Goal: Task Accomplishment & Management: Manage account settings

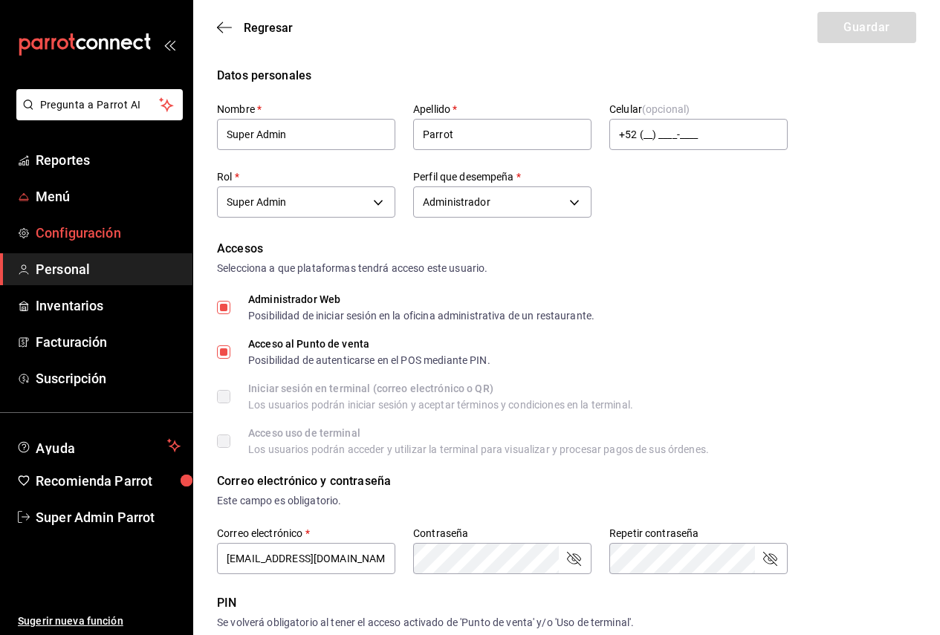
scroll to position [433, 0]
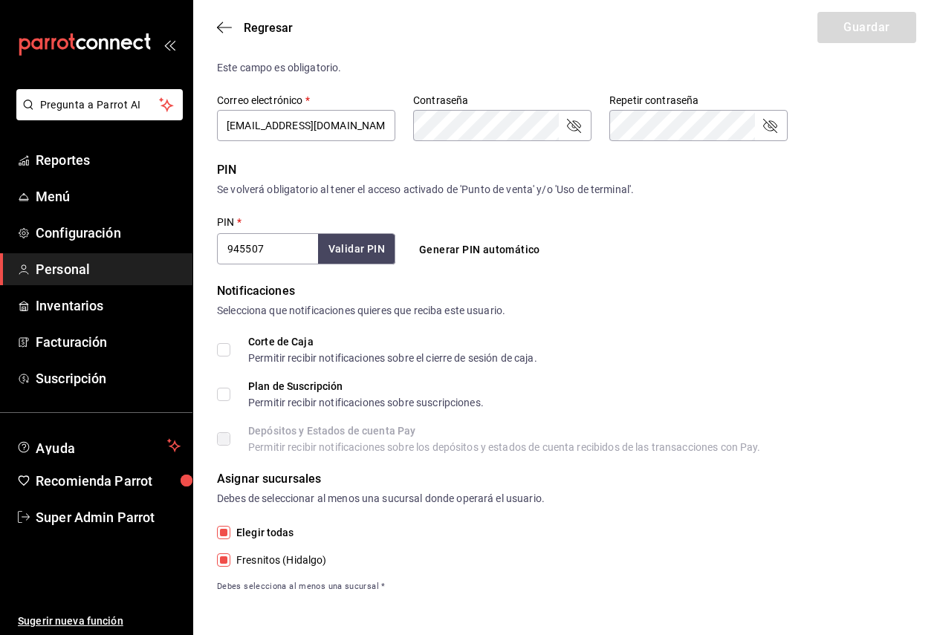
click at [97, 273] on span "Personal" at bounding box center [108, 269] width 145 height 20
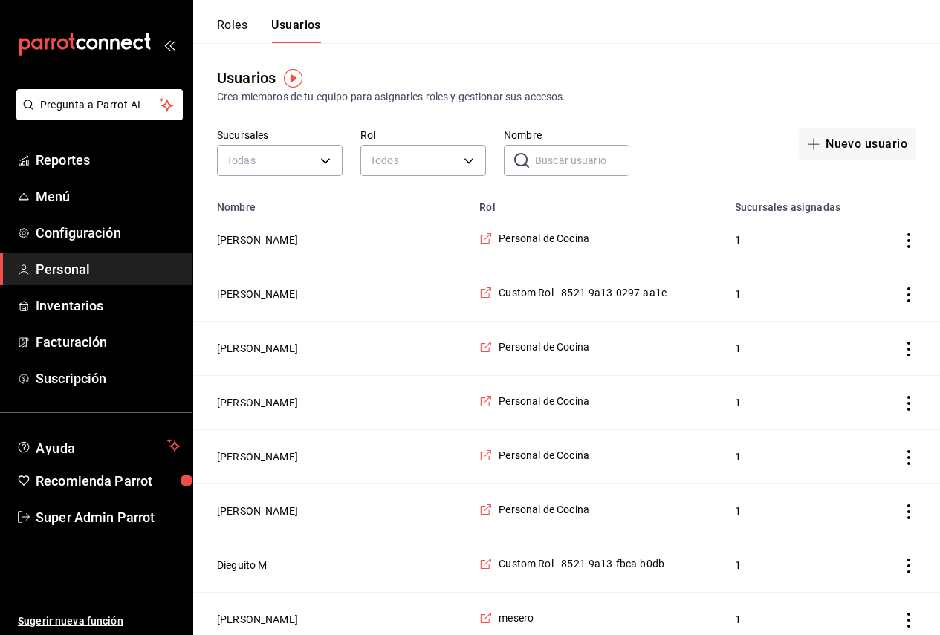
click at [94, 177] on ul "Reportes Menú Configuración Personal Inventarios Facturación Suscripción" at bounding box center [96, 269] width 192 height 250
click at [92, 184] on link "Menú" at bounding box center [96, 197] width 192 height 32
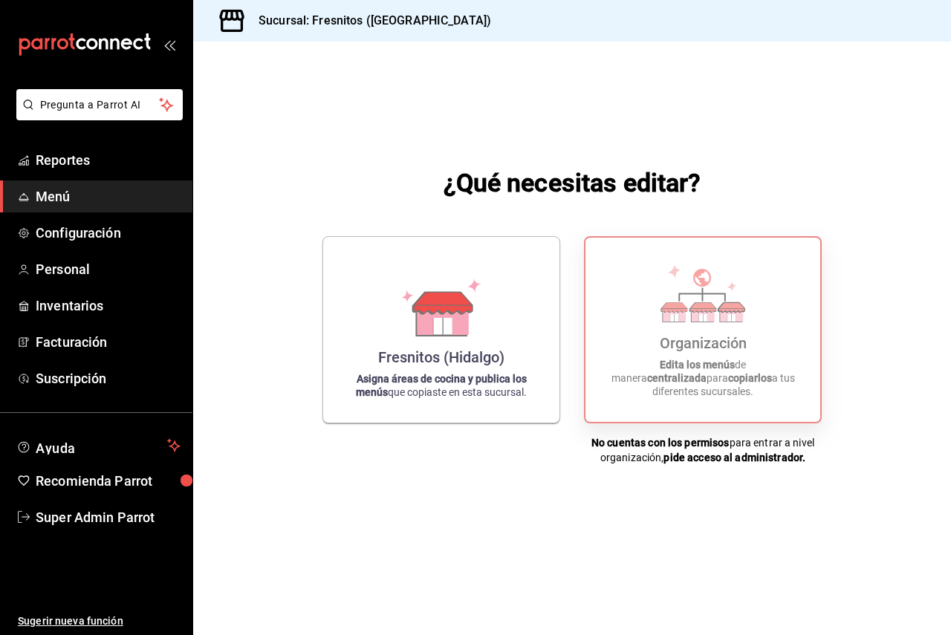
click at [738, 304] on icon at bounding box center [703, 294] width 85 height 58
drag, startPoint x: 738, startPoint y: 304, endPoint x: 696, endPoint y: 305, distance: 42.4
click at [736, 304] on icon at bounding box center [703, 294] width 85 height 58
drag, startPoint x: 113, startPoint y: 513, endPoint x: 146, endPoint y: 461, distance: 61.8
click at [113, 513] on span "Super Admin Parrot" at bounding box center [108, 518] width 145 height 20
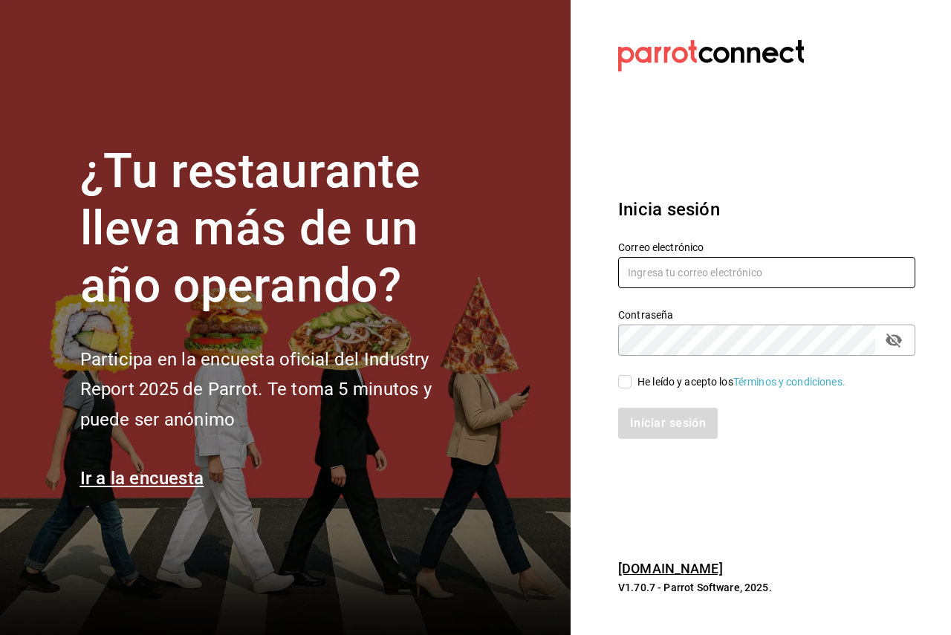
click at [661, 274] on input "text" at bounding box center [766, 272] width 297 height 31
paste input "coffe@ferrocarriles.com"
type input "coffe@ferrocarriles.com"
click at [626, 382] on input "He leído y acepto los Términos y condiciones." at bounding box center [624, 381] width 13 height 13
checkbox input "true"
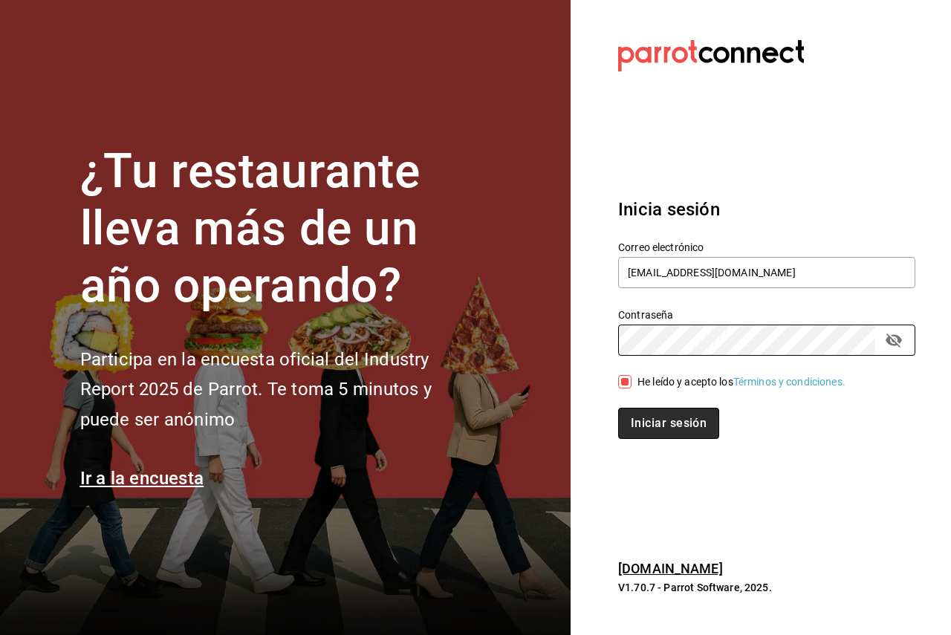
click at [622, 427] on button "Iniciar sesión" at bounding box center [668, 423] width 101 height 31
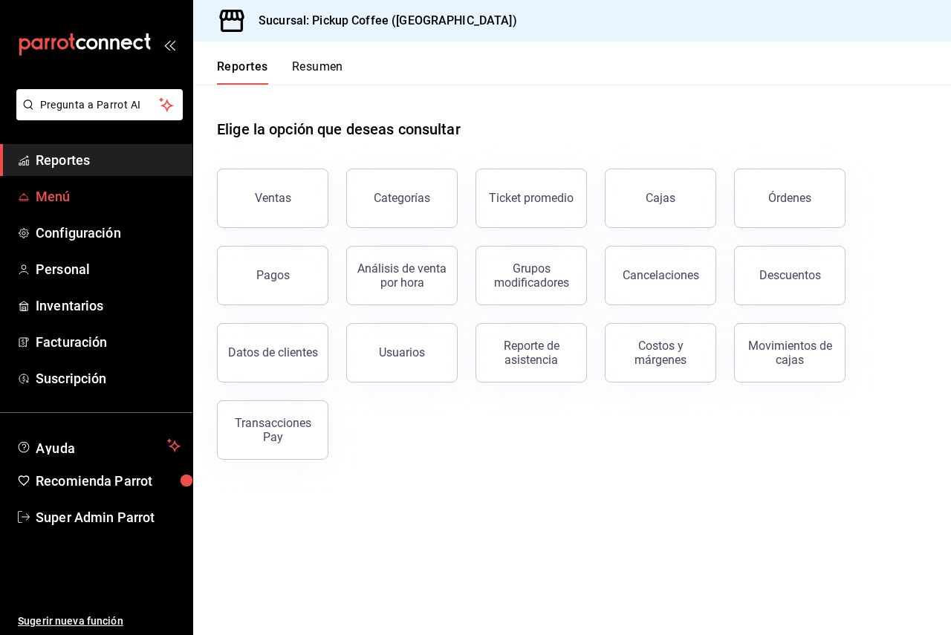
click at [81, 197] on span "Menú" at bounding box center [108, 197] width 145 height 20
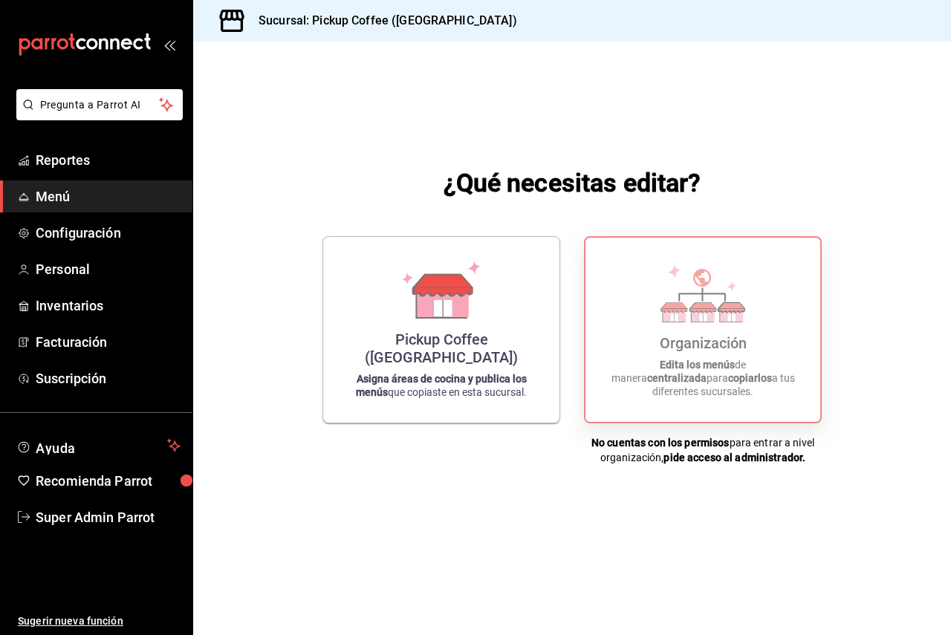
click at [775, 398] on p "Edita los menús de manera centralizada para copiarlos a tus diferentes sucursal…" at bounding box center [702, 378] width 199 height 40
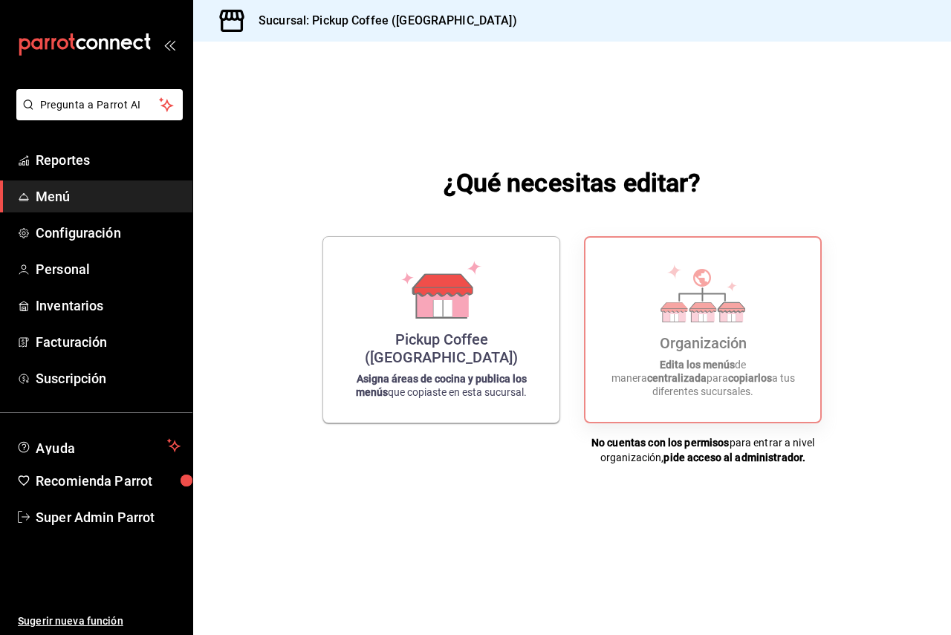
click at [105, 192] on span "Menú" at bounding box center [108, 197] width 145 height 20
click at [66, 263] on span "Personal" at bounding box center [108, 269] width 145 height 20
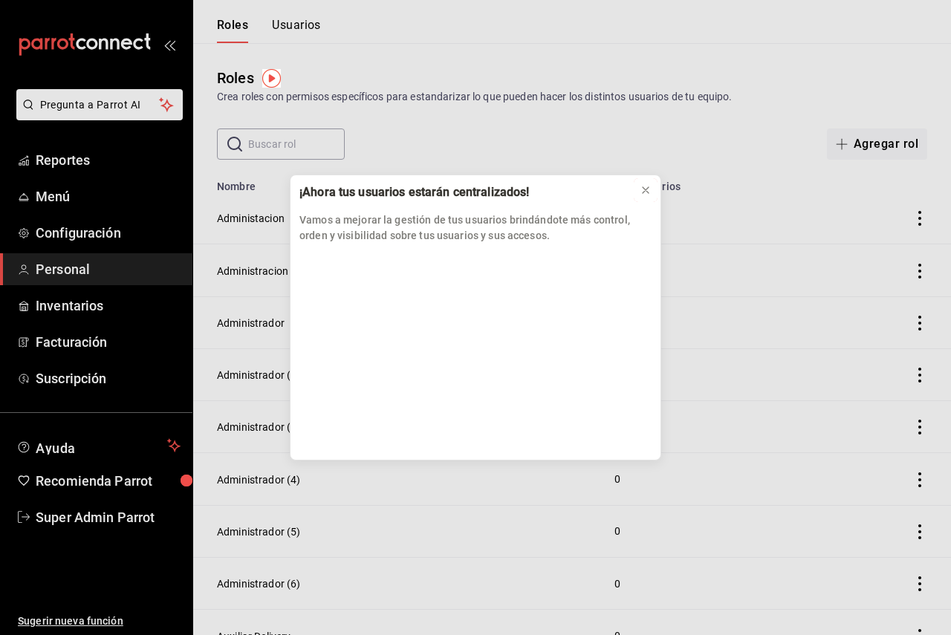
click at [647, 192] on icon at bounding box center [646, 190] width 12 height 12
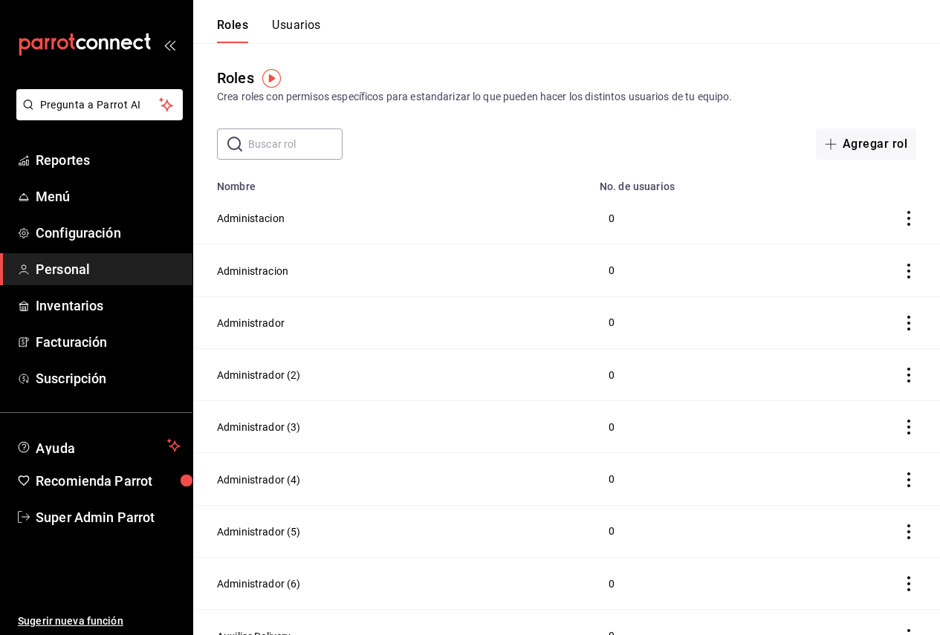
click at [299, 30] on button "Usuarios" at bounding box center [296, 30] width 49 height 25
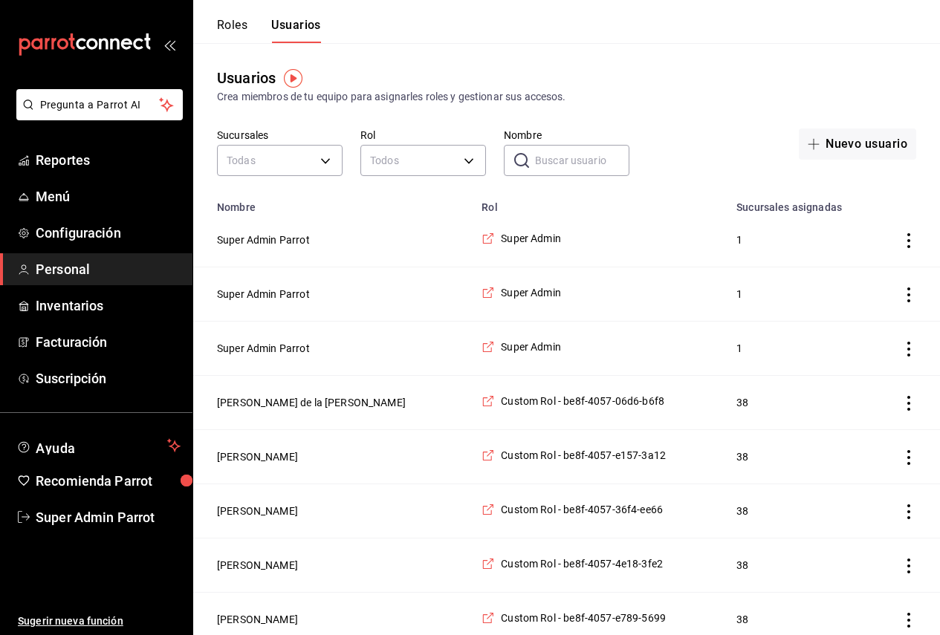
click at [562, 167] on input "Nombre" at bounding box center [582, 161] width 94 height 30
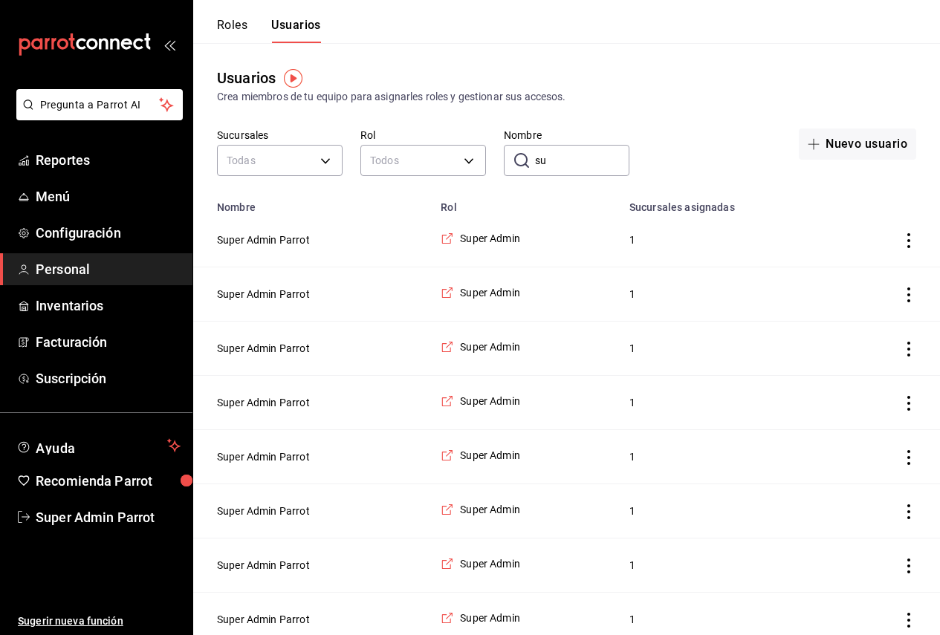
type input "s"
type input "Super"
click at [288, 236] on button "Super Admin Parrot" at bounding box center [263, 240] width 93 height 15
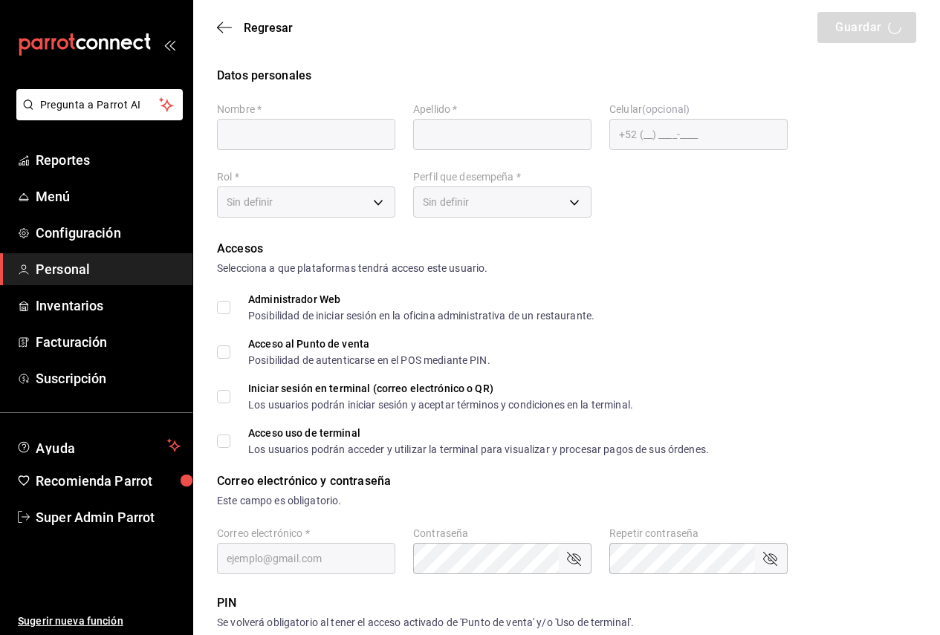
type input "Super Admin"
type input "Parrot"
checkbox input "true"
type input "pickup@palmas500.com"
type input "635668"
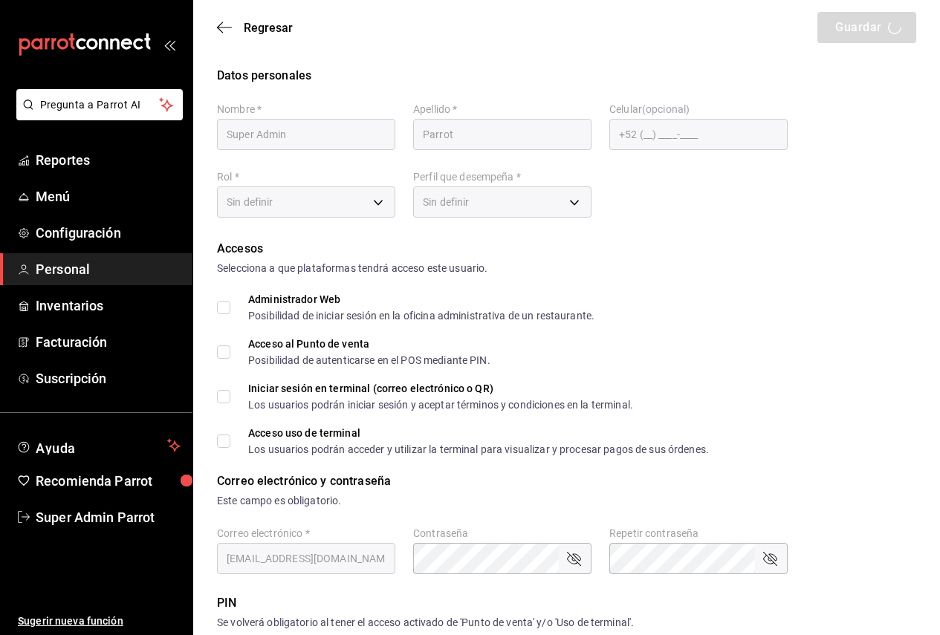
type input "87b2d739-4fa6-452d-90d0-72d4031a837a"
type input "UNDEFINED"
checkbox input "true"
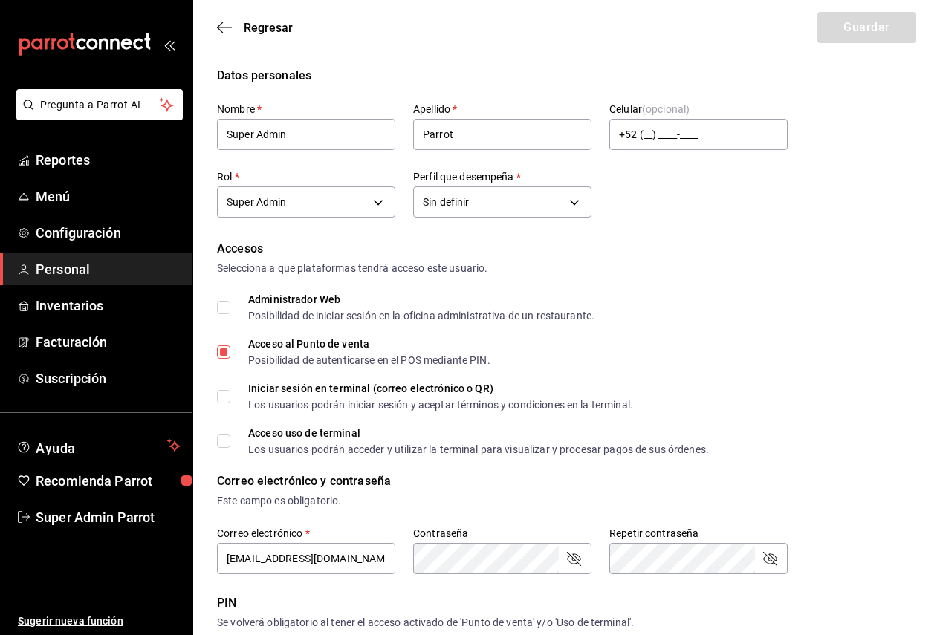
scroll to position [74, 0]
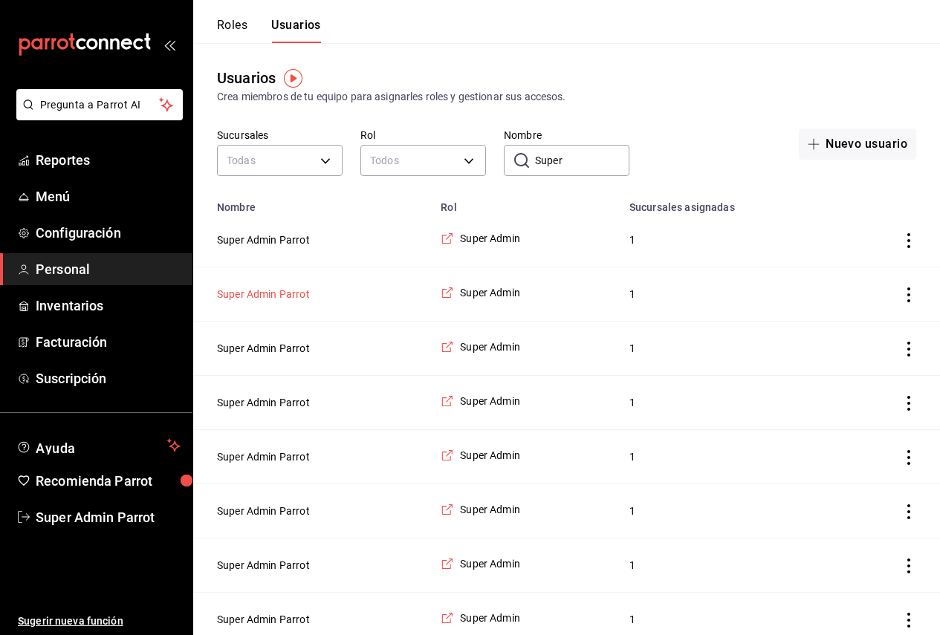
click at [280, 294] on button "Super Admin Parrot" at bounding box center [263, 294] width 93 height 15
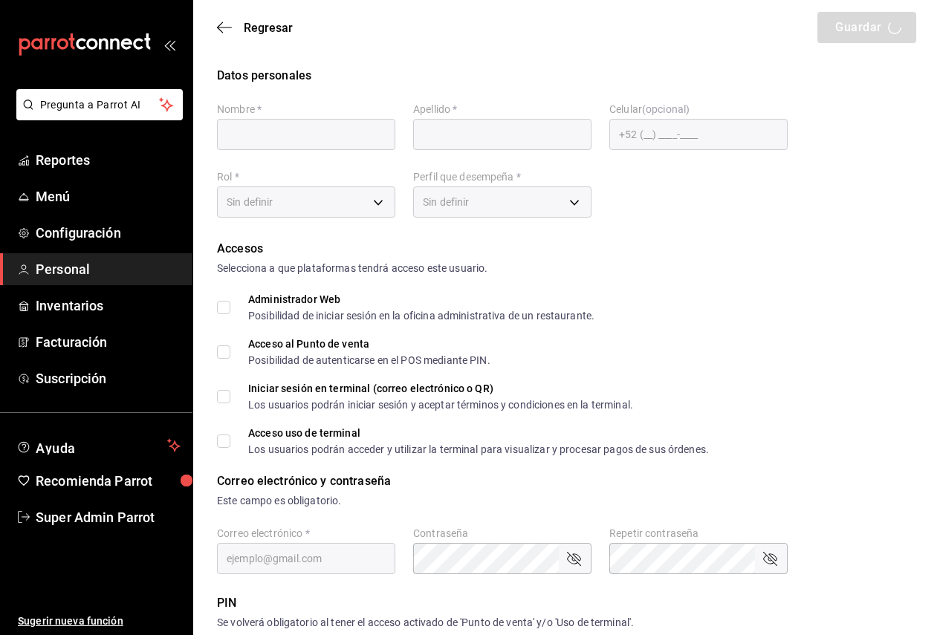
type input "Super Admin"
type input "Parrot"
checkbox input "true"
type input "pickup@lapiedad.com"
type input "520290"
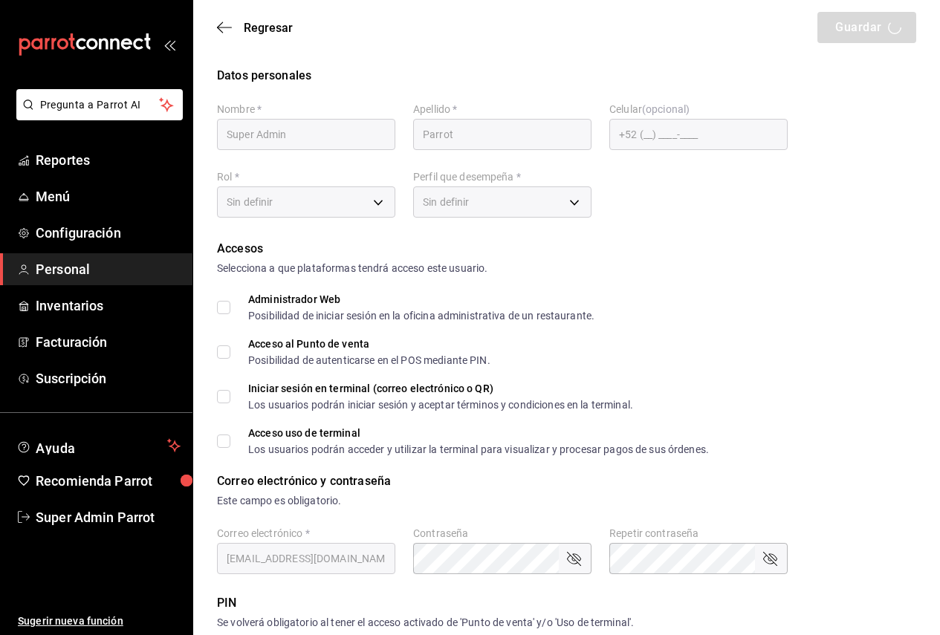
type input "87b2d739-4fa6-452d-90d0-72d4031a837a"
type input "UNDEFINED"
checkbox input "true"
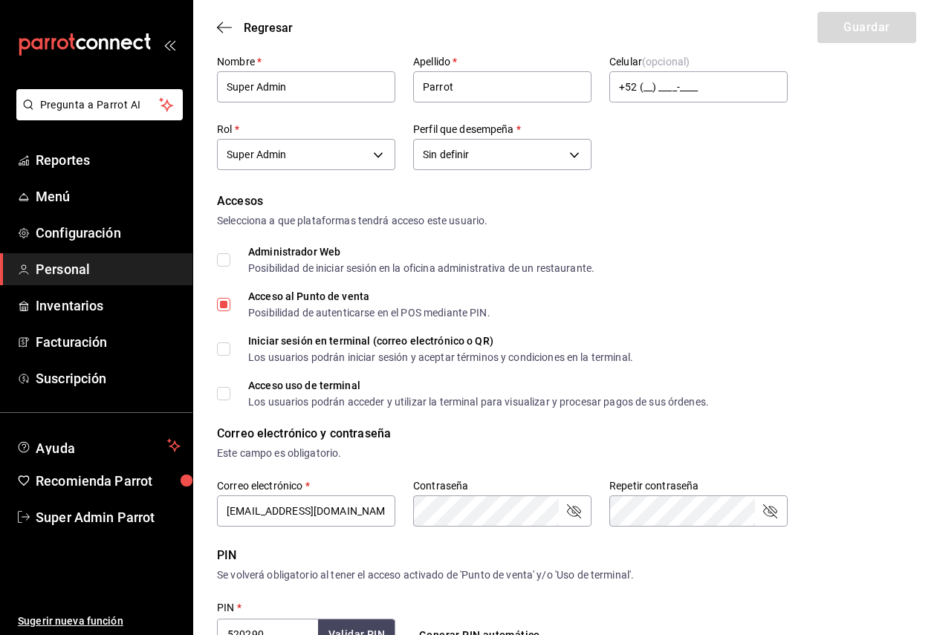
scroll to position [74, 0]
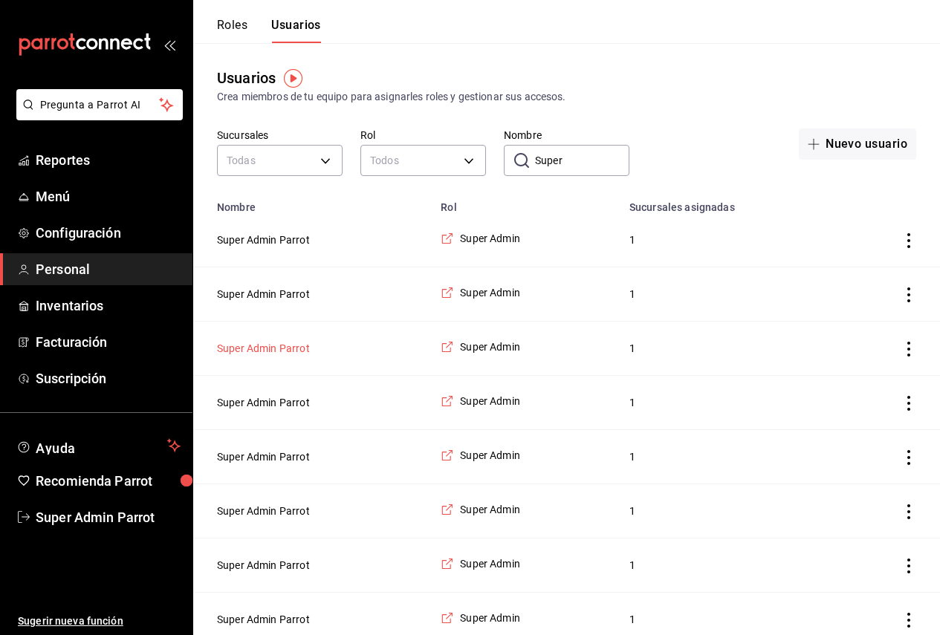
click at [298, 354] on button "Super Admin Parrot" at bounding box center [263, 348] width 93 height 15
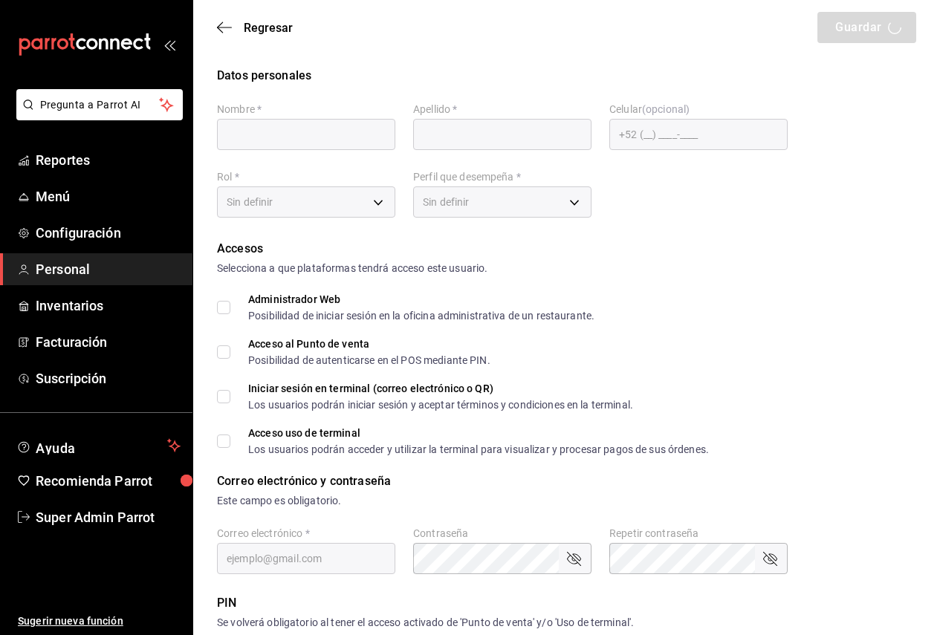
type input "Super Admin"
type input "Parrot"
checkbox input "true"
type input "pickup@lasflores.com"
type input "188187"
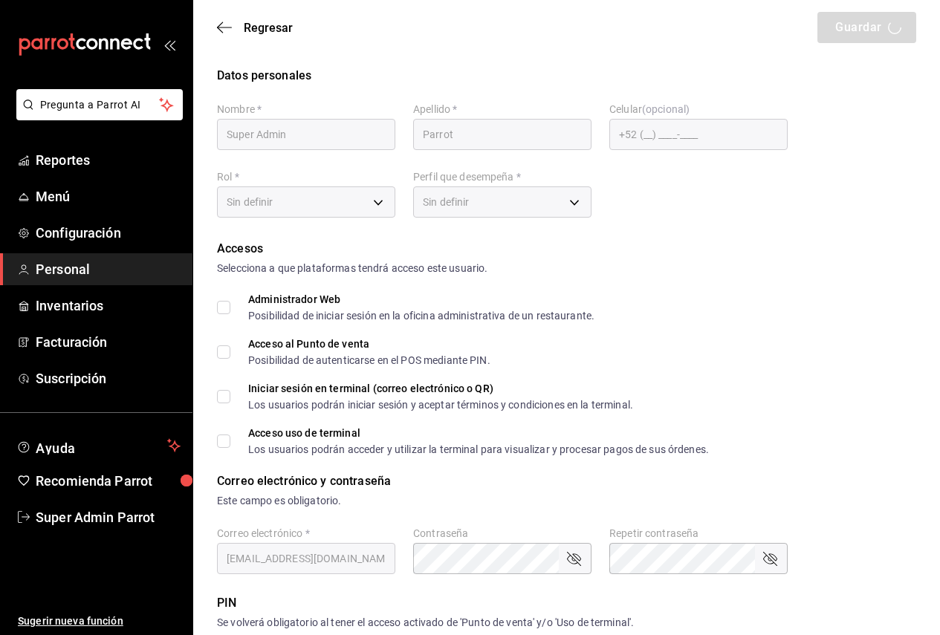
type input "87b2d739-4fa6-452d-90d0-72d4031a837a"
type input "UNDEFINED"
checkbox input "true"
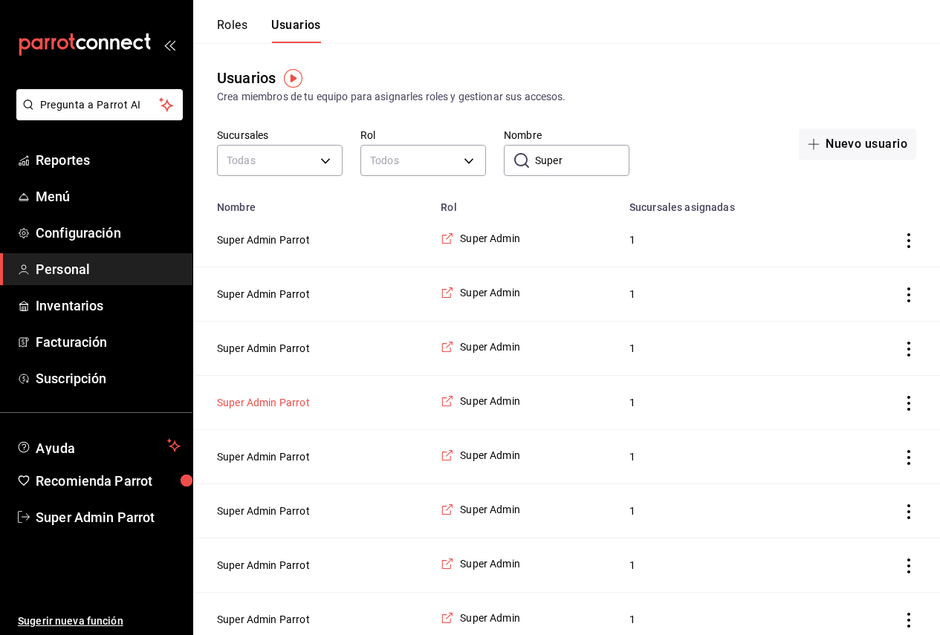
click at [295, 404] on button "Super Admin Parrot" at bounding box center [263, 402] width 93 height 15
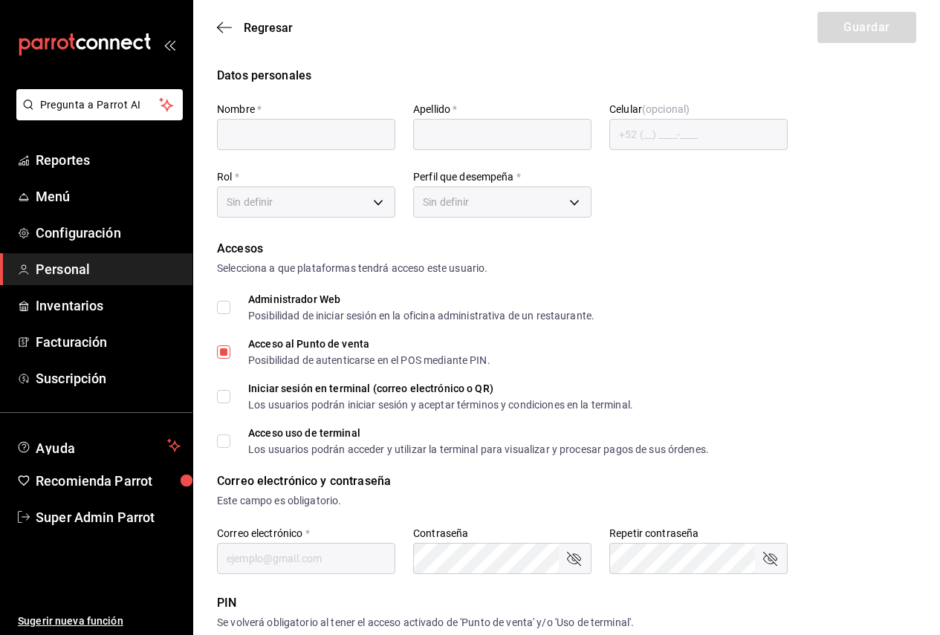
type input "Super Admin"
type input "Parrot"
checkbox input "true"
type input "pickupcoffe@paseounam.com"
type input "433479"
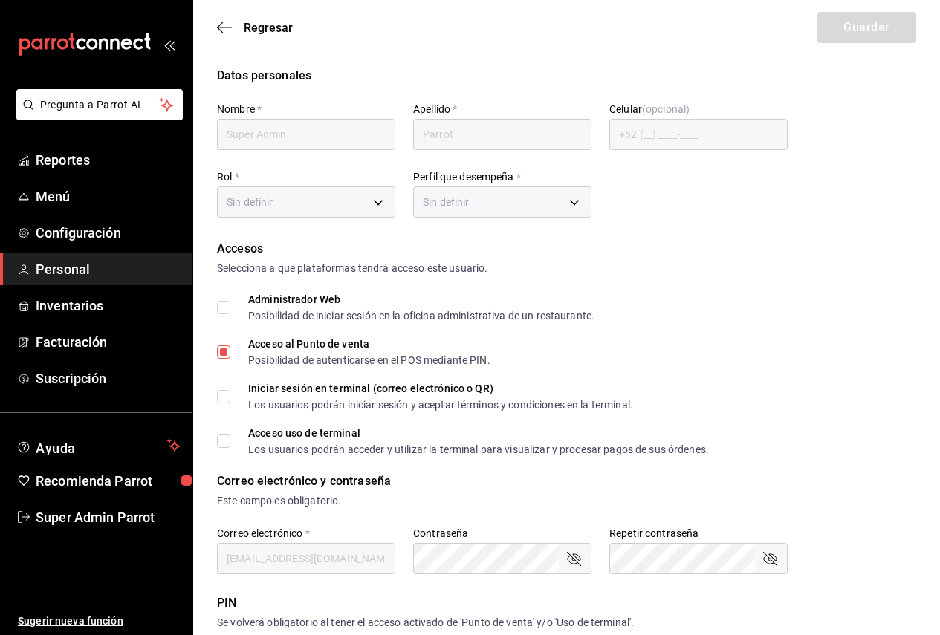
type input "87b2d739-4fa6-452d-90d0-72d4031a837a"
type input "UNDEFINED"
checkbox input "true"
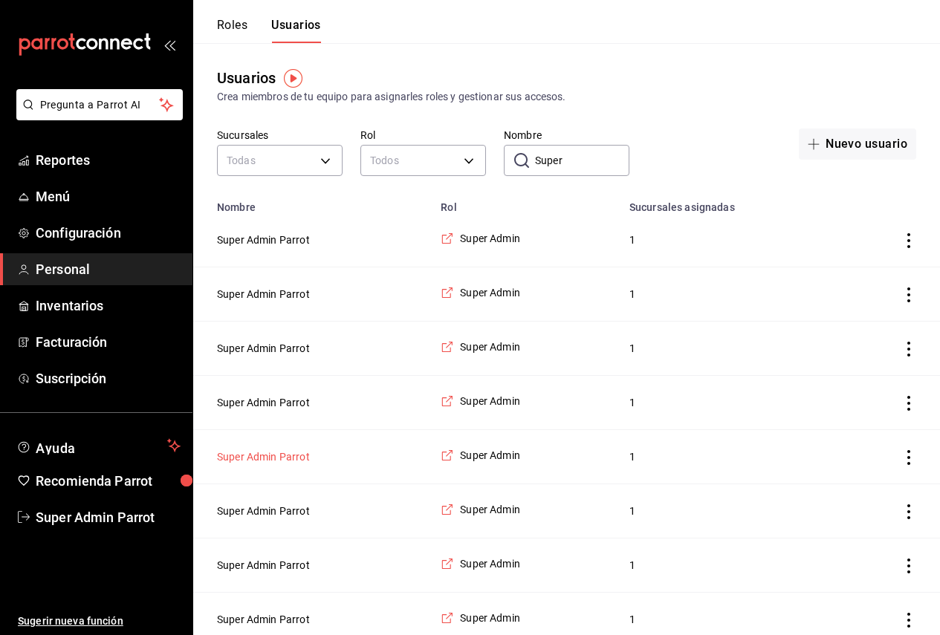
click at [297, 456] on button "Super Admin Parrot" at bounding box center [263, 457] width 93 height 15
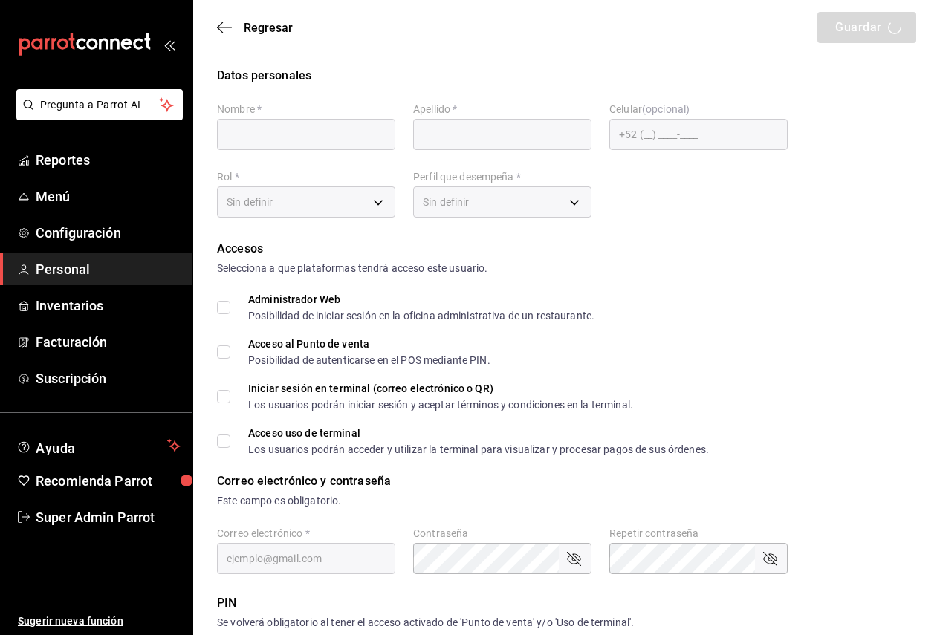
type input "Super Admin"
type input "Parrot"
checkbox input "true"
type input "pickupcoffe@chilpancingo.com"
type input "795950"
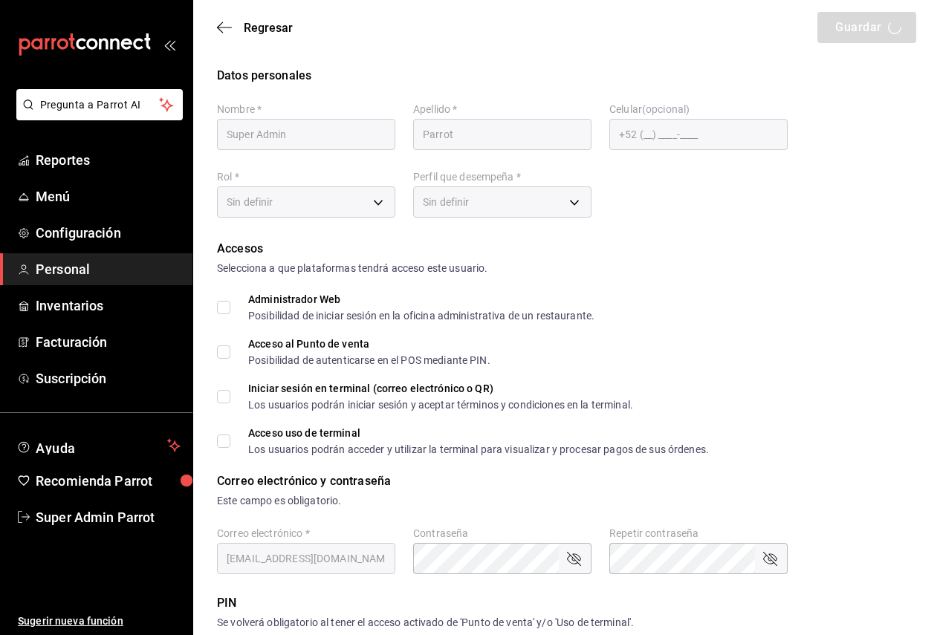
type input "87b2d739-4fa6-452d-90d0-72d4031a837a"
type input "UNDEFINED"
checkbox input "true"
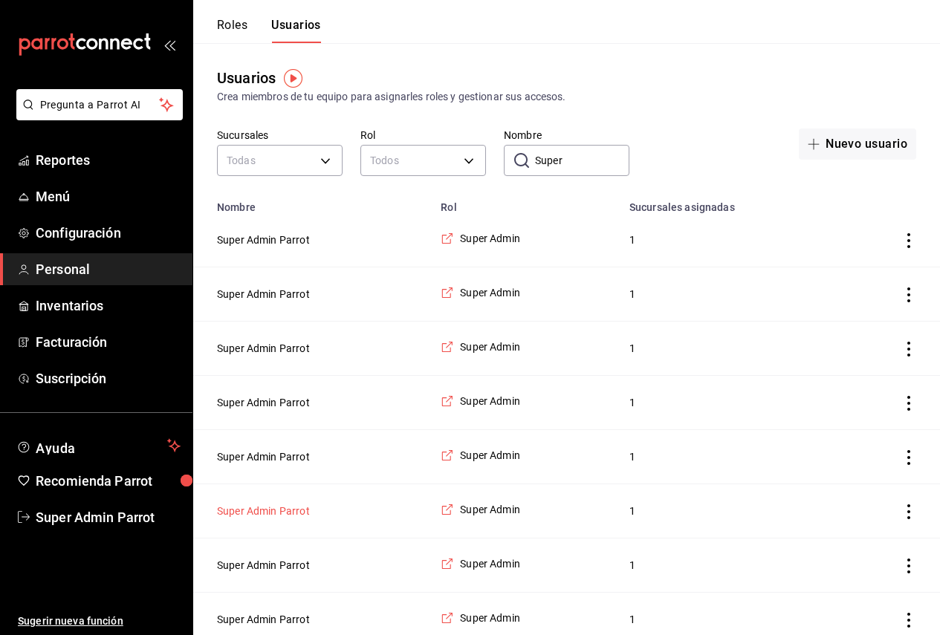
click at [279, 518] on button "Super Admin Parrot" at bounding box center [263, 511] width 93 height 15
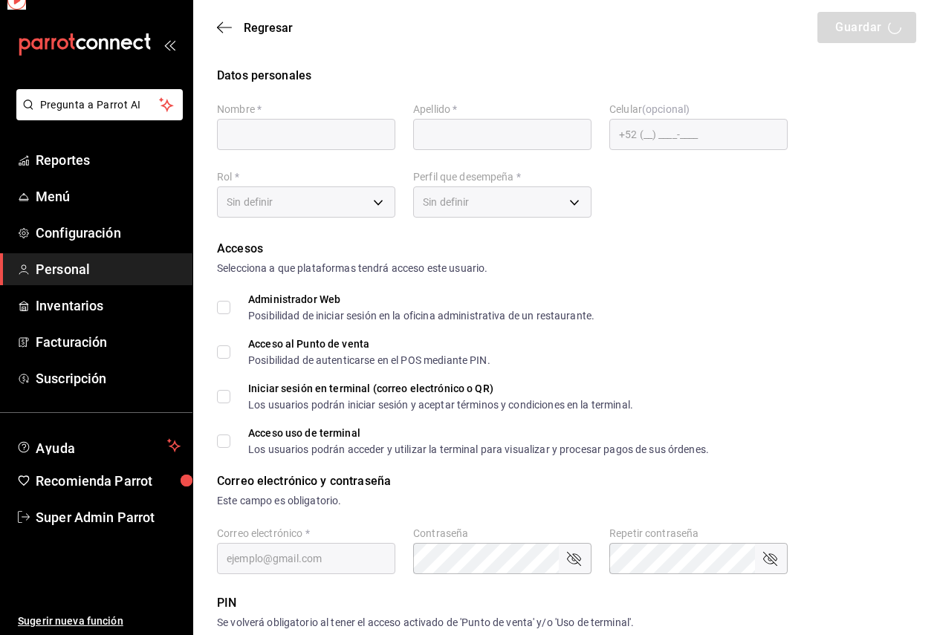
type input "Super Admin"
type input "Parrot"
checkbox input "true"
type input "pickupcoffe@londres.com"
type input "283992"
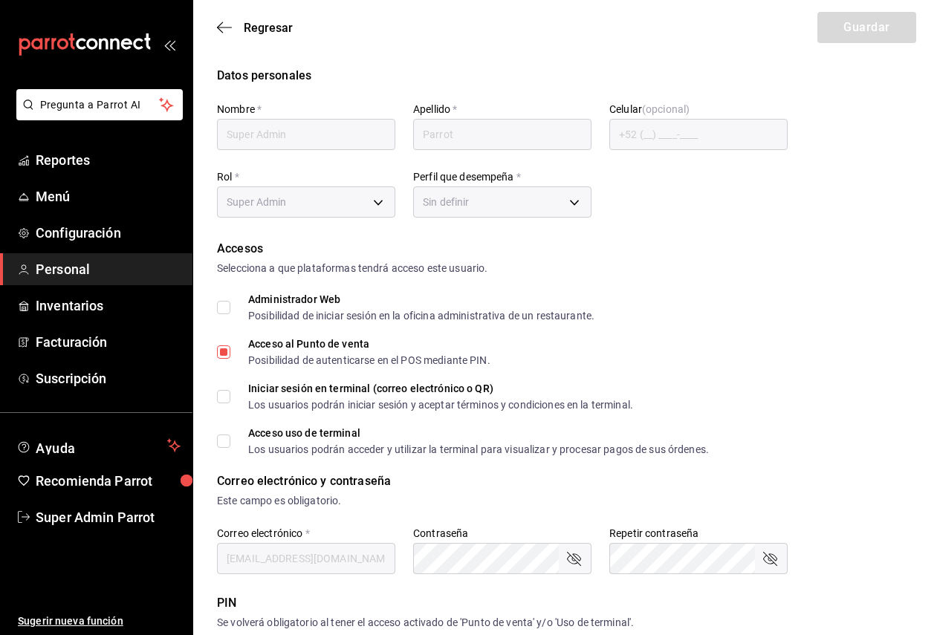
type input "87b2d739-4fa6-452d-90d0-72d4031a837a"
type input "UNDEFINED"
checkbox input "true"
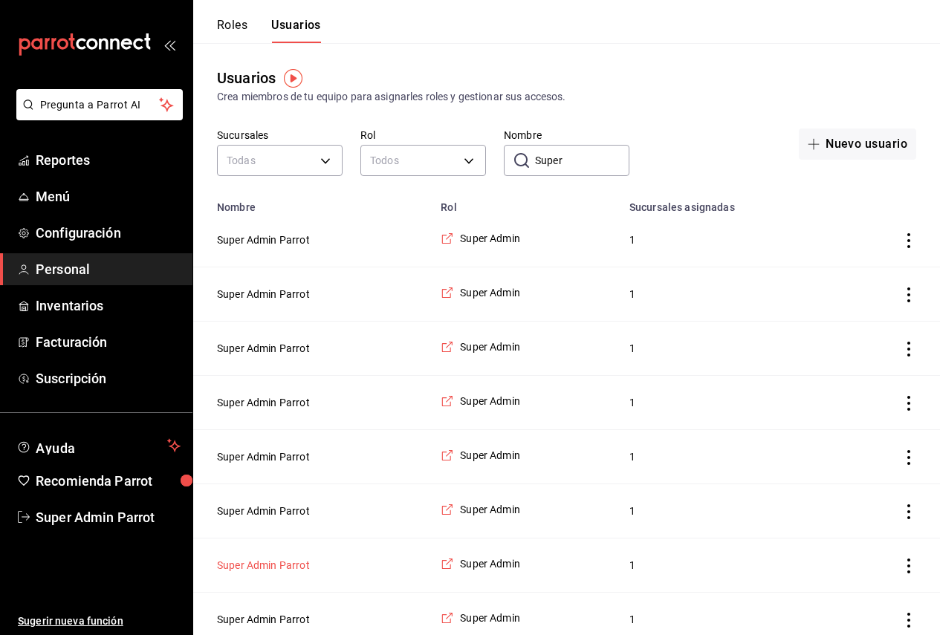
click at [275, 568] on button "Super Admin Parrot" at bounding box center [263, 565] width 93 height 15
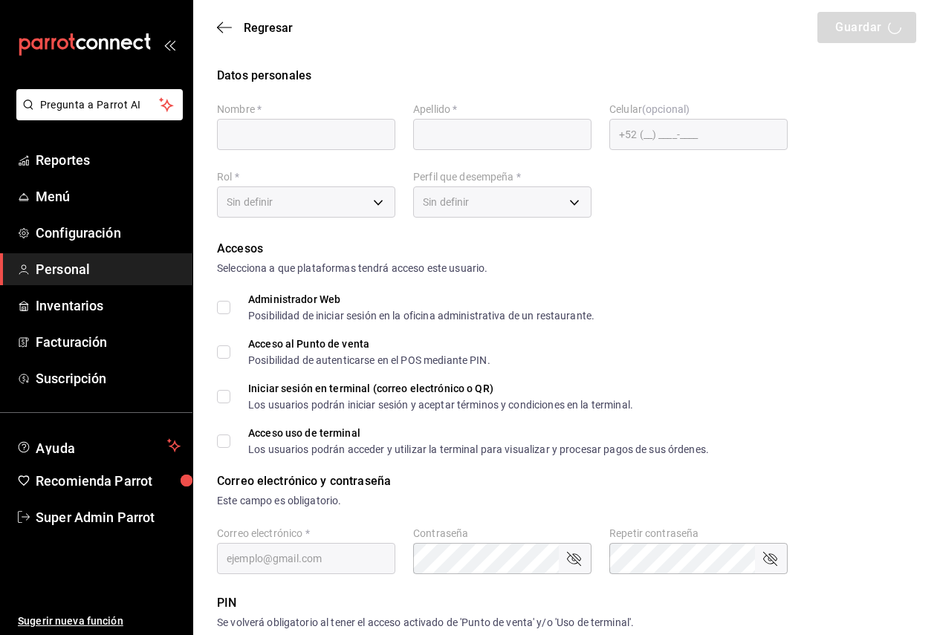
type input "Super Admin"
type input "Parrot"
checkbox input "true"
type input "pickupcoffe@encuentrofortuna.com"
type input "761375"
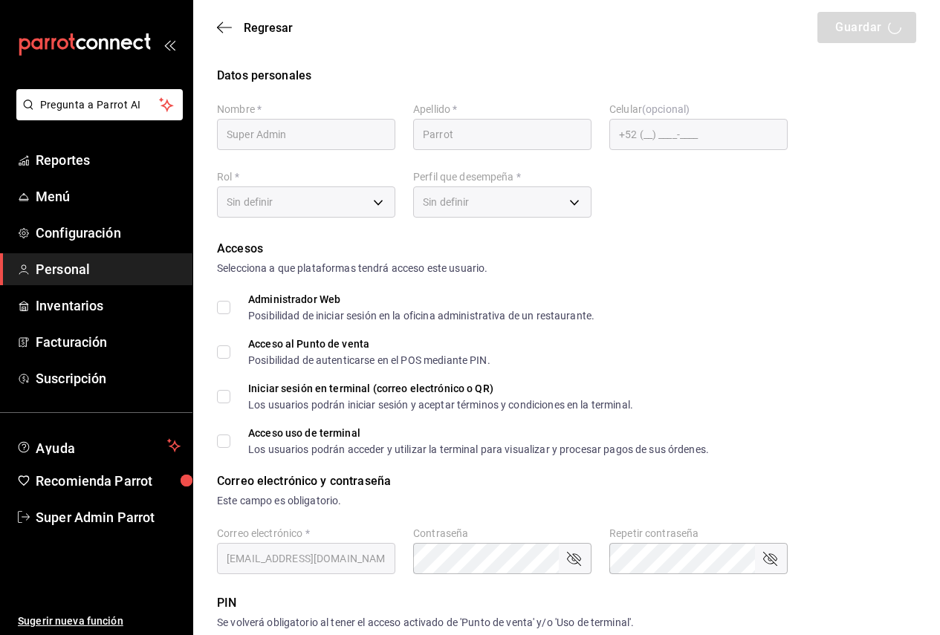
type input "87b2d739-4fa6-452d-90d0-72d4031a837a"
type input "UNDEFINED"
checkbox input "true"
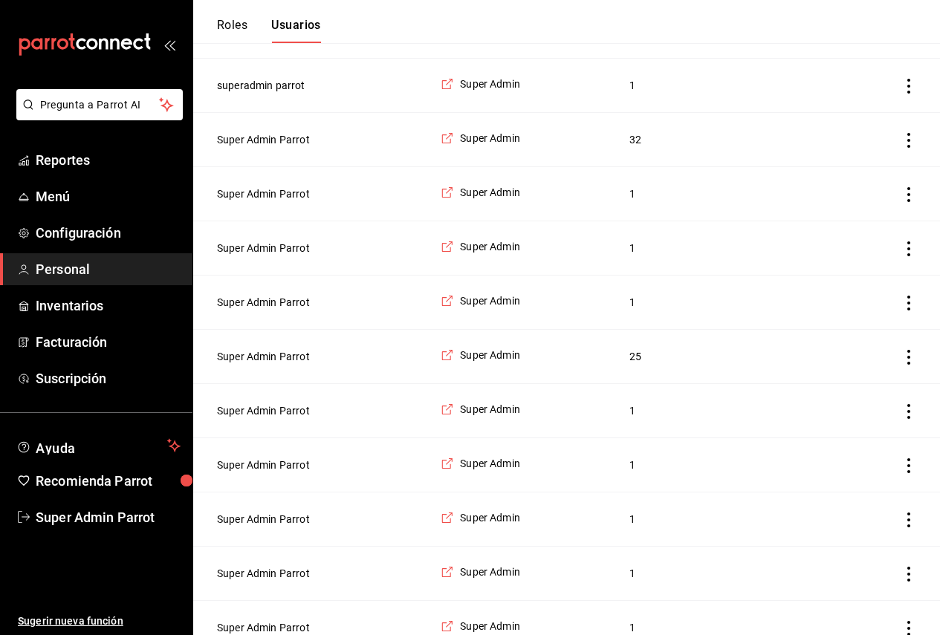
scroll to position [1040, 0]
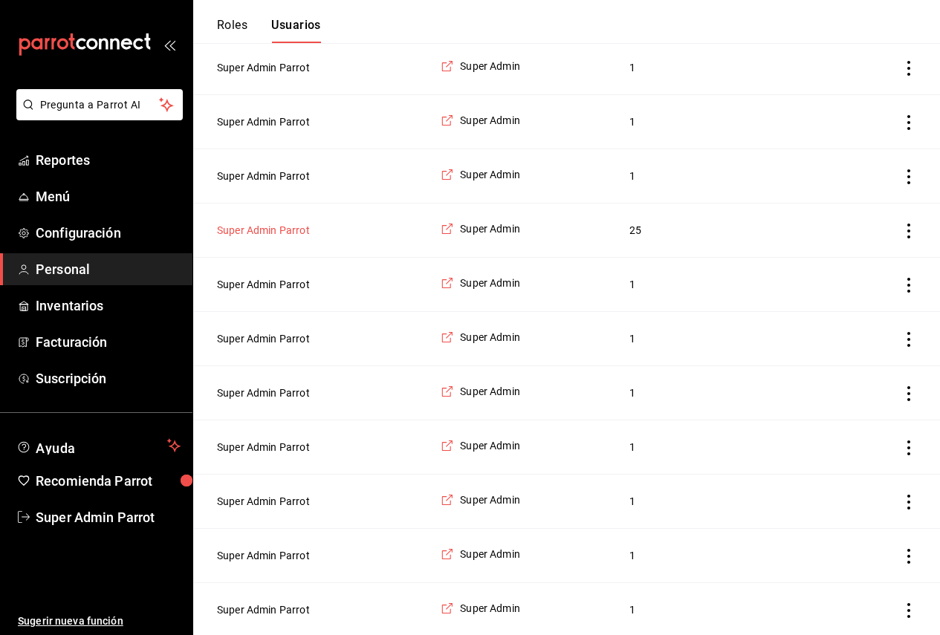
click at [275, 238] on button "Super Admin Parrot" at bounding box center [263, 230] width 93 height 15
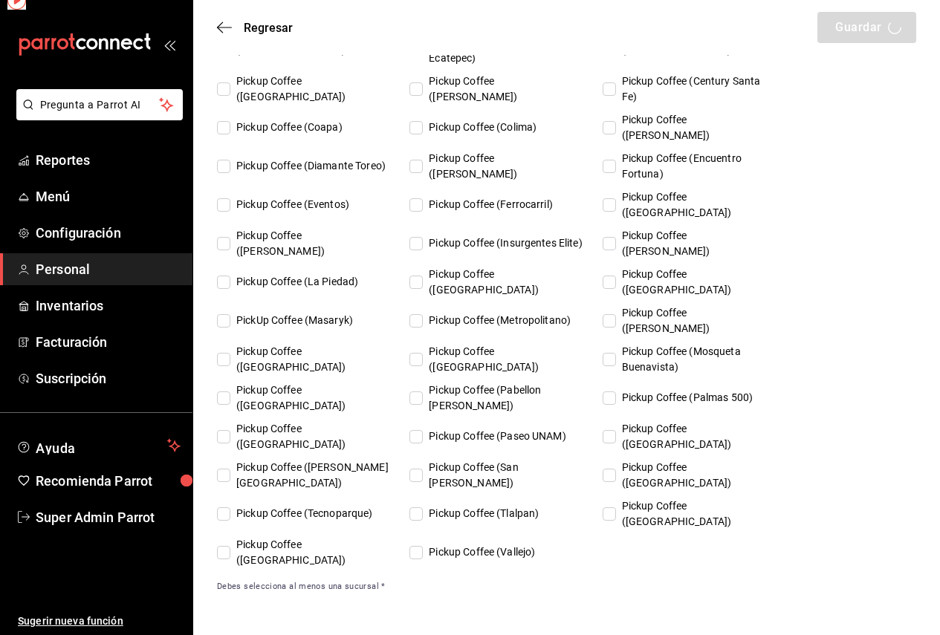
scroll to position [826, 0]
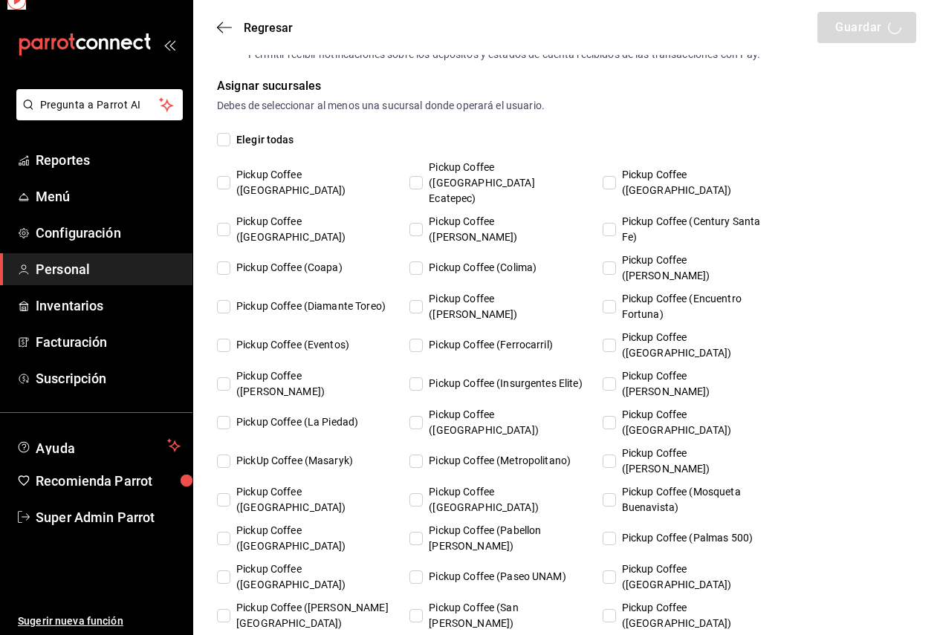
type input "Super Admin"
type input "Parrot"
checkbox input "true"
type input "coffee@quintanaroo.com"
type input "262796"
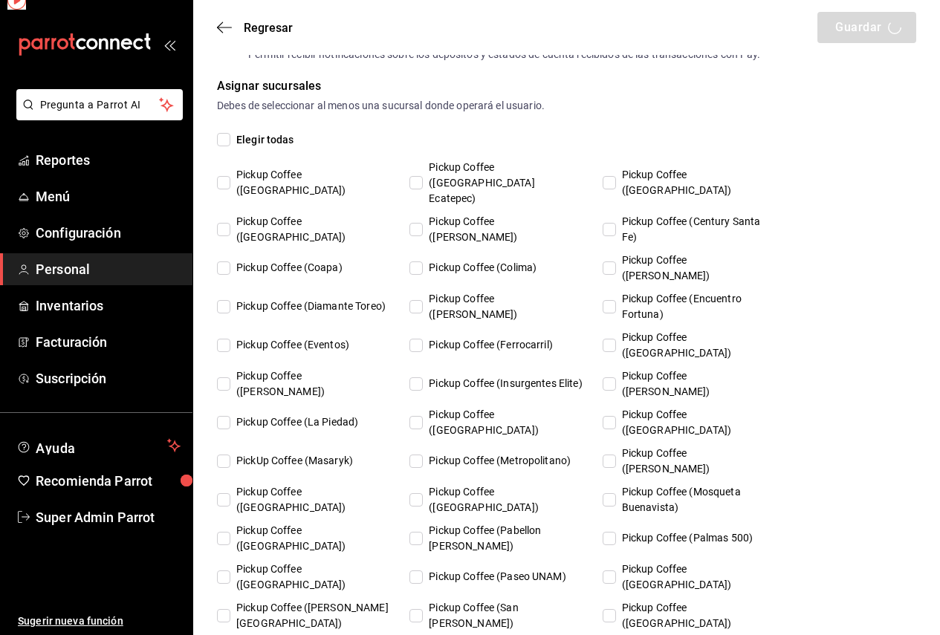
type input "87b2d739-4fa6-452d-90d0-72d4031a837a"
type input "UNDEFINED"
checkbox input "true"
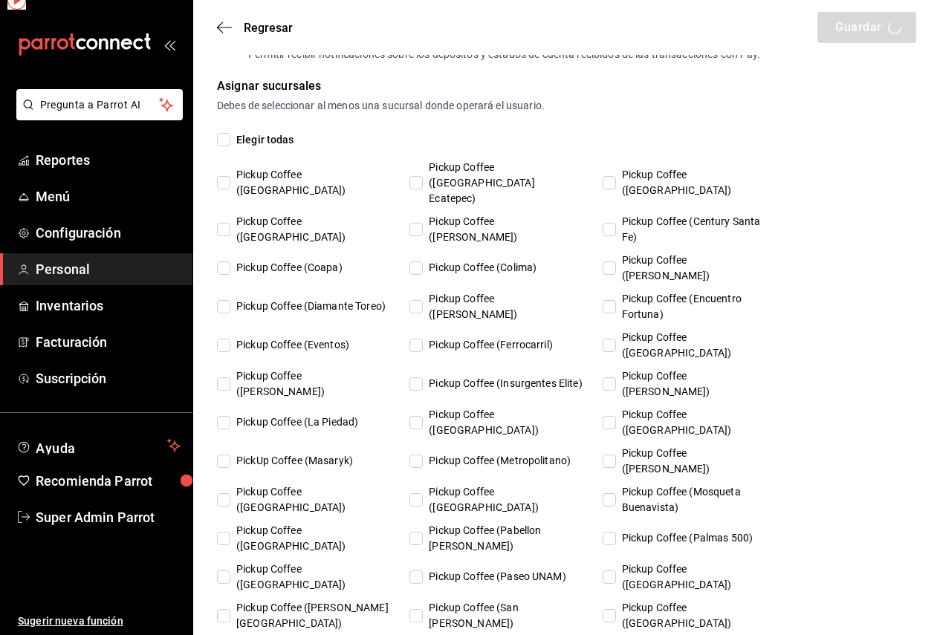
checkbox input "true"
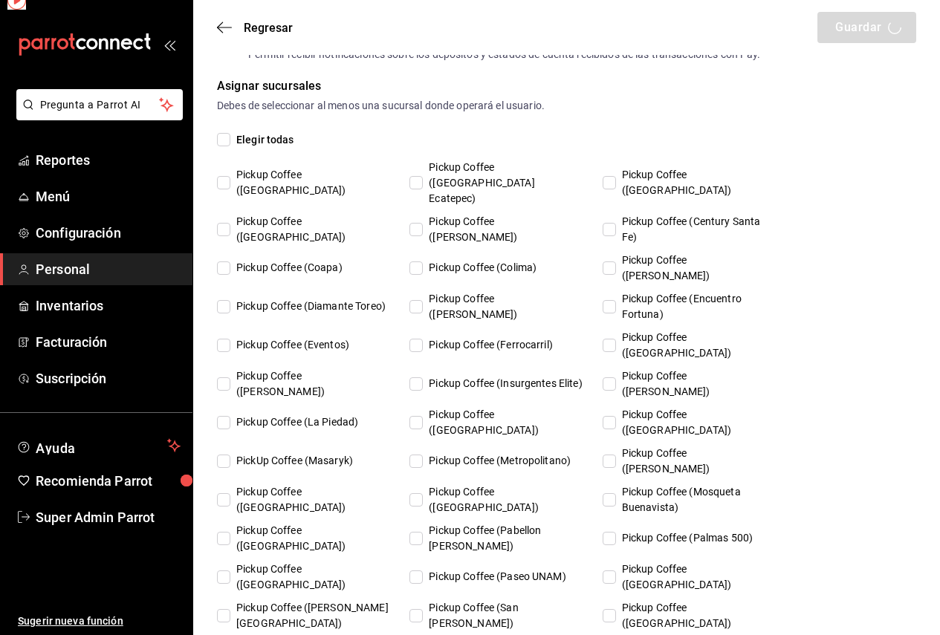
checkbox input "true"
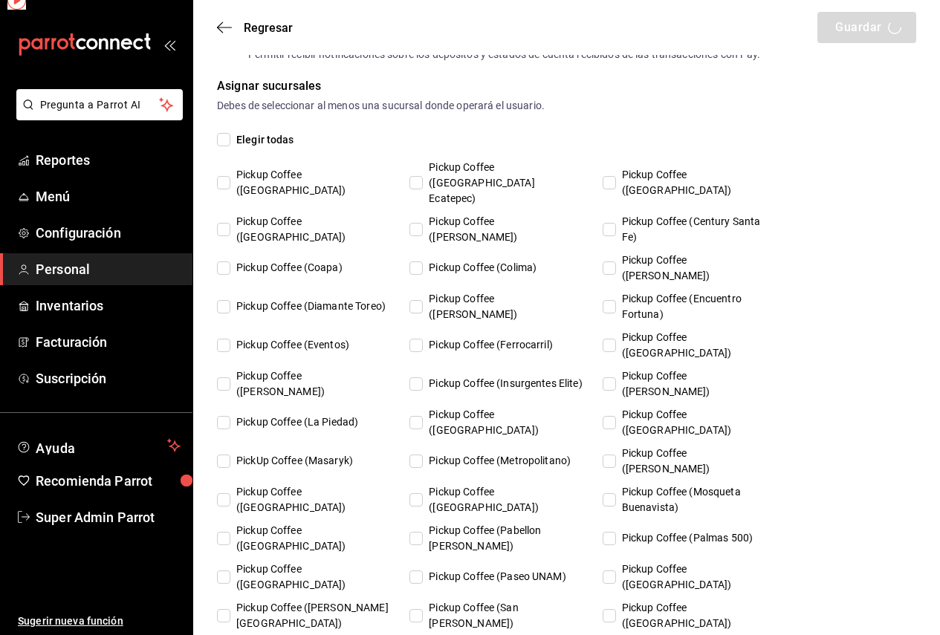
checkbox input "true"
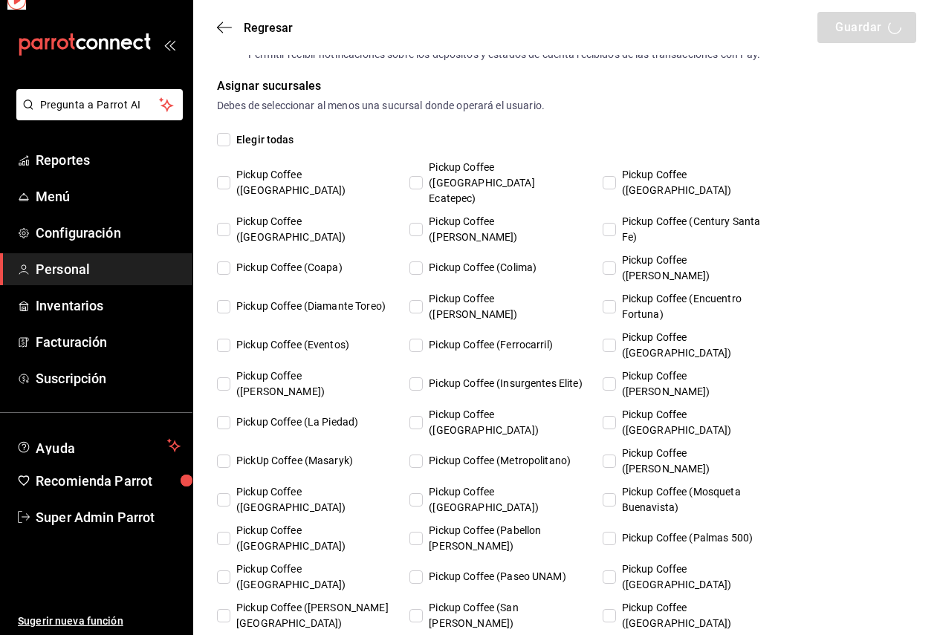
checkbox input "true"
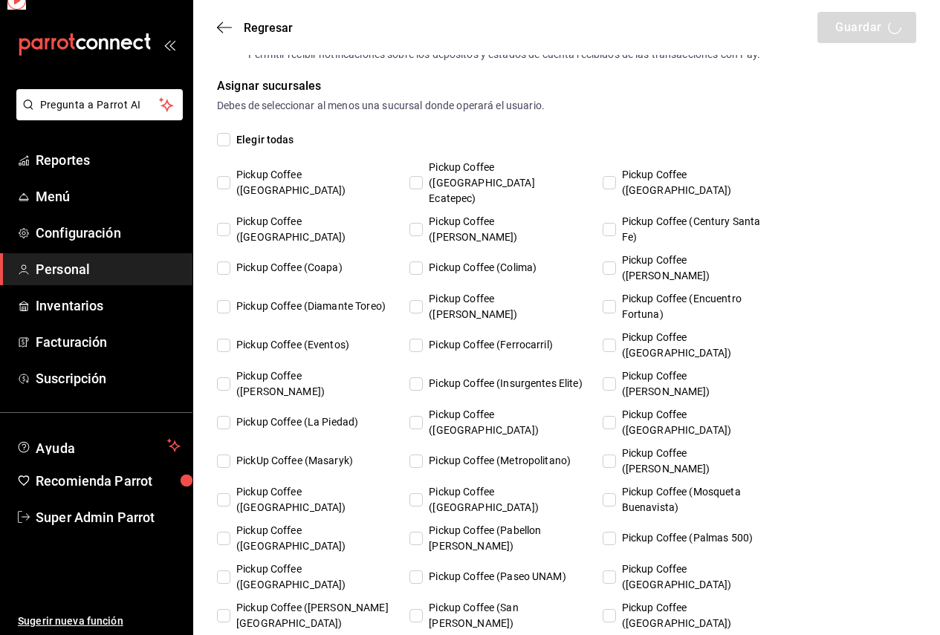
checkbox input "true"
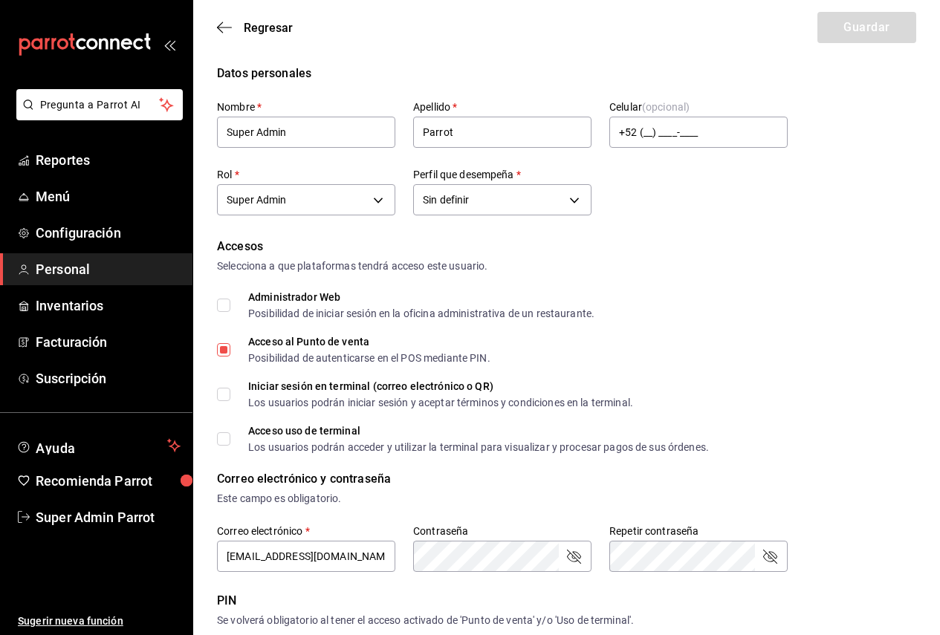
scroll to position [0, 0]
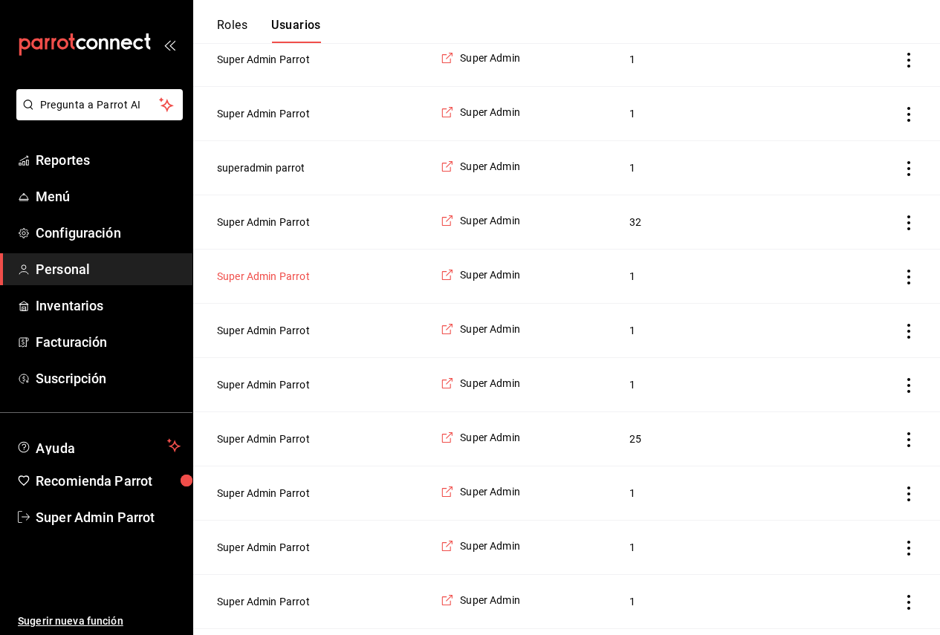
scroll to position [817, 0]
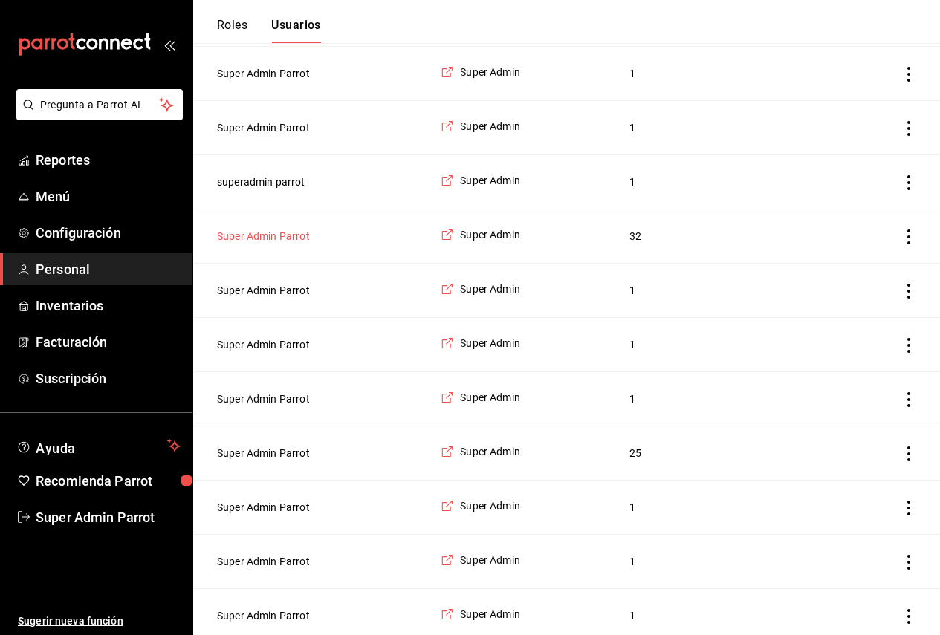
click at [262, 244] on button "Super Admin Parrot" at bounding box center [263, 236] width 93 height 15
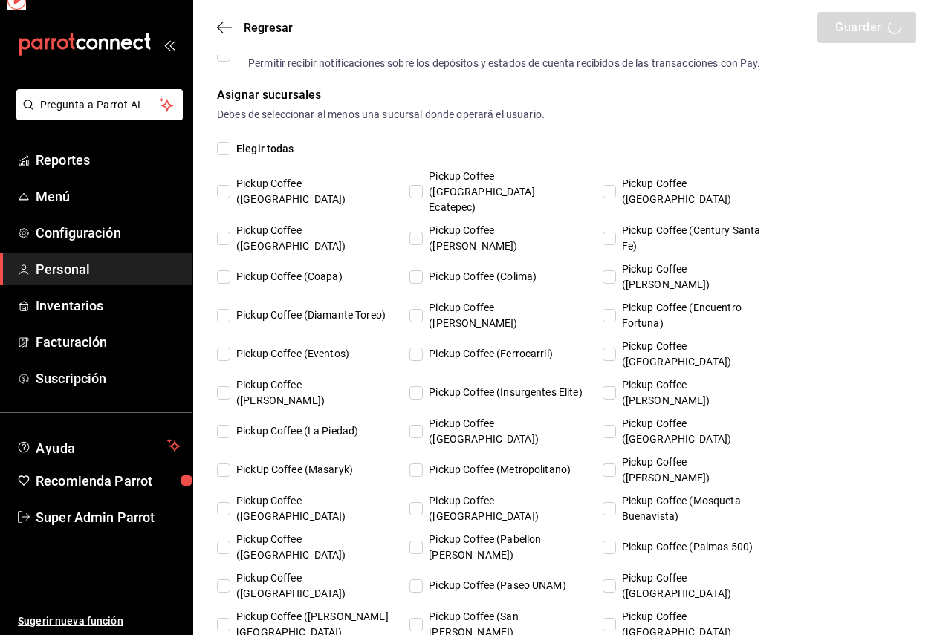
type input "Super Admin"
type input "Parrot"
checkbox input "true"
type input "coffee@wechegaray.com"
type input "340111"
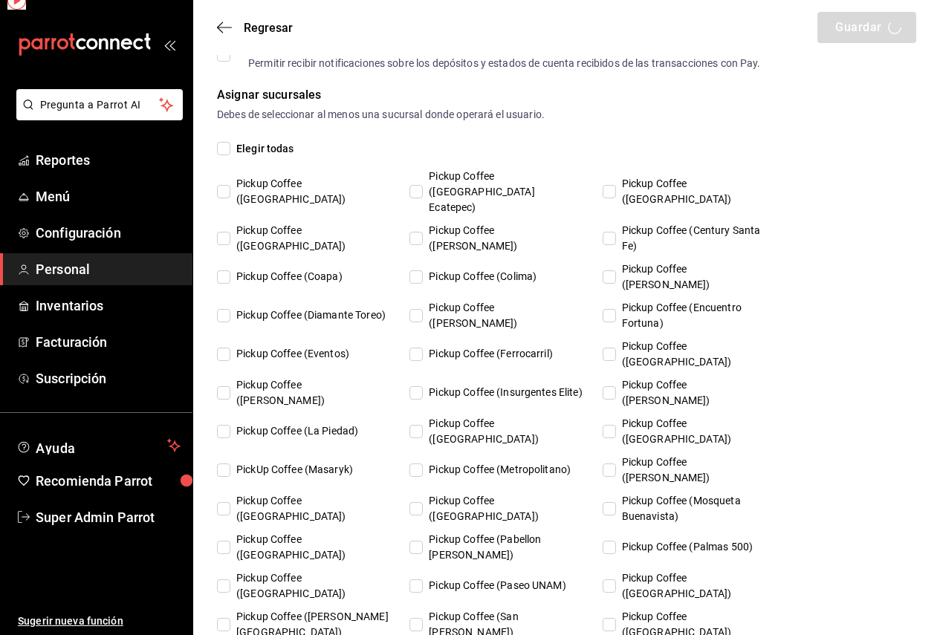
type input "87b2d739-4fa6-452d-90d0-72d4031a837a"
type input "UNDEFINED"
checkbox input "true"
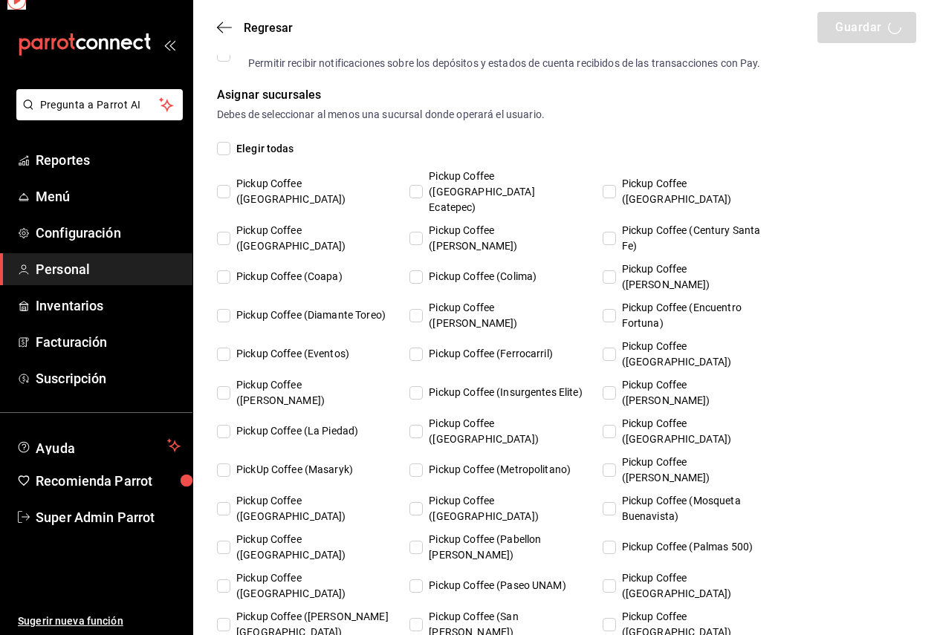
checkbox input "true"
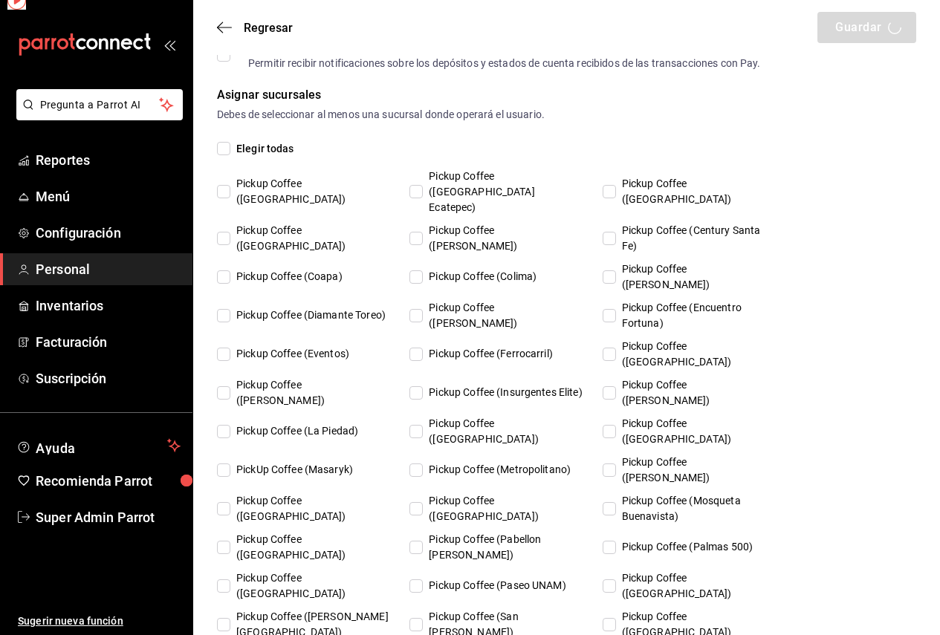
checkbox input "true"
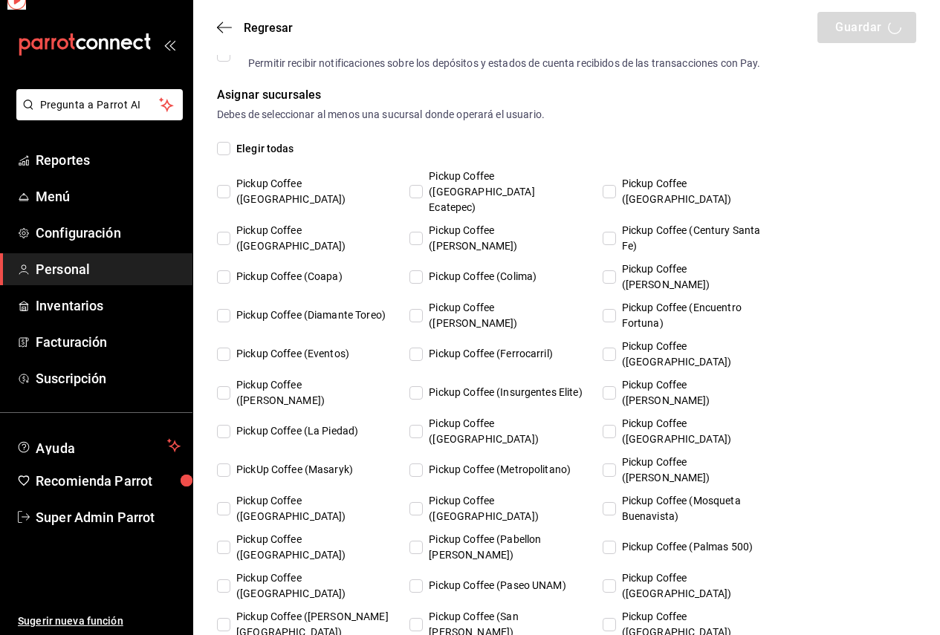
checkbox input "true"
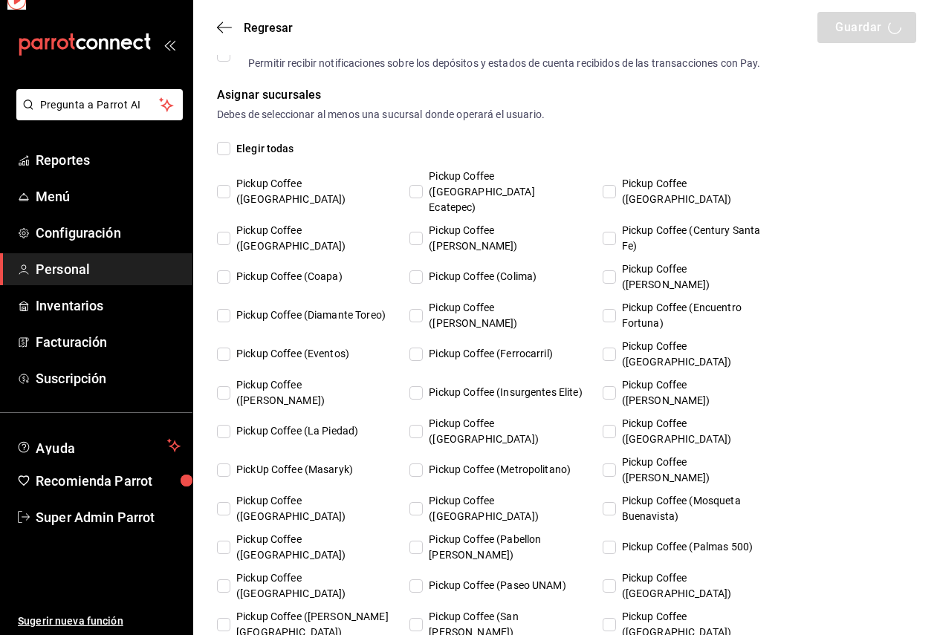
checkbox input "true"
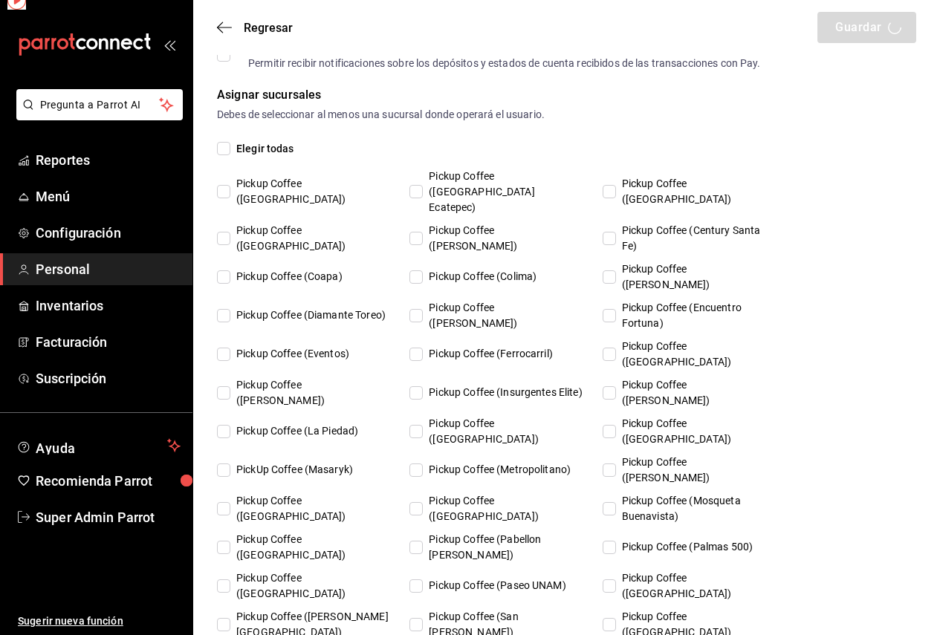
checkbox input "true"
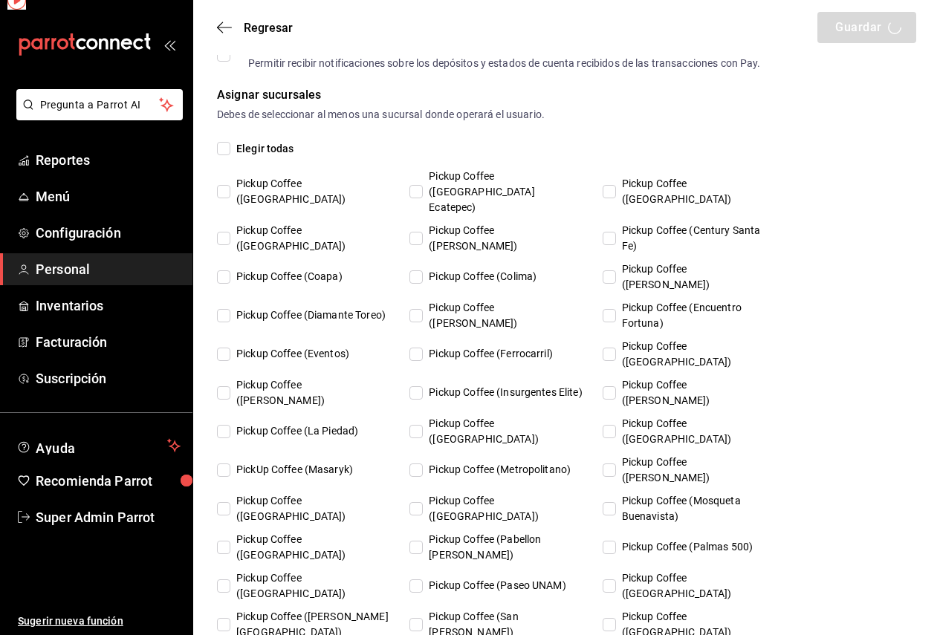
checkbox input "true"
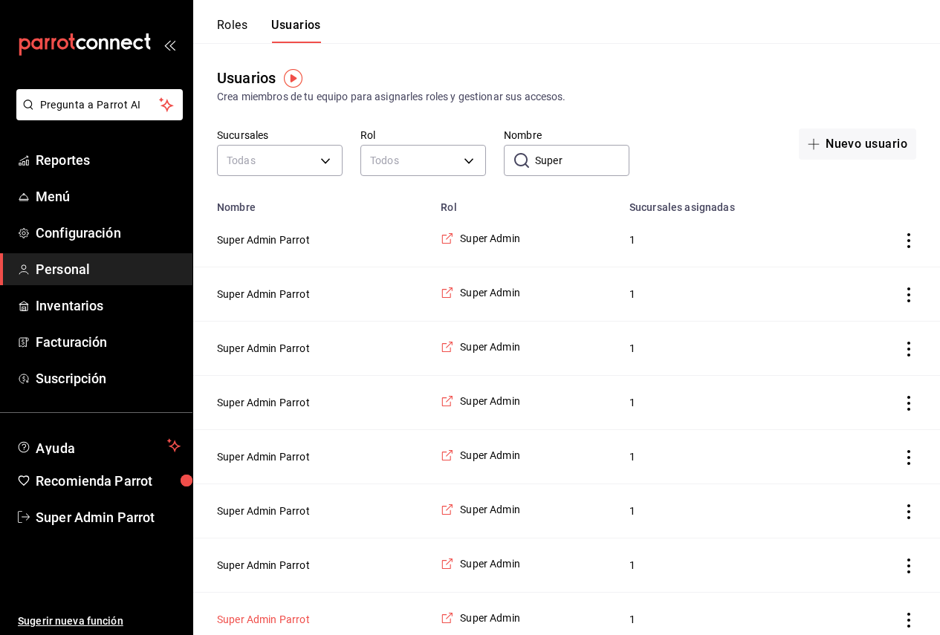
click at [264, 620] on button "Super Admin Parrot" at bounding box center [263, 619] width 93 height 15
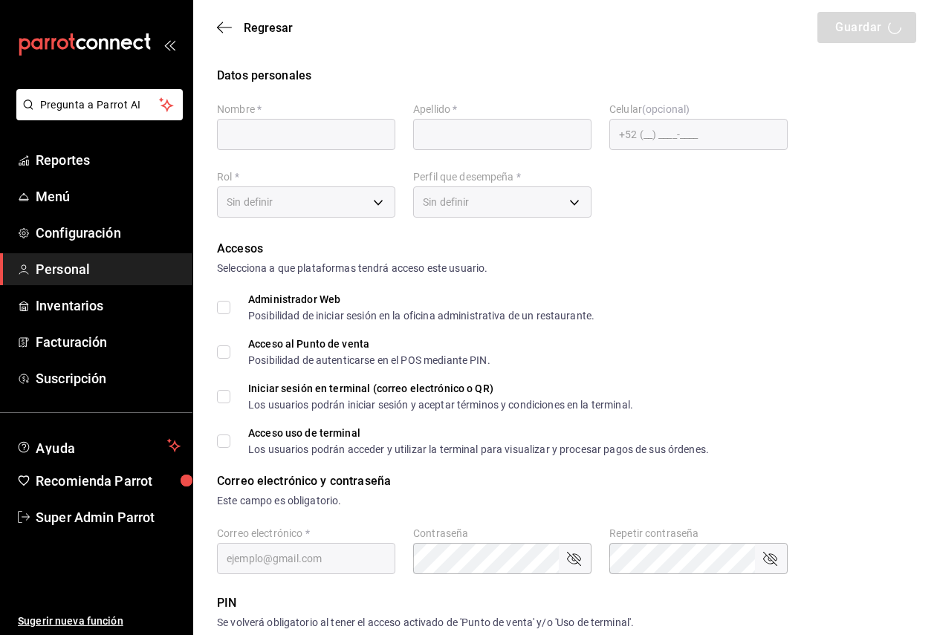
type input "Super Admin"
type input "Parrot"
checkbox input "true"
type input "pickup@monterrey.com"
type input "355023"
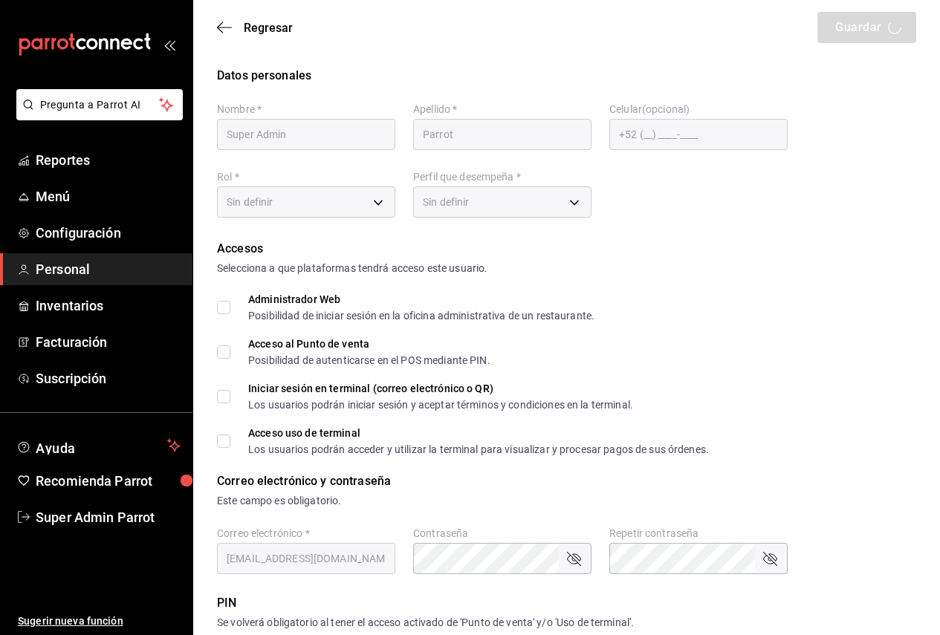
type input "87b2d739-4fa6-452d-90d0-72d4031a837a"
type input "UNDEFINED"
checkbox input "true"
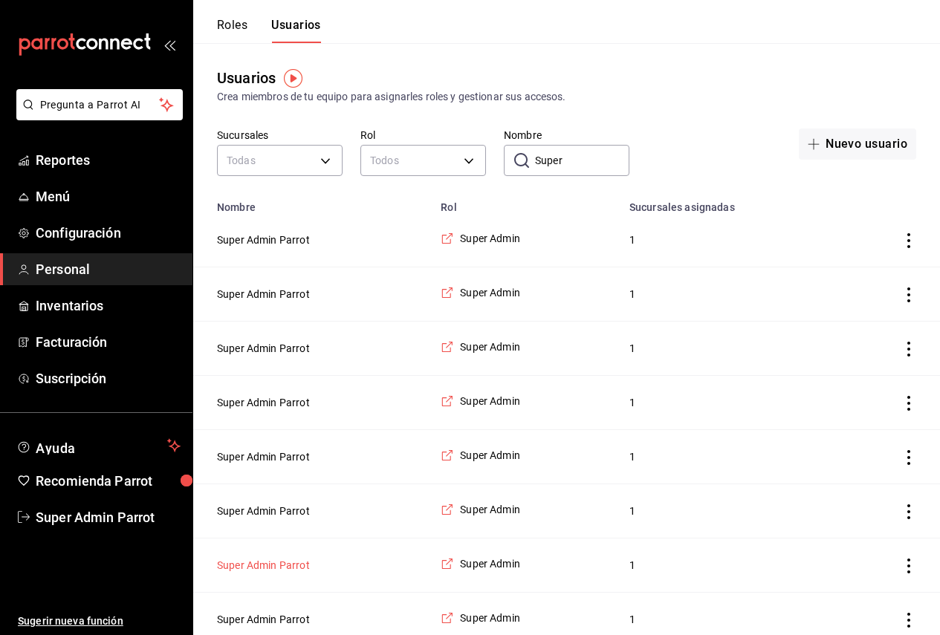
click at [277, 573] on button "Super Admin Parrot" at bounding box center [263, 565] width 93 height 15
click at [277, 526] on td "Super Admin Parrot" at bounding box center [312, 512] width 239 height 54
click at [277, 519] on button "Super Admin Parrot" at bounding box center [263, 511] width 93 height 15
click at [285, 405] on button "Super Admin Parrot" at bounding box center [263, 402] width 93 height 15
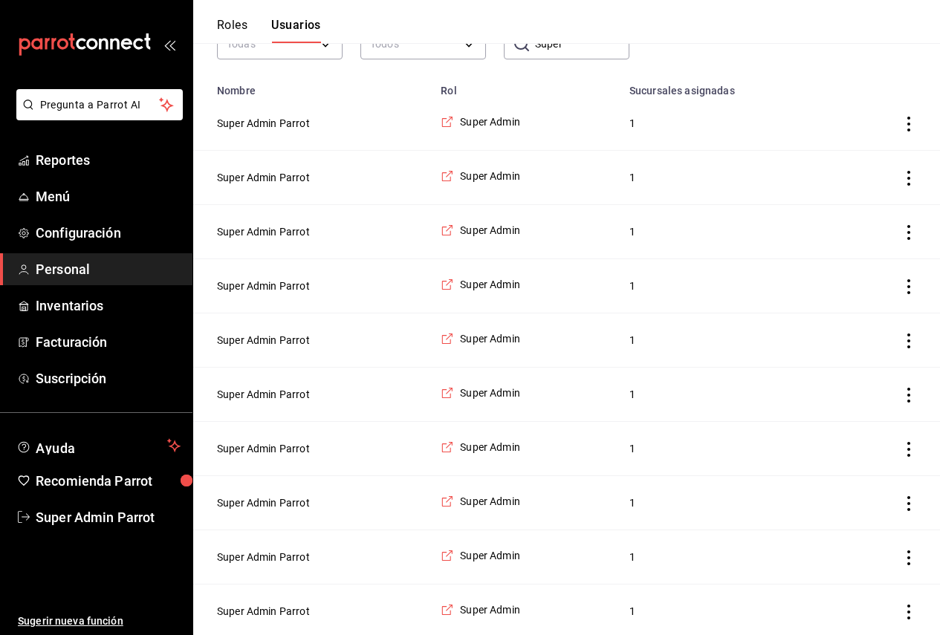
scroll to position [149, 0]
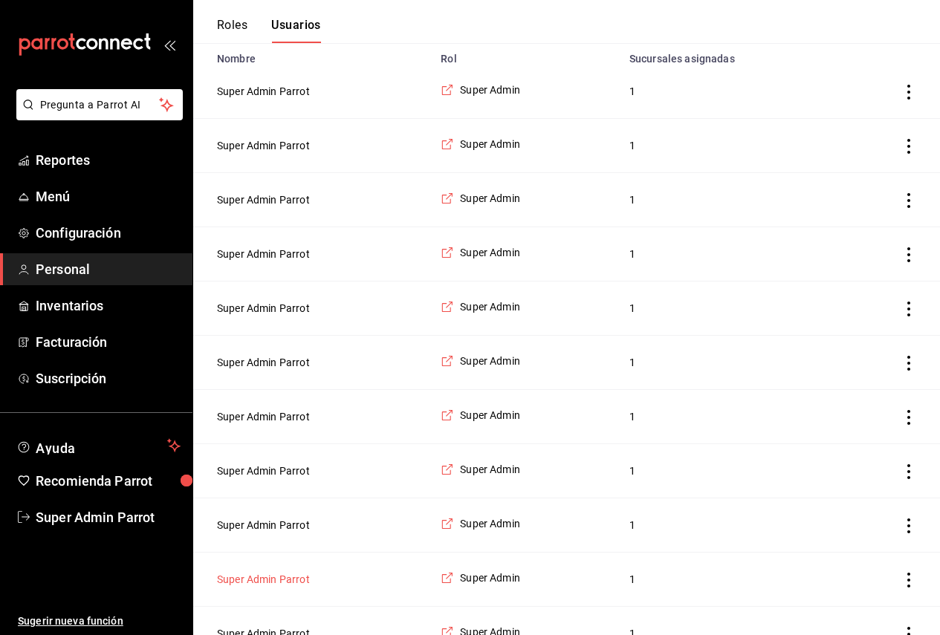
click at [297, 586] on button "Super Admin Parrot" at bounding box center [263, 579] width 93 height 15
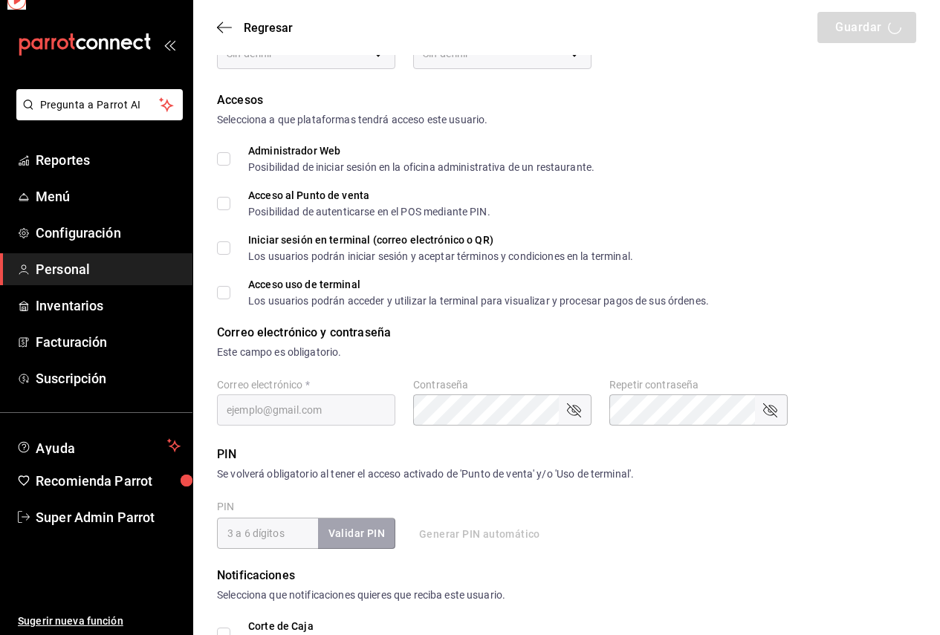
type input "Super Admin"
type input "Parrot"
checkbox input "true"
type input "coffee@montevideo1.com"
type input "614222"
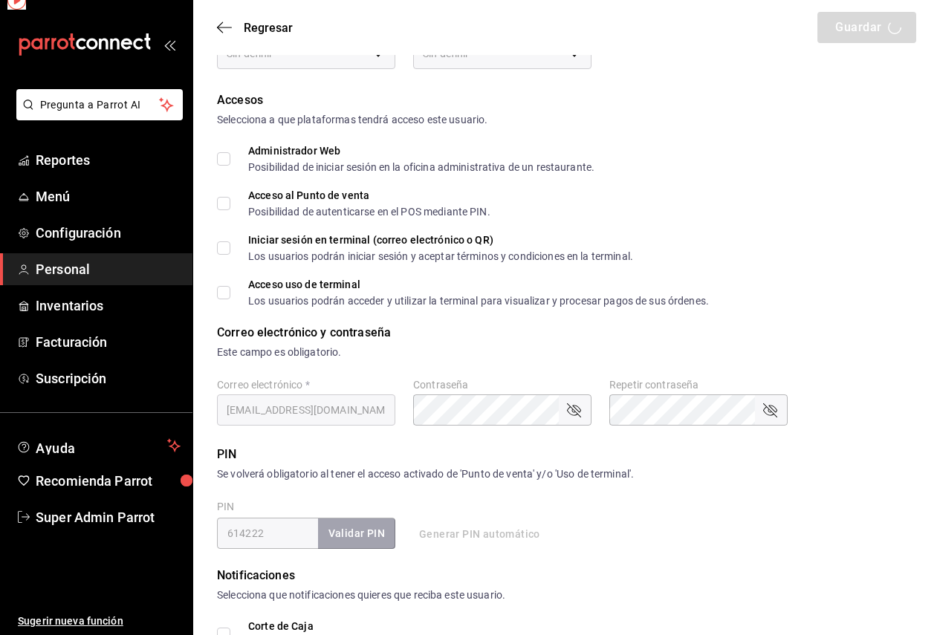
type input "87b2d739-4fa6-452d-90d0-72d4031a837a"
type input "UNDEFINED"
checkbox input "true"
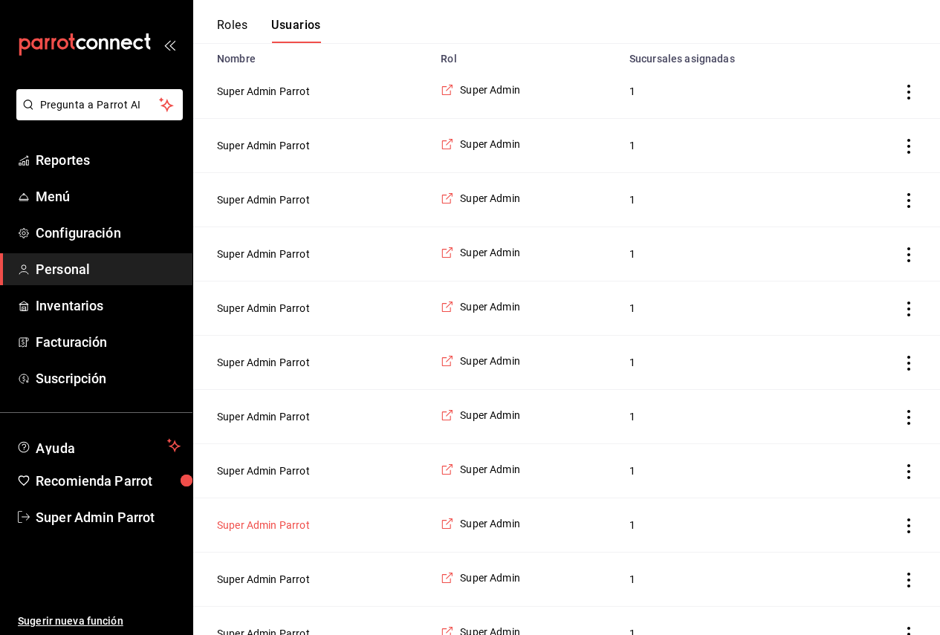
click at [294, 526] on button "Super Admin Parrot" at bounding box center [263, 525] width 93 height 15
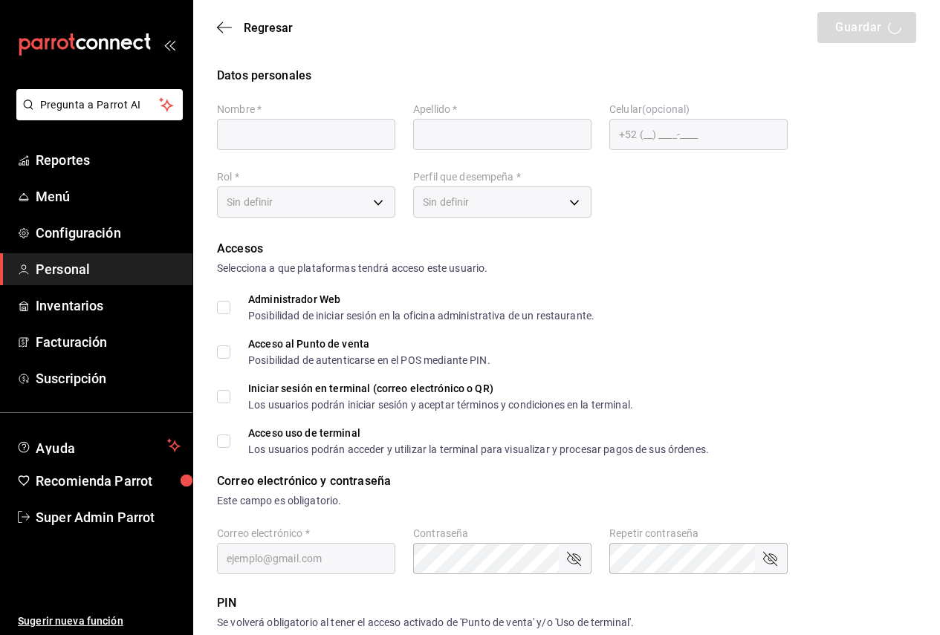
type input "Super Admin"
type input "Parrot"
checkbox input "true"
type input "coffe@ferrocarril.com"
type input "5555"
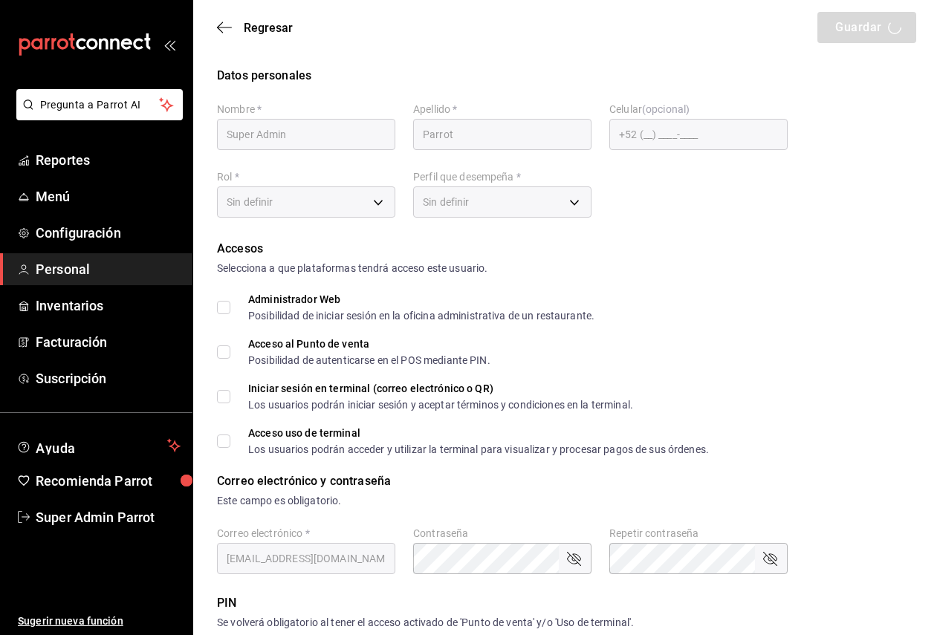
type input "87b2d739-4fa6-452d-90d0-72d4031a837a"
type input "UNDEFINED"
checkbox input "true"
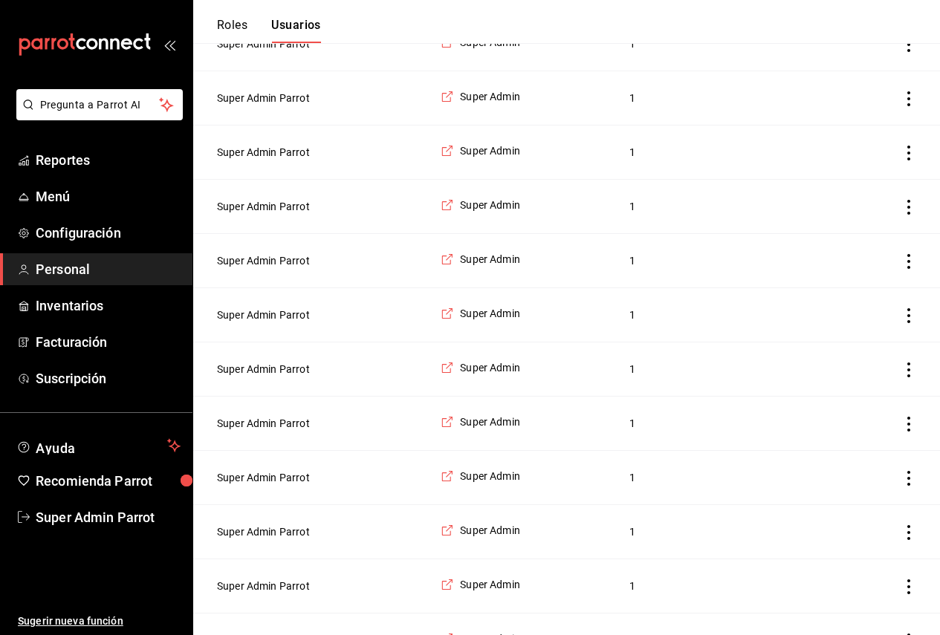
scroll to position [223, 0]
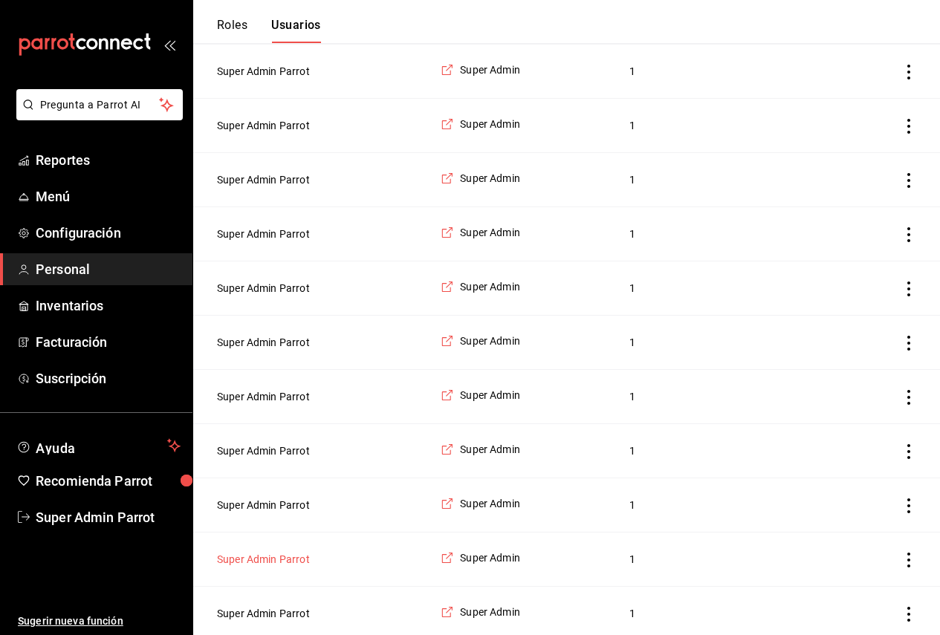
click at [295, 567] on button "Super Admin Parrot" at bounding box center [263, 559] width 93 height 15
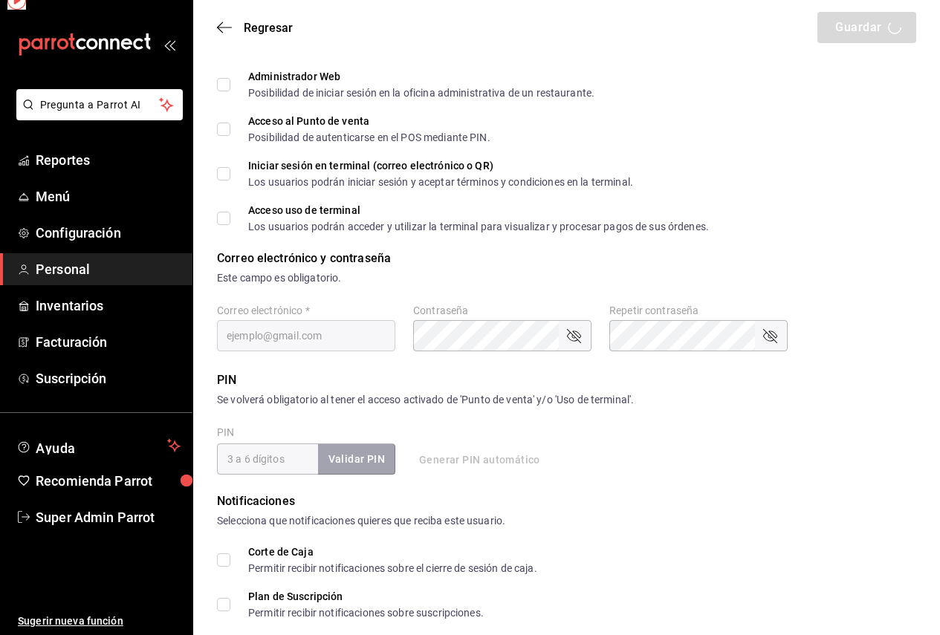
type input "Super Admin"
type input "Parrot"
checkbox input "true"
type input "coffee@pcuauhtemoc.com"
type input "147212"
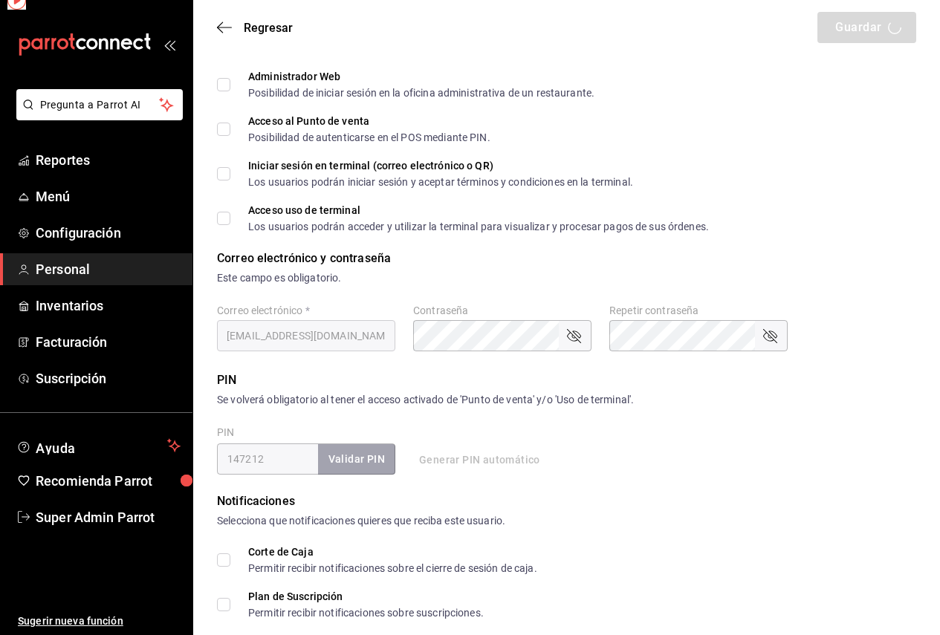
type input "87b2d739-4fa6-452d-90d0-72d4031a837a"
type input "UNDEFINED"
checkbox input "true"
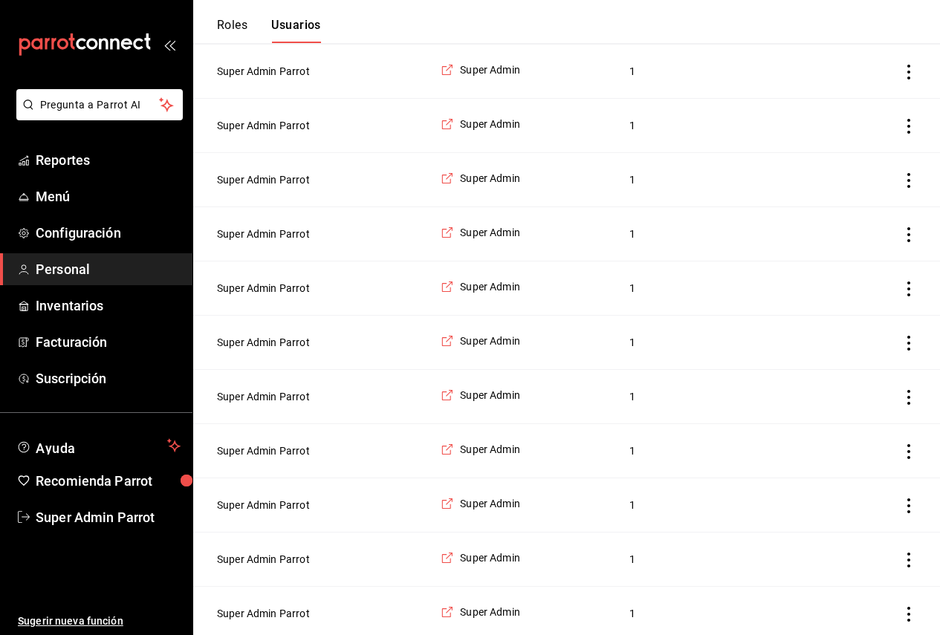
click at [278, 615] on td "Super Admin Parrot" at bounding box center [312, 614] width 239 height 54
click at [281, 621] on button "Super Admin Parrot" at bounding box center [263, 613] width 93 height 15
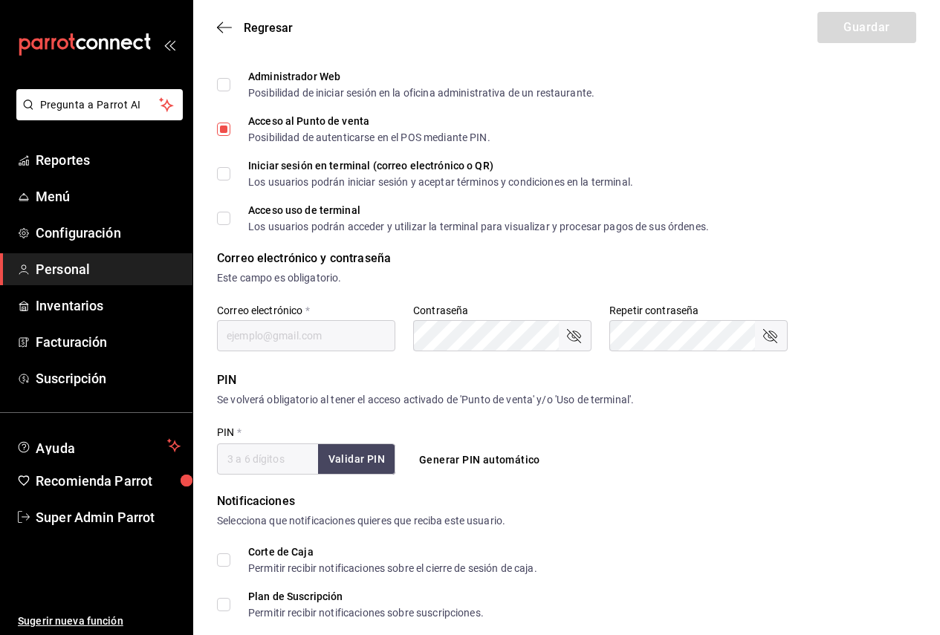
type input "Super Admin"
type input "Parrot"
checkbox input "true"
type input "coffee@aecatepec.com"
type input "664822"
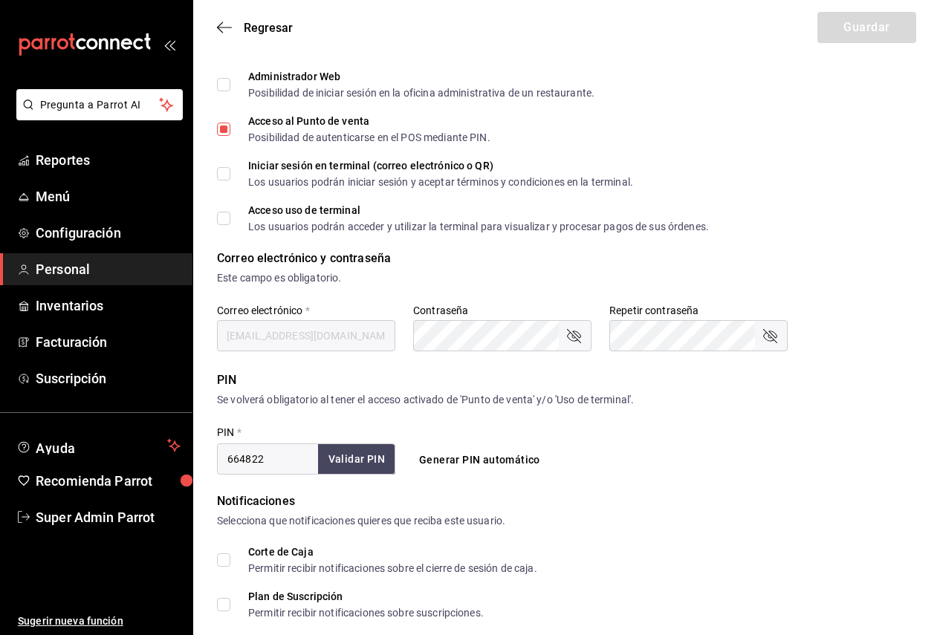
type input "87b2d739-4fa6-452d-90d0-72d4031a837a"
type input "UNDEFINED"
checkbox input "true"
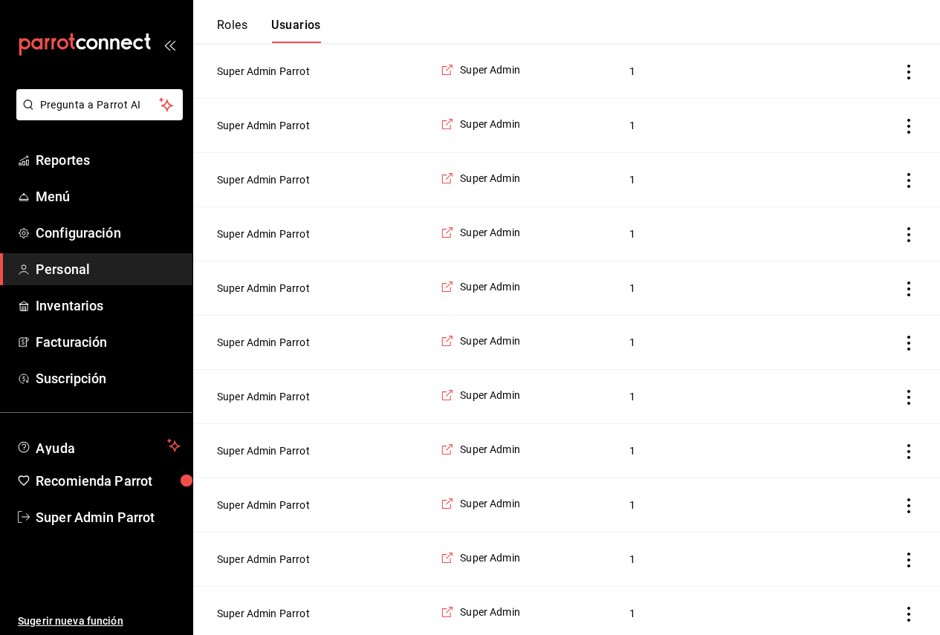
click at [280, 621] on button "Super Admin Parrot" at bounding box center [263, 613] width 93 height 15
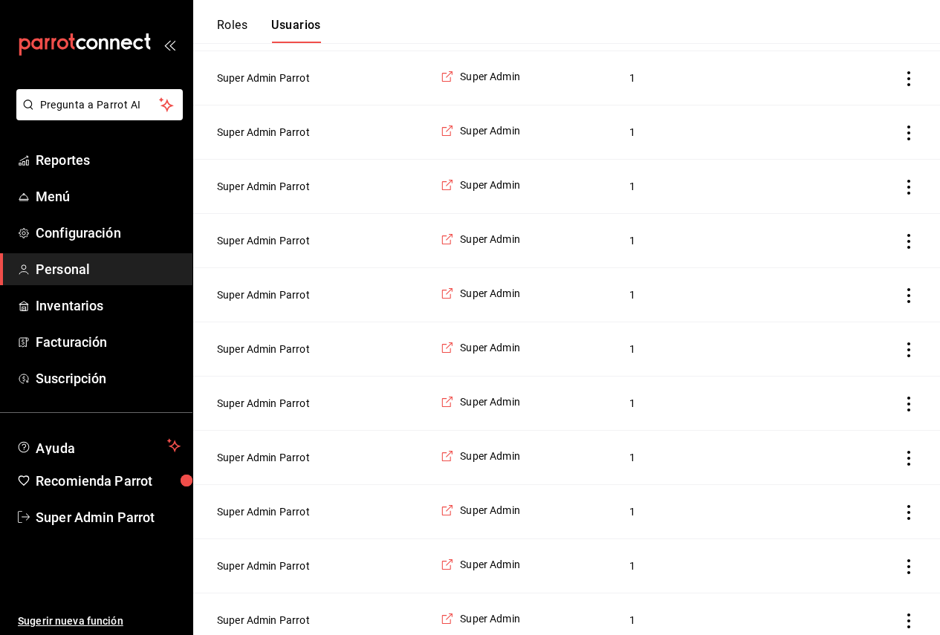
scroll to position [297, 0]
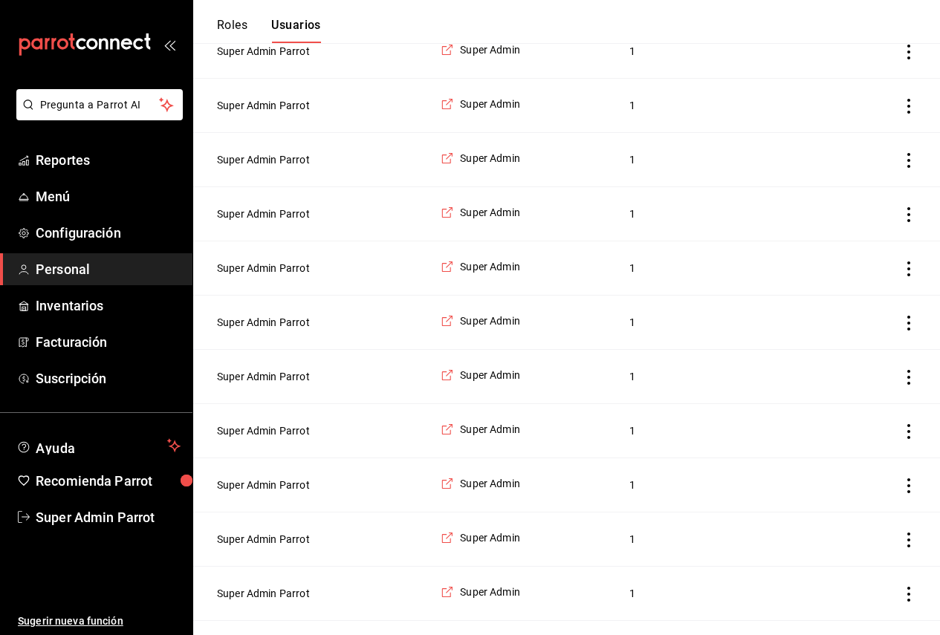
click at [280, 594] on td "Super Admin Parrot" at bounding box center [312, 594] width 239 height 54
click at [282, 600] on button "Super Admin Parrot" at bounding box center [263, 593] width 93 height 15
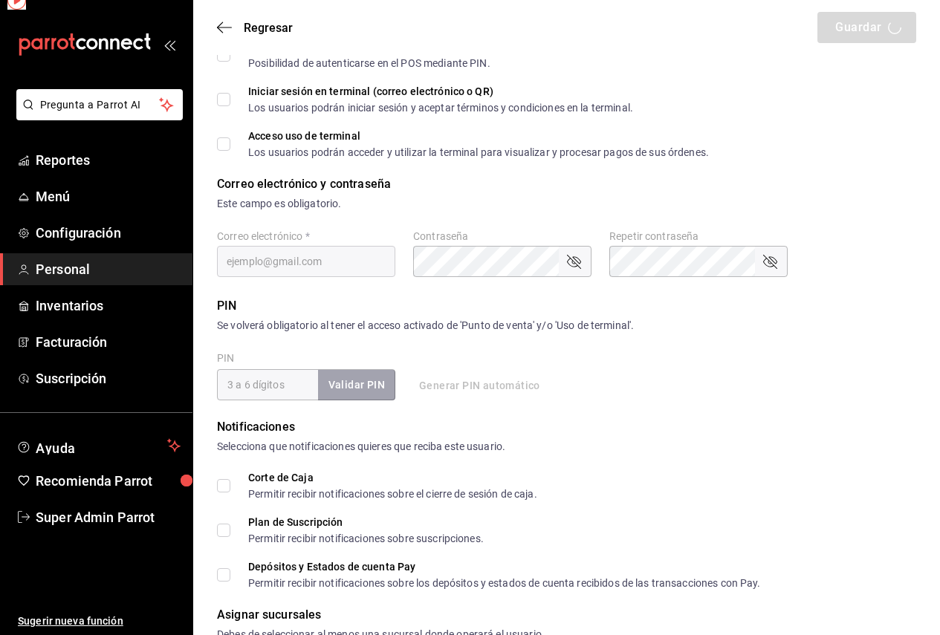
type input "Super Admin"
type input "Parrot"
checkbox input "true"
type input "coffee@martincarrera.com"
type input "449460"
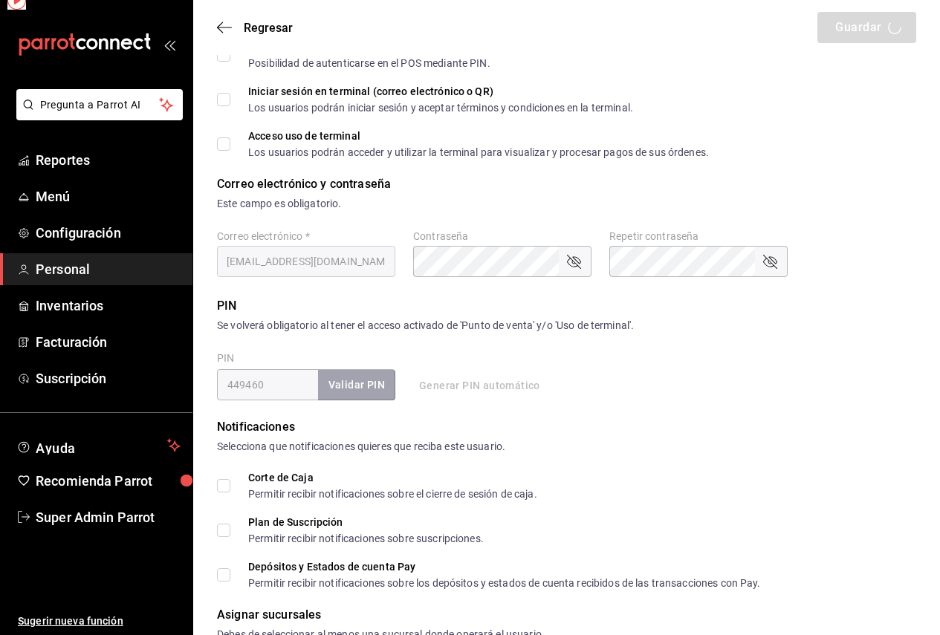
type input "87b2d739-4fa6-452d-90d0-72d4031a837a"
type input "UNDEFINED"
checkbox input "true"
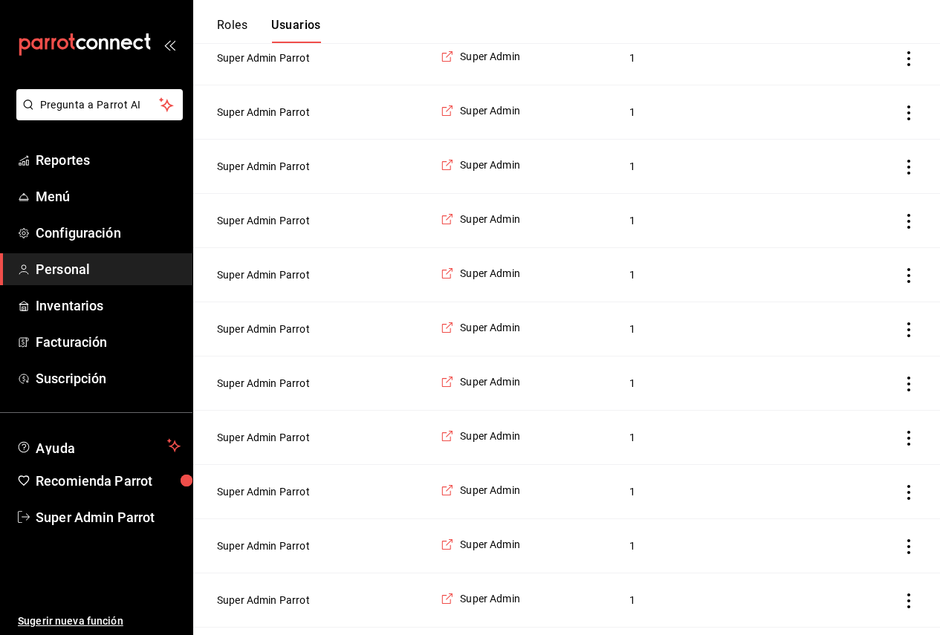
scroll to position [372, 0]
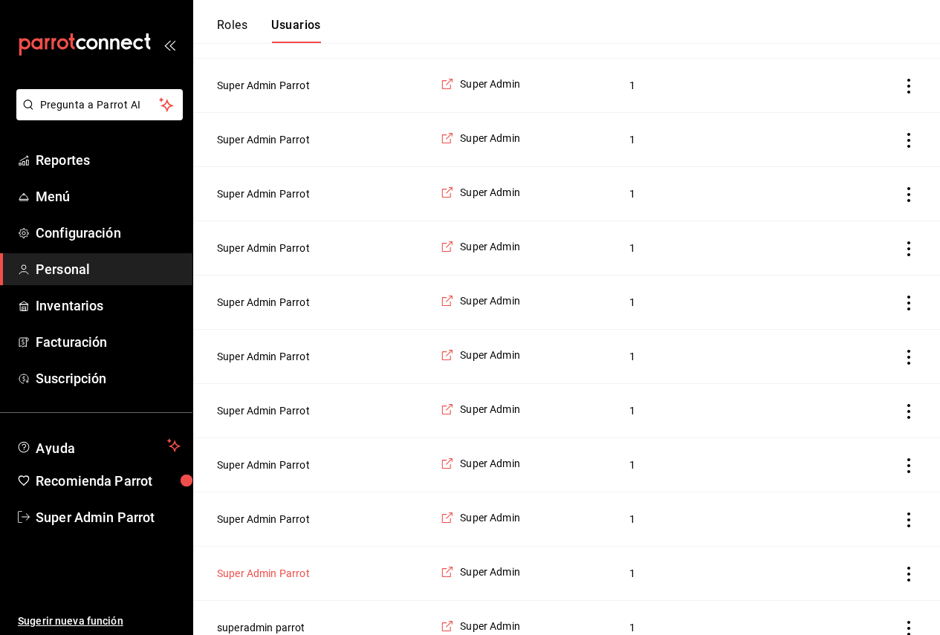
click at [282, 581] on button "Super Admin Parrot" at bounding box center [263, 573] width 93 height 15
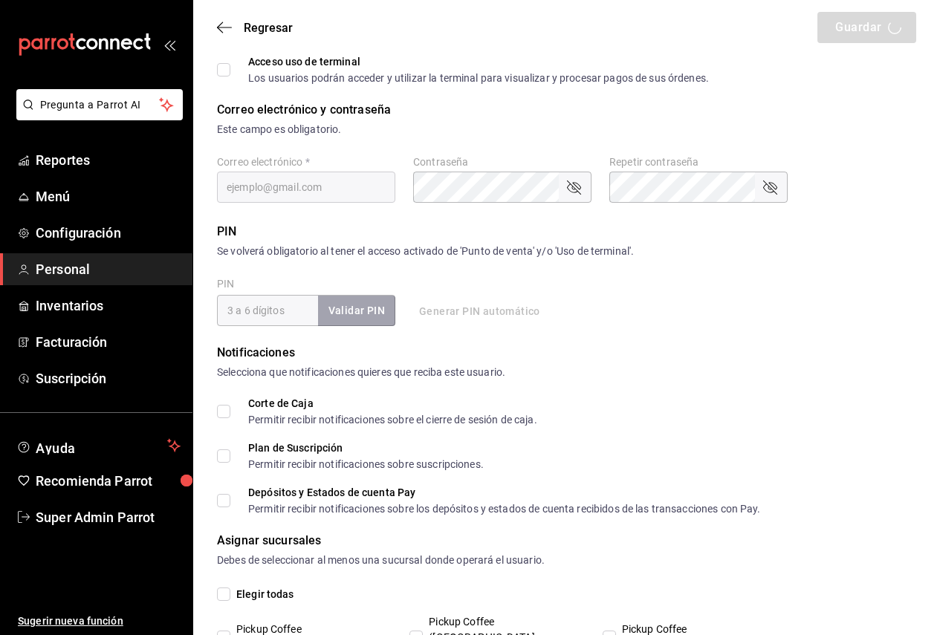
type input "Super Admin"
type input "Parrot"
checkbox input "true"
type input "coffee@colima.com"
type input "290016"
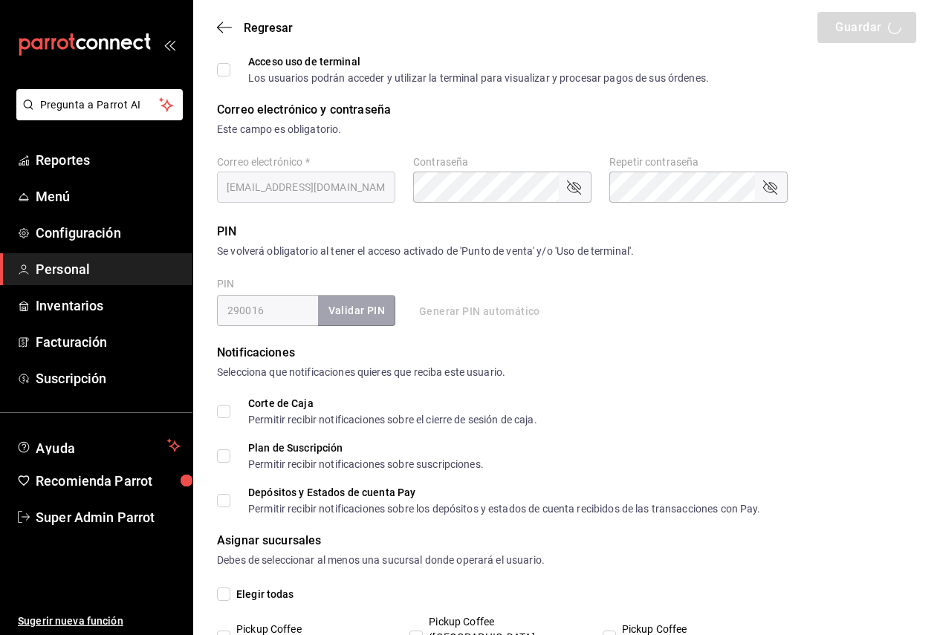
type input "87b2d739-4fa6-452d-90d0-72d4031a837a"
type input "UNDEFINED"
checkbox input "true"
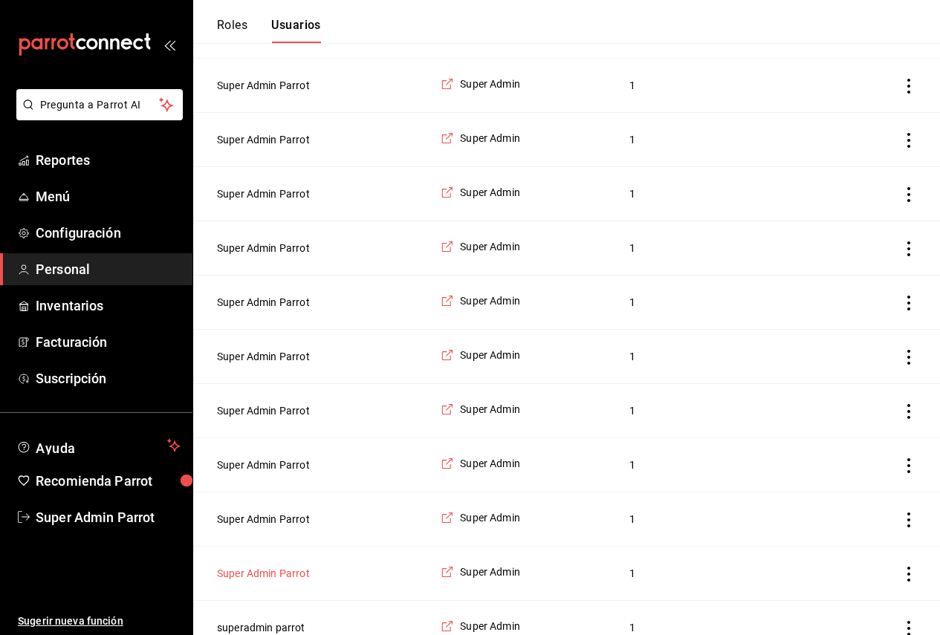
scroll to position [446, 0]
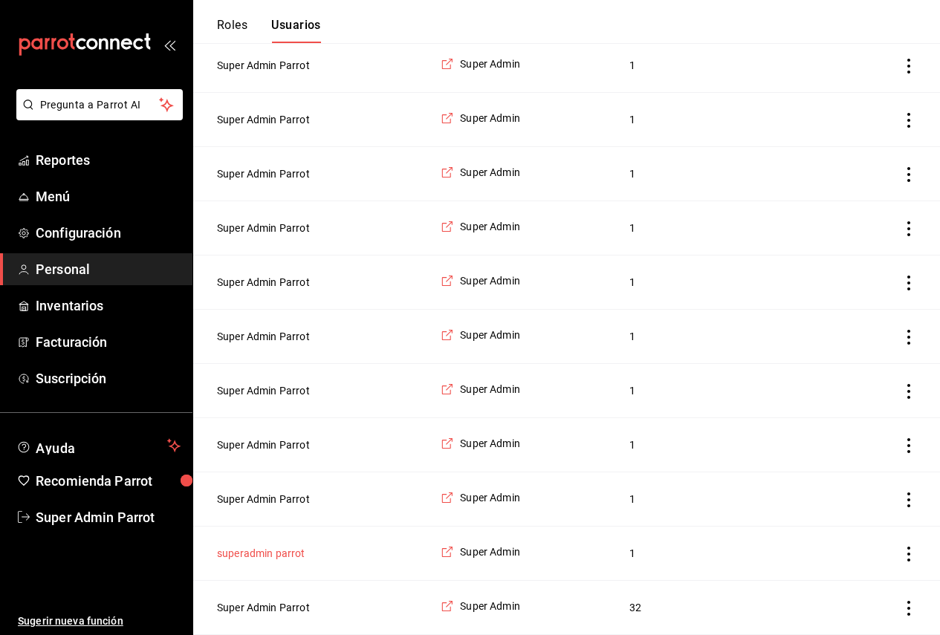
click at [279, 560] on button "superadmin parrot" at bounding box center [261, 553] width 88 height 15
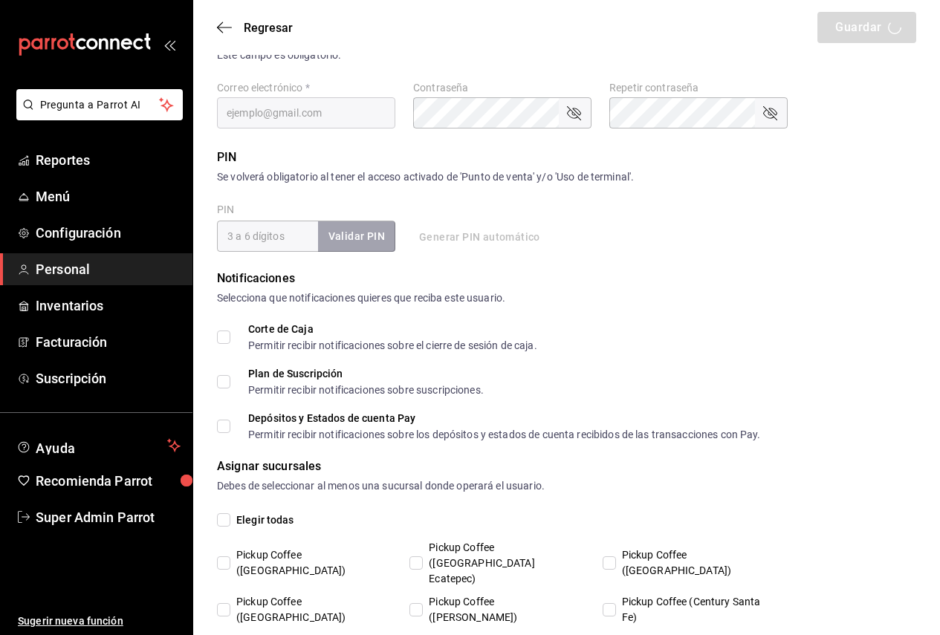
type input "superadmin"
type input "parrot"
checkbox input "true"
type input "coffee@patiosantafe.com"
type input "243649"
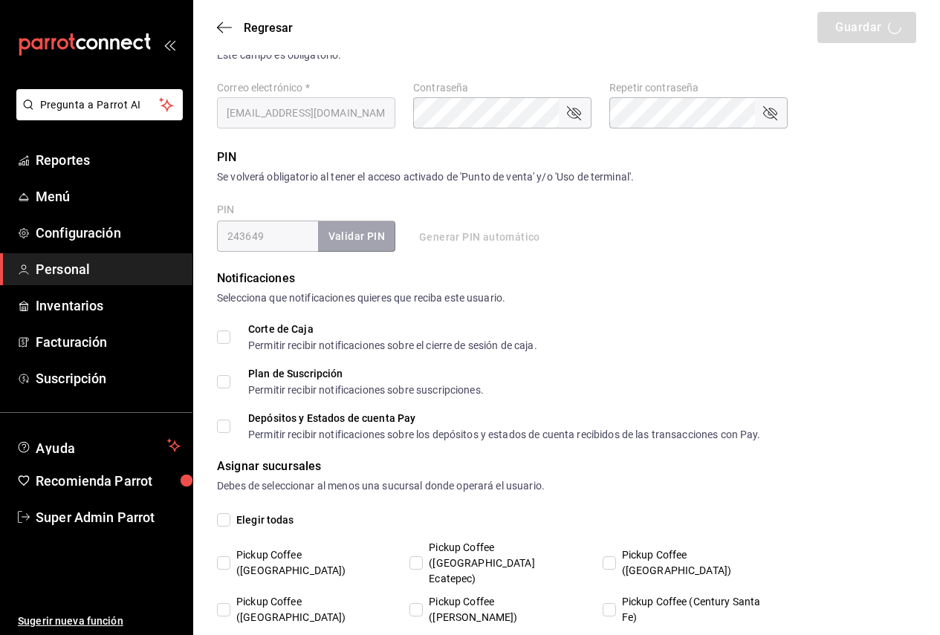
type input "87b2d739-4fa6-452d-90d0-72d4031a837a"
type input "UNDEFINED"
checkbox input "true"
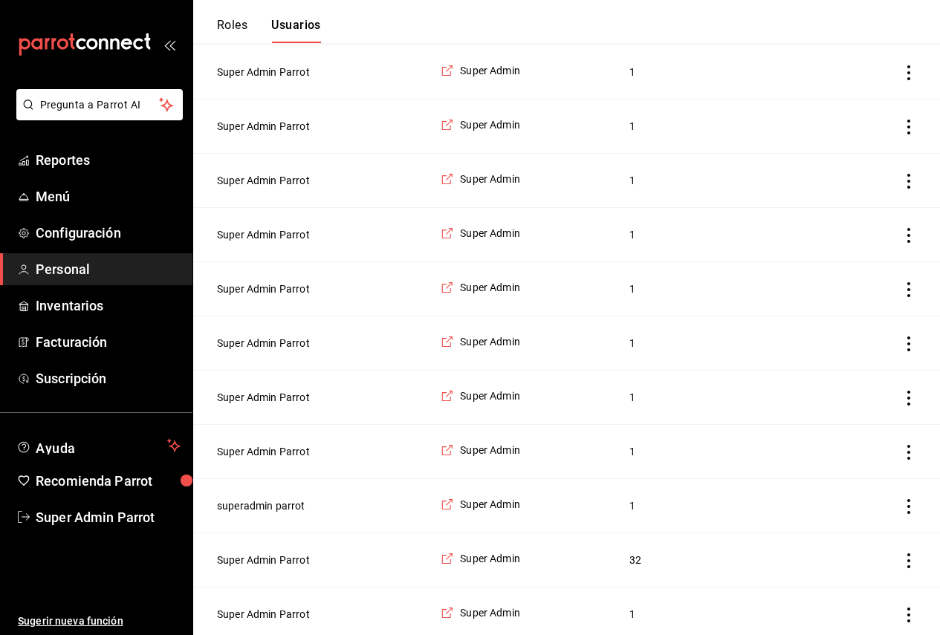
scroll to position [520, 0]
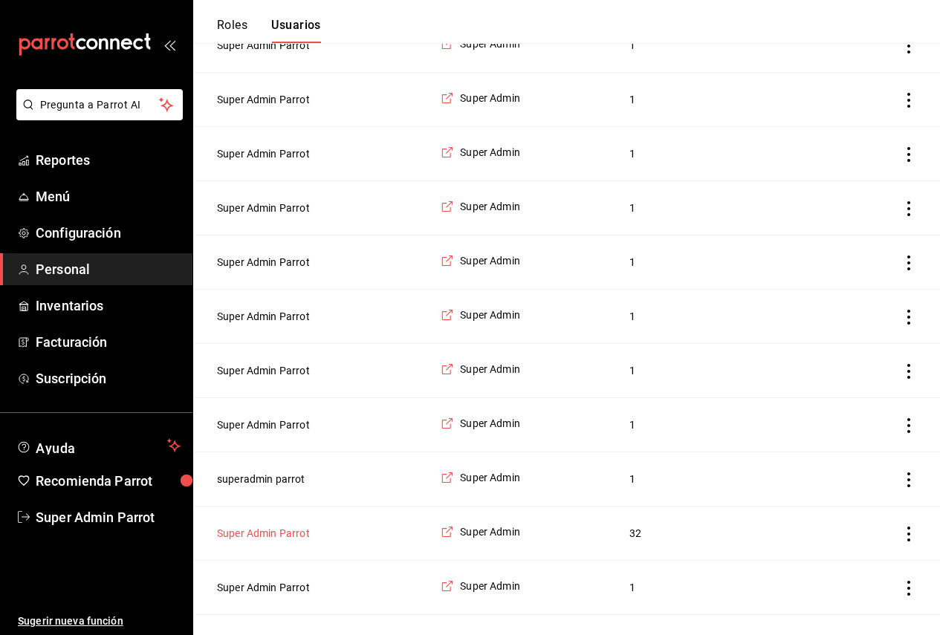
click at [280, 541] on button "Super Admin Parrot" at bounding box center [263, 533] width 93 height 15
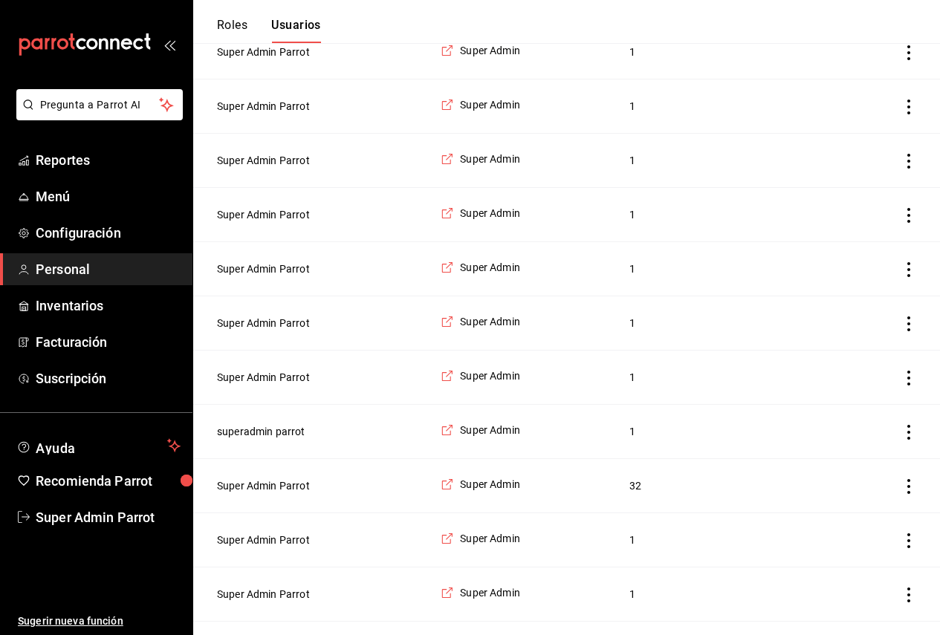
scroll to position [594, 0]
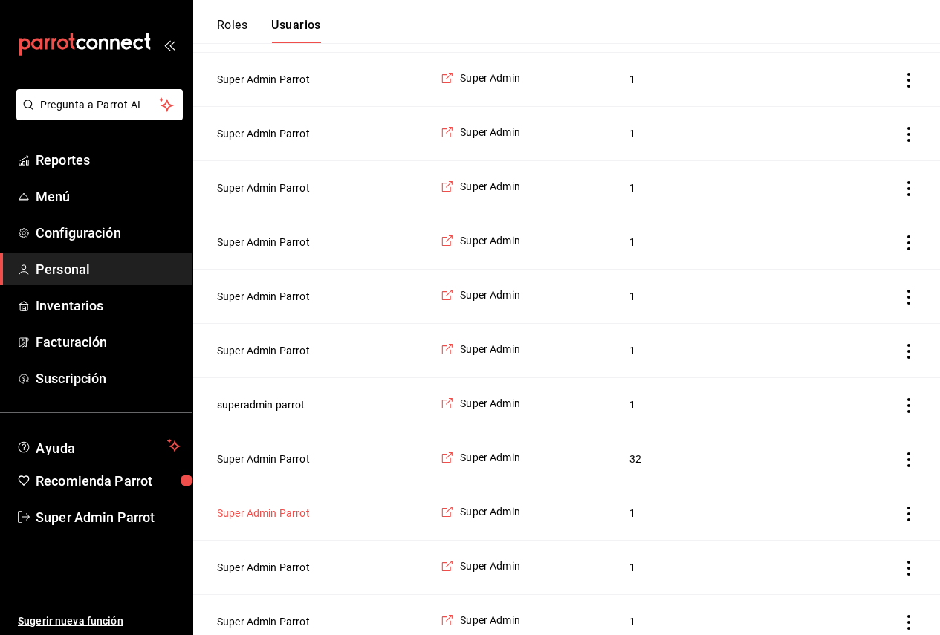
click at [286, 521] on button "Super Admin Parrot" at bounding box center [263, 513] width 93 height 15
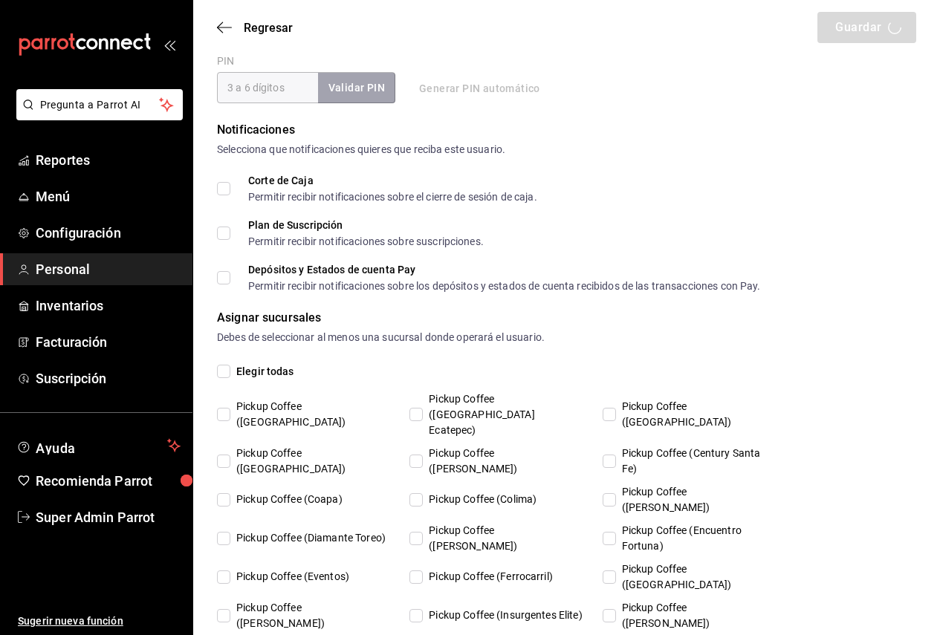
type input "Super Admin"
type input "Parrot"
checkbox input "true"
type input "coffee@londres.com"
type input "932215"
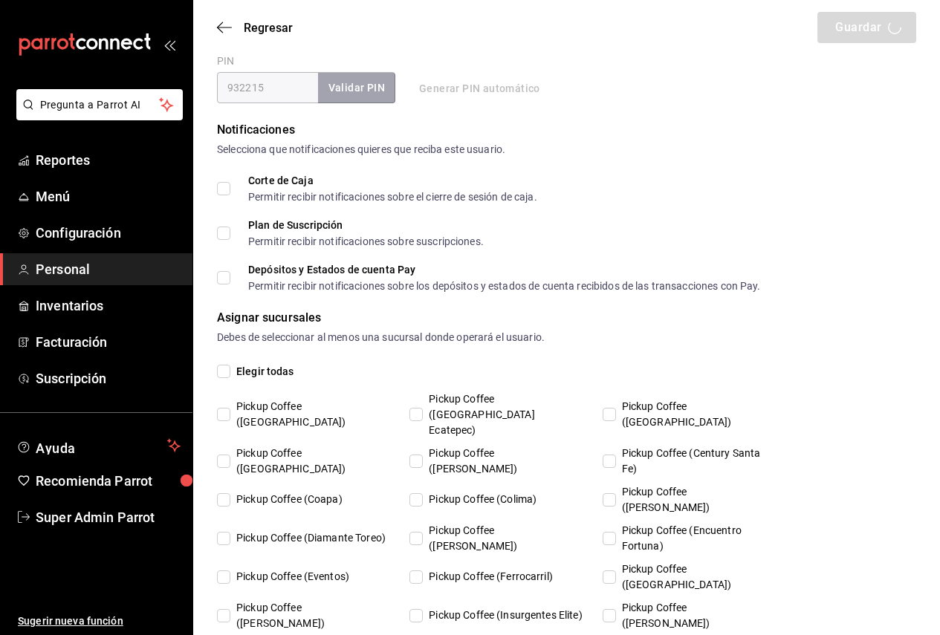
type input "87b2d739-4fa6-452d-90d0-72d4031a837a"
type input "UNDEFINED"
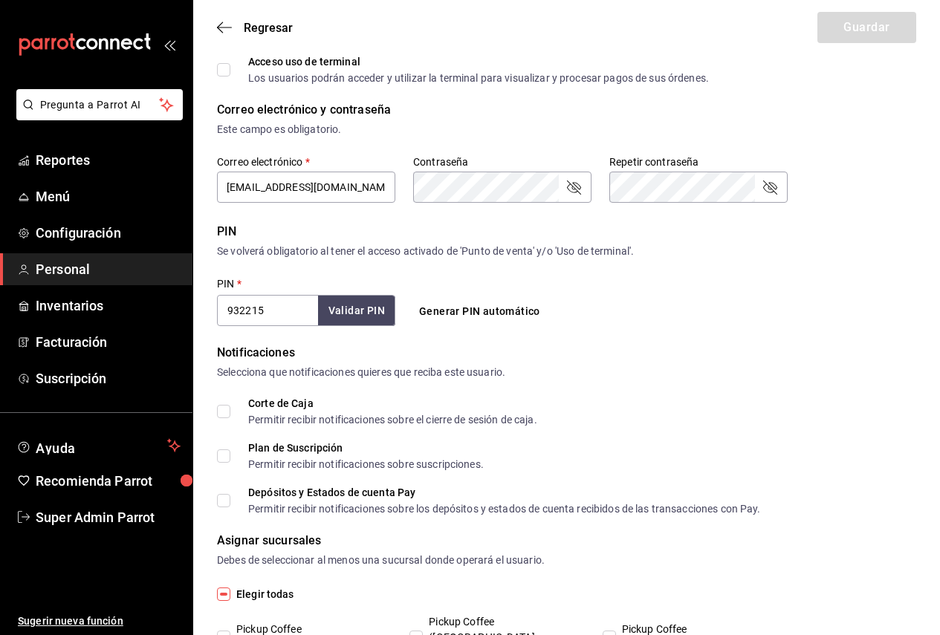
scroll to position [594, 0]
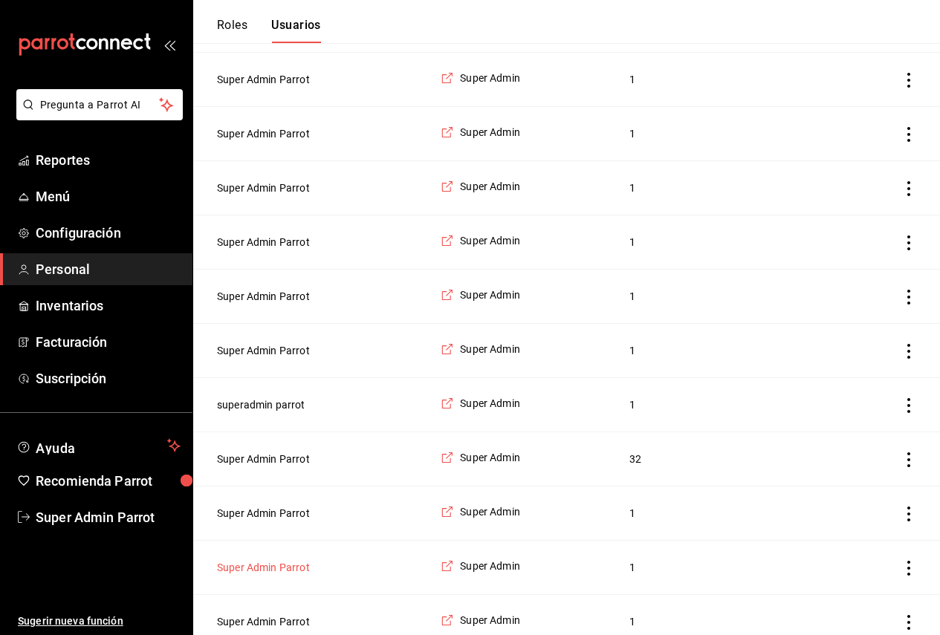
click at [272, 575] on button "Super Admin Parrot" at bounding box center [263, 567] width 93 height 15
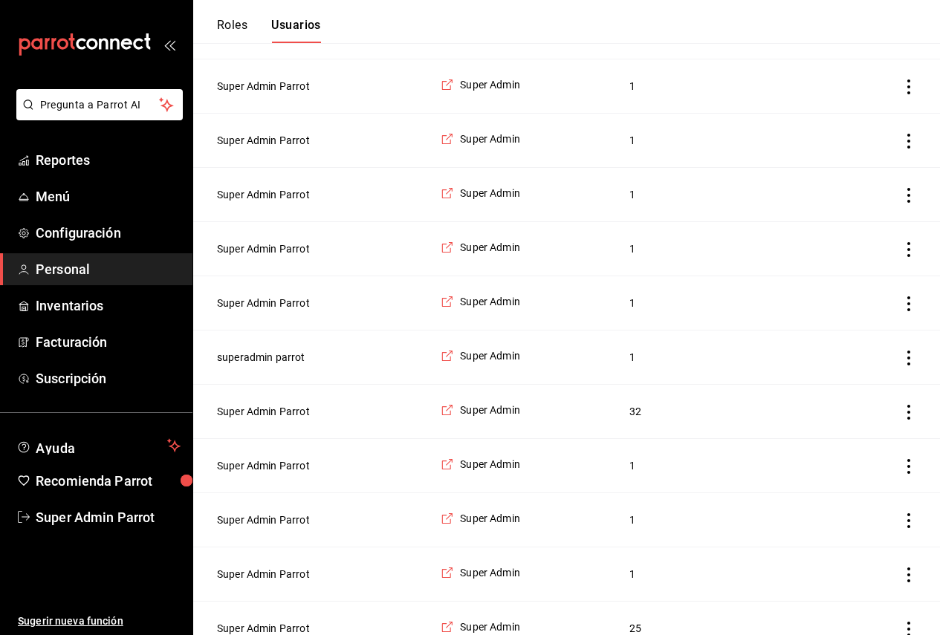
scroll to position [669, 0]
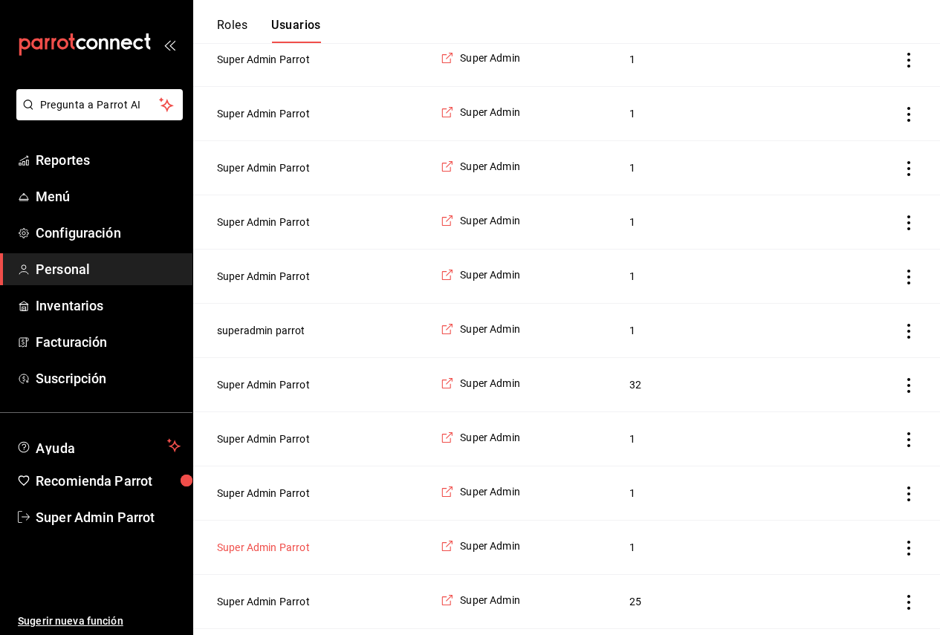
click at [273, 555] on button "Super Admin Parrot" at bounding box center [263, 547] width 93 height 15
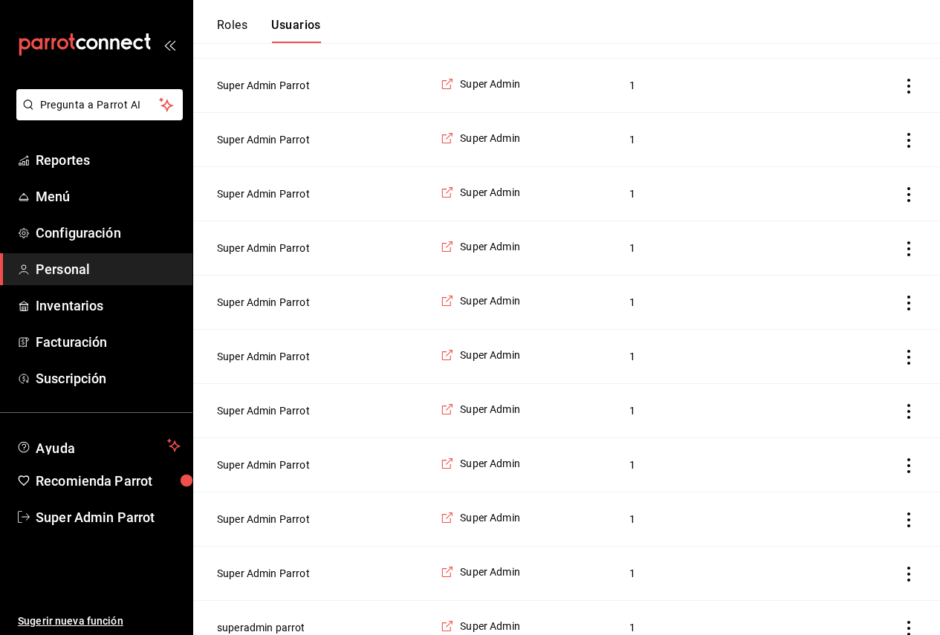
scroll to position [669, 0]
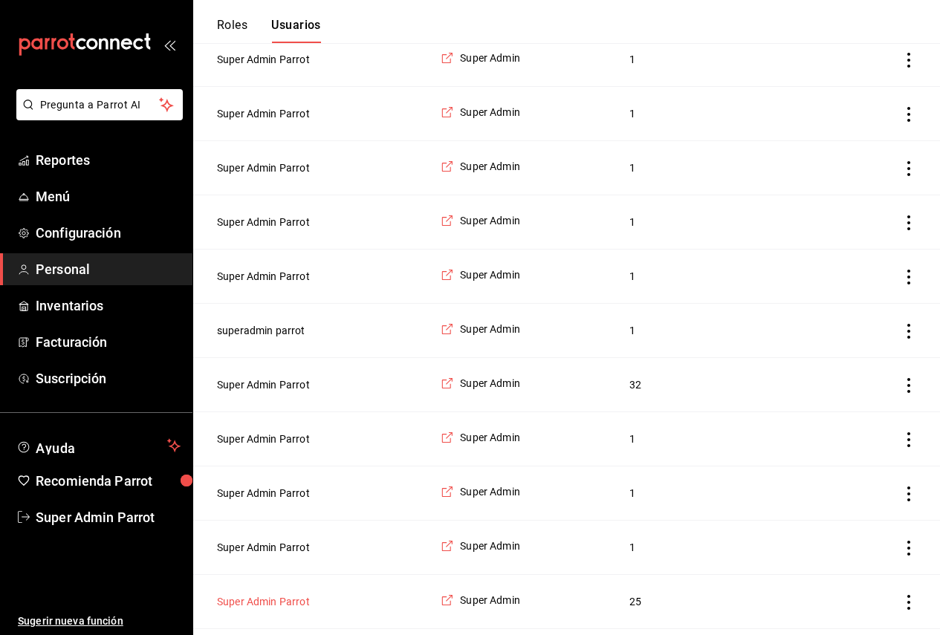
click at [268, 609] on button "Super Admin Parrot" at bounding box center [263, 601] width 93 height 15
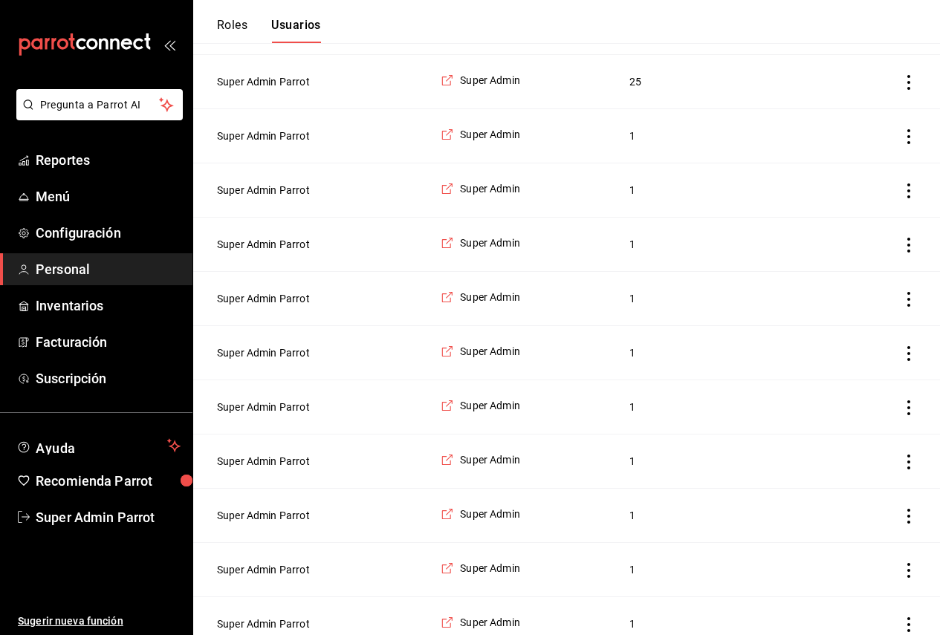
scroll to position [1263, 0]
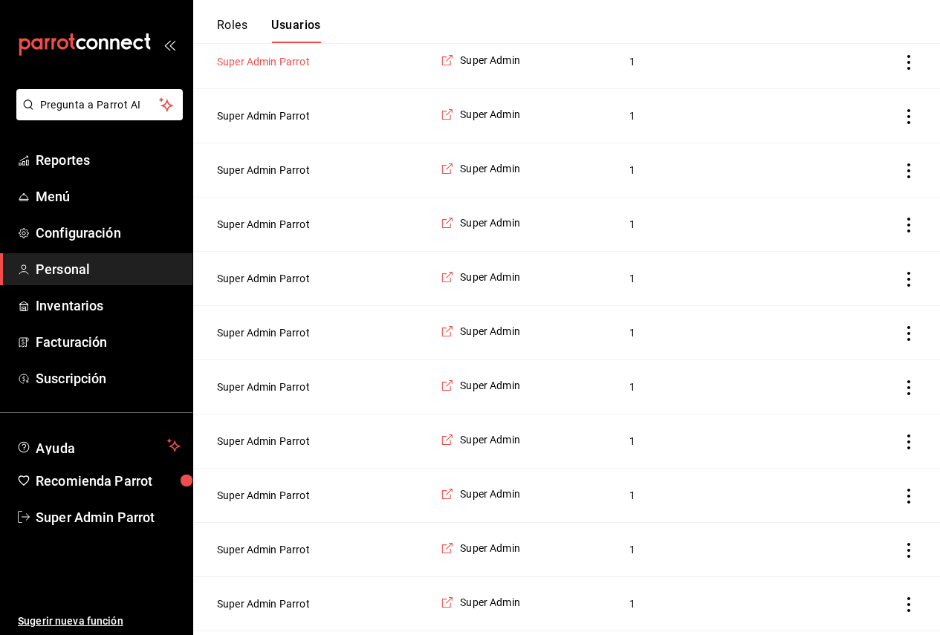
click at [289, 69] on button "Super Admin Parrot" at bounding box center [263, 61] width 93 height 15
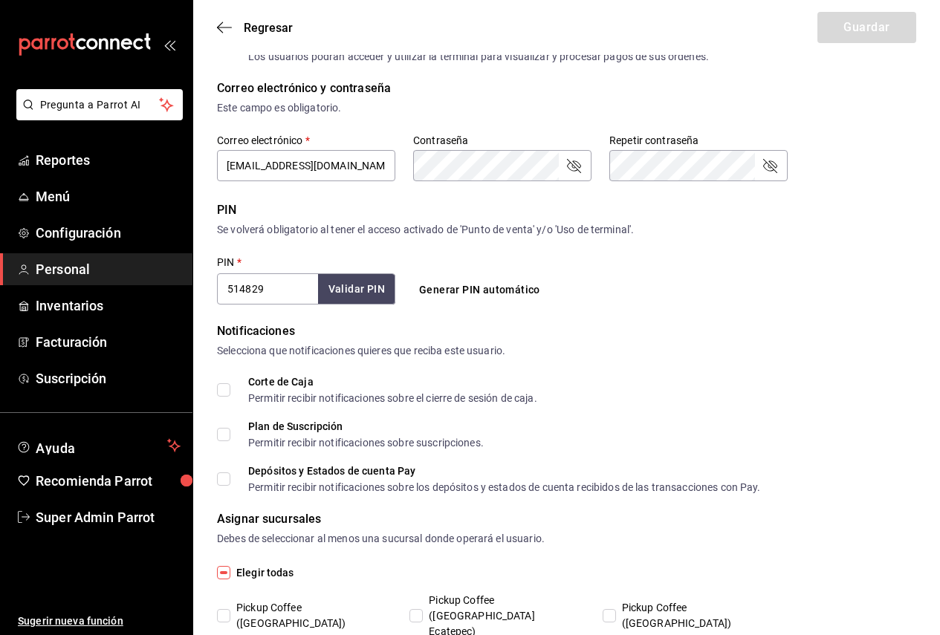
scroll to position [380, 0]
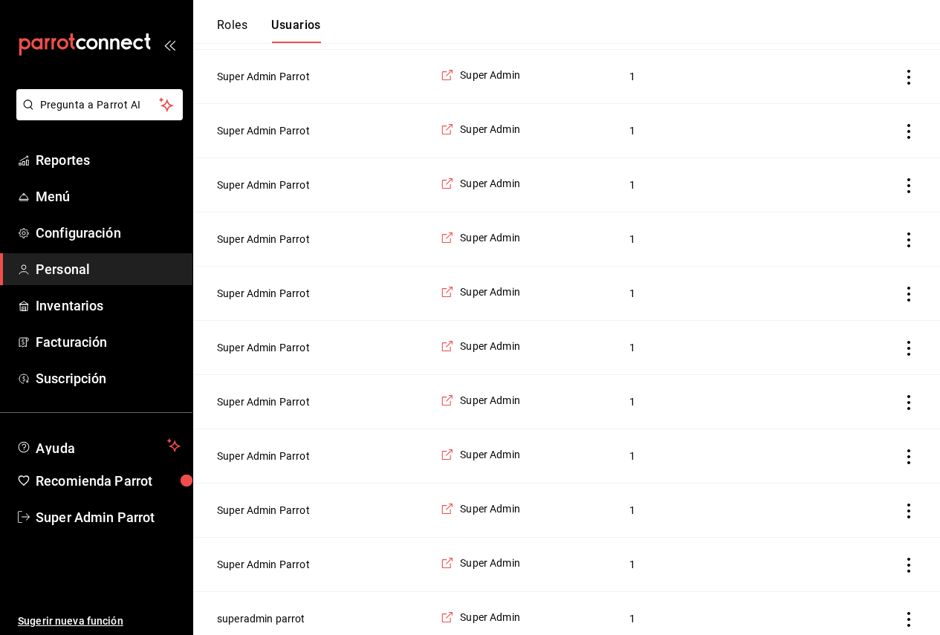
scroll to position [1263, 0]
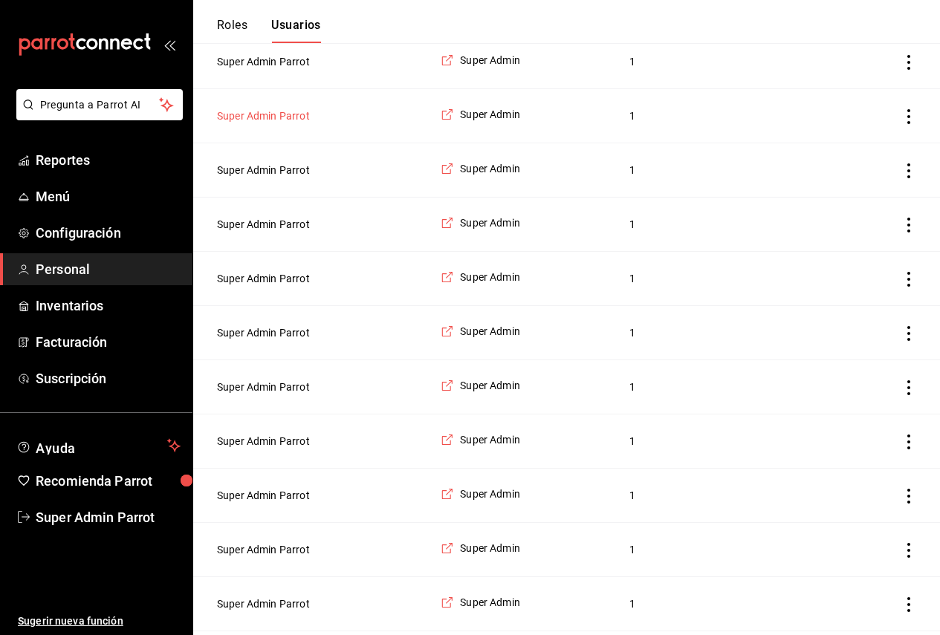
click at [272, 123] on button "Super Admin Parrot" at bounding box center [263, 115] width 93 height 15
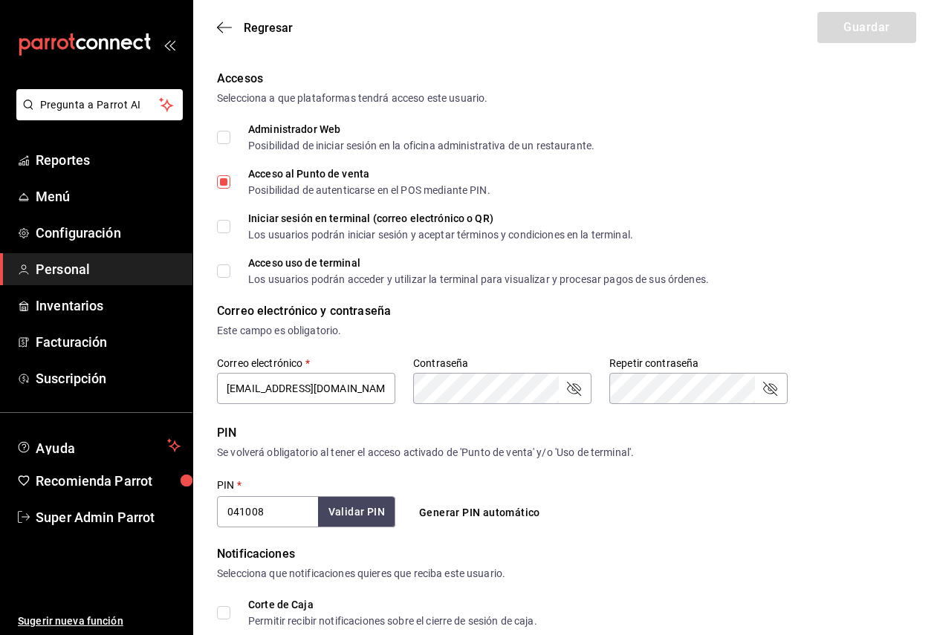
scroll to position [158, 0]
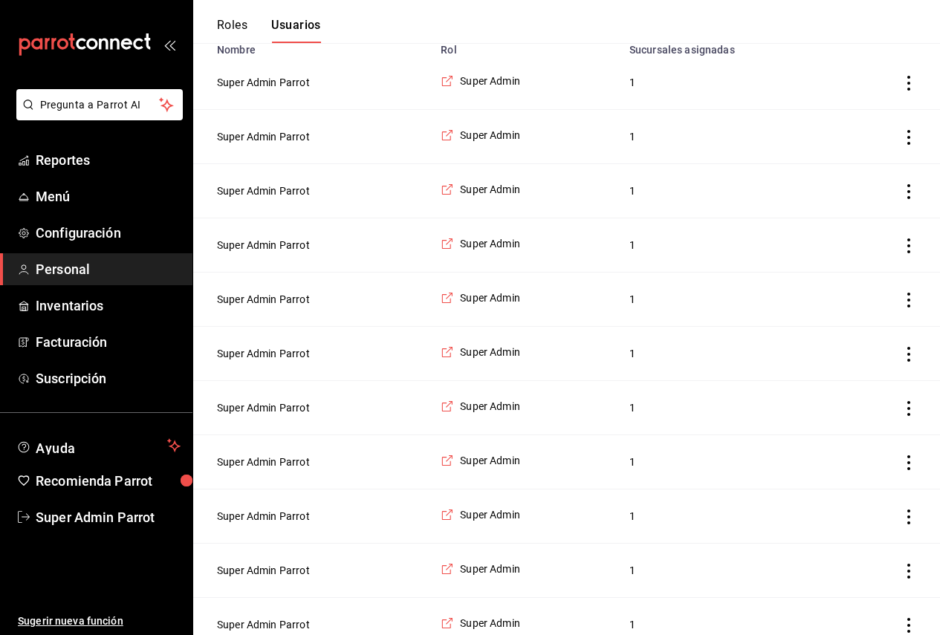
scroll to position [1263, 0]
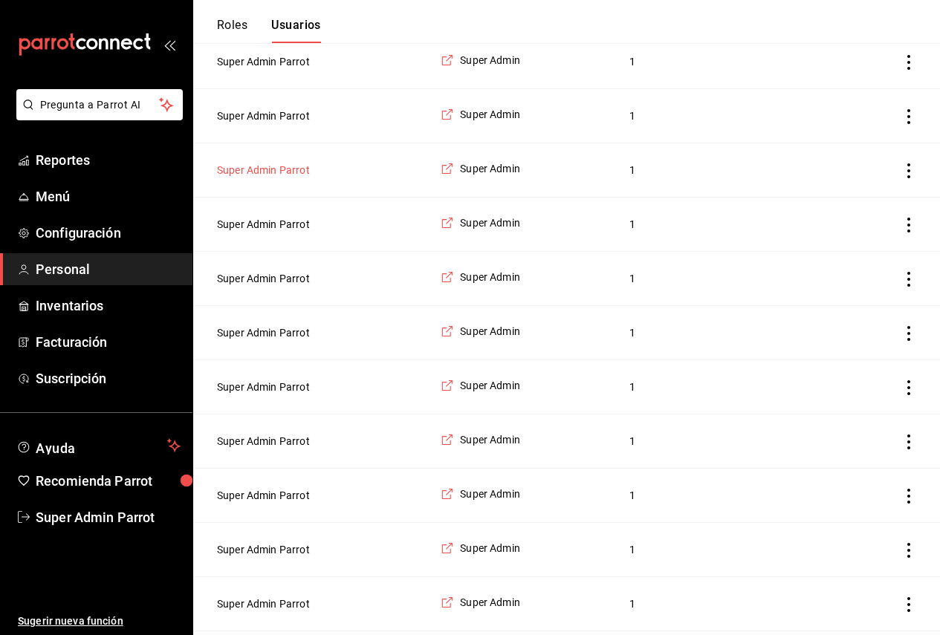
click at [265, 178] on button "Super Admin Parrot" at bounding box center [263, 170] width 93 height 15
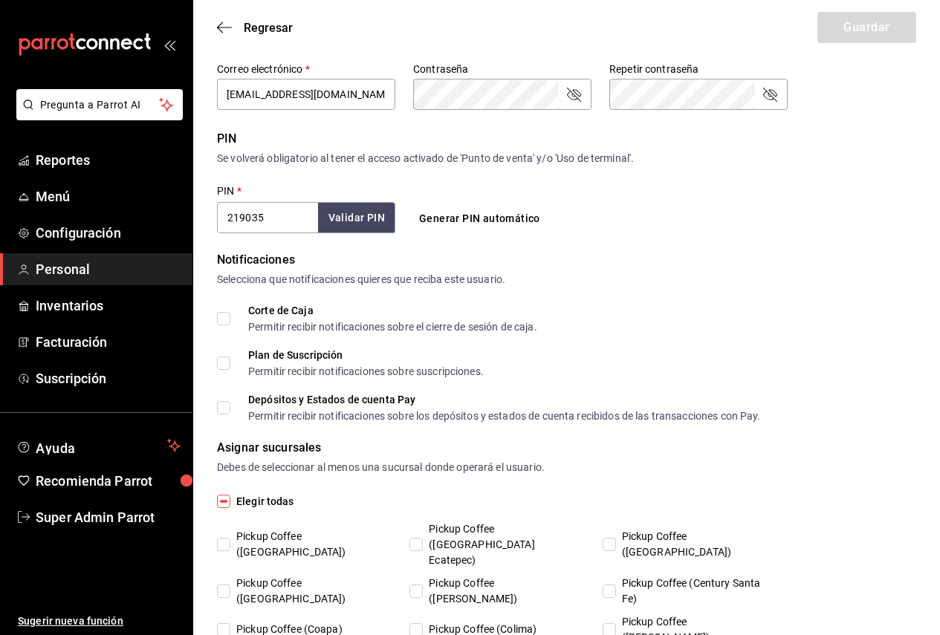
scroll to position [455, 0]
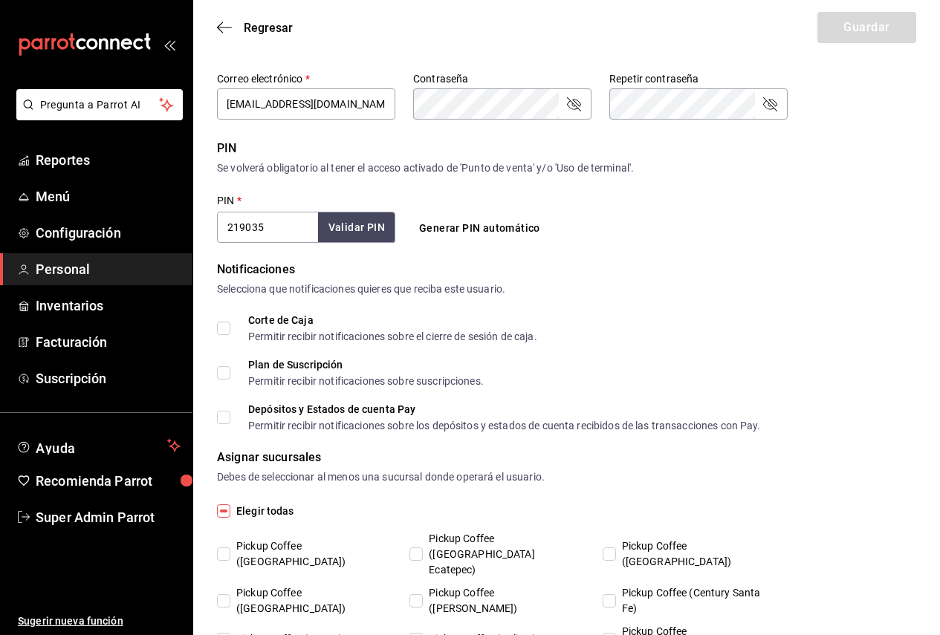
scroll to position [1263, 0]
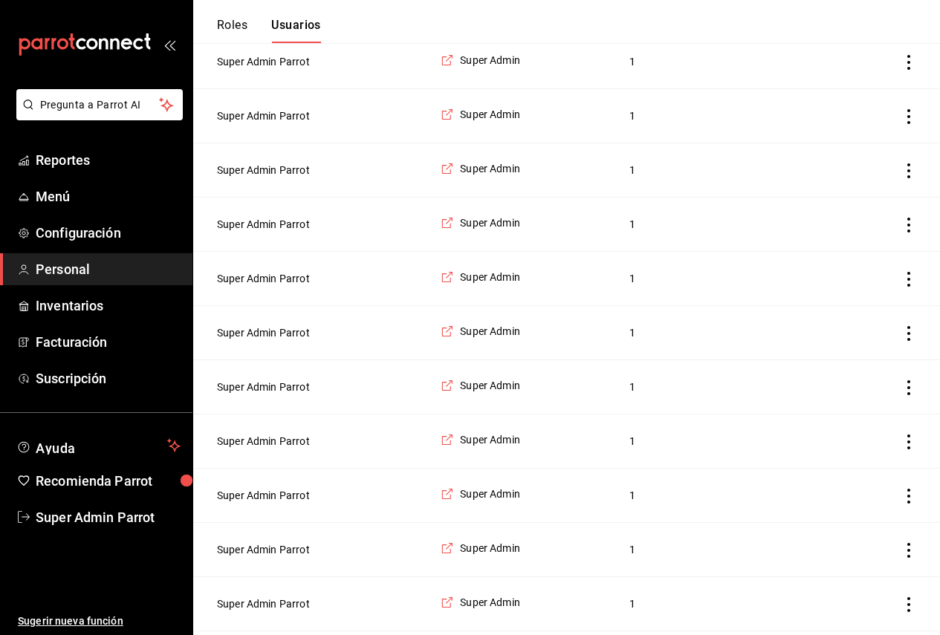
click at [261, 234] on td "Super Admin Parrot" at bounding box center [312, 225] width 239 height 54
click at [261, 232] on button "Super Admin Parrot" at bounding box center [263, 224] width 93 height 15
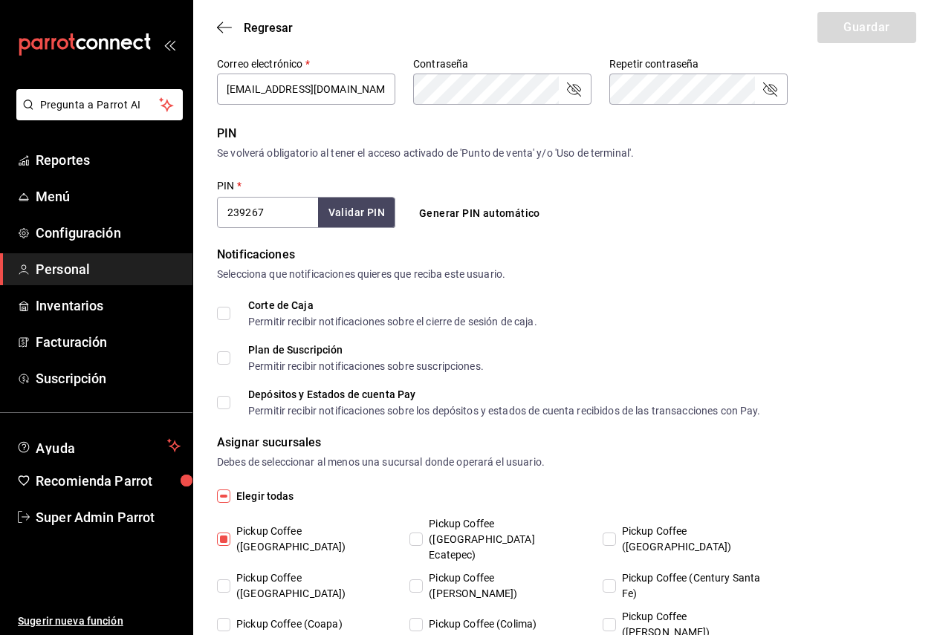
scroll to position [455, 0]
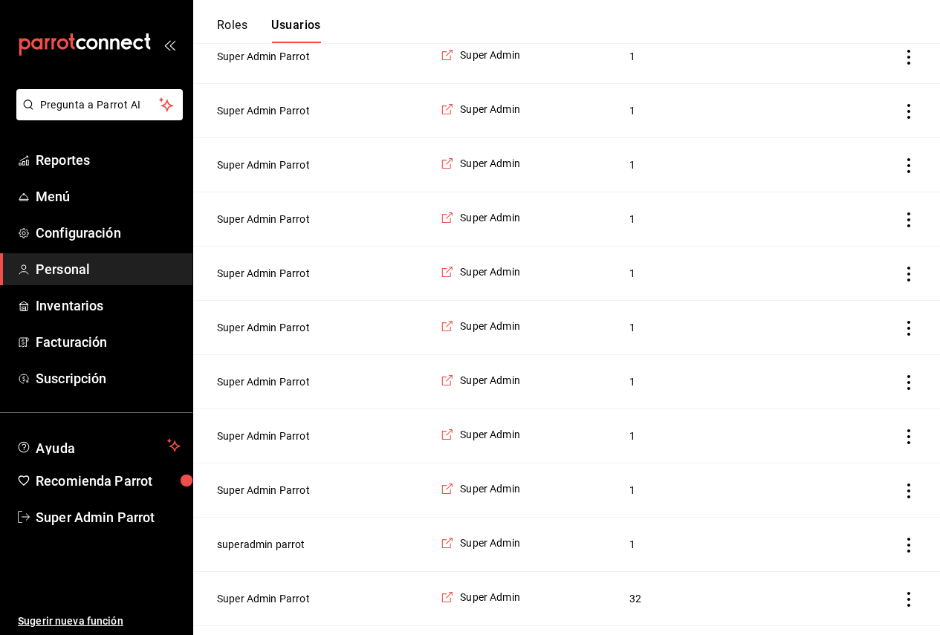
scroll to position [1263, 0]
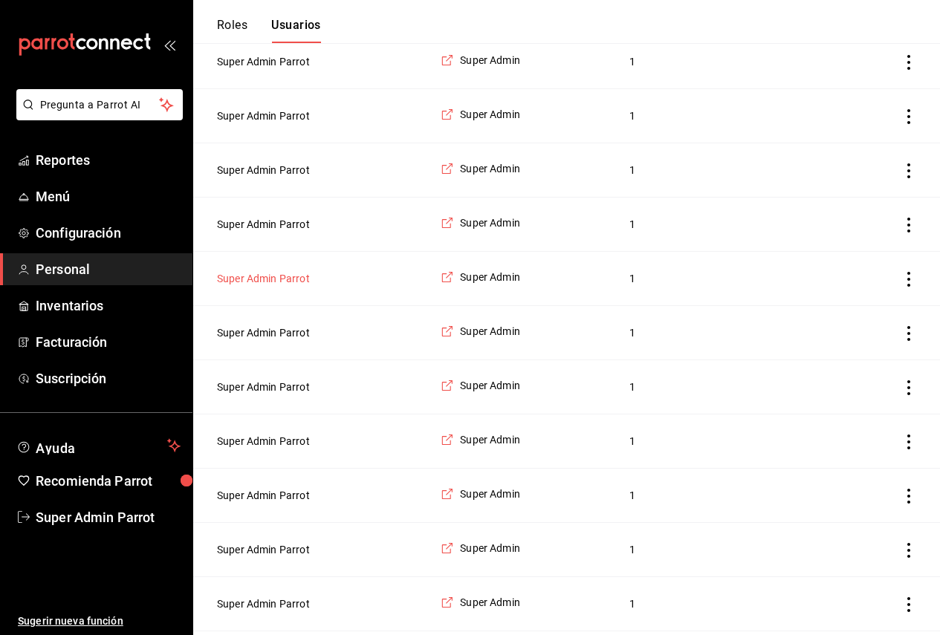
click at [252, 286] on button "Super Admin Parrot" at bounding box center [263, 278] width 93 height 15
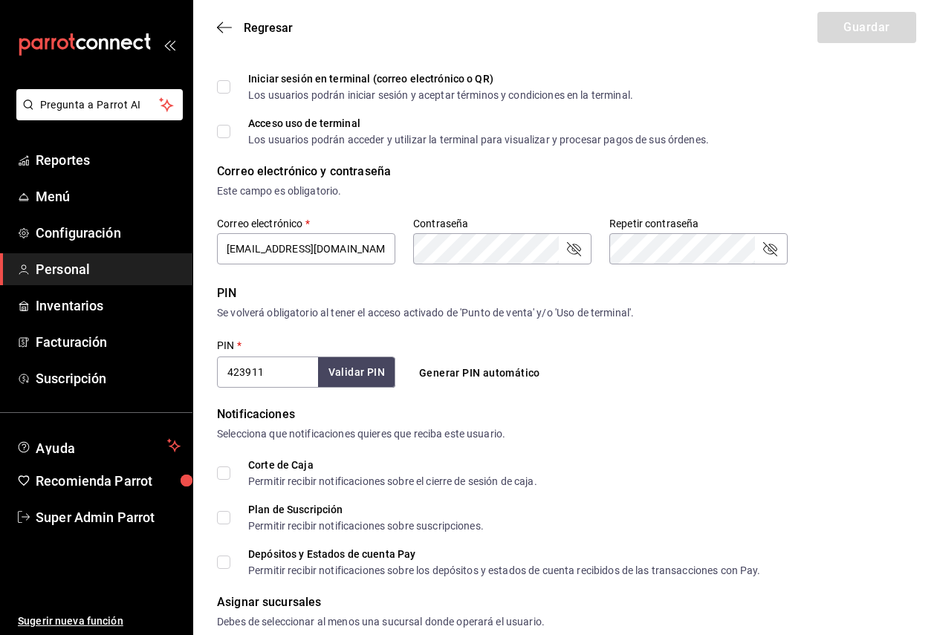
scroll to position [306, 0]
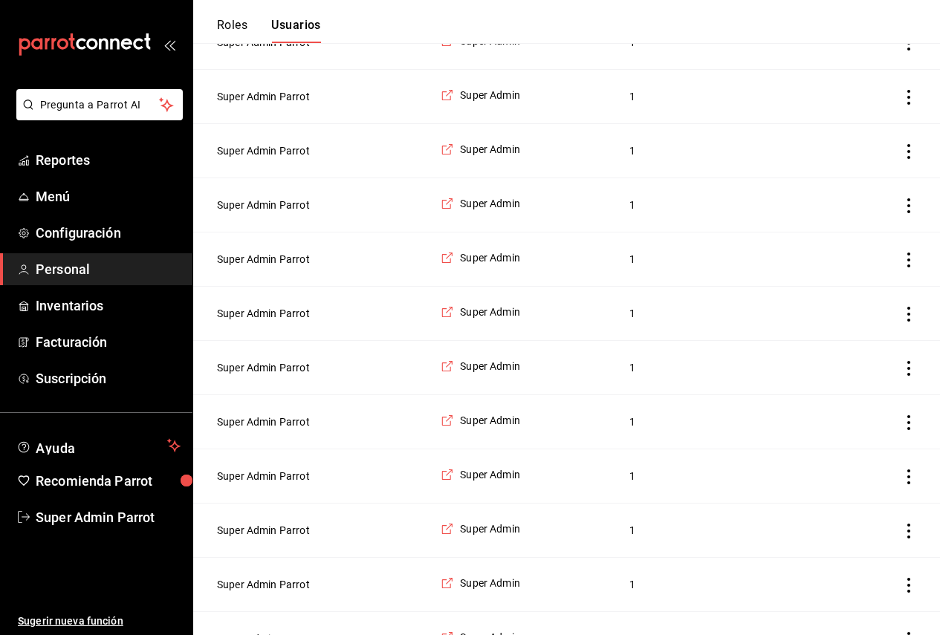
scroll to position [1263, 0]
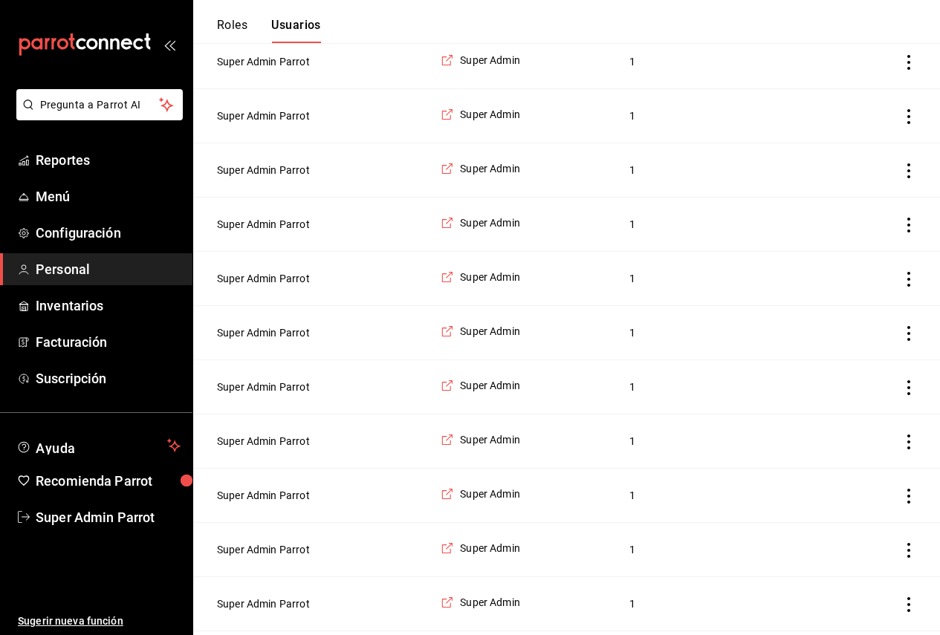
click at [252, 341] on td "Super Admin Parrot" at bounding box center [312, 333] width 239 height 54
click at [252, 340] on button "Super Admin Parrot" at bounding box center [263, 332] width 93 height 15
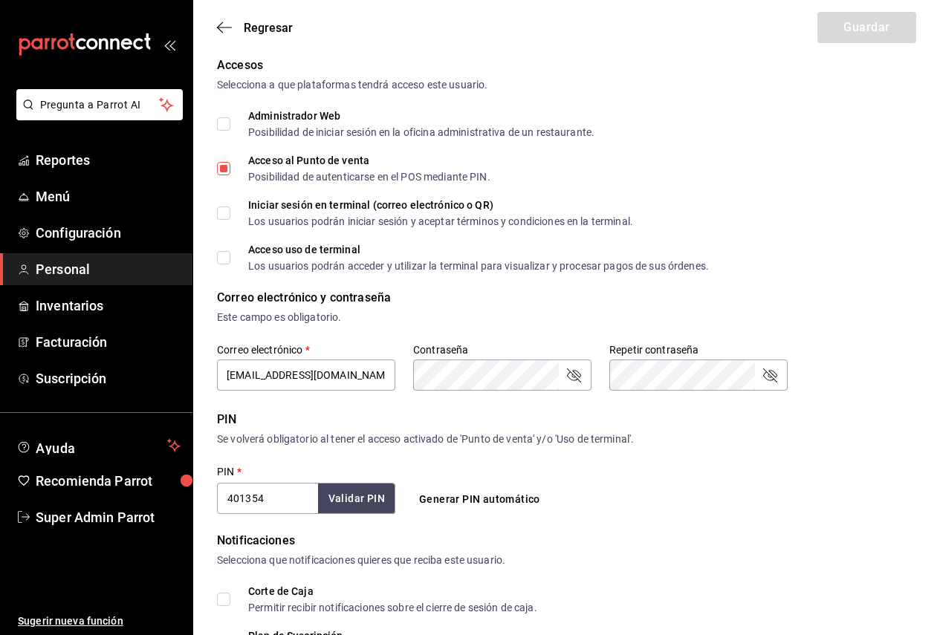
scroll to position [158, 0]
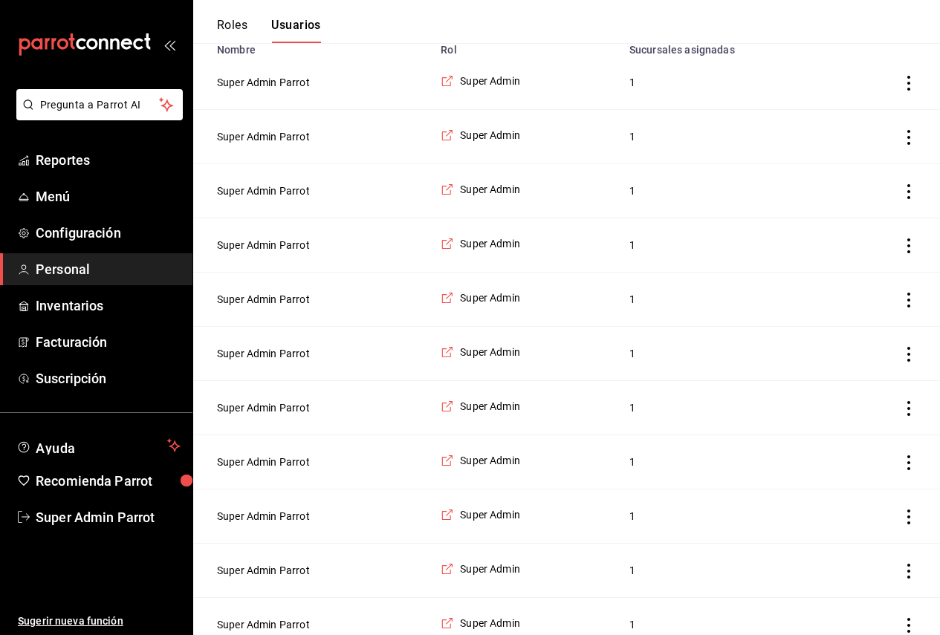
scroll to position [1263, 0]
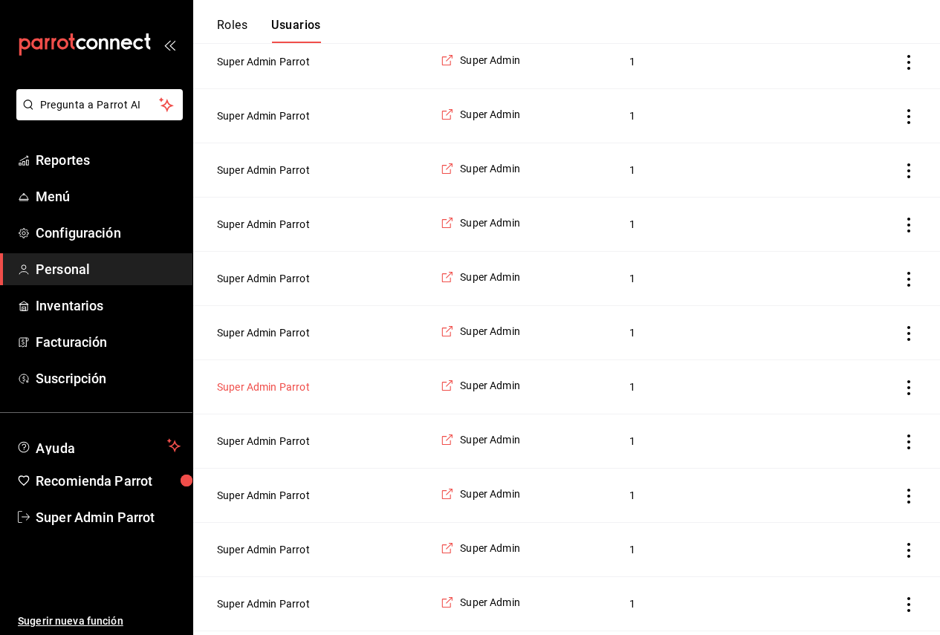
click at [261, 395] on button "Super Admin Parrot" at bounding box center [263, 387] width 93 height 15
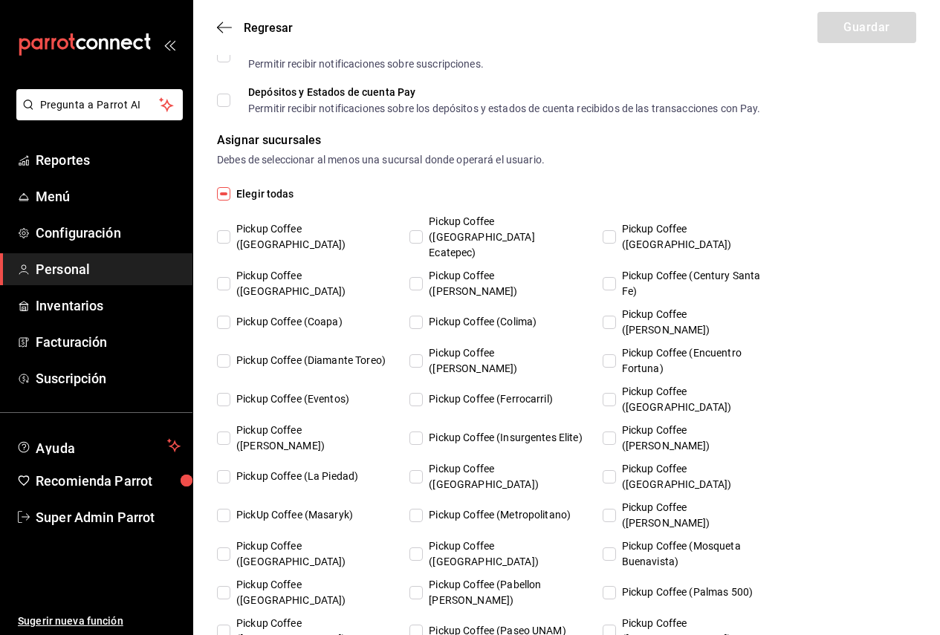
click at [262, 406] on div "Pickup Coffee (Alamedas) Pickup Coffee (Americas Ecatepec) Pickup Coffee (Arago…" at bounding box center [502, 488] width 571 height 549
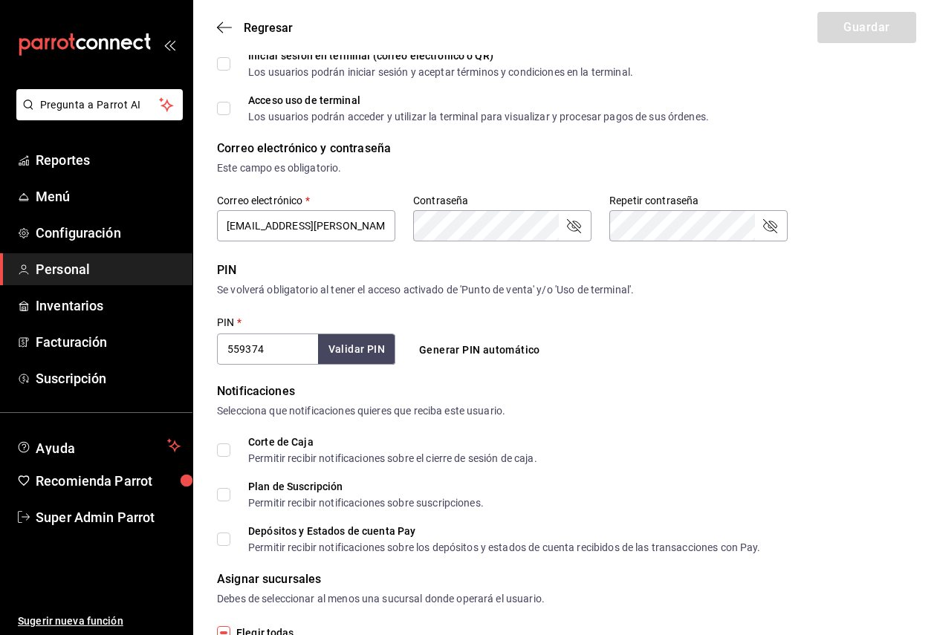
scroll to position [306, 0]
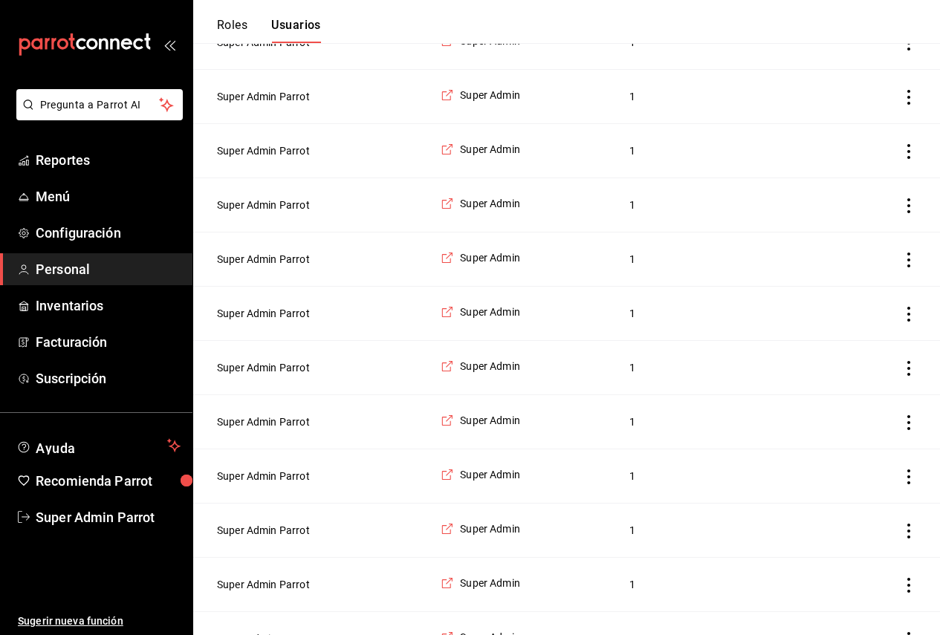
scroll to position [1263, 0]
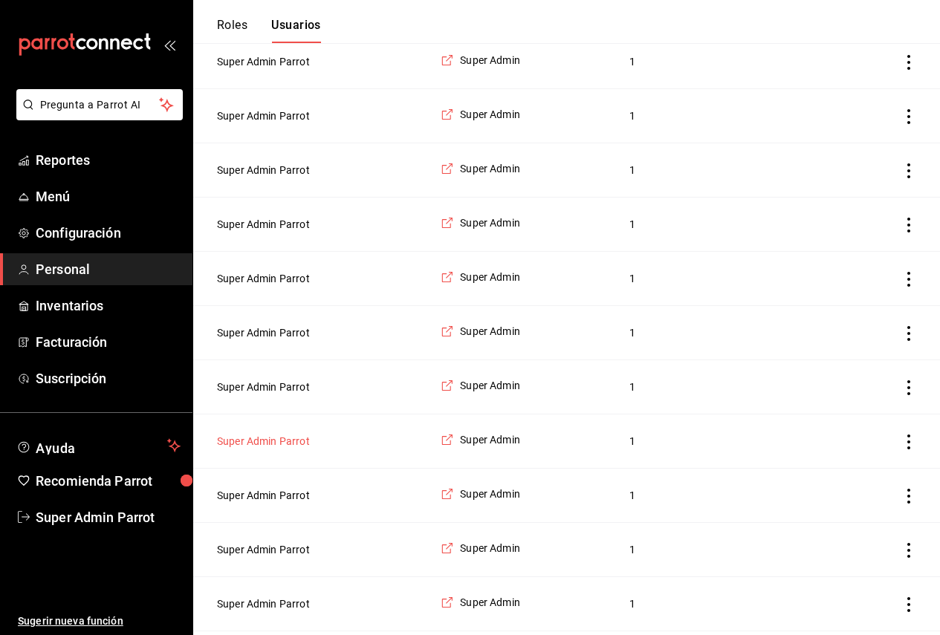
click at [258, 449] on button "Super Admin Parrot" at bounding box center [263, 441] width 93 height 15
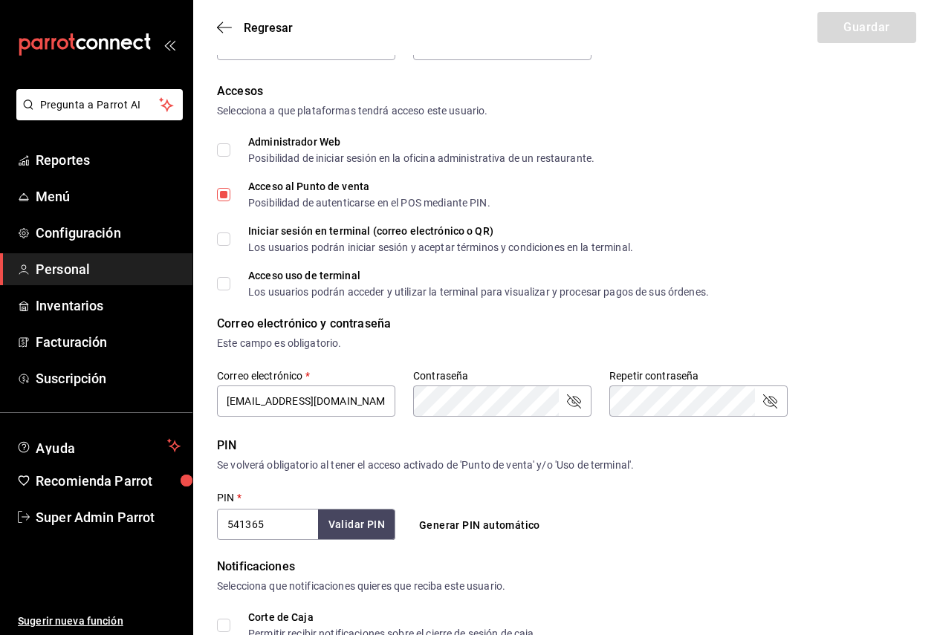
scroll to position [1263, 0]
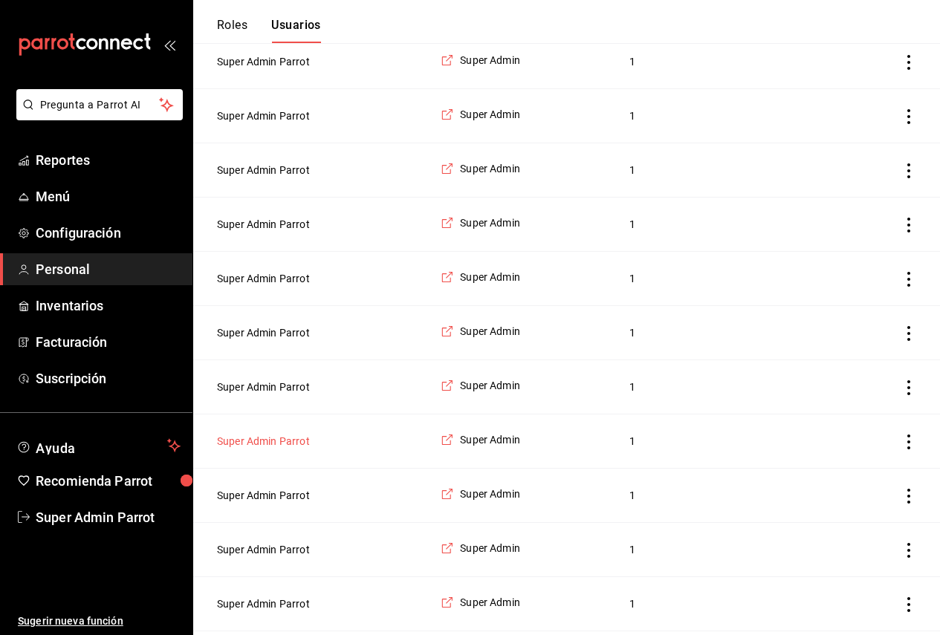
click at [249, 449] on button "Super Admin Parrot" at bounding box center [263, 441] width 93 height 15
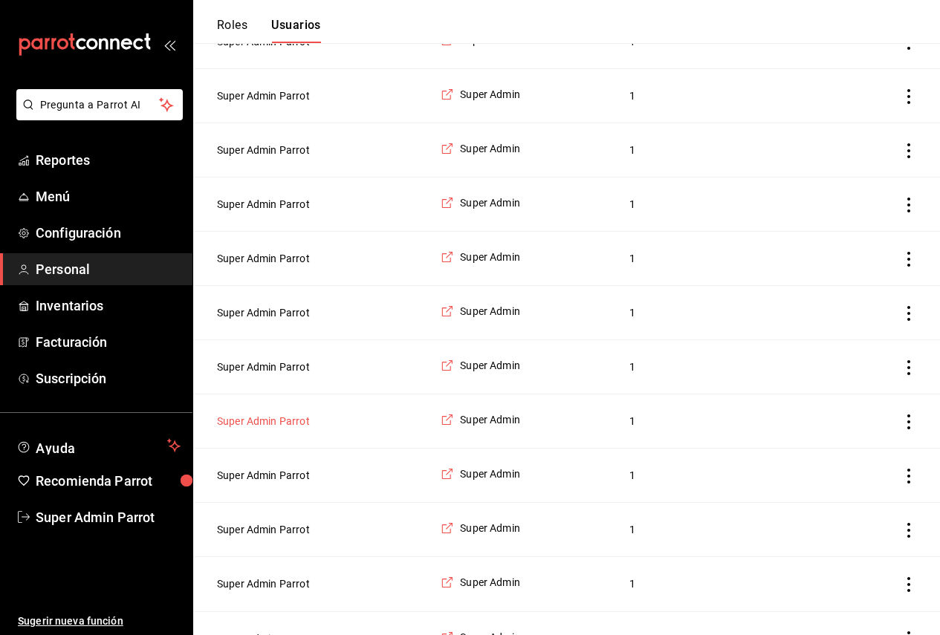
click at [262, 429] on button "Super Admin Parrot" at bounding box center [263, 421] width 93 height 15
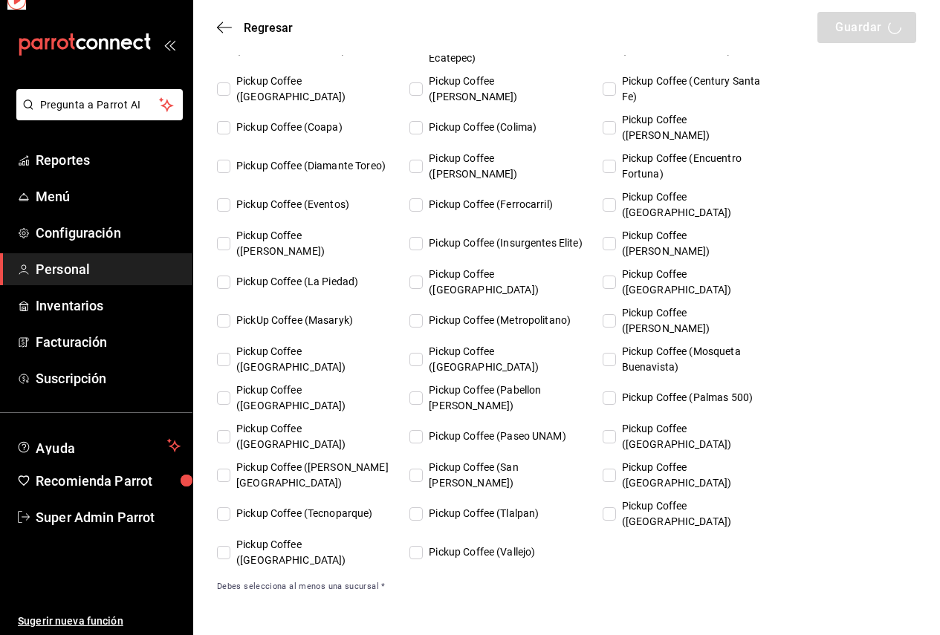
scroll to position [826, 0]
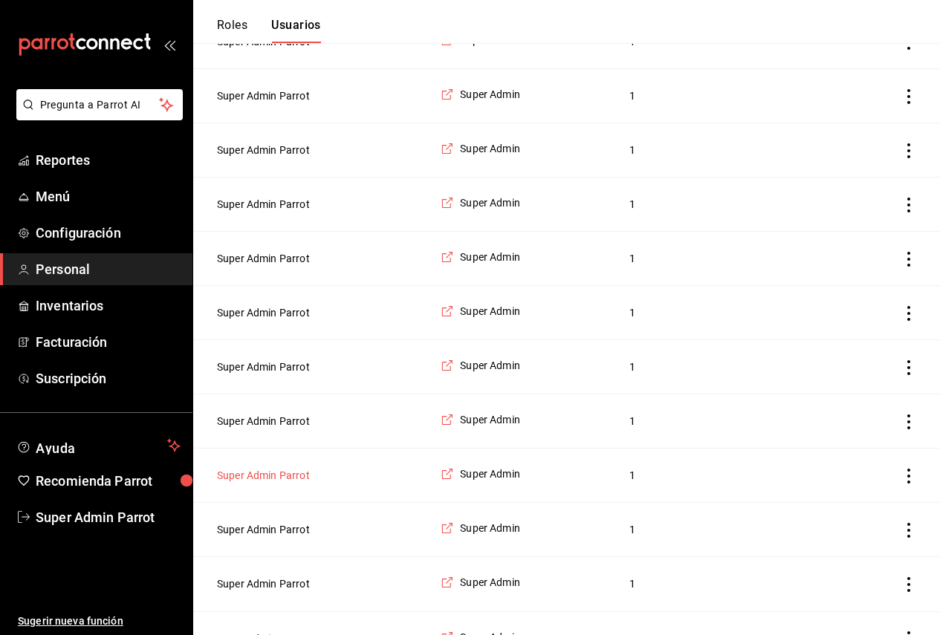
click at [258, 483] on button "Super Admin Parrot" at bounding box center [263, 475] width 93 height 15
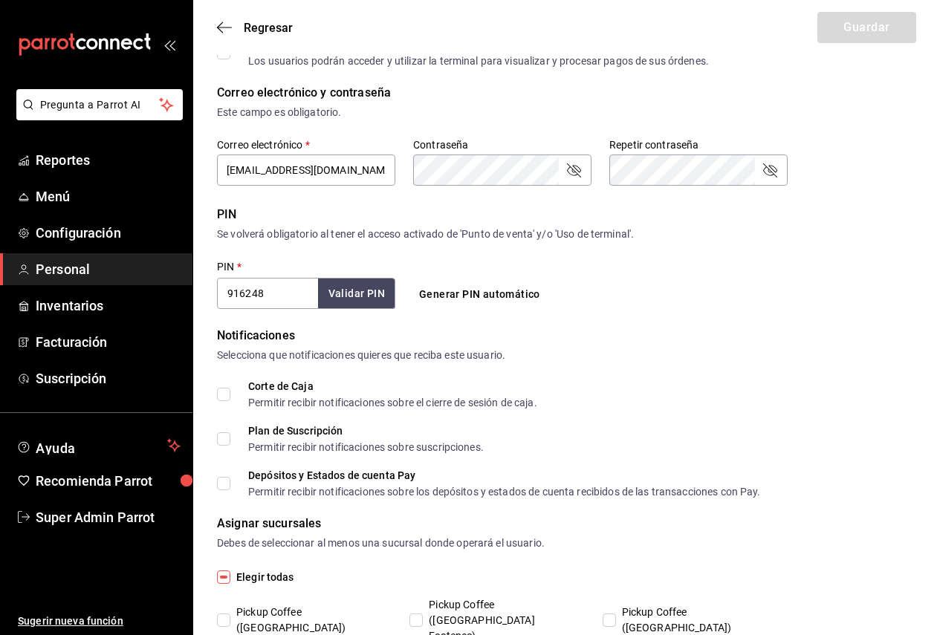
scroll to position [380, 0]
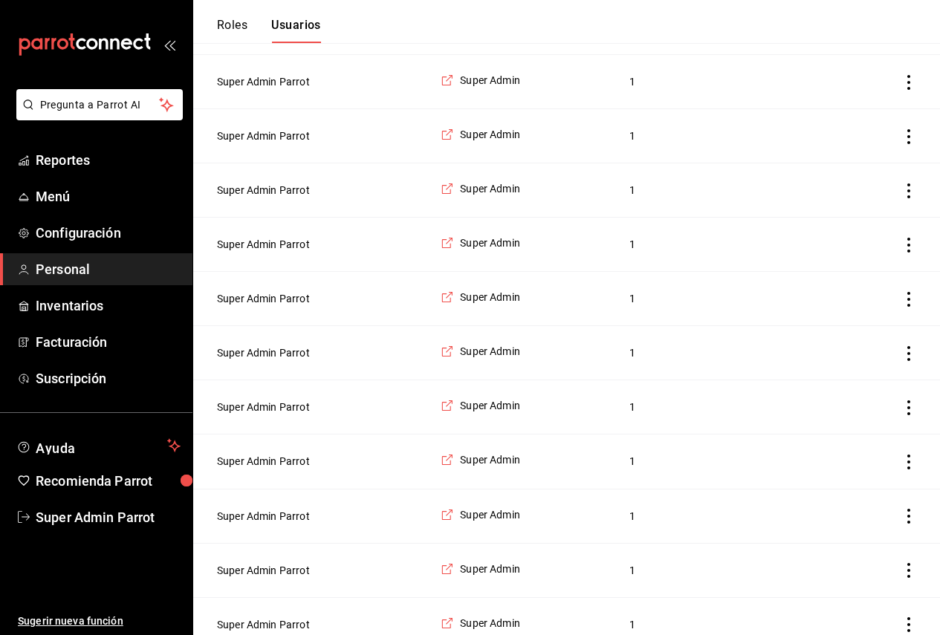
scroll to position [1486, 0]
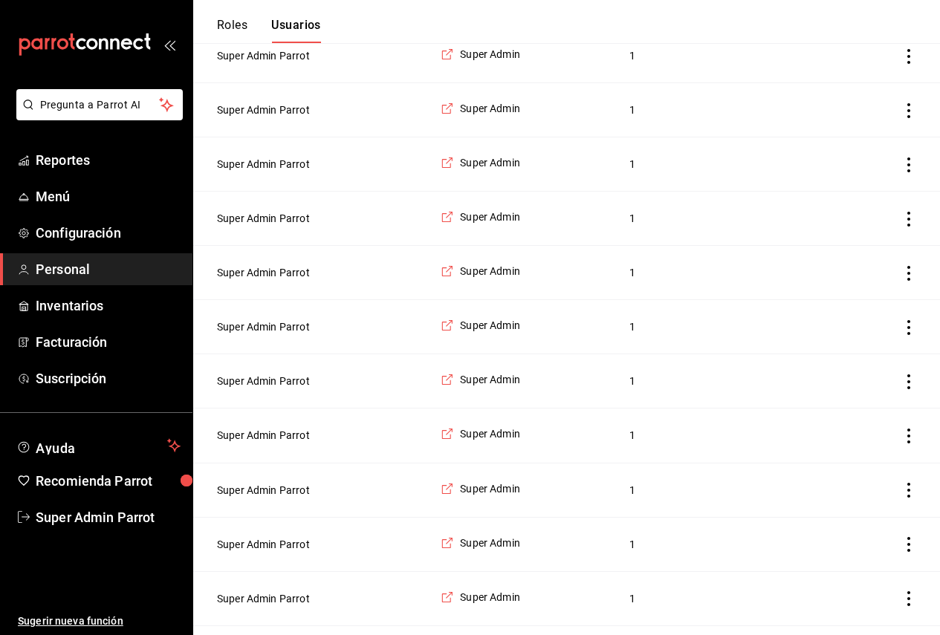
click at [286, 409] on td "Super Admin Parrot" at bounding box center [312, 381] width 239 height 54
click at [285, 389] on button "Super Admin Parrot" at bounding box center [263, 381] width 93 height 15
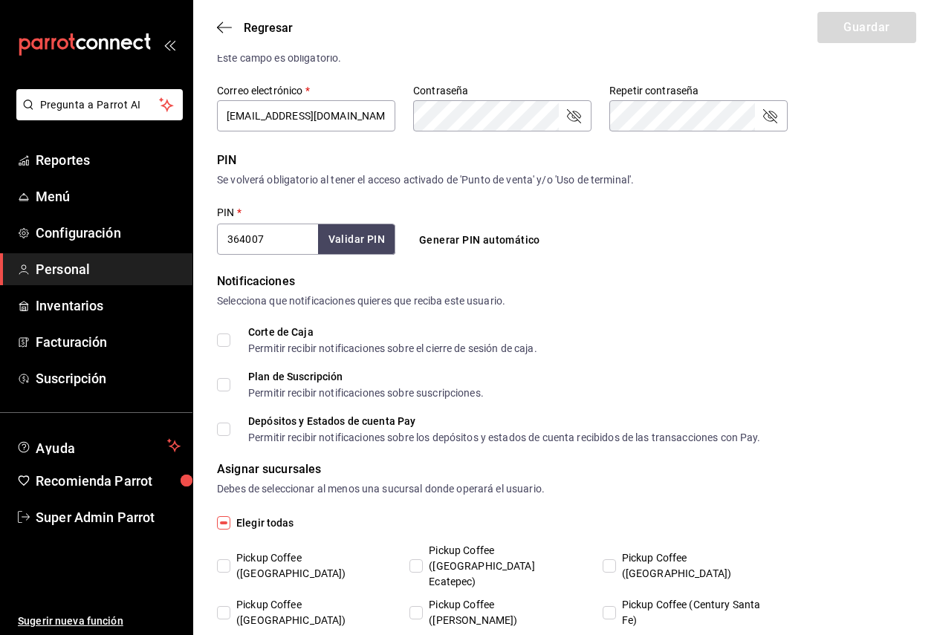
scroll to position [306, 0]
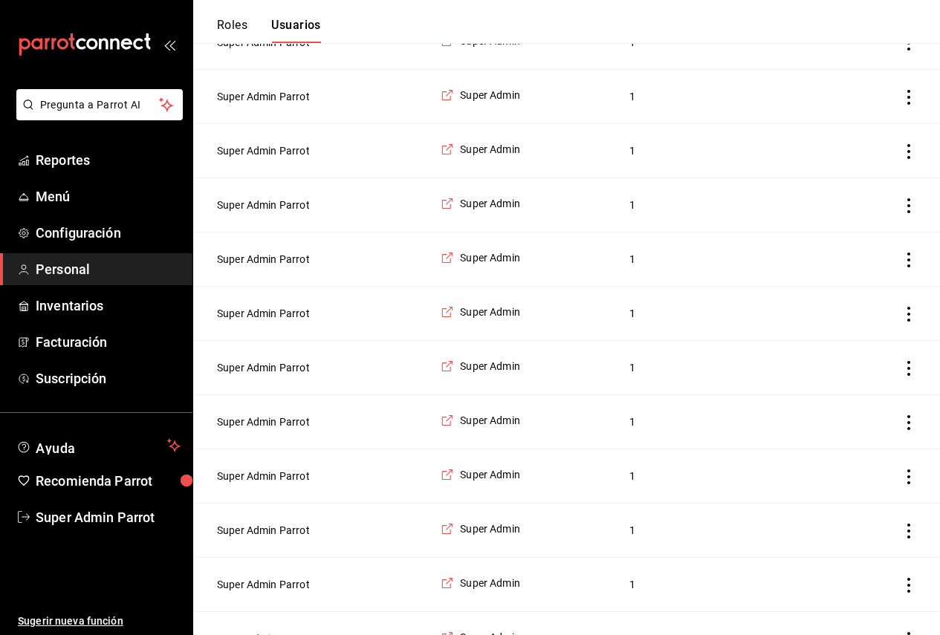
scroll to position [1486, 0]
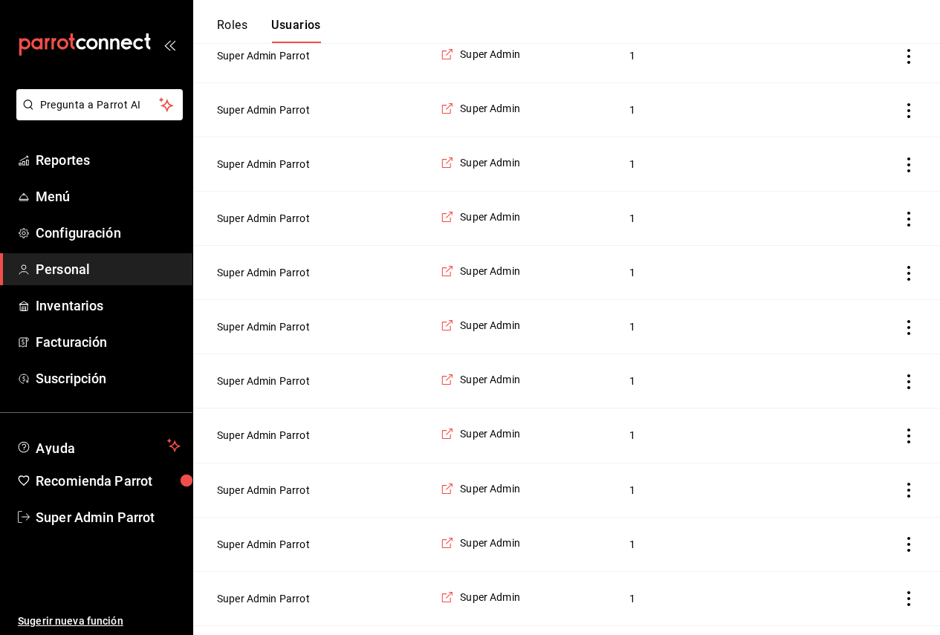
click at [275, 451] on td "Super Admin Parrot" at bounding box center [312, 436] width 239 height 54
click at [273, 443] on button "Super Admin Parrot" at bounding box center [263, 435] width 93 height 15
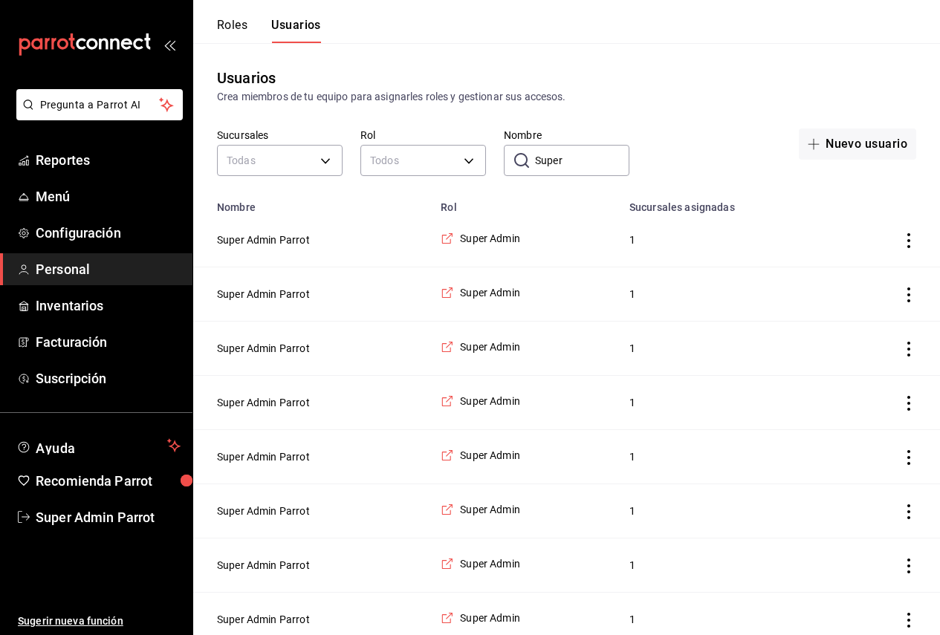
scroll to position [1486, 0]
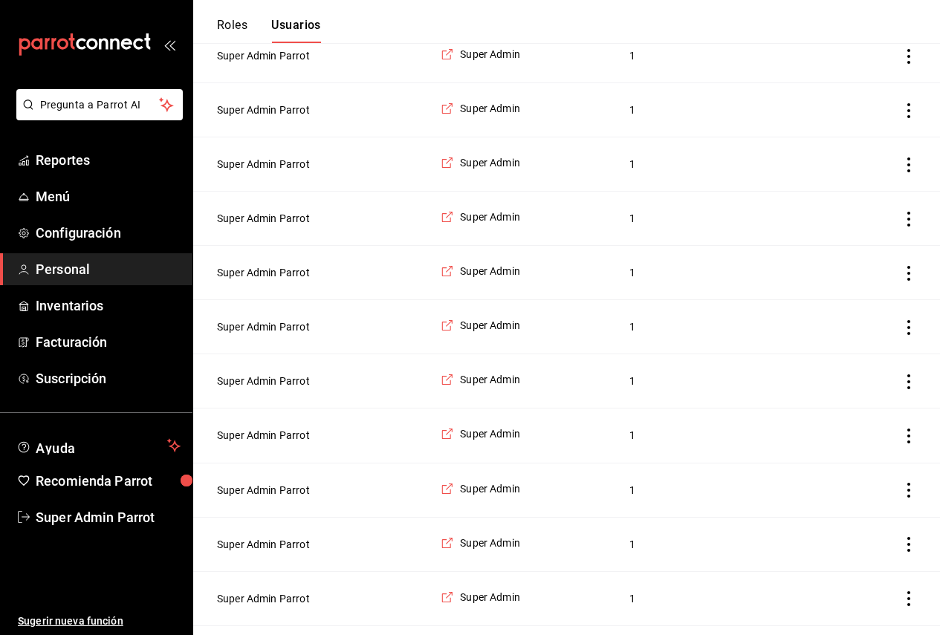
click at [262, 498] on td "Super Admin Parrot" at bounding box center [312, 490] width 239 height 54
click at [261, 506] on td "Super Admin Parrot" at bounding box center [312, 490] width 239 height 54
click at [261, 498] on button "Super Admin Parrot" at bounding box center [263, 490] width 93 height 15
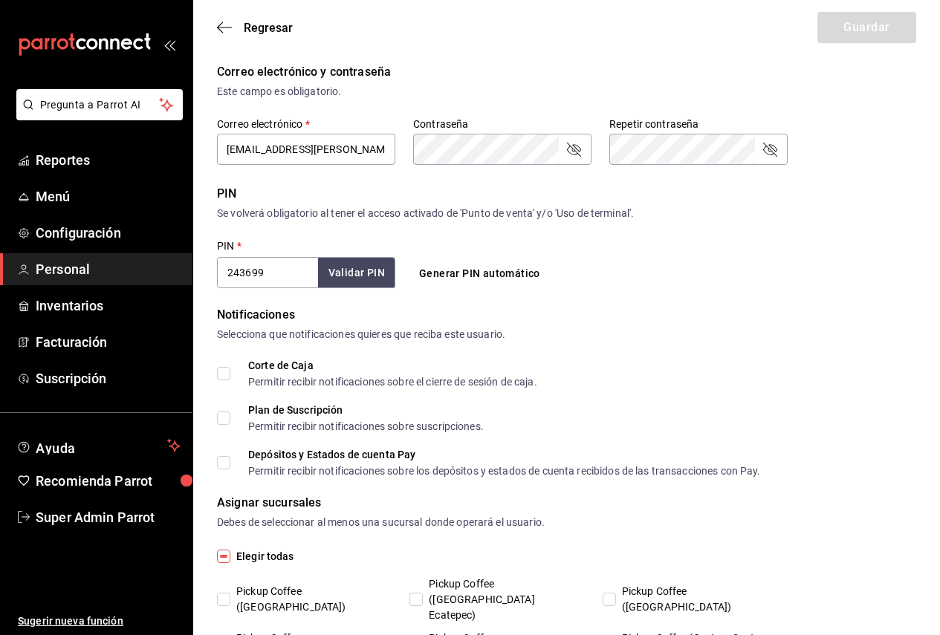
scroll to position [380, 0]
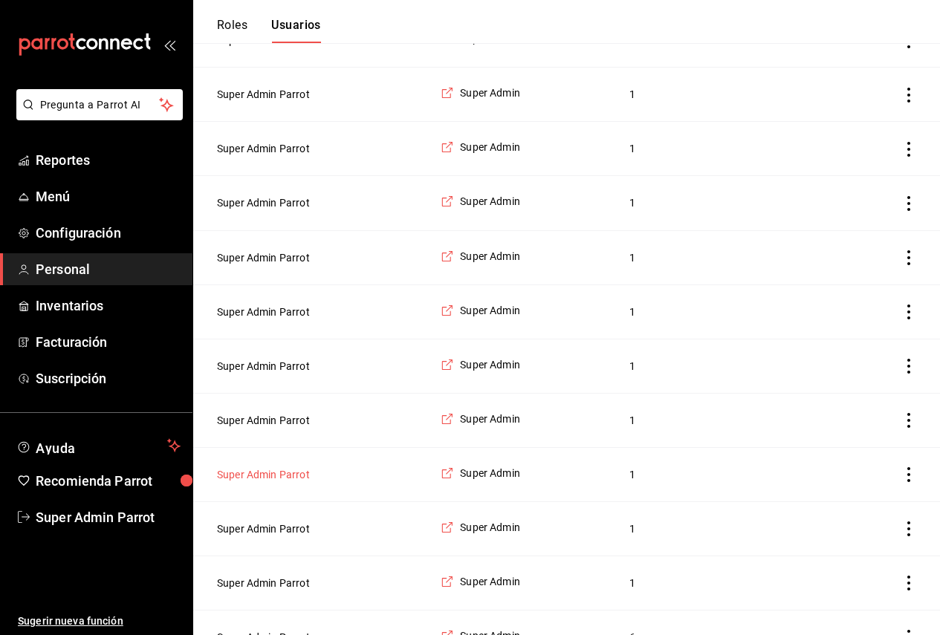
scroll to position [1783, 0]
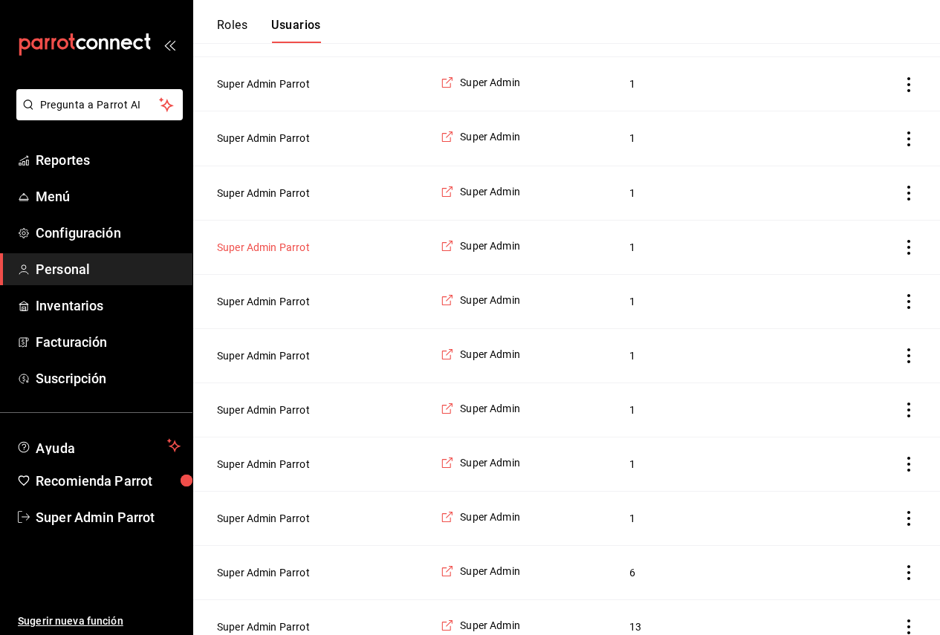
click at [281, 274] on td "Super Admin Parrot" at bounding box center [312, 247] width 239 height 54
click at [280, 255] on button "Super Admin Parrot" at bounding box center [263, 247] width 93 height 15
click at [284, 309] on button "Super Admin Parrot" at bounding box center [263, 301] width 93 height 15
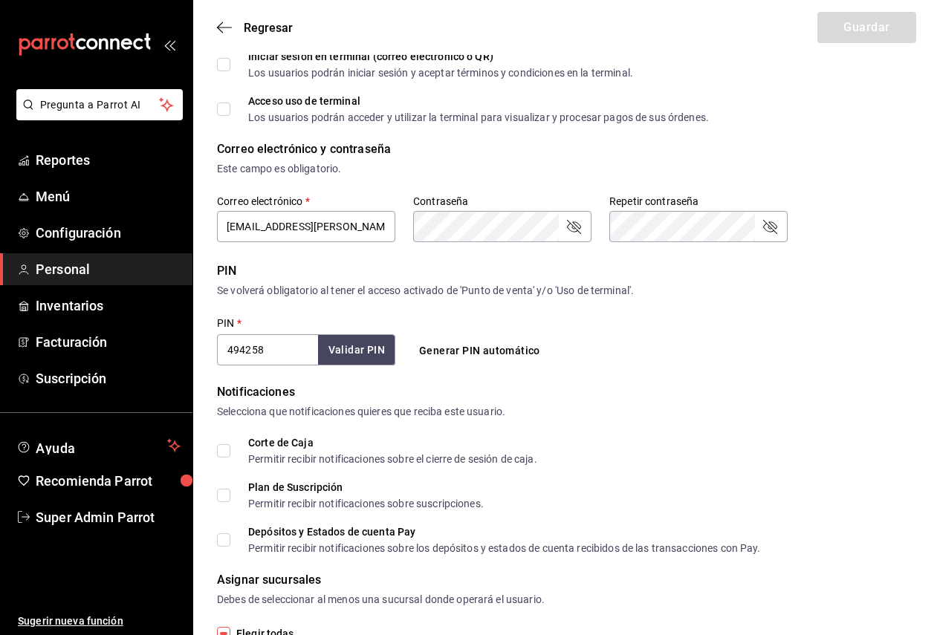
scroll to position [306, 0]
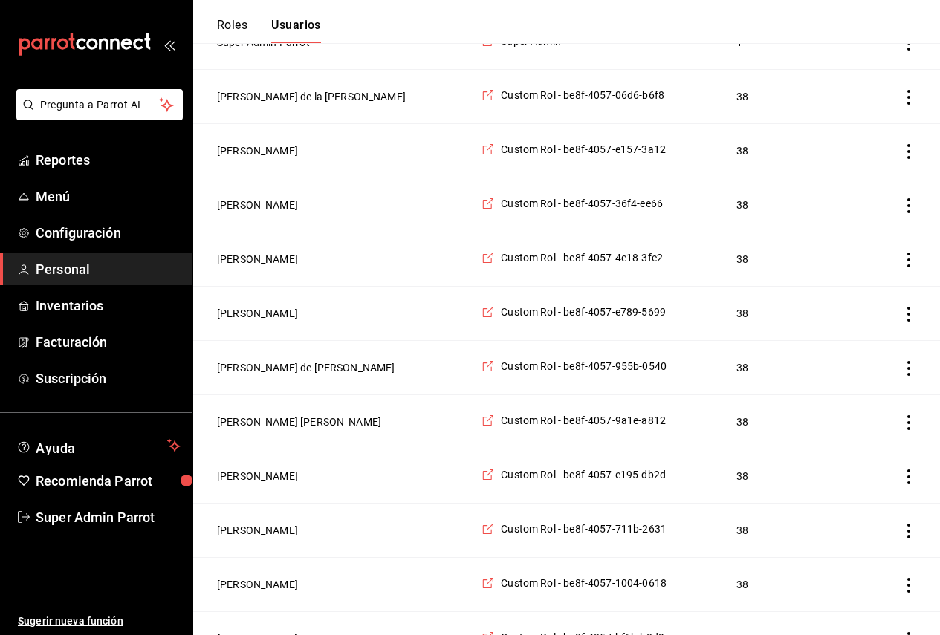
scroll to position [1783, 0]
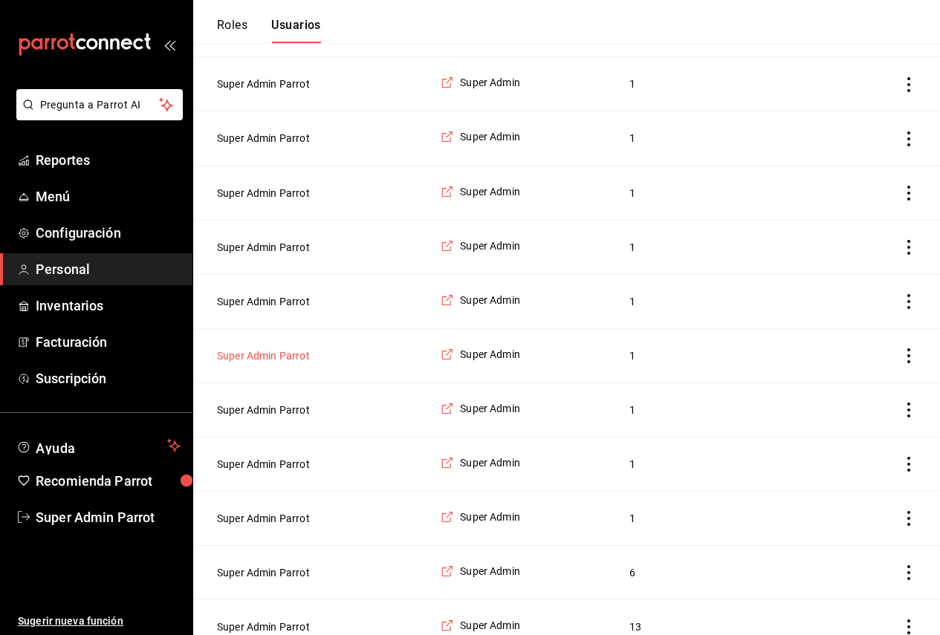
click at [280, 363] on button "Super Admin Parrot" at bounding box center [263, 356] width 93 height 15
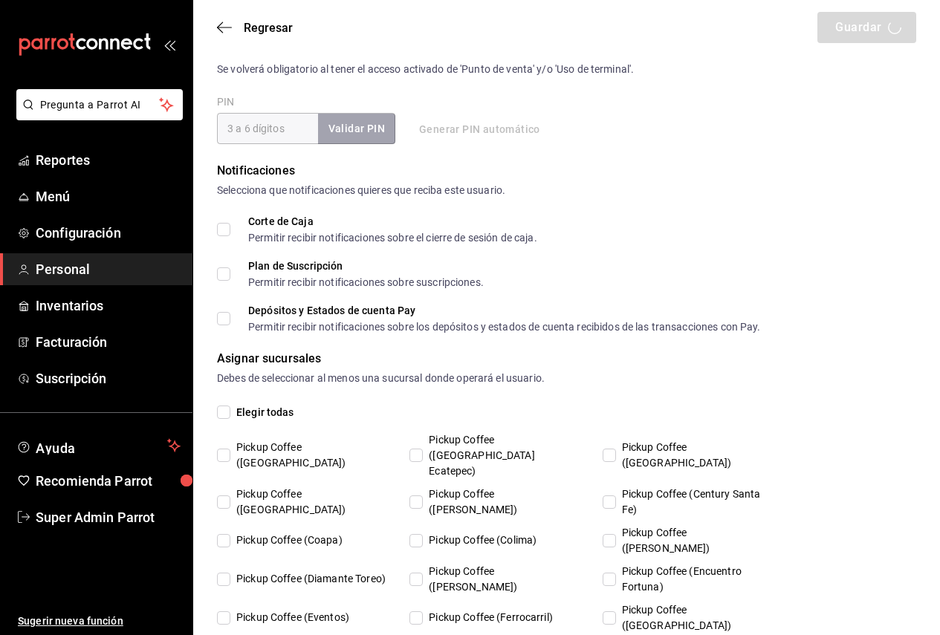
scroll to position [380, 0]
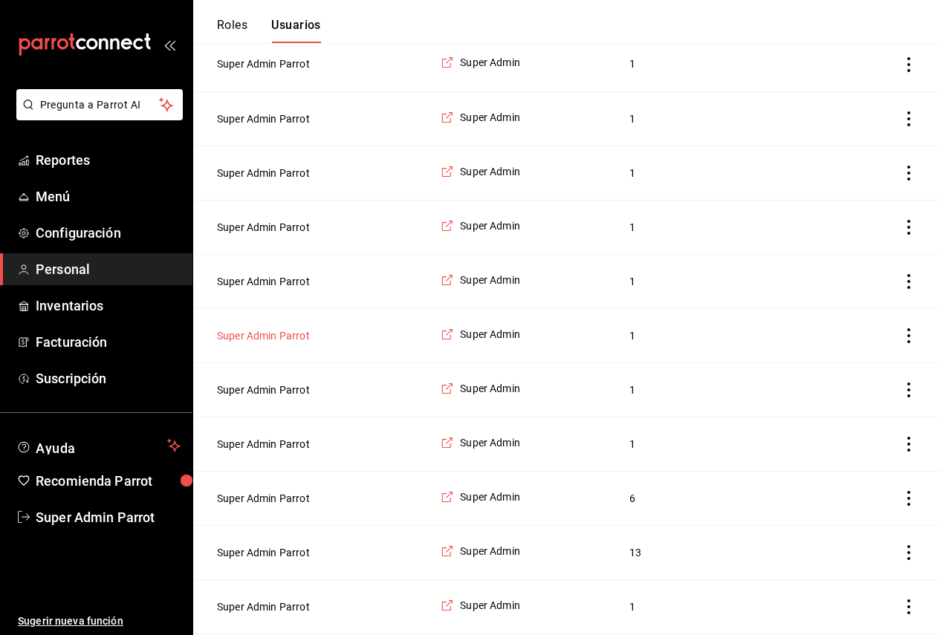
click at [280, 343] on button "Super Admin Parrot" at bounding box center [263, 335] width 93 height 15
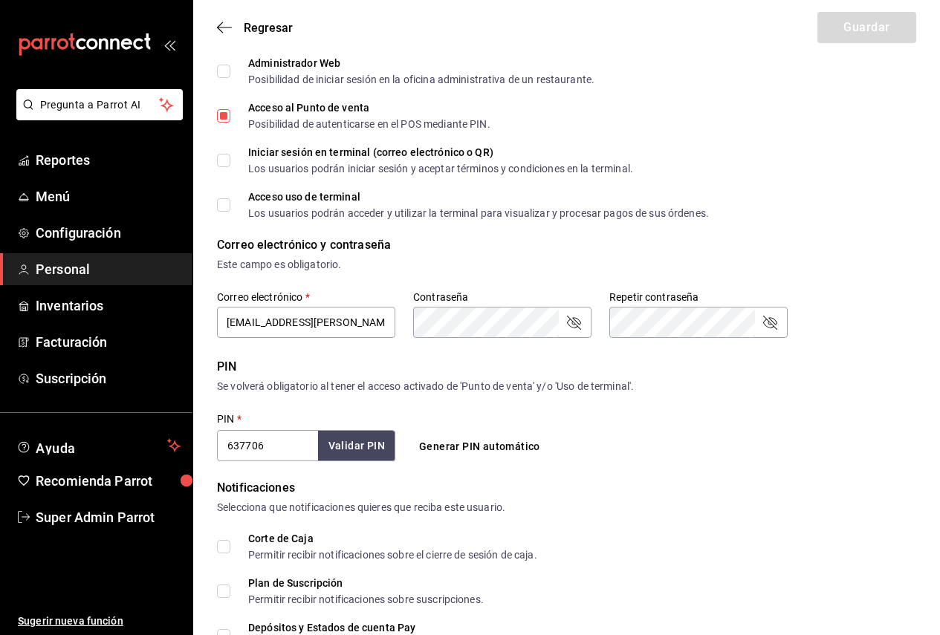
scroll to position [232, 0]
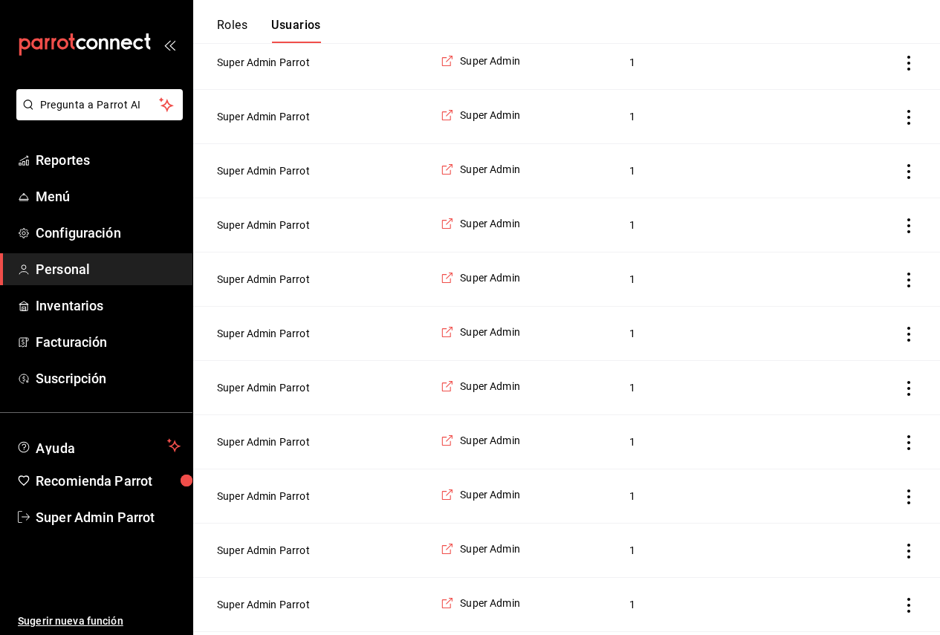
scroll to position [1858, 0]
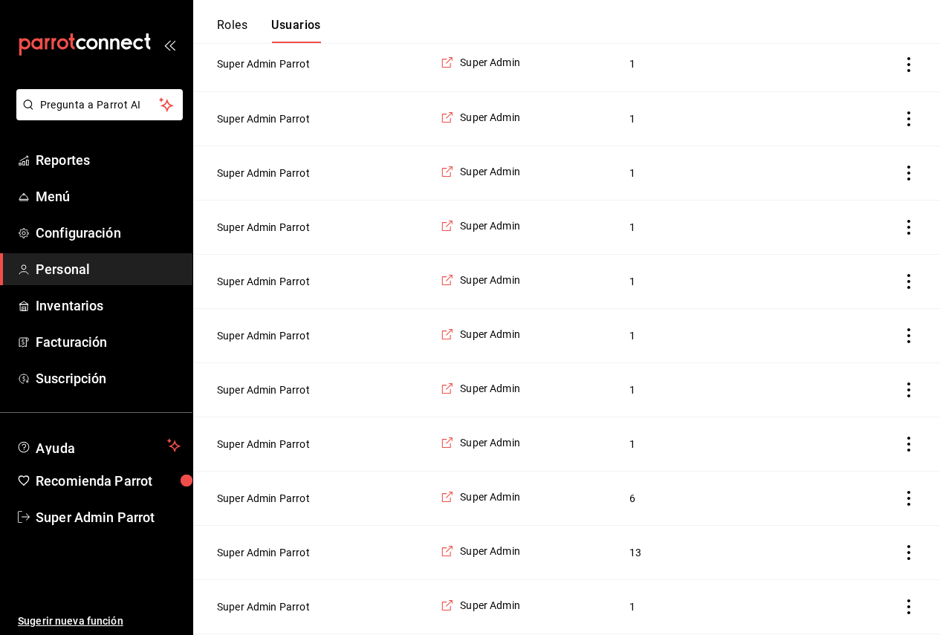
click at [277, 407] on td "Super Admin Parrot" at bounding box center [312, 390] width 239 height 54
click at [276, 398] on button "Super Admin Parrot" at bounding box center [263, 390] width 93 height 15
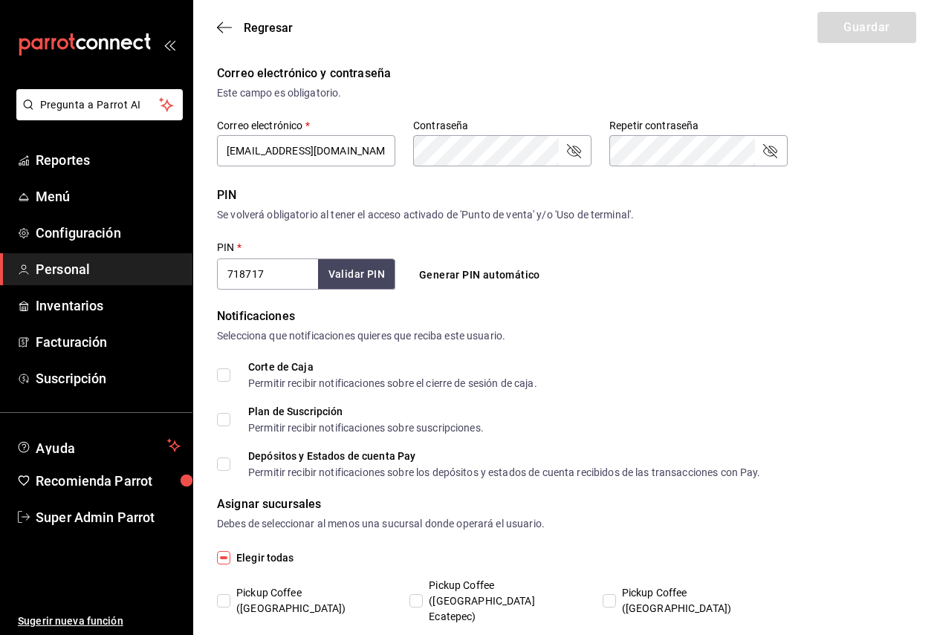
scroll to position [306, 0]
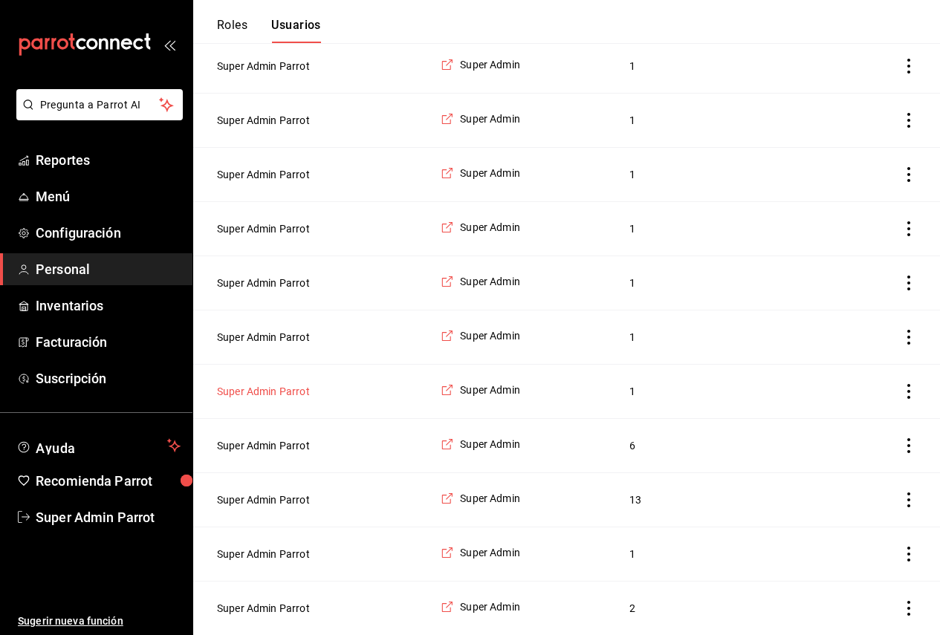
click at [280, 395] on button "Super Admin Parrot" at bounding box center [263, 391] width 93 height 15
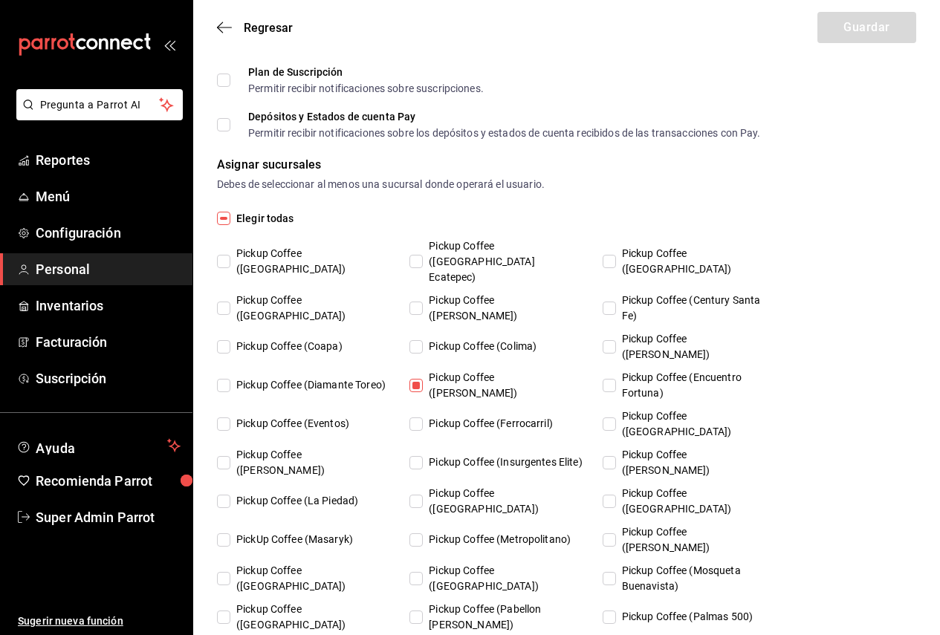
scroll to position [380, 0]
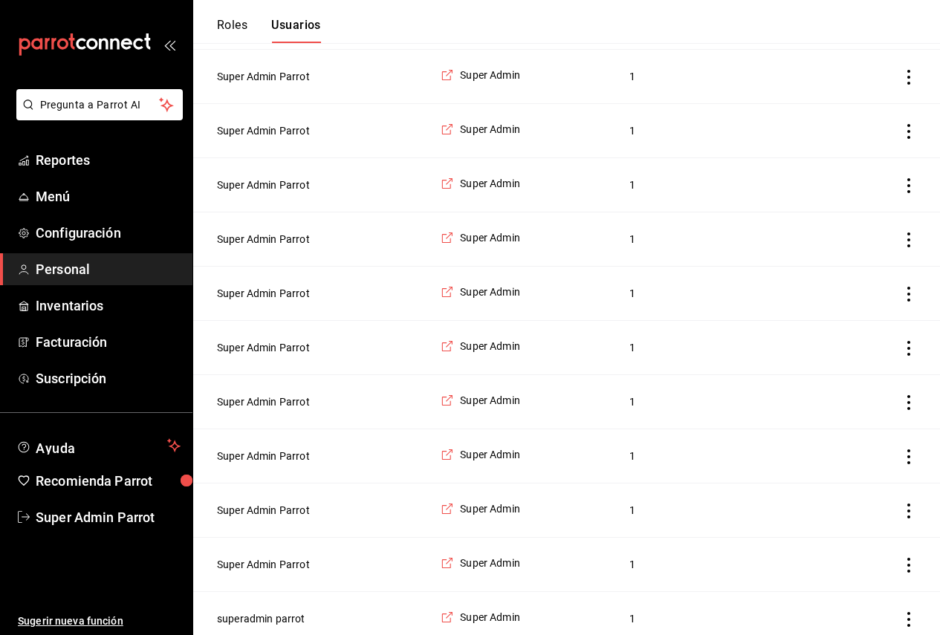
scroll to position [1932, 0]
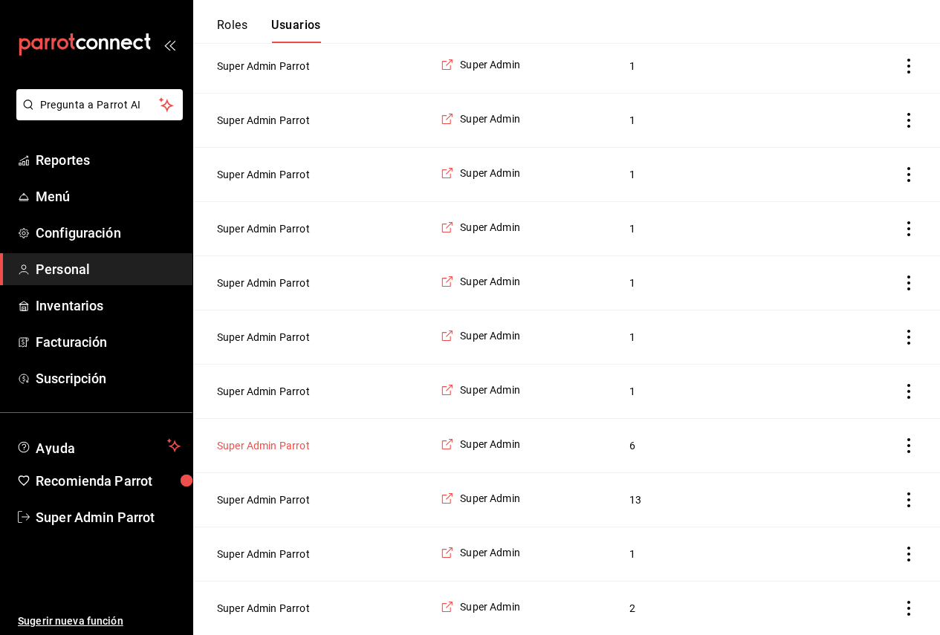
click at [270, 450] on button "Super Admin Parrot" at bounding box center [263, 445] width 93 height 15
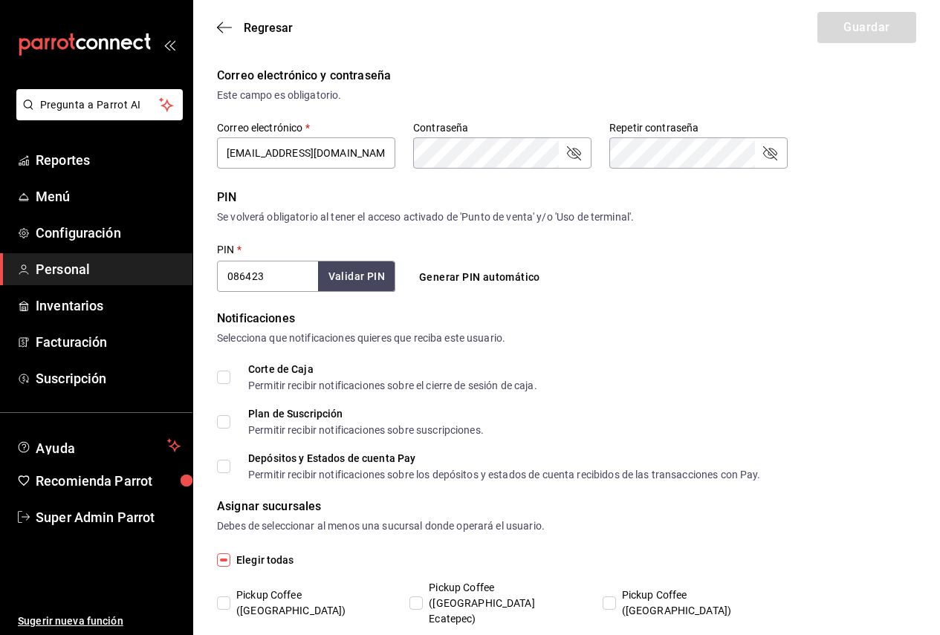
scroll to position [380, 0]
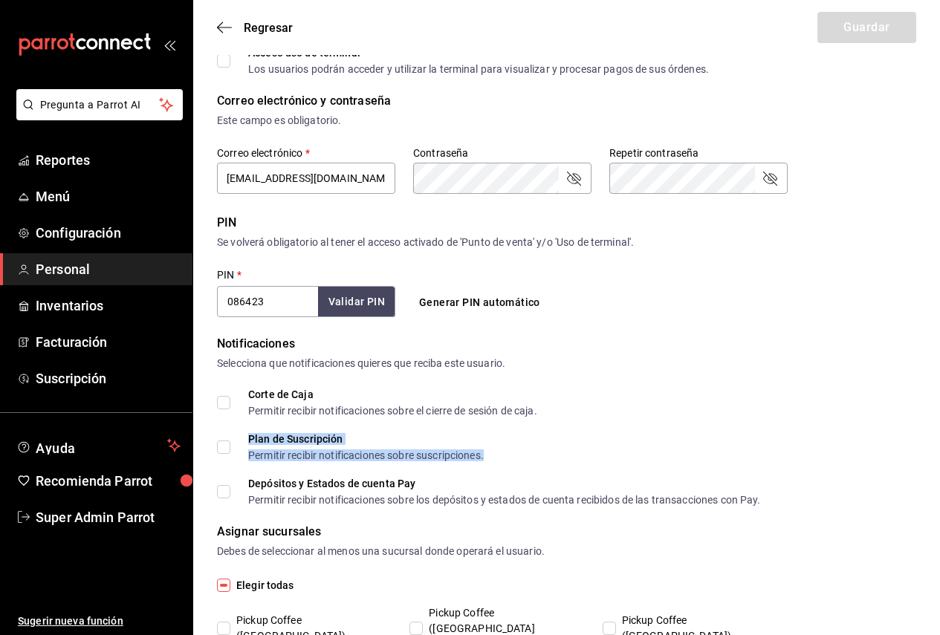
scroll to position [1932, 0]
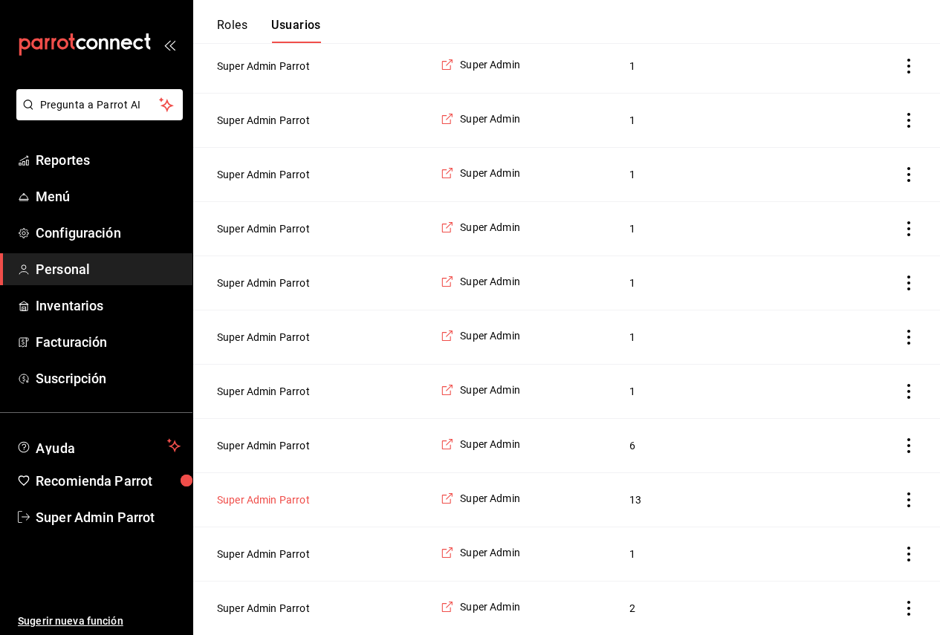
click at [253, 503] on button "Super Admin Parrot" at bounding box center [263, 500] width 93 height 15
click at [250, 554] on button "Super Admin Parrot" at bounding box center [263, 554] width 93 height 15
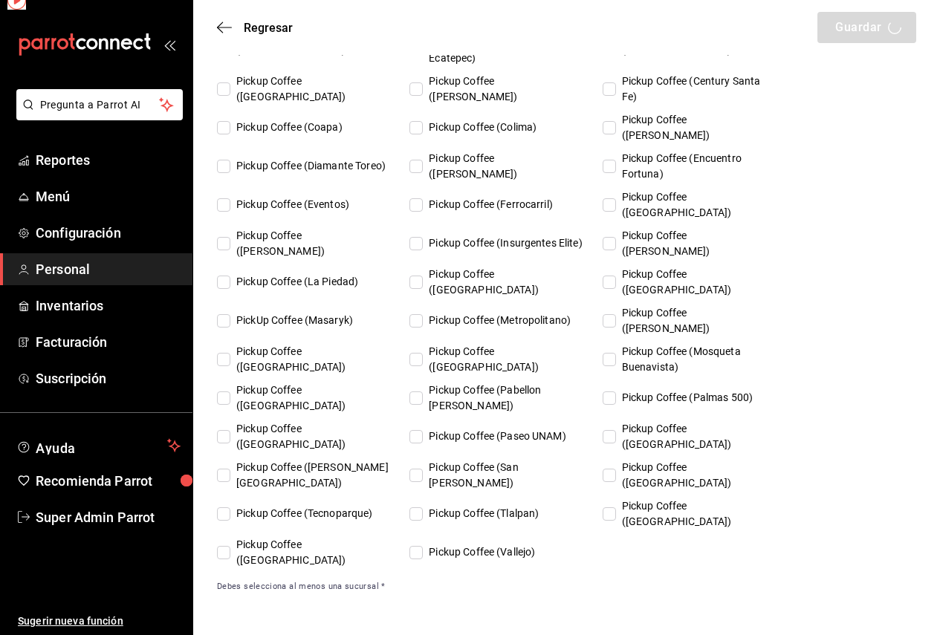
scroll to position [826, 0]
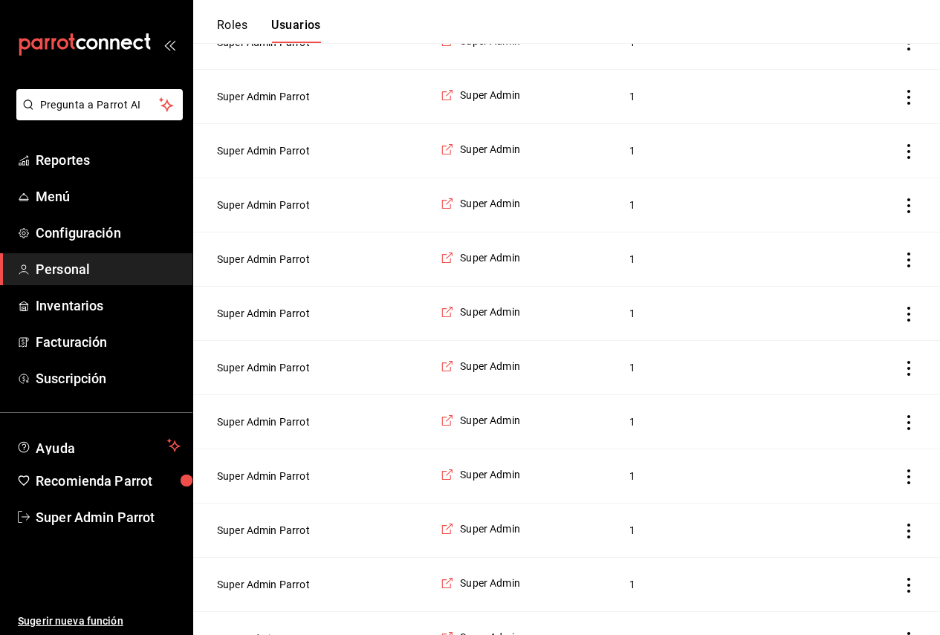
scroll to position [1943, 0]
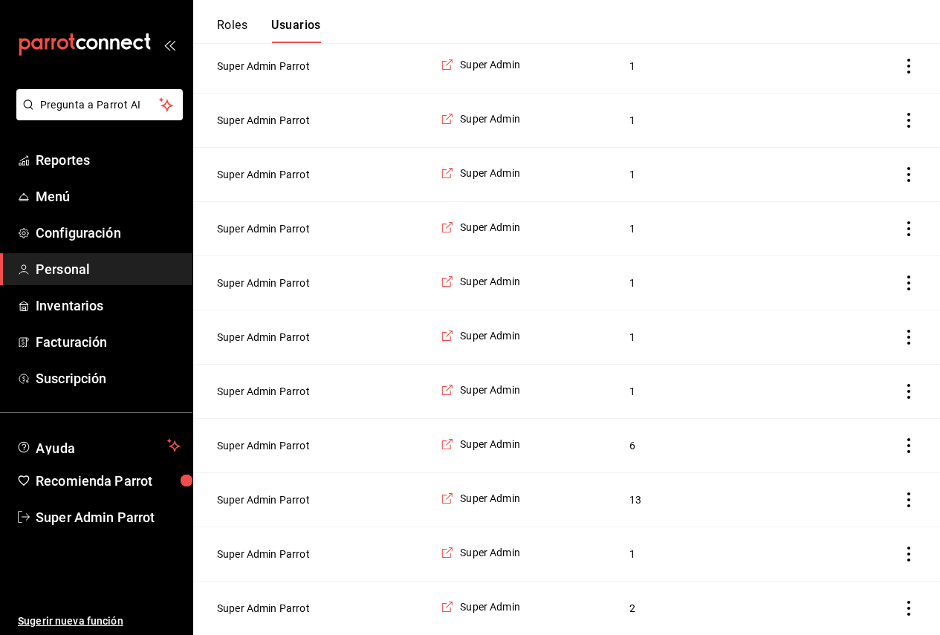
click at [247, 550] on button "Super Admin Parrot" at bounding box center [263, 554] width 93 height 15
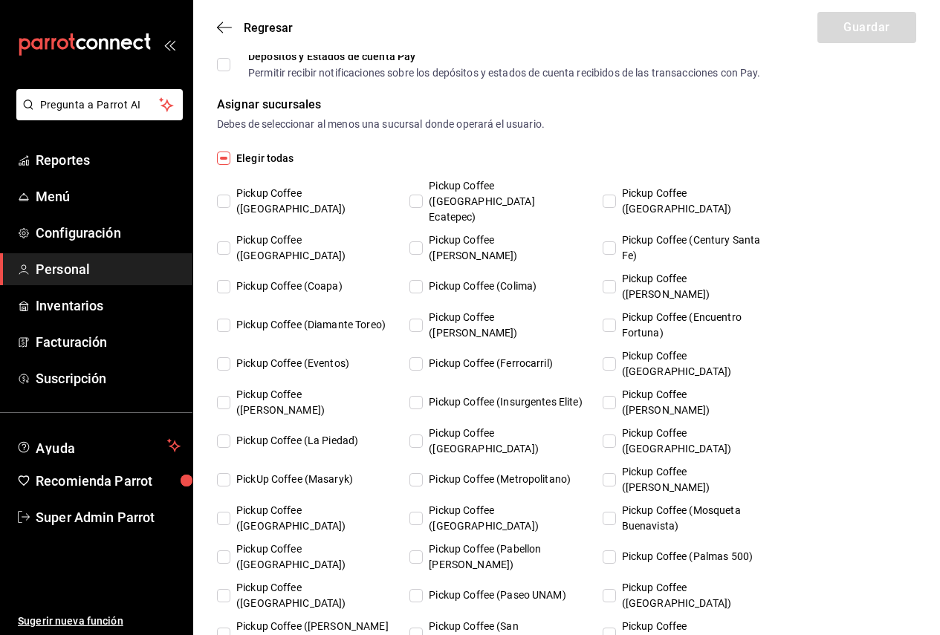
scroll to position [826, 0]
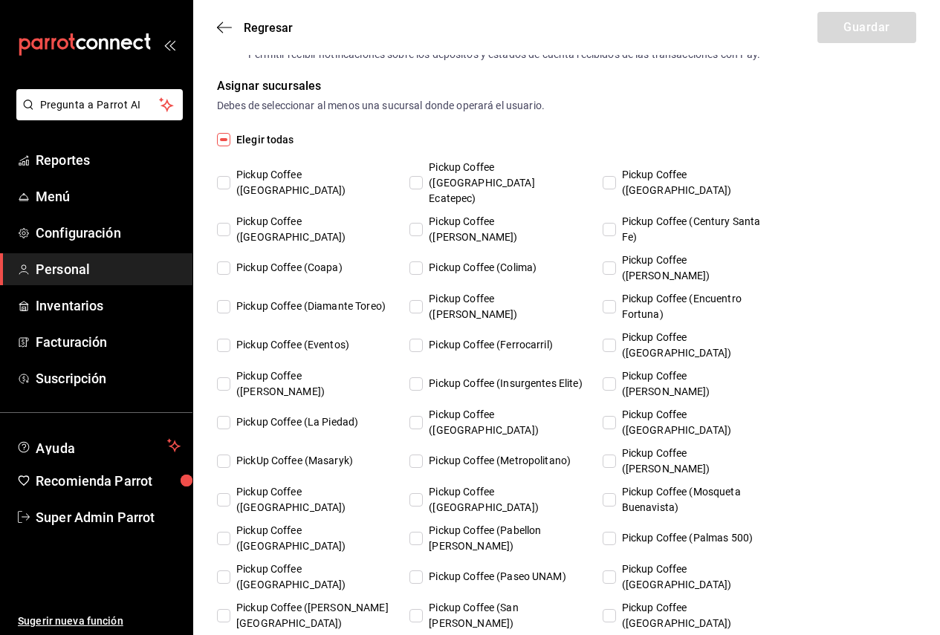
click at [242, 184] on label "Pickup Coffee (Alamedas)" at bounding box center [303, 183] width 173 height 47
click at [230, 184] on input "Pickup Coffee (Alamedas)" at bounding box center [223, 182] width 13 height 13
click at [266, 186] on label "Pickup Coffee (Alamedas)" at bounding box center [303, 183] width 173 height 47
click at [230, 186] on input "Pickup Coffee (Alamedas)" at bounding box center [223, 182] width 13 height 13
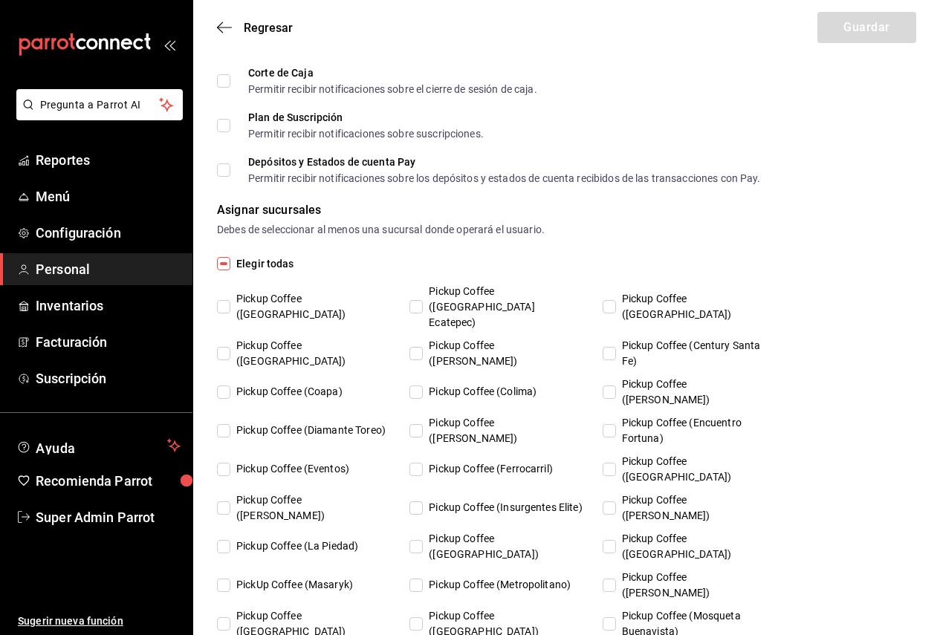
scroll to position [817, 0]
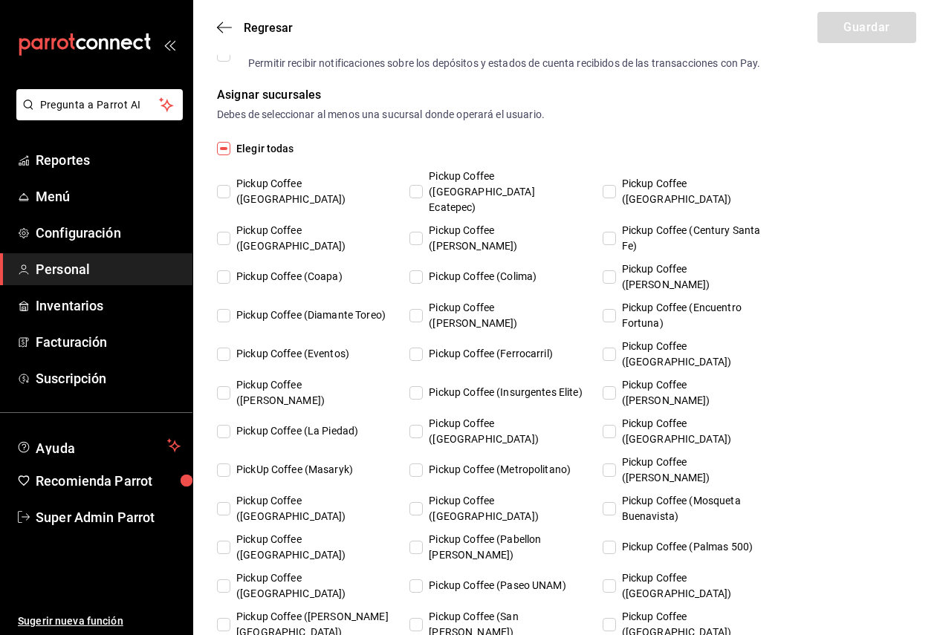
click at [339, 186] on span "Pickup Coffee ([GEOGRAPHIC_DATA])" at bounding box center [310, 191] width 160 height 31
click at [230, 186] on input "Pickup Coffee ([GEOGRAPHIC_DATA])" at bounding box center [223, 191] width 13 height 13
checkbox input "true"
click at [466, 187] on span "Pickup Coffee ([GEOGRAPHIC_DATA] Ecatepec)" at bounding box center [503, 192] width 160 height 47
click at [423, 187] on input "Pickup Coffee (Americas Ecatepec)" at bounding box center [415, 191] width 13 height 13
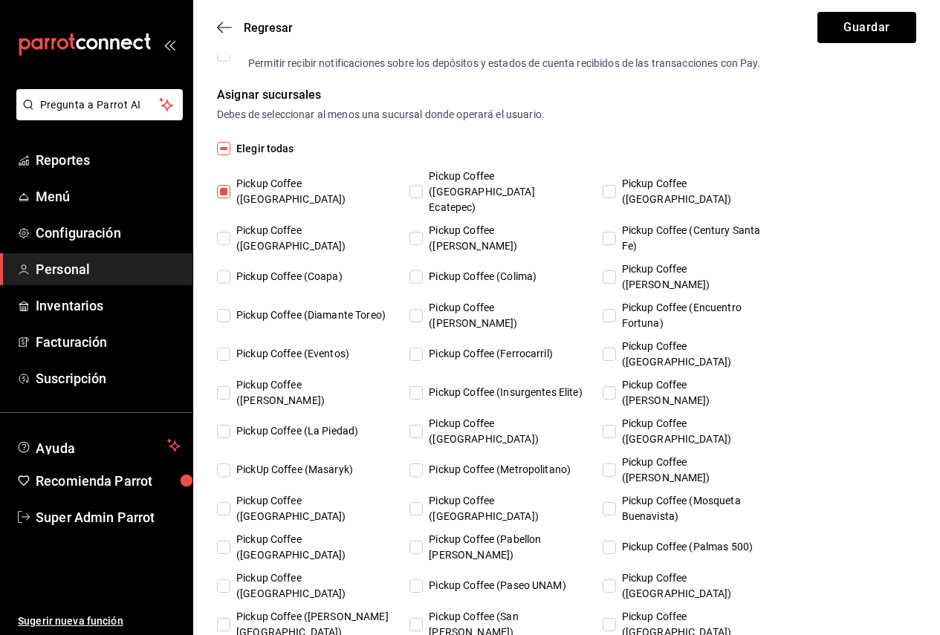
checkbox input "true"
click at [628, 196] on label "Pickup Coffee (Aragon)" at bounding box center [689, 192] width 173 height 47
click at [616, 196] on input "Pickup Coffee ([GEOGRAPHIC_DATA])" at bounding box center [609, 191] width 13 height 13
checkbox input "true"
click at [642, 223] on span "Pickup Coffee (Century Santa Fe)" at bounding box center [696, 238] width 160 height 31
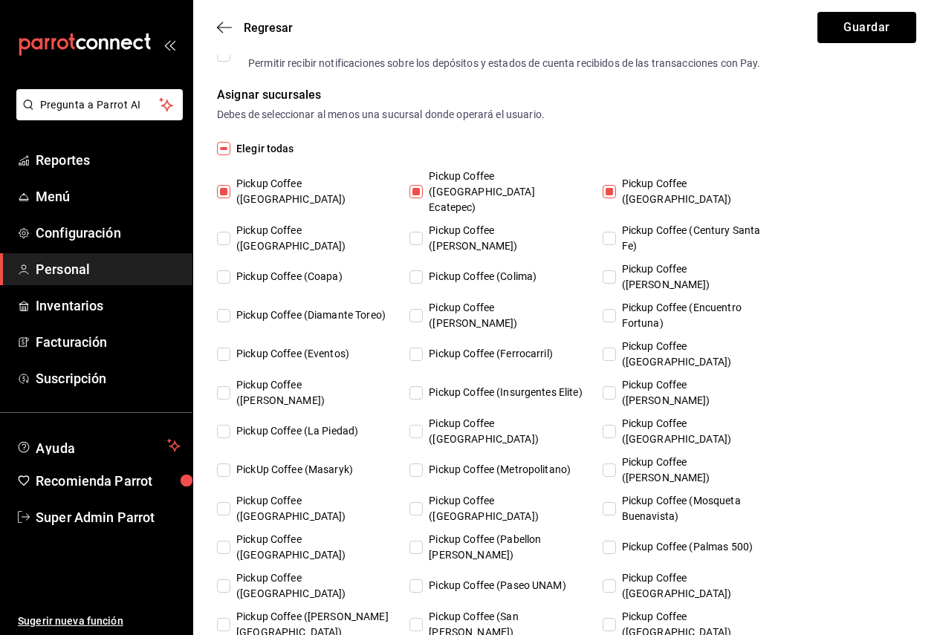
click at [485, 224] on span "Pickup Coffee (Campos Eliseos)" at bounding box center [503, 238] width 160 height 31
click at [423, 232] on input "Pickup Coffee (Campos Eliseos)" at bounding box center [415, 238] width 13 height 13
checkbox input "true"
click at [329, 229] on span "Pickup Coffee (Buenavista)" at bounding box center [310, 238] width 160 height 31
click at [230, 232] on input "Pickup Coffee (Buenavista)" at bounding box center [223, 238] width 13 height 13
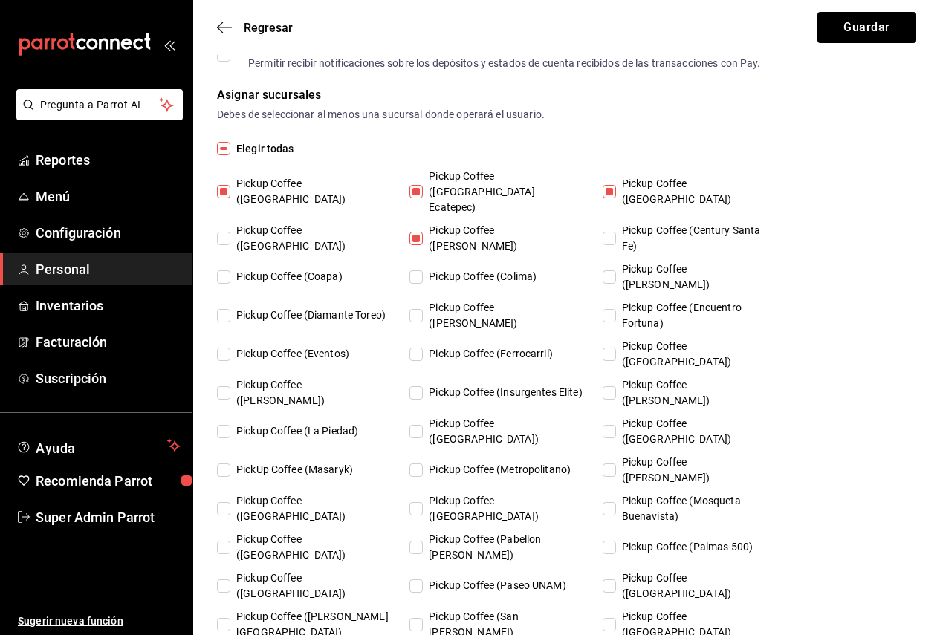
checkbox input "true"
click at [325, 262] on div "Pickup Coffee (Alamedas) Pickup Coffee (Americas Ecatepec) Pickup Coffee (Arago…" at bounding box center [502, 443] width 571 height 549
click at [453, 269] on span "Pickup Coffee (Colima)" at bounding box center [480, 277] width 114 height 16
click at [423, 270] on input "Pickup Coffee (Colima)" at bounding box center [415, 276] width 13 height 13
checkbox input "true"
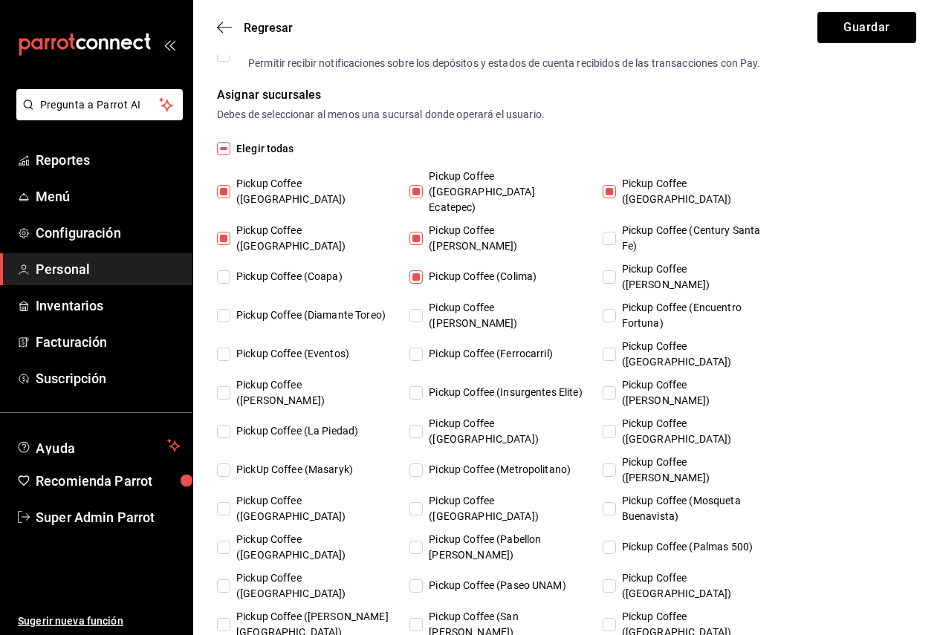
click at [675, 223] on span "Pickup Coffee (Century Santa Fe)" at bounding box center [696, 238] width 160 height 31
click at [616, 232] on input "Pickup Coffee (Century Santa Fe)" at bounding box center [609, 238] width 13 height 13
checkbox input "true"
click at [670, 262] on span "Pickup Coffee (Cuauhtemoc)" at bounding box center [696, 277] width 160 height 31
click at [616, 270] on input "Pickup Coffee (Cuauhtemoc)" at bounding box center [609, 276] width 13 height 13
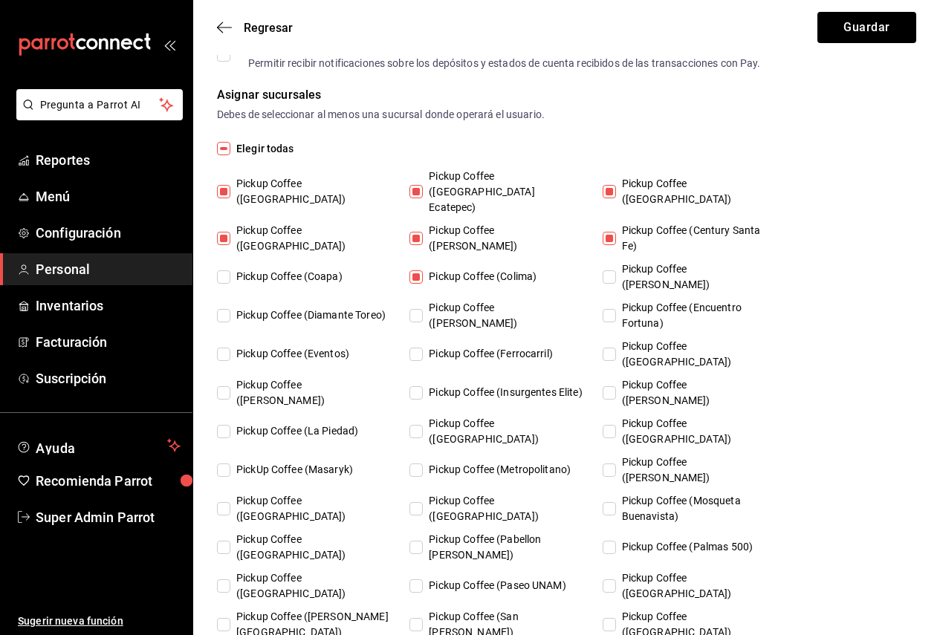
checkbox input "true"
click at [661, 300] on span "Pickup Coffee (Encuentro Fortuna)" at bounding box center [696, 315] width 160 height 31
click at [616, 309] on input "Pickup Coffee (Encuentro Fortuna)" at bounding box center [609, 315] width 13 height 13
checkbox input "true"
drag, startPoint x: 650, startPoint y: 313, endPoint x: 650, endPoint y: 328, distance: 14.9
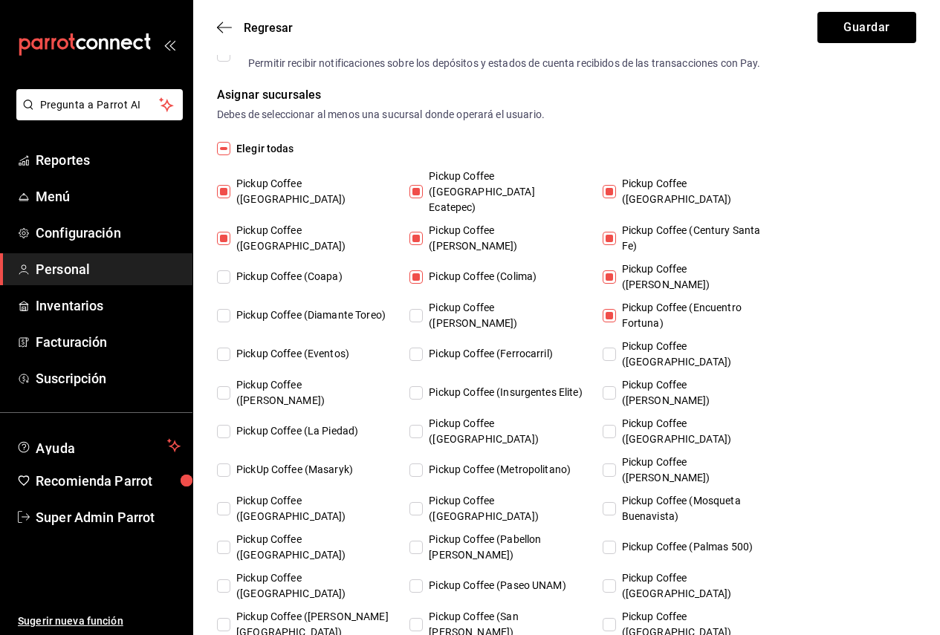
click at [650, 339] on span "Pickup Coffee (Guadalupe Inn)" at bounding box center [696, 354] width 160 height 31
click at [616, 348] on input "Pickup Coffee (Guadalupe Inn)" at bounding box center [609, 354] width 13 height 13
checkbox input "true"
click at [649, 377] on span "Pickup Coffee (Lago de Guadalupe)" at bounding box center [696, 392] width 160 height 31
click at [616, 386] on input "Pickup Coffee (Lago de Guadalupe)" at bounding box center [609, 392] width 13 height 13
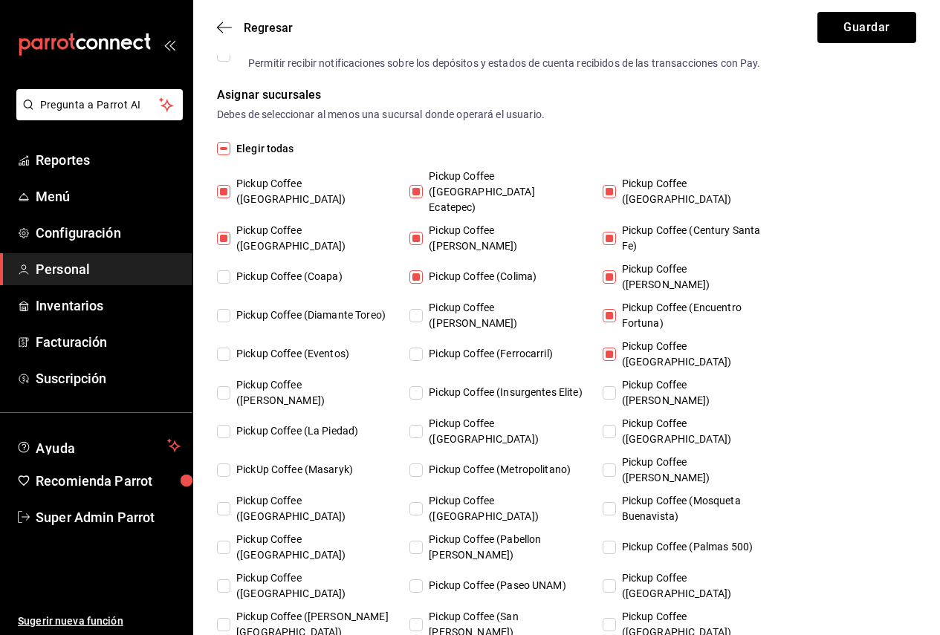
checkbox input "true"
click at [615, 425] on input "Pickup Coffee (Londres)" at bounding box center [609, 431] width 13 height 13
checkbox input "true"
click at [621, 455] on span "Pickup Coffee (Miguel Angel)" at bounding box center [696, 470] width 160 height 31
click at [616, 464] on input "Pickup Coffee (Miguel Angel)" at bounding box center [609, 470] width 13 height 13
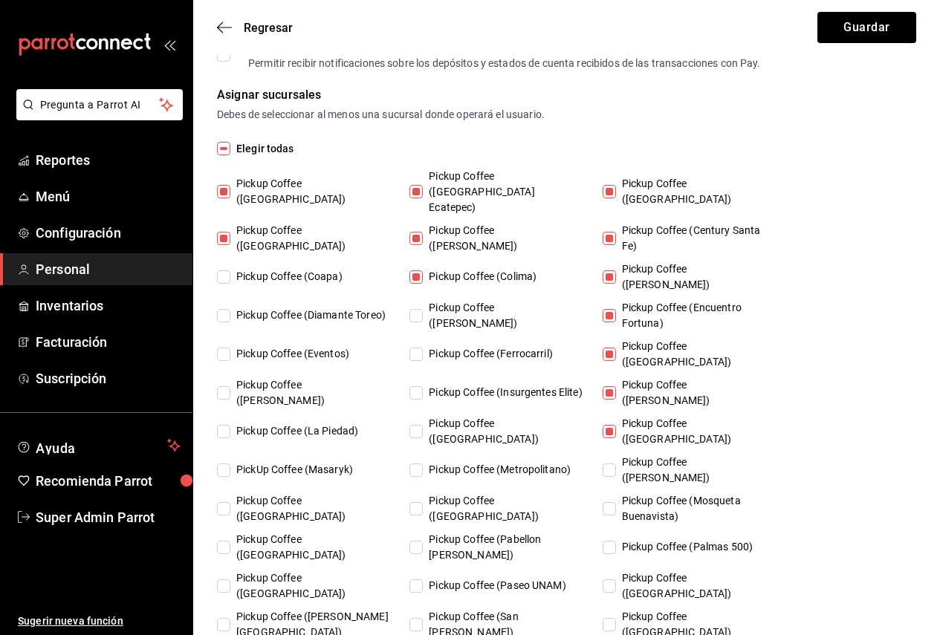
checkbox input "true"
click at [644, 493] on span "Pickup Coffee (Mosqueta Buenavista)" at bounding box center [696, 508] width 160 height 31
click at [616, 502] on input "Pickup Coffee (Mosqueta Buenavista)" at bounding box center [609, 508] width 13 height 13
checkbox input "true"
click at [661, 487] on div "Pickup Coffee (Alamedas) Pickup Coffee (Americas Ecatepec) Pickup Coffee (Arago…" at bounding box center [502, 443] width 571 height 549
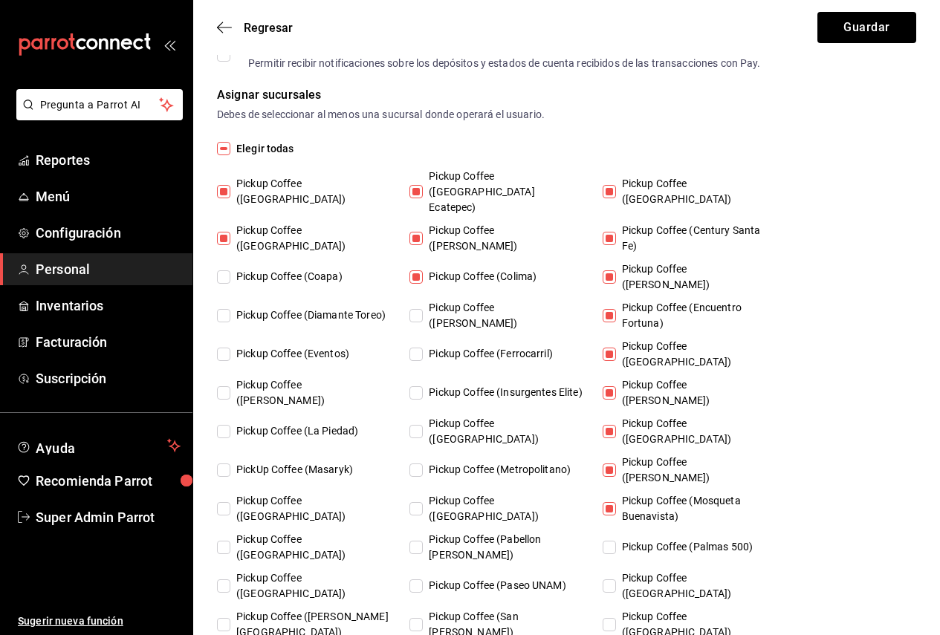
click at [664, 571] on span "Pickup Coffee (Plaza Oriente)" at bounding box center [696, 586] width 160 height 31
click at [616, 580] on input "Pickup Coffee (Plaza Oriente)" at bounding box center [609, 586] width 13 height 13
checkbox input "true"
click at [678, 609] on span "Pickup Coffee (Santa Fe)" at bounding box center [696, 624] width 160 height 31
click at [616, 618] on input "Pickup Coffee (Santa Fe)" at bounding box center [609, 624] width 13 height 13
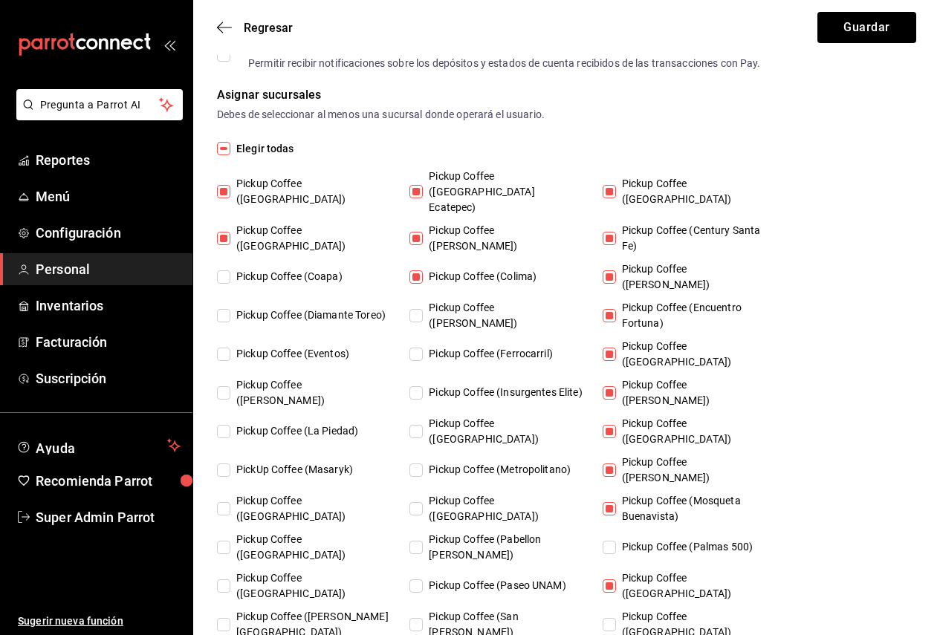
checkbox input "true"
click at [647, 539] on span "Pickup Coffee (Palmas 500)" at bounding box center [684, 547] width 137 height 16
click at [616, 541] on input "Pickup Coffee (Palmas 500)" at bounding box center [609, 547] width 13 height 13
checkbox input "true"
click at [469, 300] on span "Pickup Coffee (Dr Andrade)" at bounding box center [503, 315] width 160 height 31
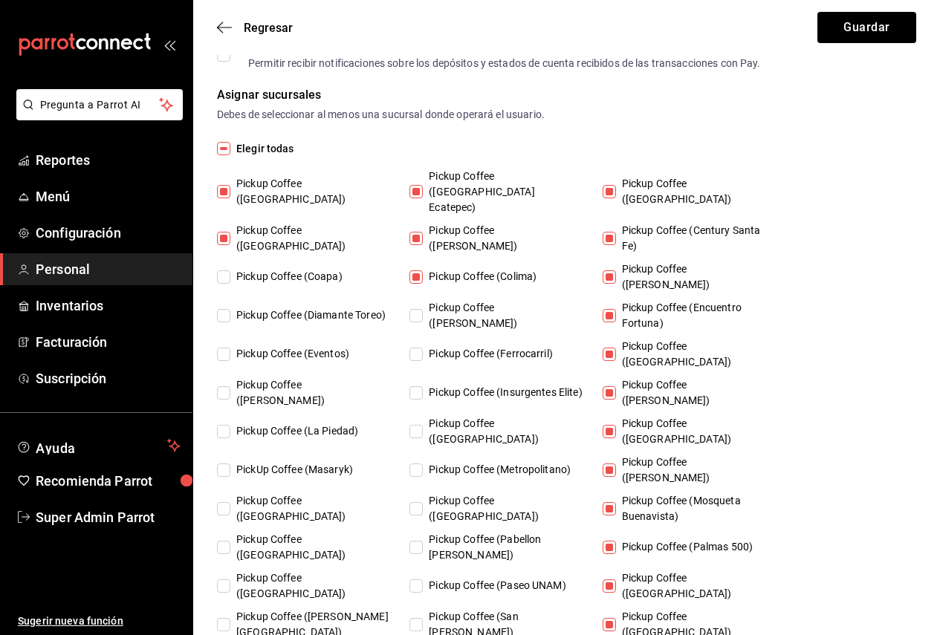
click at [423, 309] on input "Pickup Coffee (Dr Andrade)" at bounding box center [415, 315] width 13 height 13
checkbox input "true"
click at [355, 300] on label "Pickup Coffee (Diamante Toreo)" at bounding box center [303, 315] width 173 height 31
click at [230, 309] on input "Pickup Coffee (Diamante Toreo)" at bounding box center [223, 315] width 13 height 13
checkbox input "true"
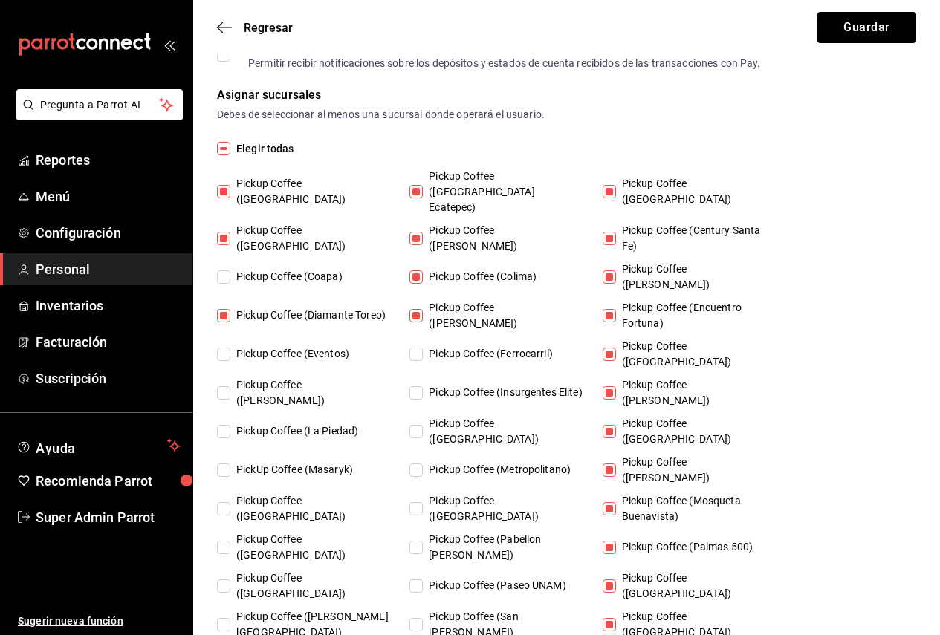
click at [325, 269] on span "Pickup Coffee (Coapa)" at bounding box center [286, 277] width 112 height 16
click at [230, 270] on input "Pickup Coffee (Coapa)" at bounding box center [223, 276] width 13 height 13
checkbox input "true"
click at [343, 346] on span "Pickup Coffee (Eventos)" at bounding box center [289, 354] width 119 height 16
click at [230, 348] on input "Pickup Coffee (Eventos)" at bounding box center [223, 354] width 13 height 13
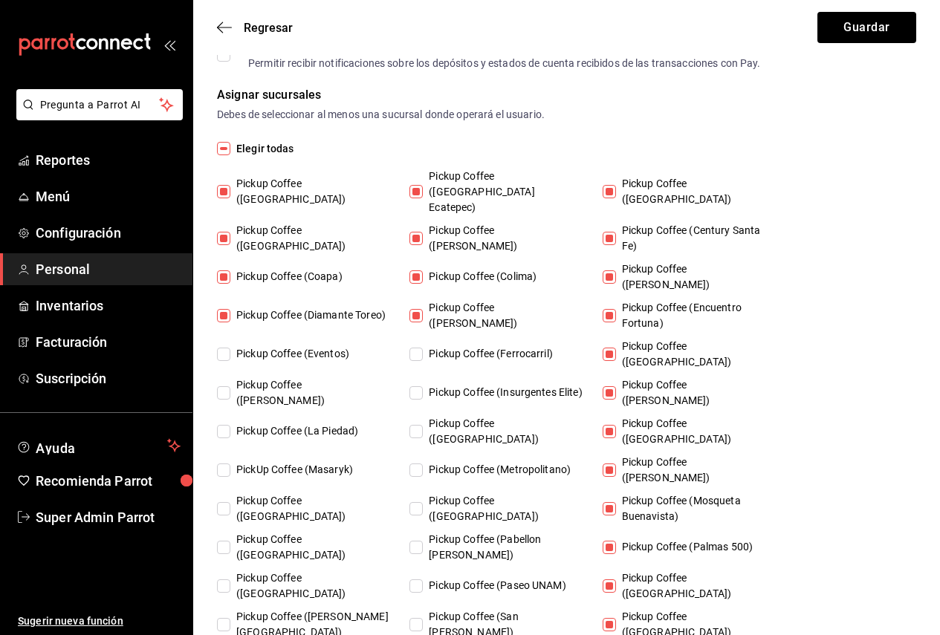
checkbox input "true"
click at [338, 377] on span "Pickup Coffee (Homero)" at bounding box center [310, 392] width 160 height 31
click at [230, 386] on input "Pickup Coffee (Homero)" at bounding box center [223, 392] width 13 height 13
checkbox input "true"
click at [342, 424] on span "Pickup Coffee (La Piedad)" at bounding box center [294, 432] width 128 height 16
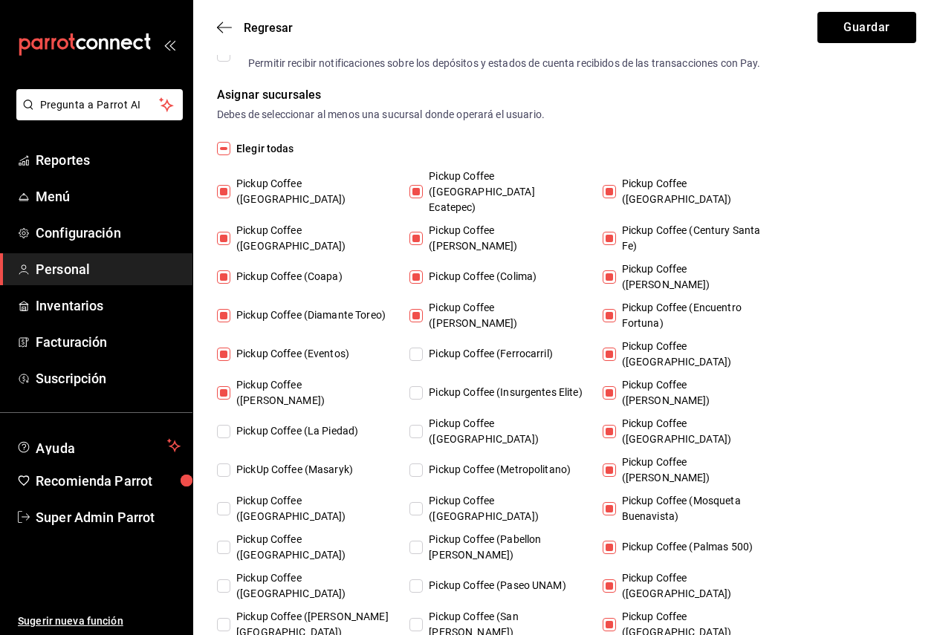
click at [230, 425] on input "Pickup Coffee (La Piedad)" at bounding box center [223, 431] width 13 height 13
checkbox input "true"
click at [343, 462] on span "PickUp Coffee (Masaryk)" at bounding box center [291, 470] width 123 height 16
click at [230, 464] on input "PickUp Coffee (Masaryk)" at bounding box center [223, 470] width 13 height 13
checkbox input "true"
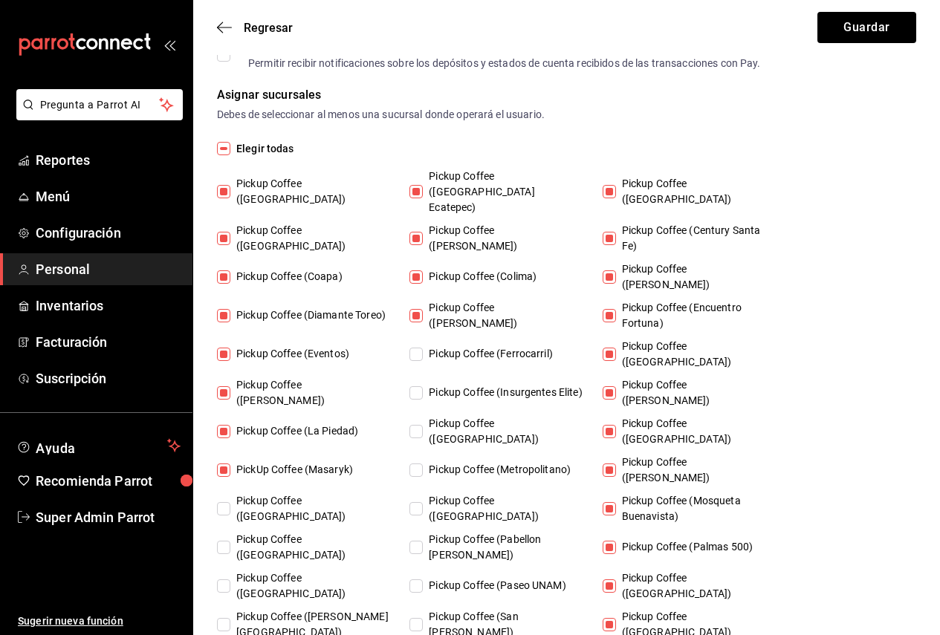
click at [350, 493] on span "Pickup Coffee (Monterrey)" at bounding box center [310, 508] width 160 height 31
click at [230, 502] on input "Pickup Coffee (Monterrey)" at bounding box center [223, 508] width 13 height 13
checkbox input "true"
click at [347, 532] on span "Pickup Coffee (Nápoles)" at bounding box center [310, 547] width 160 height 31
click at [230, 541] on input "Pickup Coffee (Nápoles)" at bounding box center [223, 547] width 13 height 13
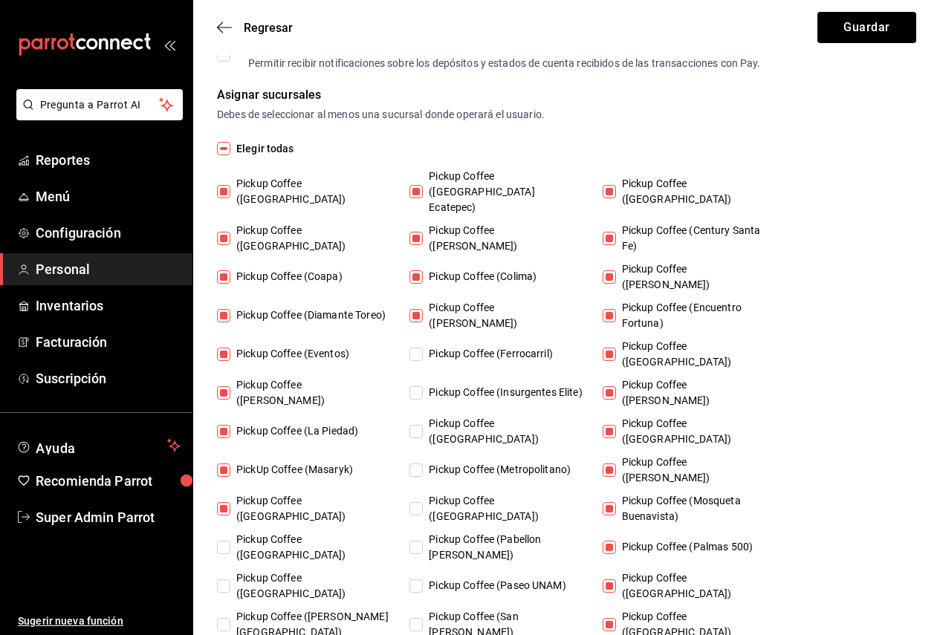
checkbox input "true"
click at [346, 609] on span "Pickup Coffee (Quintana Roo)" at bounding box center [310, 624] width 160 height 31
click at [230, 618] on input "Pickup Coffee (Quintana Roo)" at bounding box center [223, 624] width 13 height 13
checkbox input "true"
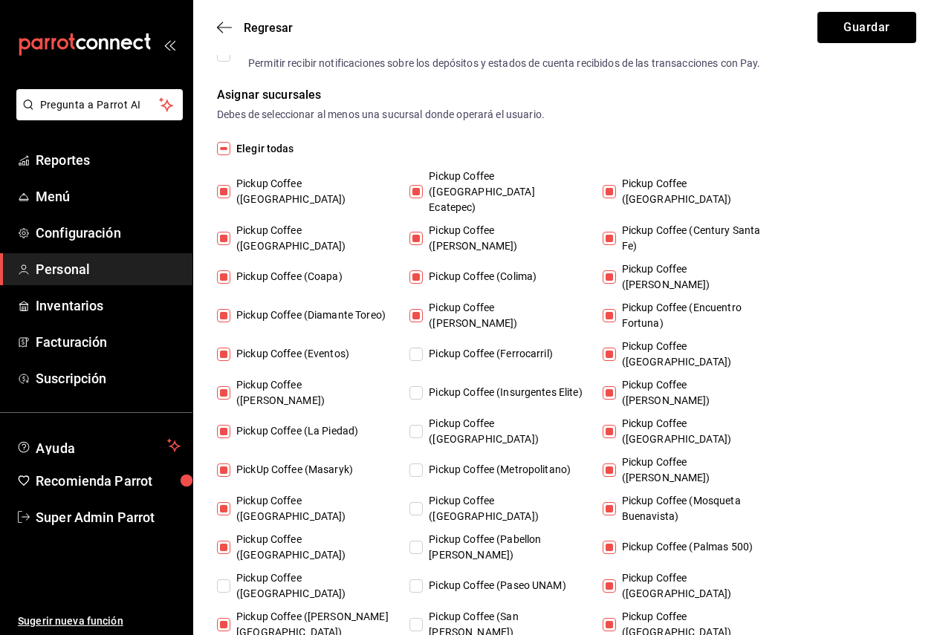
checkbox input "true"
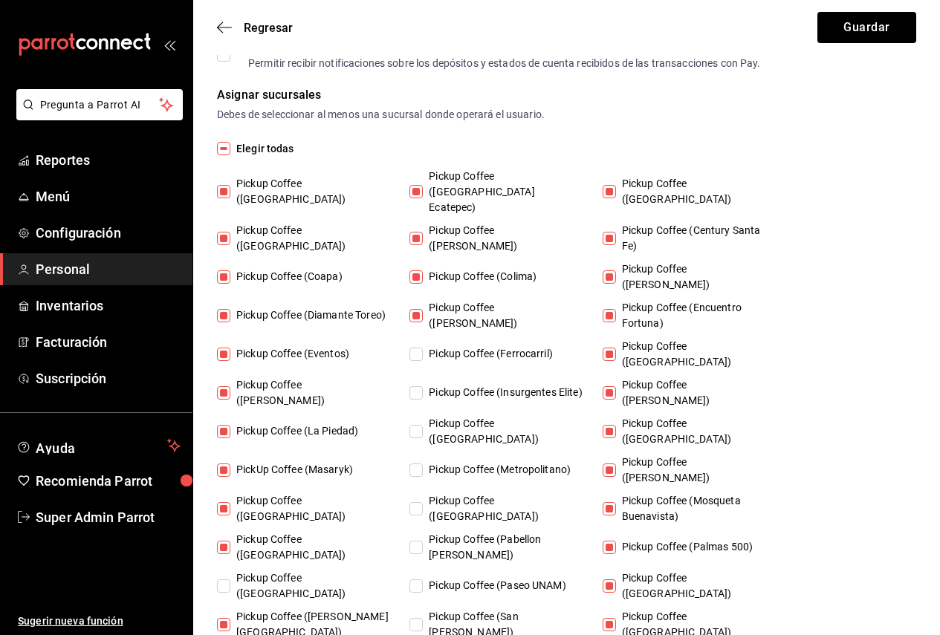
checkbox input "true"
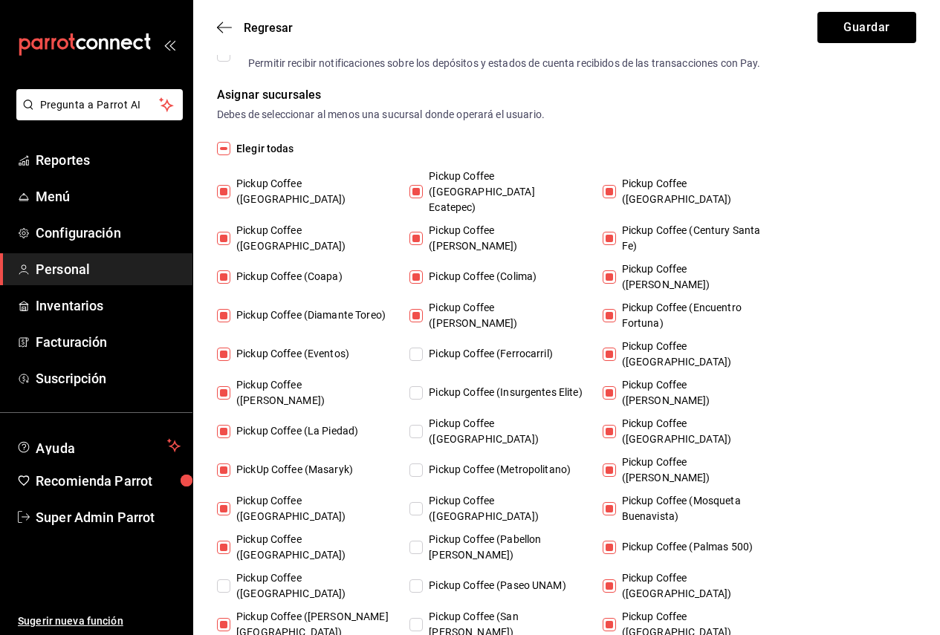
checkbox input "true"
click at [513, 609] on span "Pickup Coffee (San Jeronimo)" at bounding box center [503, 624] width 160 height 31
click at [423, 618] on input "Pickup Coffee (San Jeronimo)" at bounding box center [415, 624] width 13 height 13
checkbox input "true"
click at [510, 578] on span "Pickup Coffee (Paseo UNAM)" at bounding box center [494, 586] width 143 height 16
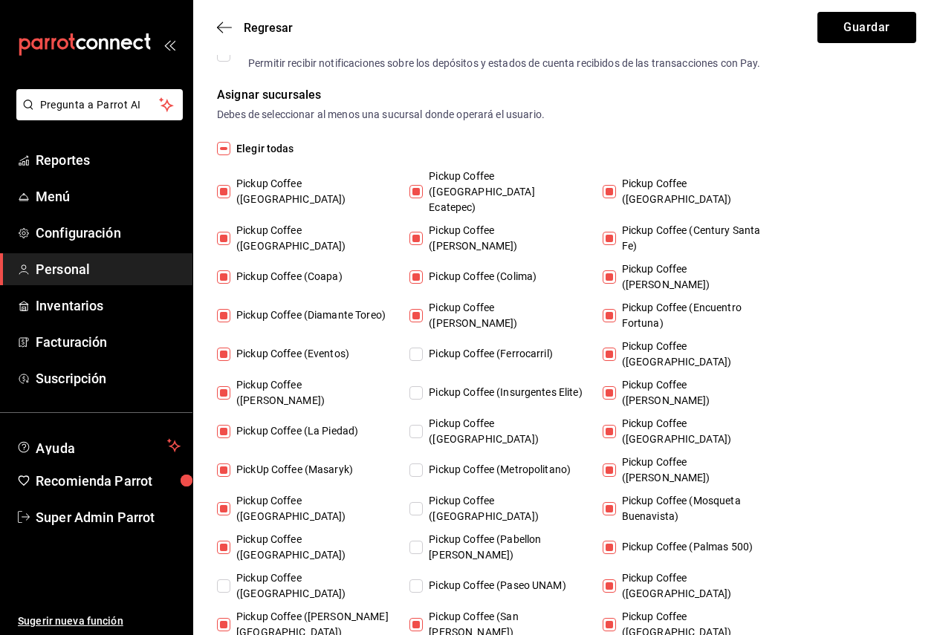
click at [423, 580] on input "Pickup Coffee (Paseo UNAM)" at bounding box center [415, 586] width 13 height 13
checkbox input "true"
click at [499, 487] on div "Pickup Coffee (Alamedas) Pickup Coffee (Americas Ecatepec) Pickup Coffee (Arago…" at bounding box center [502, 443] width 571 height 549
click at [483, 532] on span "Pickup Coffee (Pabellon Cuauhtemoc)" at bounding box center [503, 547] width 160 height 31
click at [423, 541] on input "Pickup Coffee (Pabellon Cuauhtemoc)" at bounding box center [415, 547] width 13 height 13
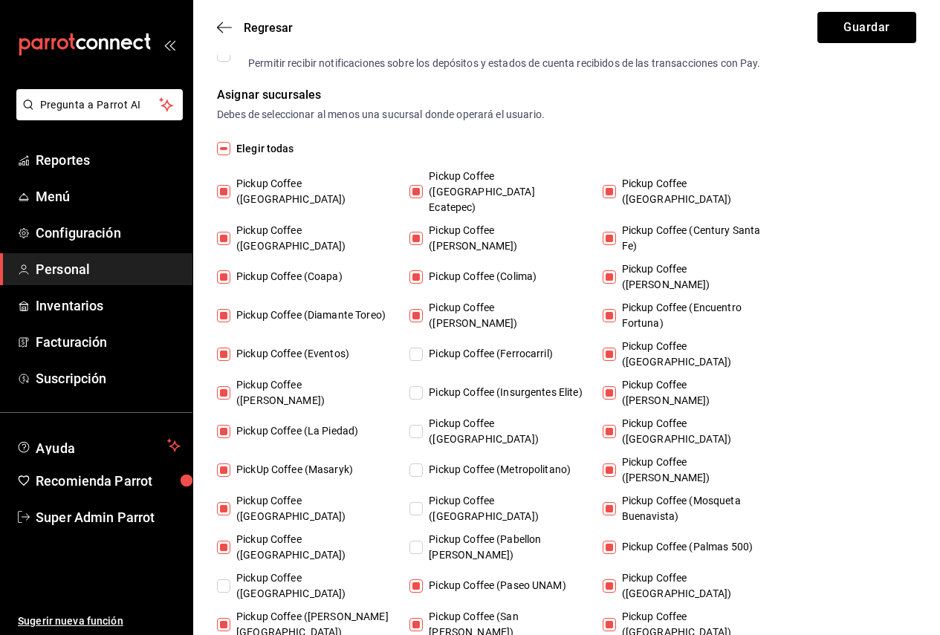
checkbox input "true"
click at [474, 493] on span "Pickup Coffee (Montevideo)" at bounding box center [503, 508] width 160 height 31
click at [423, 502] on input "Pickup Coffee (Montevideo)" at bounding box center [415, 508] width 13 height 13
checkbox input "true"
click at [476, 462] on span "Pickup Coffee (Metropolitano)" at bounding box center [497, 470] width 148 height 16
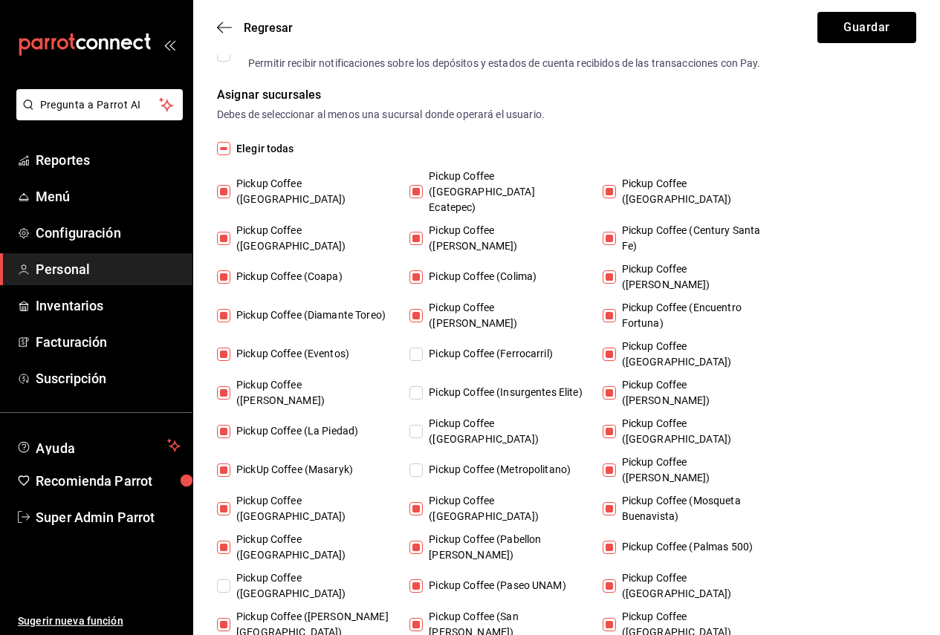
click at [423, 464] on input "Pickup Coffee (Metropolitano)" at bounding box center [415, 470] width 13 height 13
checkbox input "true"
click at [467, 368] on div "Pickup Coffee (Alamedas) Pickup Coffee (Americas Ecatepec) Pickup Coffee (Arago…" at bounding box center [502, 443] width 571 height 549
click at [456, 385] on span "Pickup Coffee (Insurgentes Elite)" at bounding box center [502, 393] width 159 height 16
click at [423, 386] on input "Pickup Coffee (Insurgentes Elite)" at bounding box center [415, 392] width 13 height 13
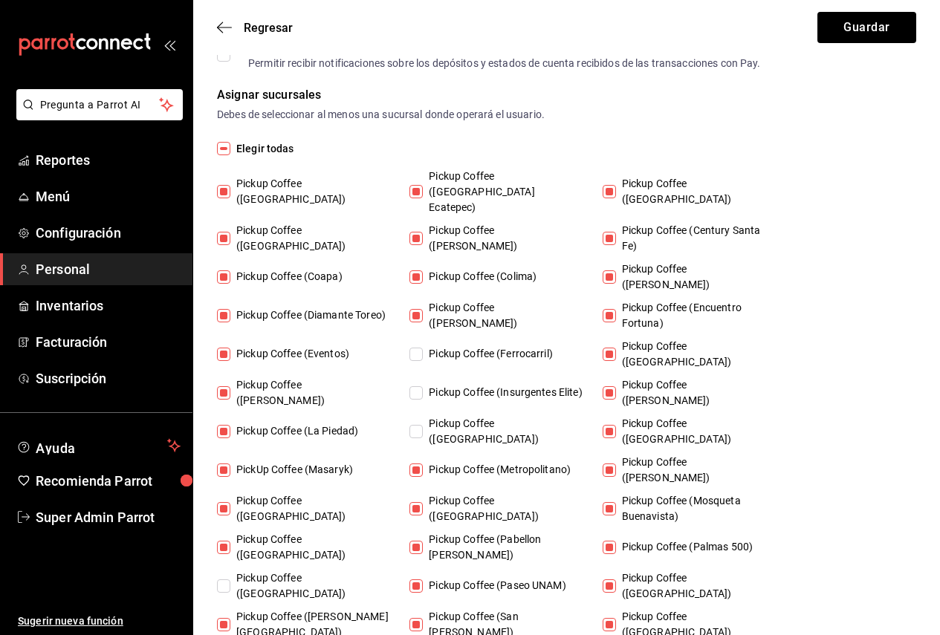
checkbox input "true"
click at [444, 416] on span "Pickup Coffee (Las Flores)" at bounding box center [503, 431] width 160 height 31
click at [423, 425] on input "Pickup Coffee (Las Flores)" at bounding box center [415, 431] width 13 height 13
checkbox input "true"
click at [441, 346] on span "Pickup Coffee (Ferrocarril)" at bounding box center [488, 354] width 130 height 16
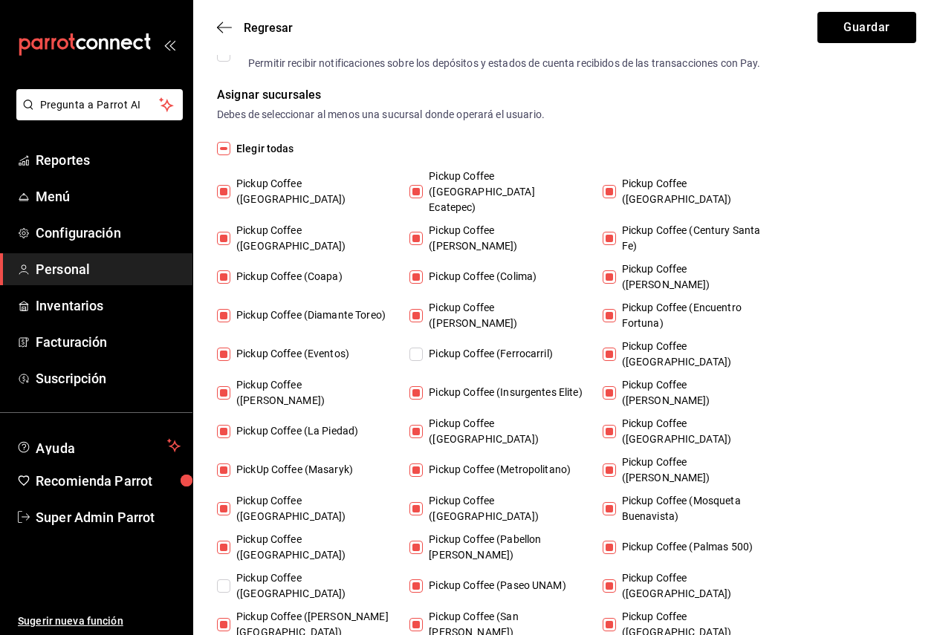
click at [423, 348] on input "Pickup Coffee (Ferrocarril)" at bounding box center [415, 354] width 13 height 13
checkbox input "true"
click at [836, 29] on button "Guardar" at bounding box center [866, 27] width 99 height 31
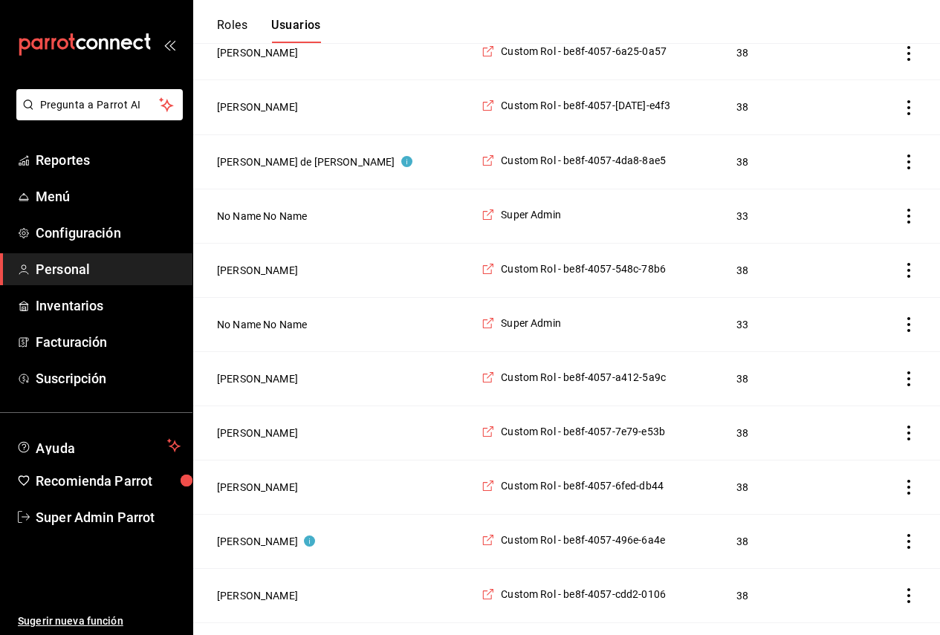
scroll to position [2328, 0]
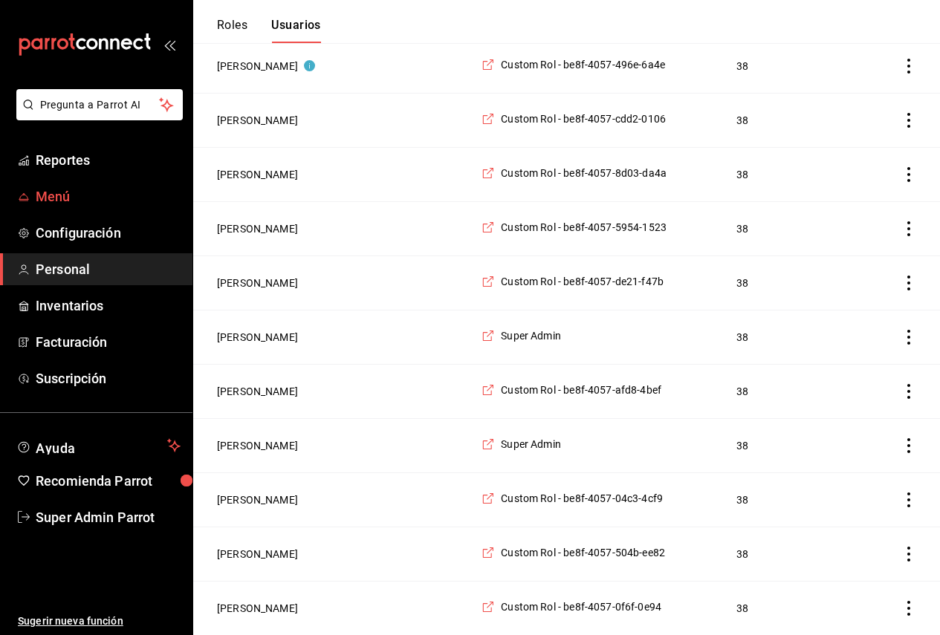
click at [62, 198] on span "Menú" at bounding box center [108, 197] width 145 height 20
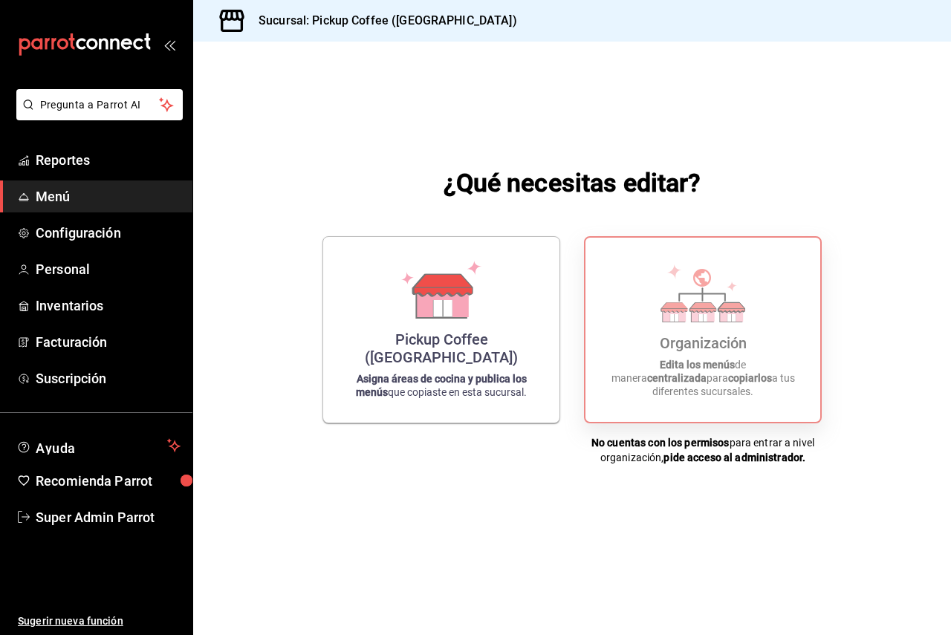
click at [667, 340] on div "Organización Edita los menús de manera centralizada para copiarlos a tus difere…" at bounding box center [702, 330] width 199 height 161
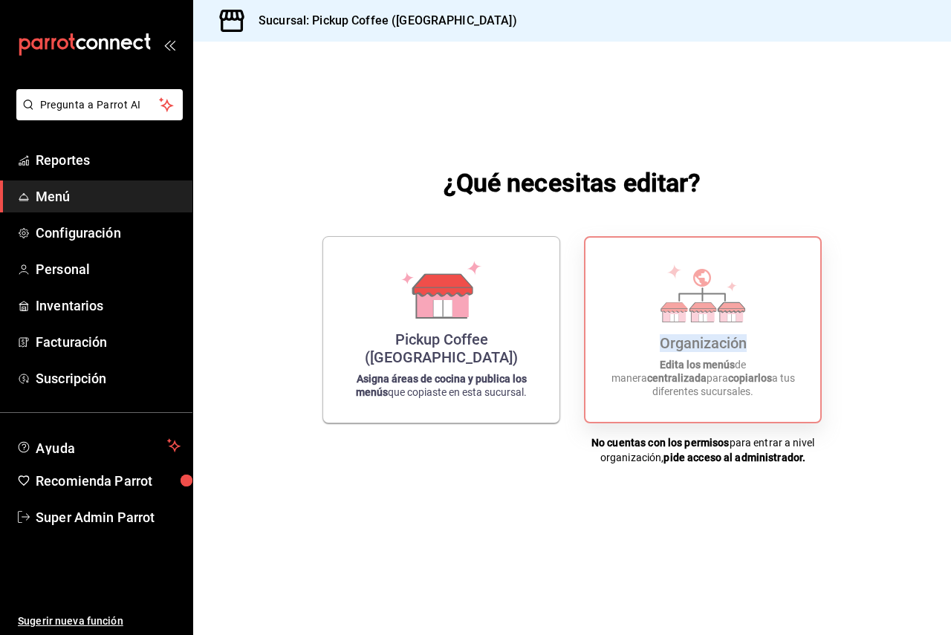
click at [667, 340] on div "Organización Edita los menús de manera centralizada para copiarlos a tus difere…" at bounding box center [702, 330] width 199 height 161
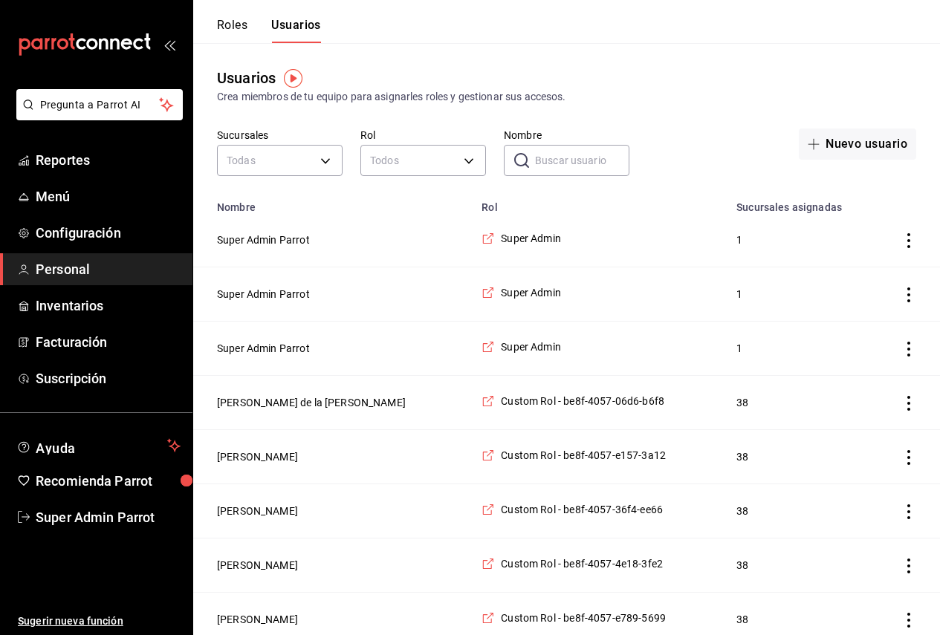
click at [572, 172] on input "Nombre" at bounding box center [582, 161] width 94 height 30
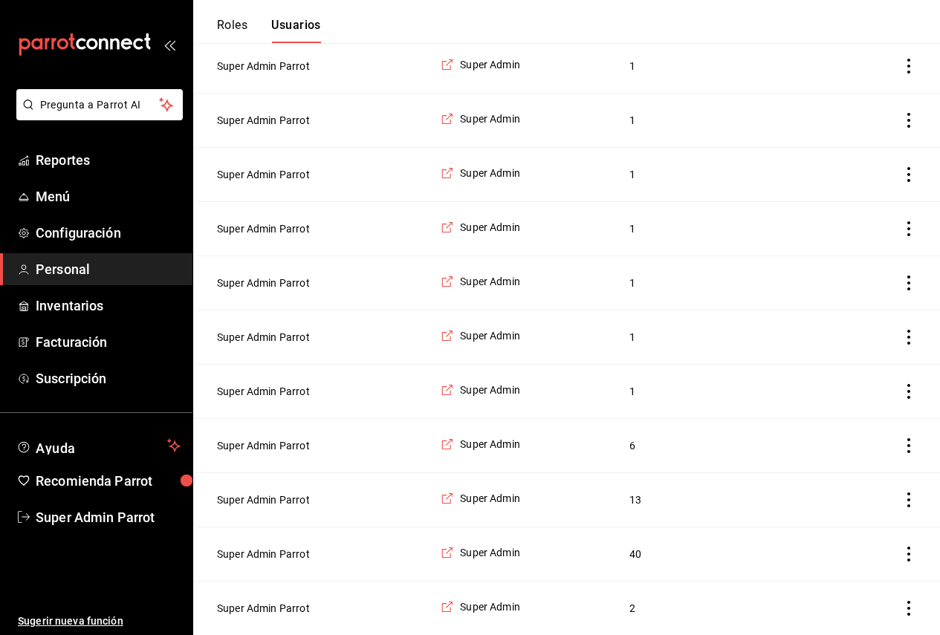
scroll to position [1943, 0]
type input "super"
click at [292, 558] on button "Super Admin Parrot" at bounding box center [263, 554] width 93 height 15
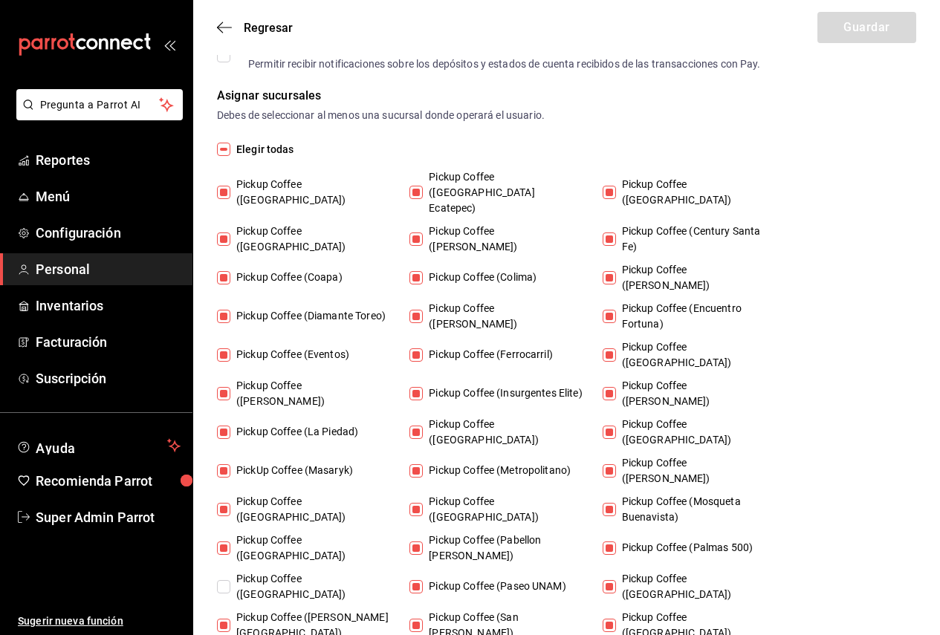
scroll to position [817, 0]
click at [274, 144] on span "Elegir todas" at bounding box center [262, 149] width 64 height 16
click at [230, 144] on input "Elegir todas" at bounding box center [223, 148] width 13 height 13
checkbox input "true"
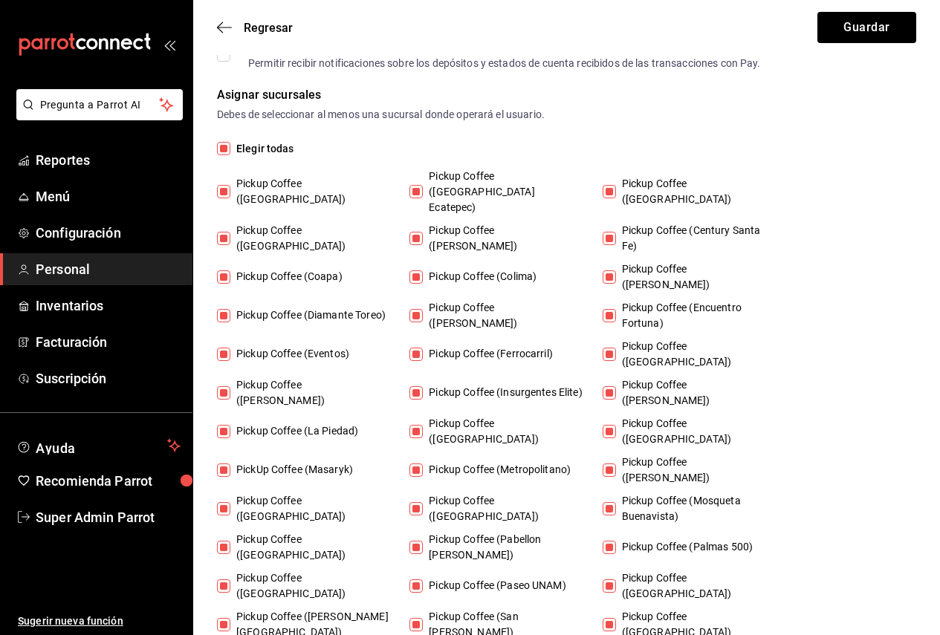
click at [239, 148] on span "Elegir todas" at bounding box center [262, 149] width 64 height 16
click at [230, 148] on input "Elegir todas" at bounding box center [223, 148] width 13 height 13
checkbox input "false"
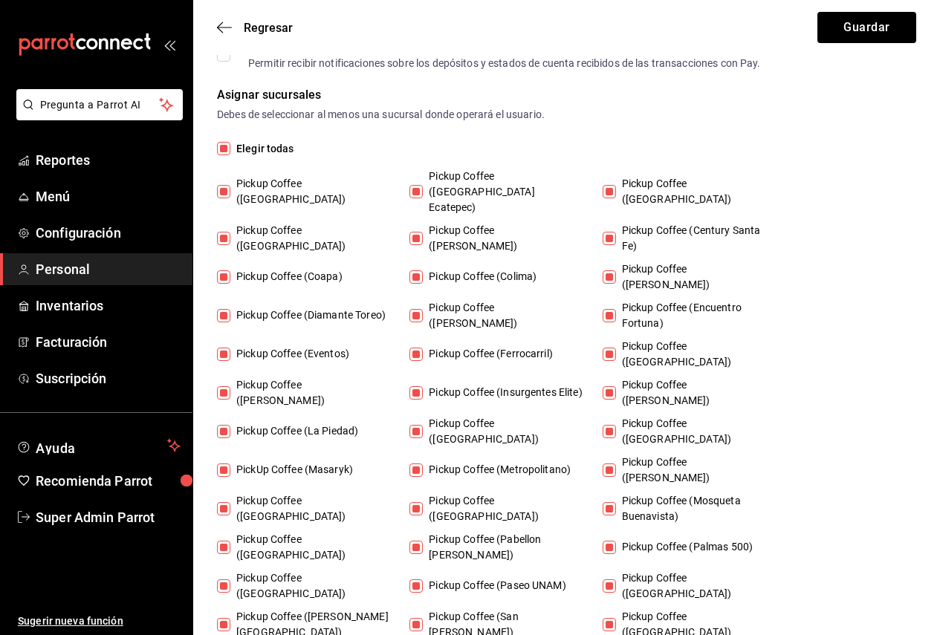
checkbox input "false"
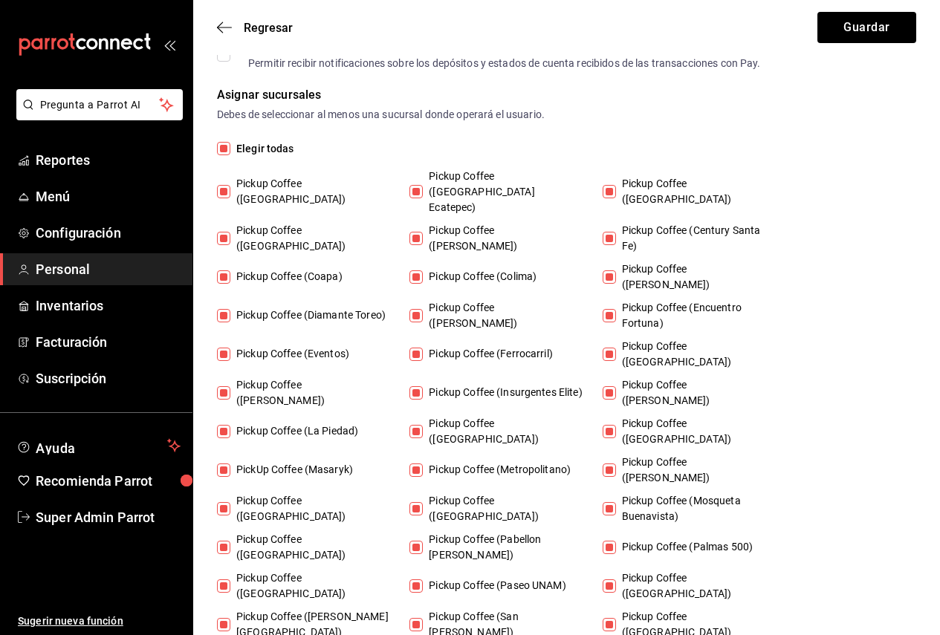
checkbox input "false"
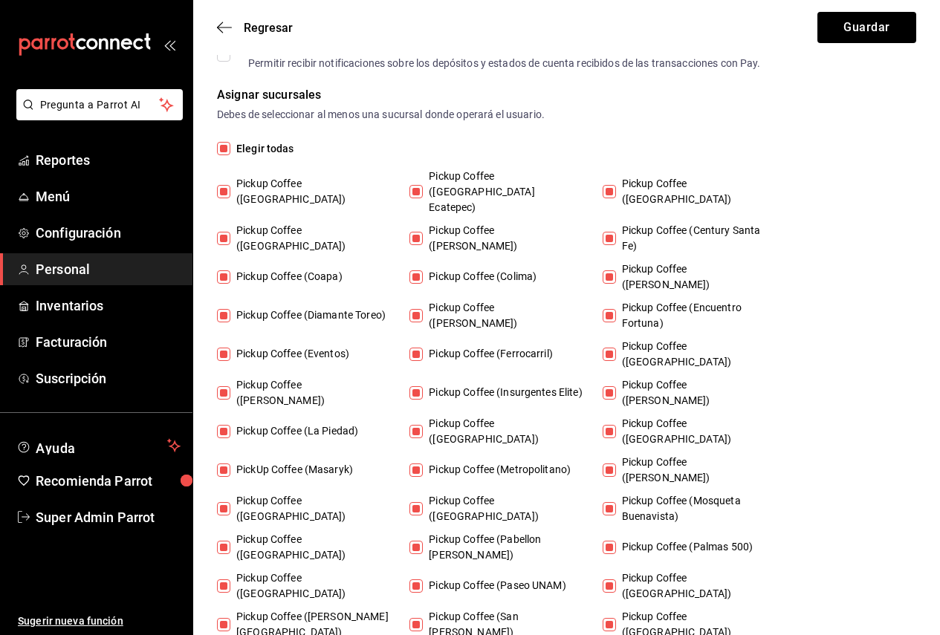
checkbox input "false"
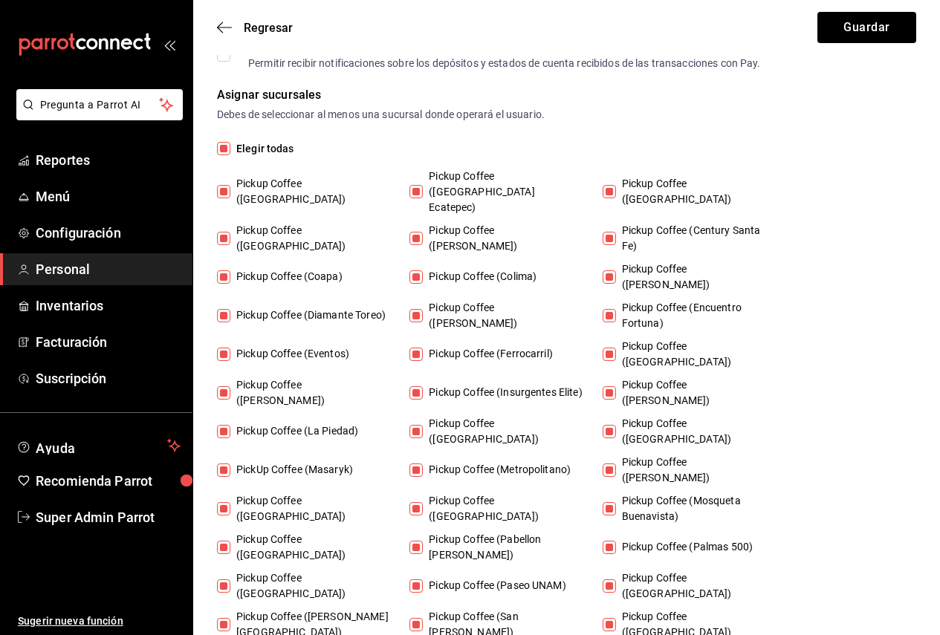
checkbox input "false"
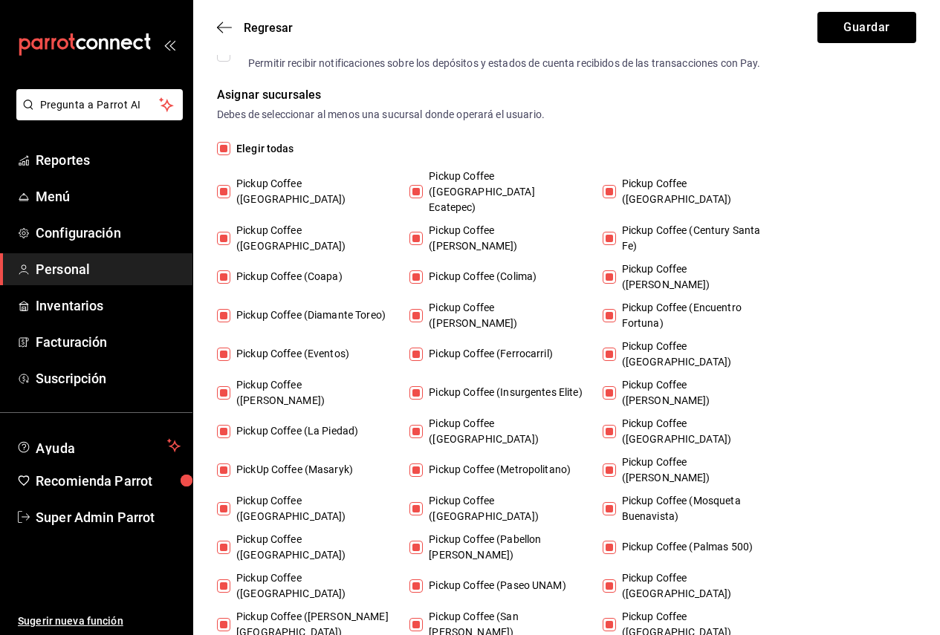
checkbox input "false"
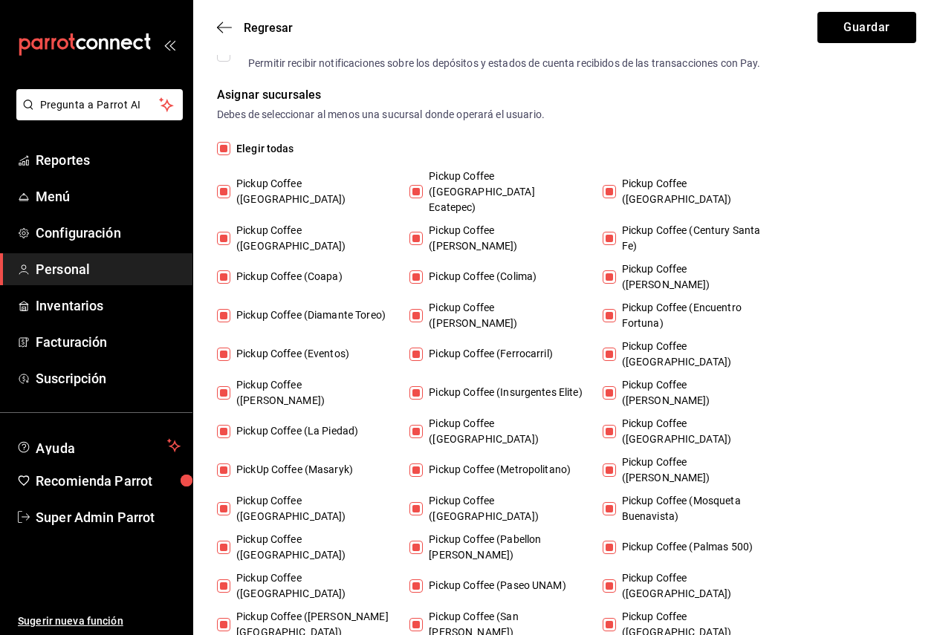
checkbox input "false"
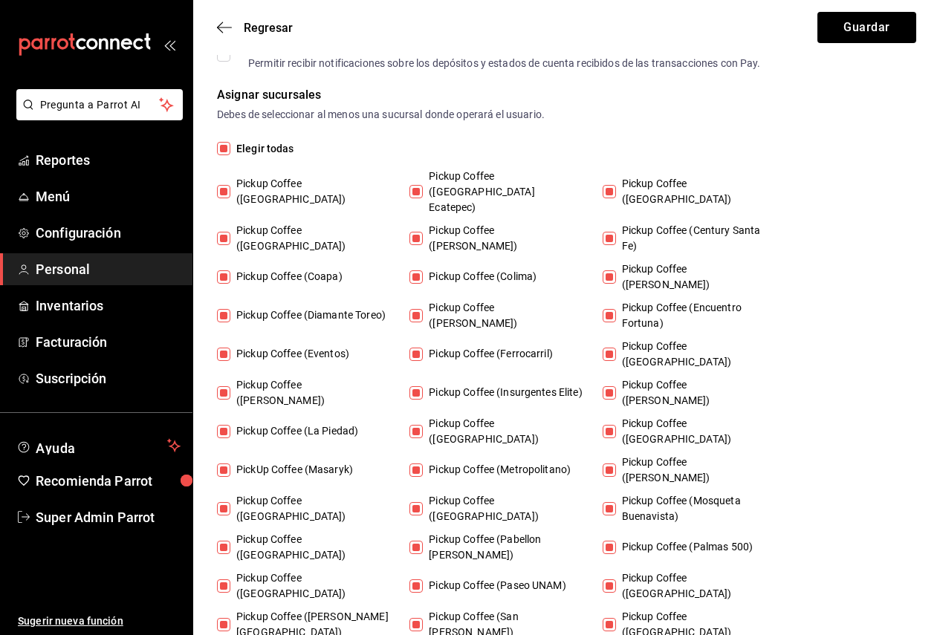
checkbox input "false"
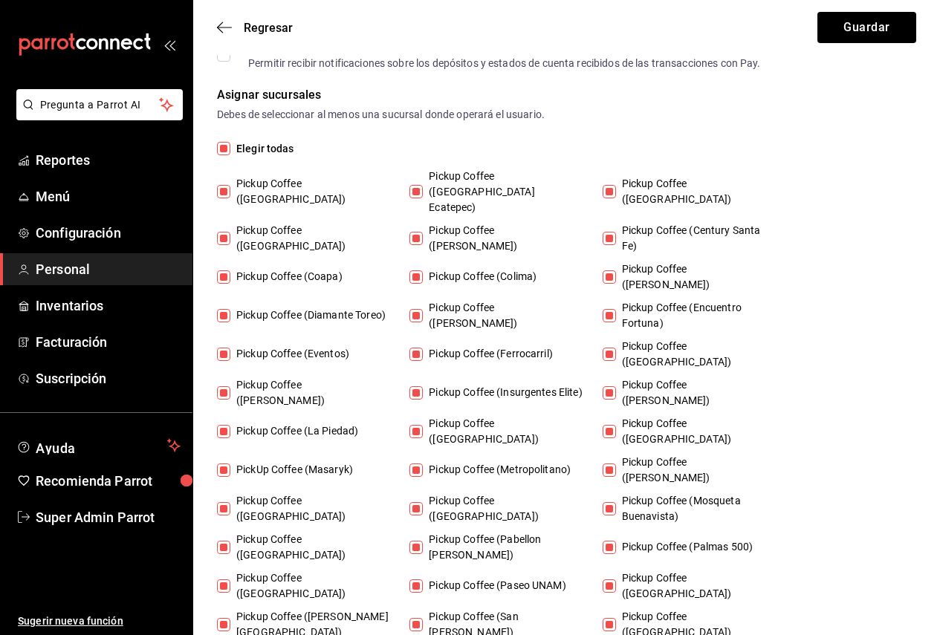
checkbox input "false"
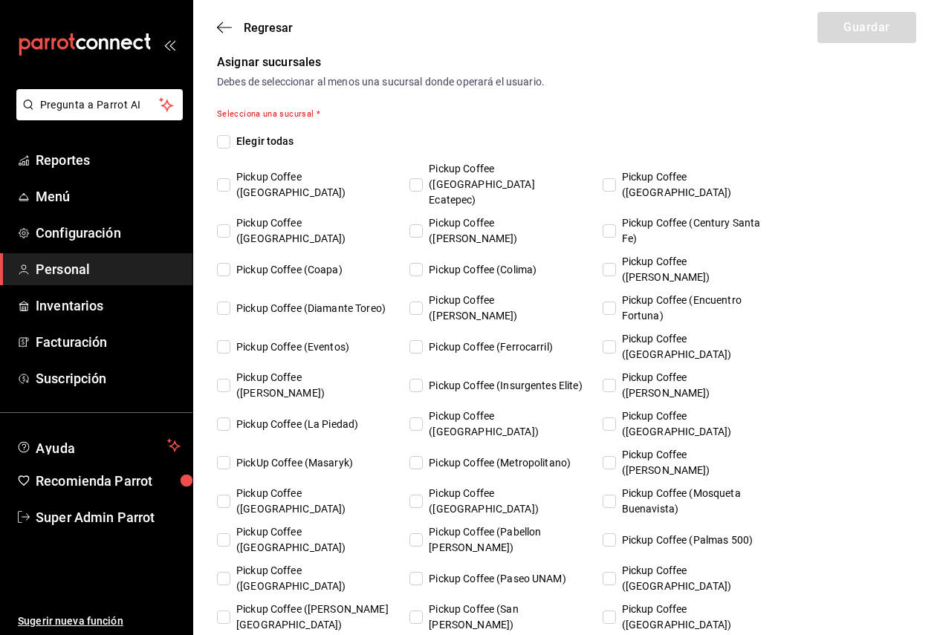
scroll to position [852, 0]
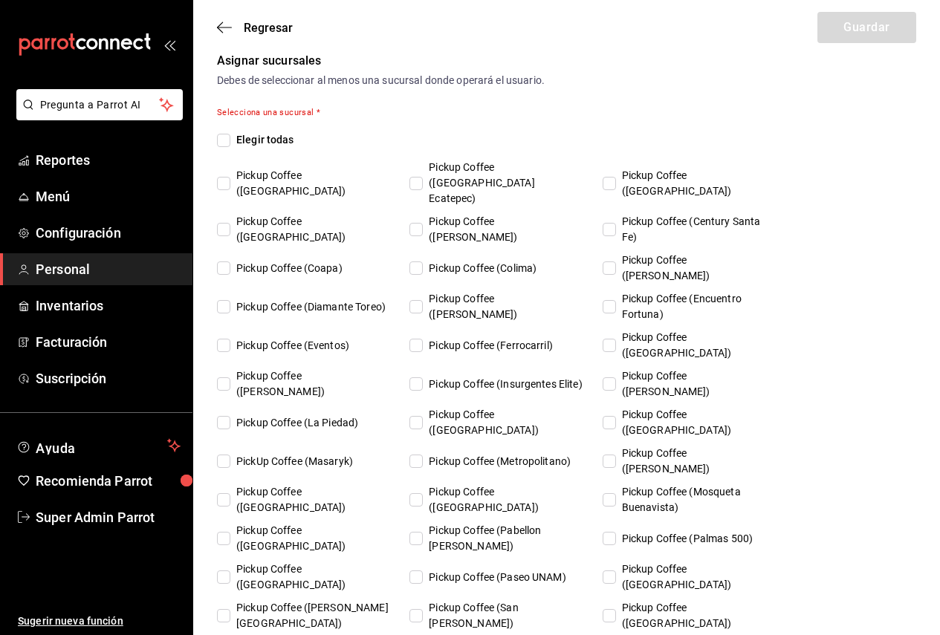
click at [256, 130] on div "Selecciona una sucursal * Elegir todas Pickup Coffee (Alamedas) Pickup Coffee (…" at bounding box center [566, 420] width 699 height 628
click at [264, 146] on span "Elegir todas" at bounding box center [262, 140] width 64 height 16
click at [230, 146] on input "Elegir todas" at bounding box center [223, 140] width 13 height 13
checkbox input "true"
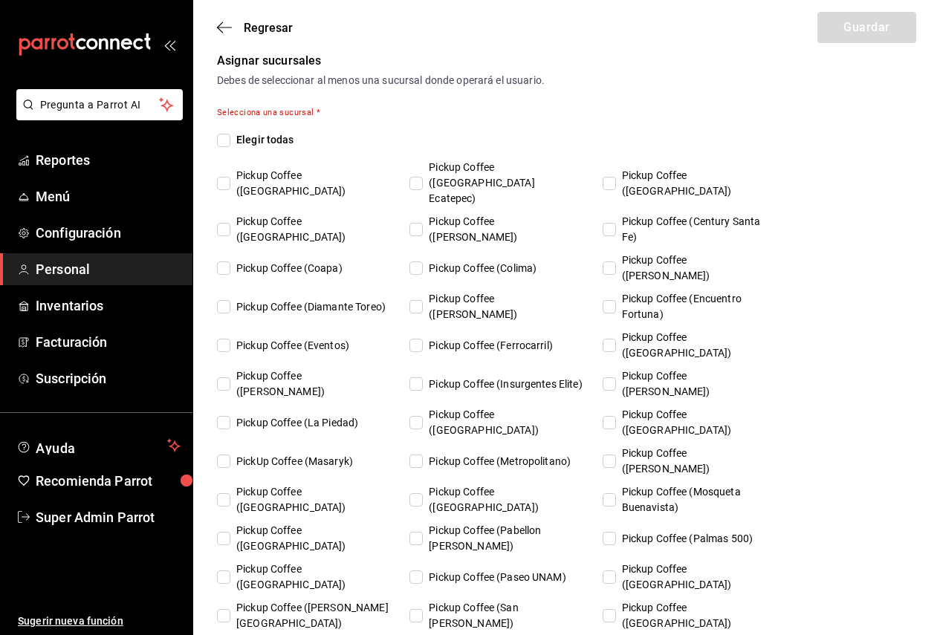
checkbox input "true"
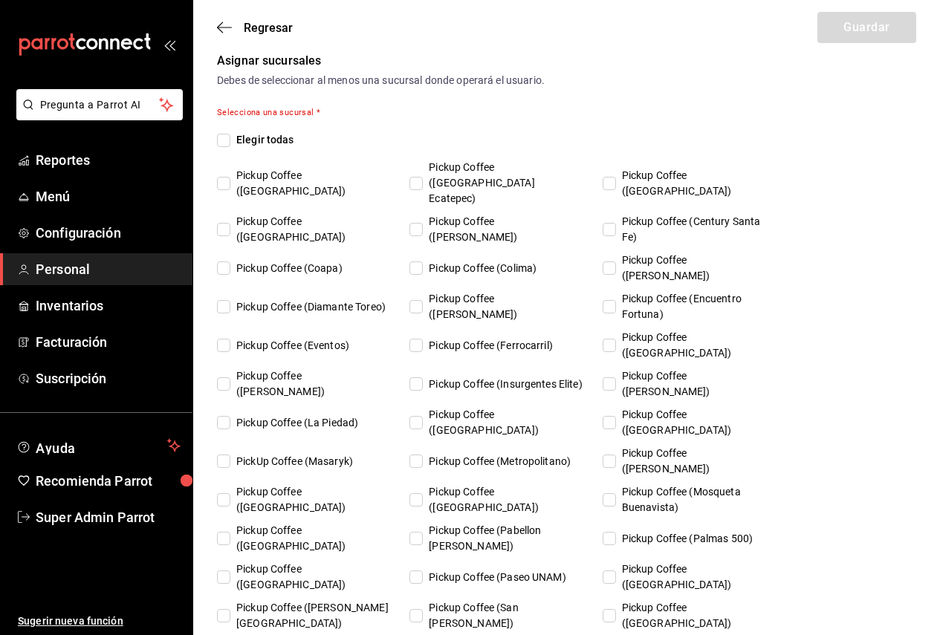
checkbox input "true"
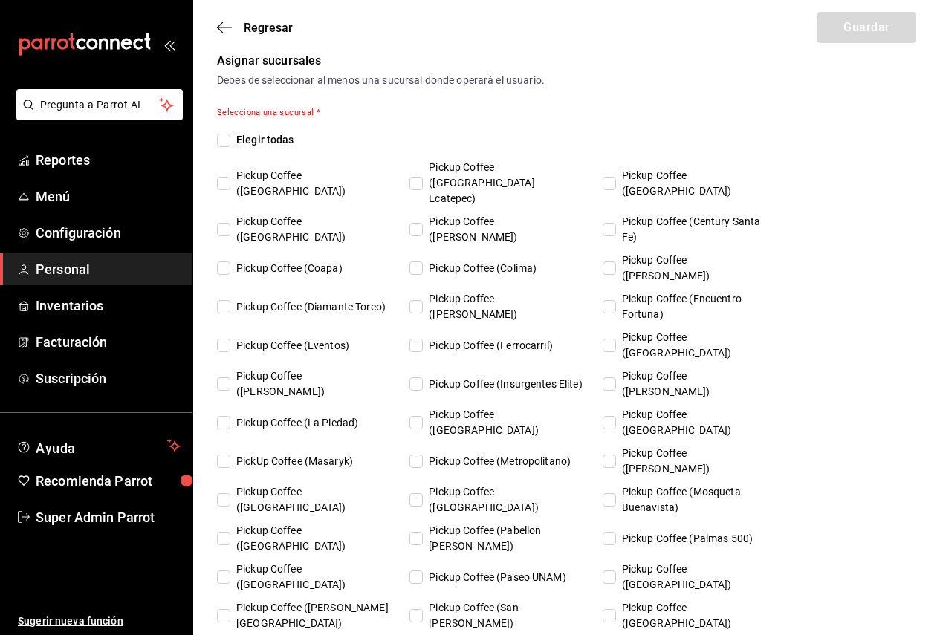
checkbox input "true"
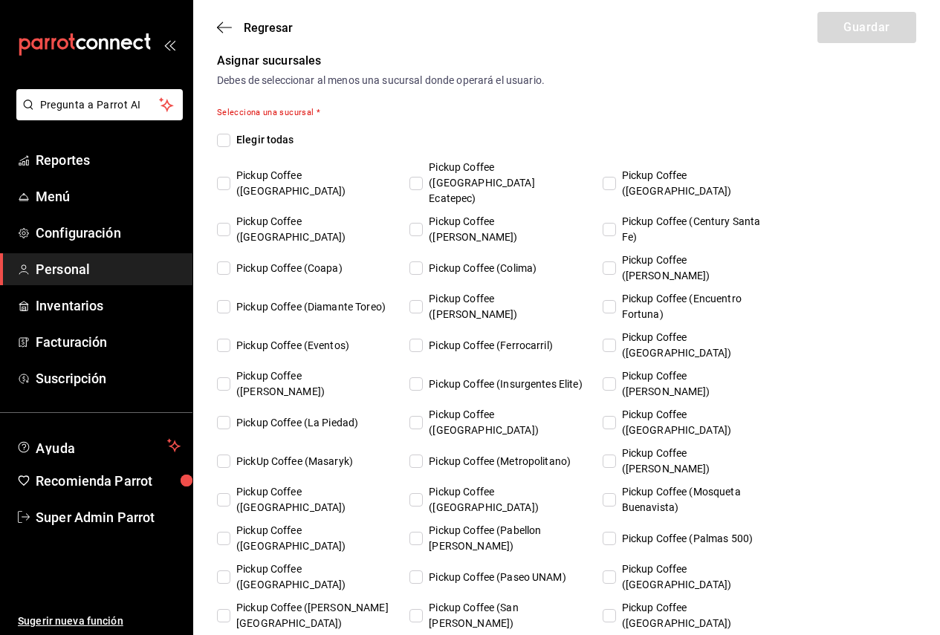
checkbox input "true"
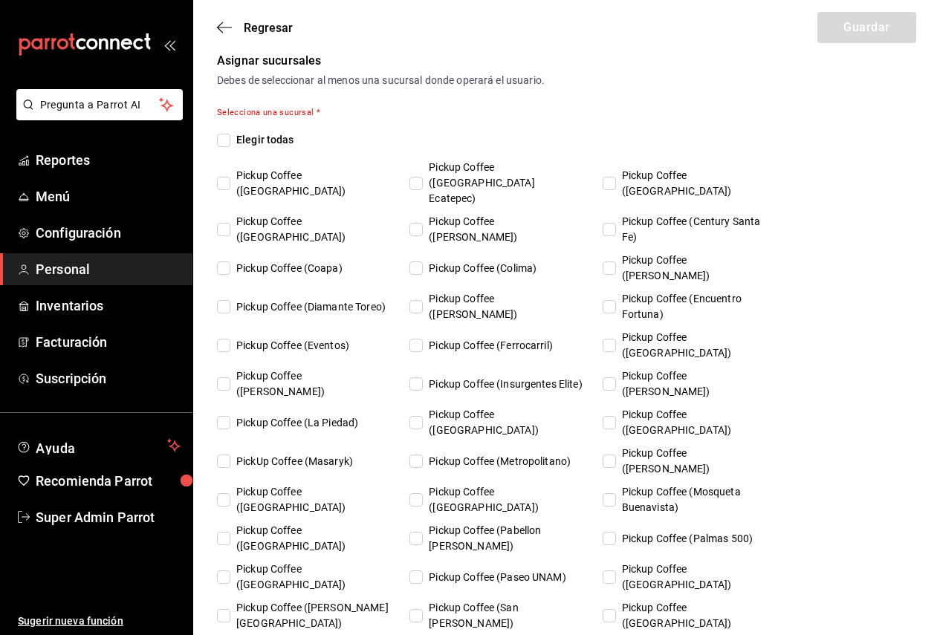
checkbox input "true"
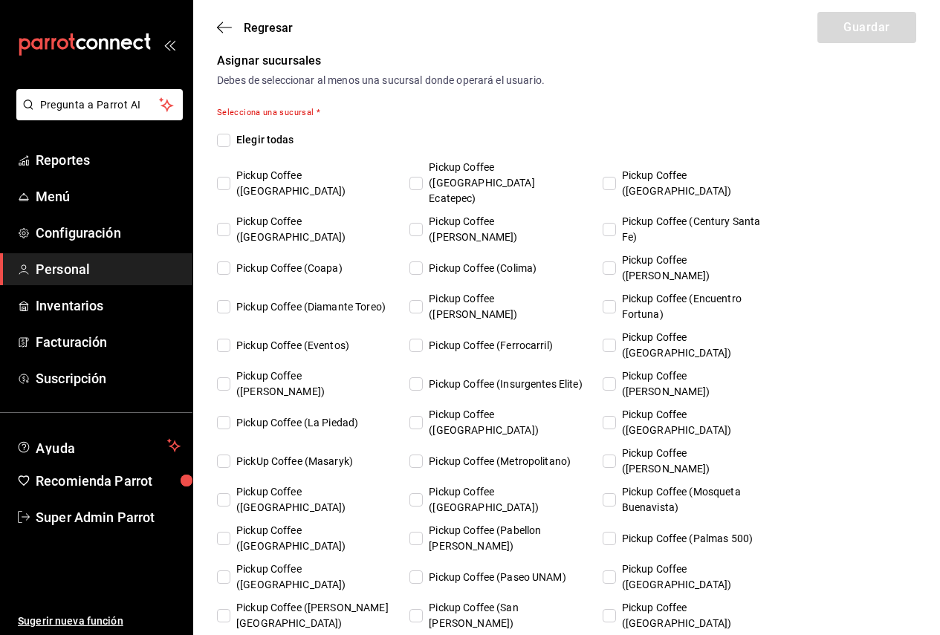
checkbox input "true"
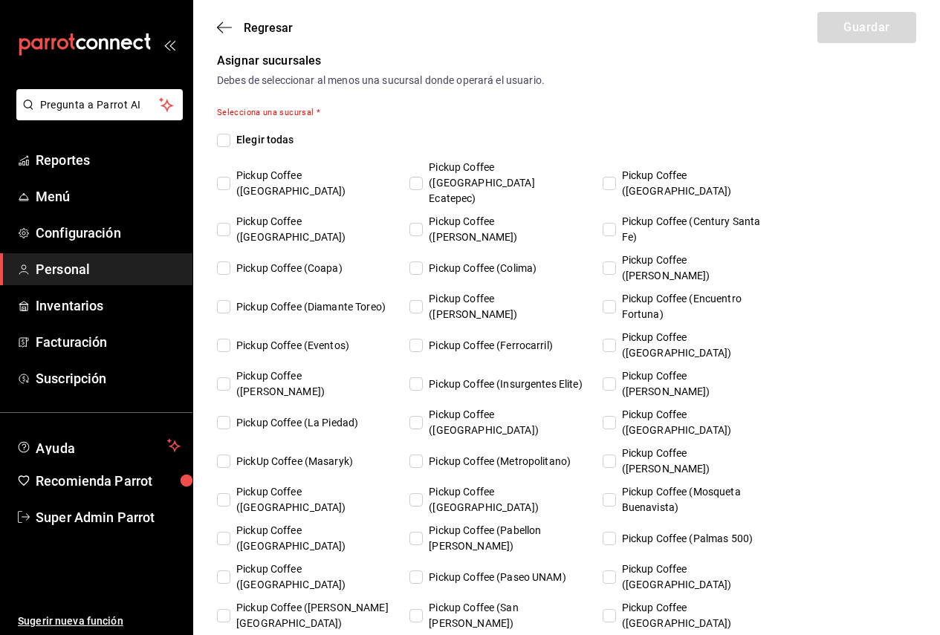
checkbox input "true"
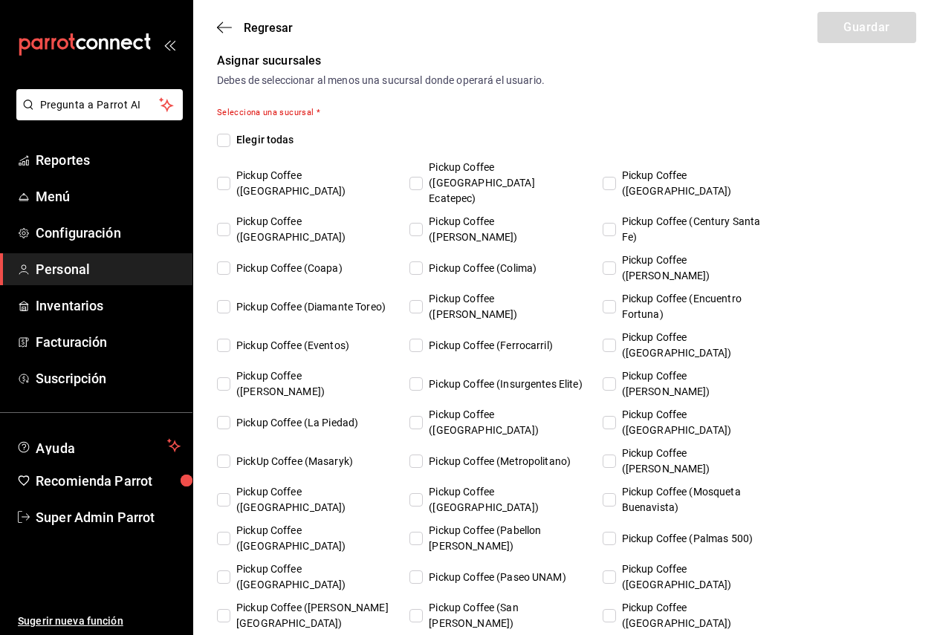
checkbox input "true"
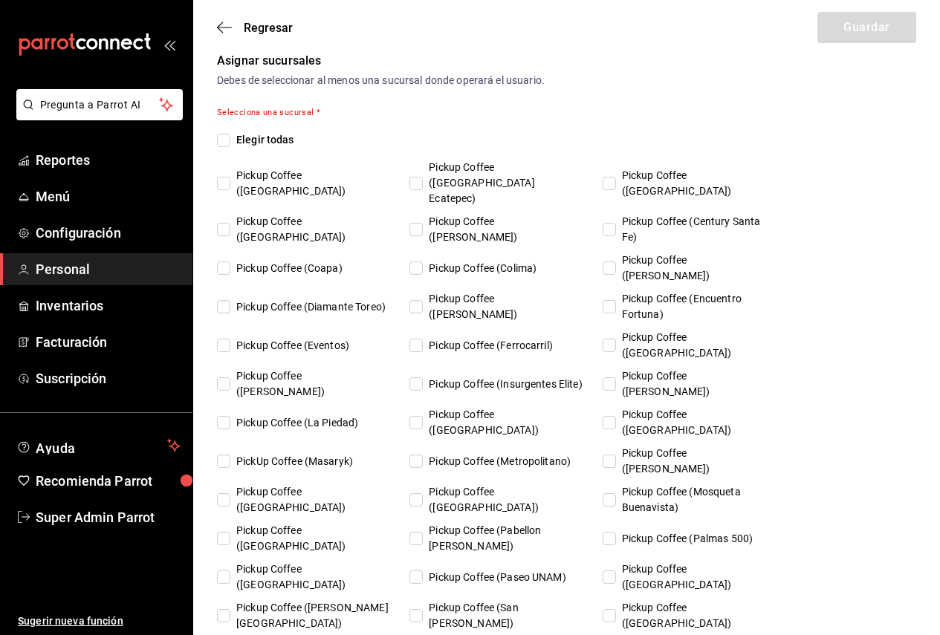
scroll to position [826, 0]
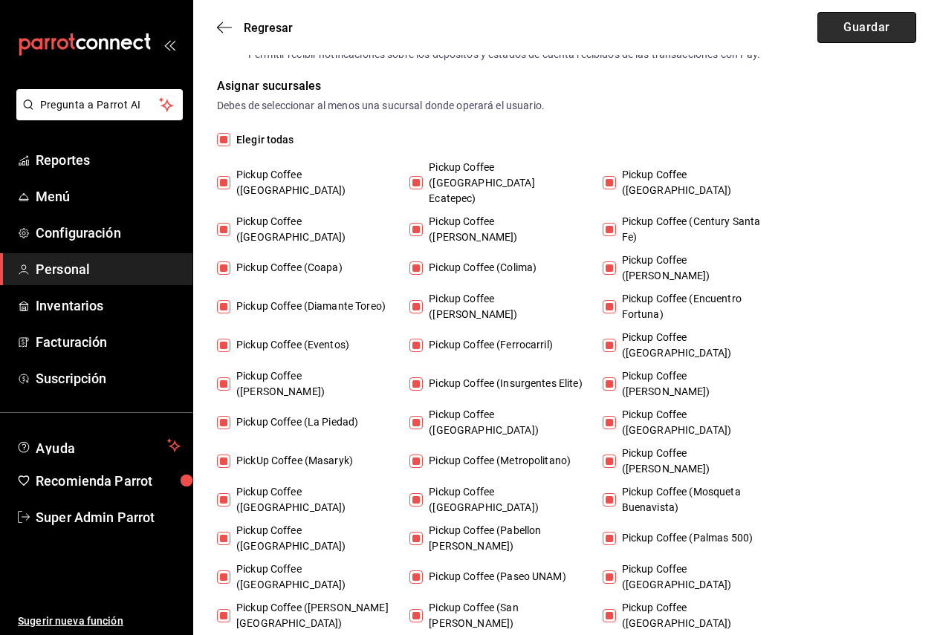
click at [884, 35] on button "Guardar" at bounding box center [866, 27] width 99 height 31
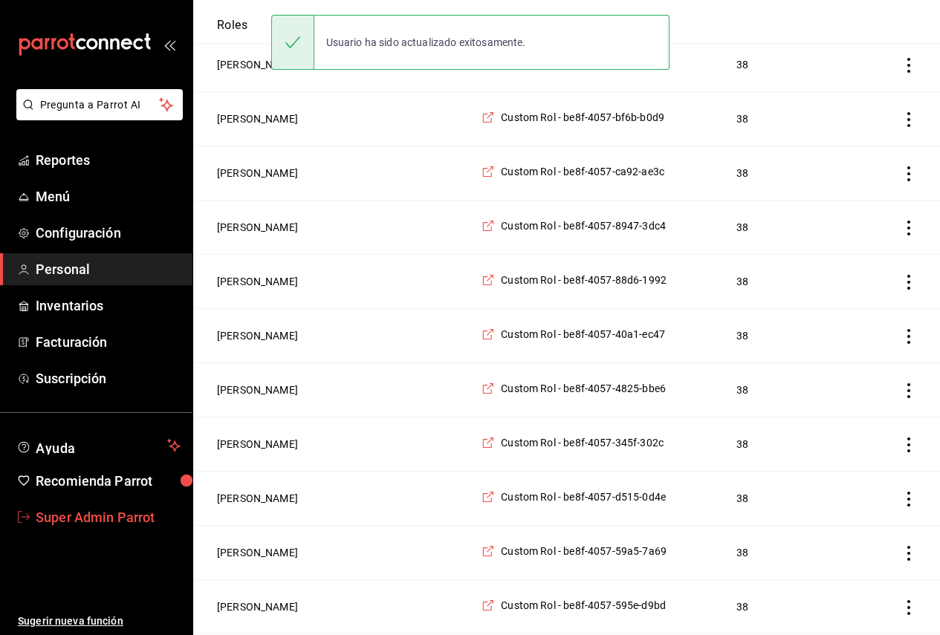
click at [155, 511] on span "Super Admin Parrot" at bounding box center [108, 518] width 145 height 20
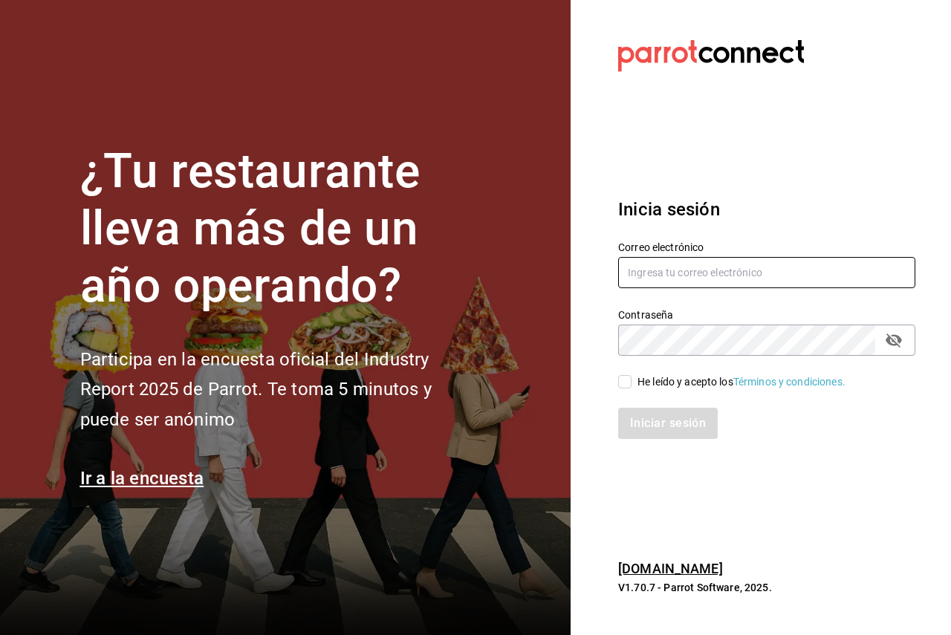
click at [690, 265] on input "text" at bounding box center [766, 272] width 297 height 31
paste input "Parr0tConnec7"
type input "Parr0tConnec7"
click at [626, 389] on input "He leído y acepto los Términos y condiciones." at bounding box center [624, 381] width 13 height 13
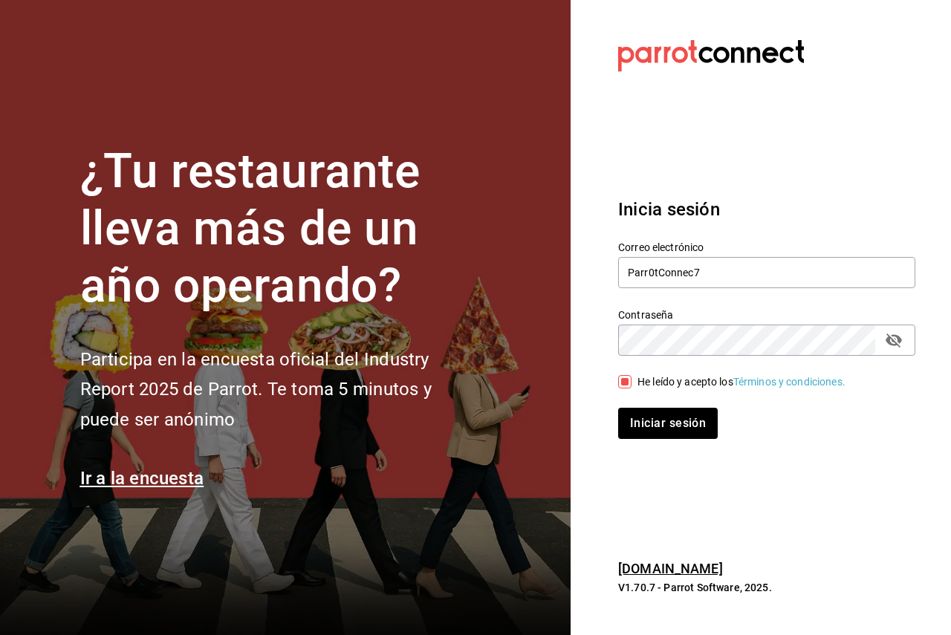
click at [628, 381] on input "He leído y acepto los Términos y condiciones." at bounding box center [624, 381] width 13 height 13
click at [638, 371] on div "He leído y acepto los Términos y condiciones." at bounding box center [757, 373] width 315 height 34
click at [633, 374] on div "He leído y acepto los Términos y condiciones." at bounding box center [757, 373] width 315 height 34
click at [626, 382] on input "He leído y acepto los Términos y condiciones." at bounding box center [624, 381] width 13 height 13
checkbox input "true"
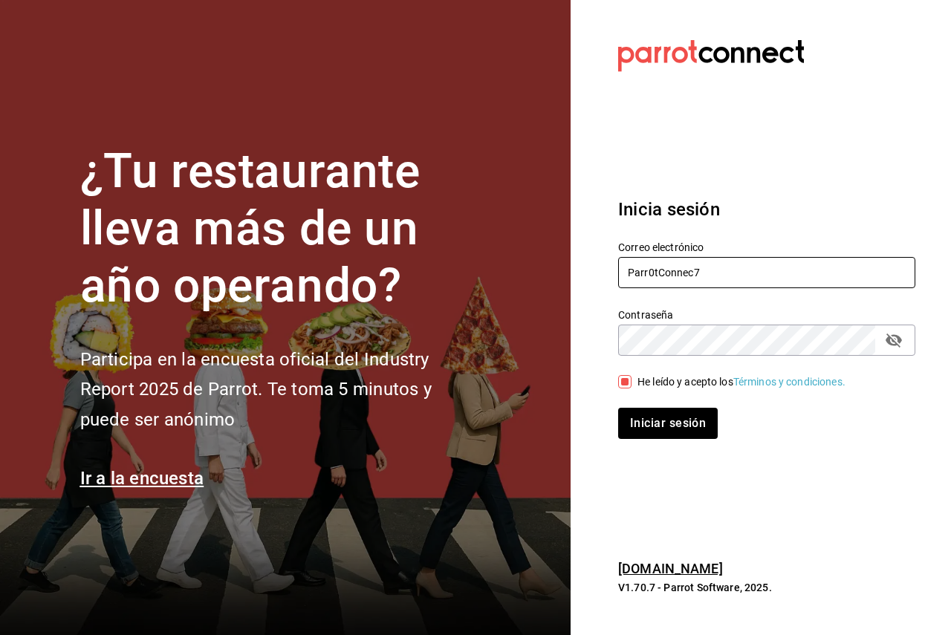
click at [687, 271] on input "Parr0tConnec7" at bounding box center [766, 272] width 297 height 31
paste input "coffe@ferrocarriles.com"
type input "coffe@ferrocarriles.com"
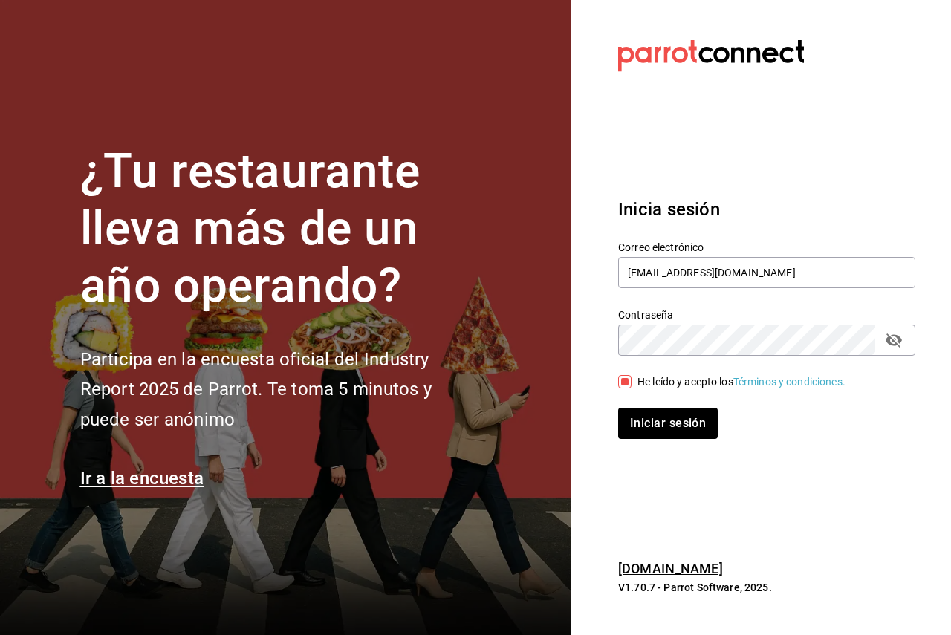
click at [603, 473] on section "Datos incorrectos. Verifica que tu Correo o Contraseña estén bien escritos. Ini…" at bounding box center [761, 317] width 380 height 635
click at [656, 424] on button "Iniciar sesión" at bounding box center [668, 423] width 101 height 31
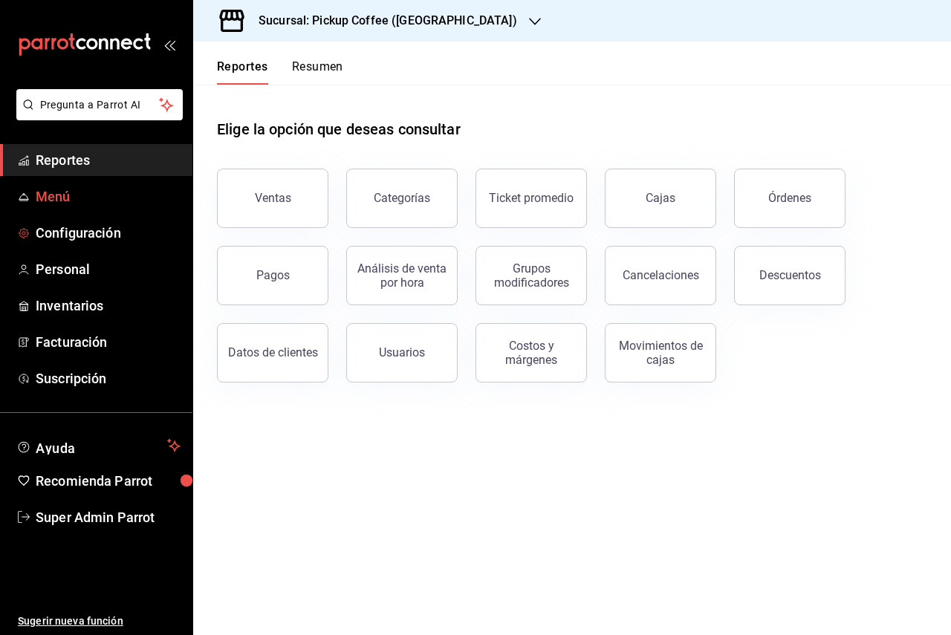
click at [63, 206] on span "Menú" at bounding box center [108, 197] width 145 height 20
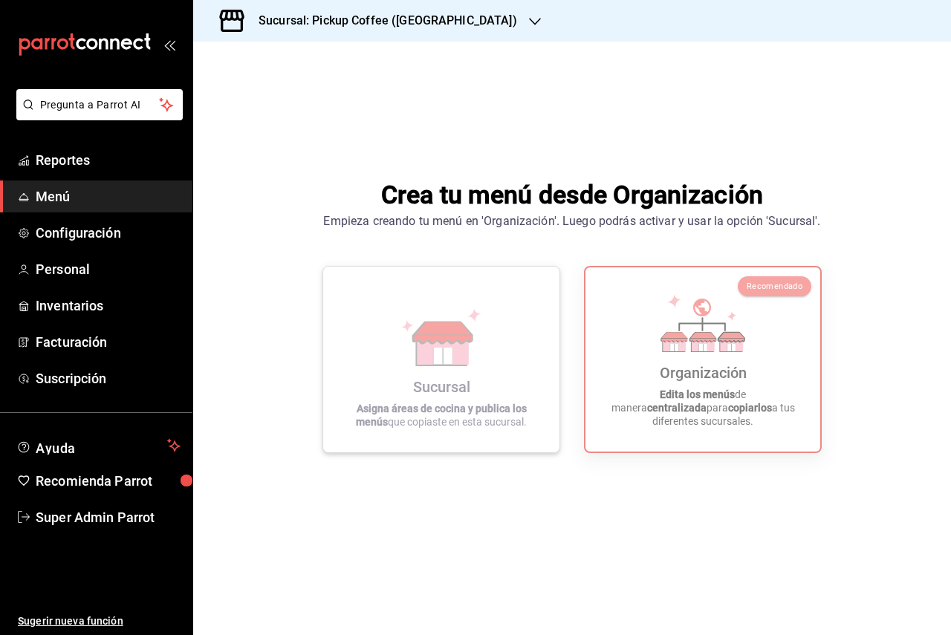
click at [409, 354] on icon at bounding box center [441, 337] width 85 height 58
click at [383, 19] on h3 "Sucursal: Pickup Coffee (Las Flores)" at bounding box center [382, 21] width 270 height 18
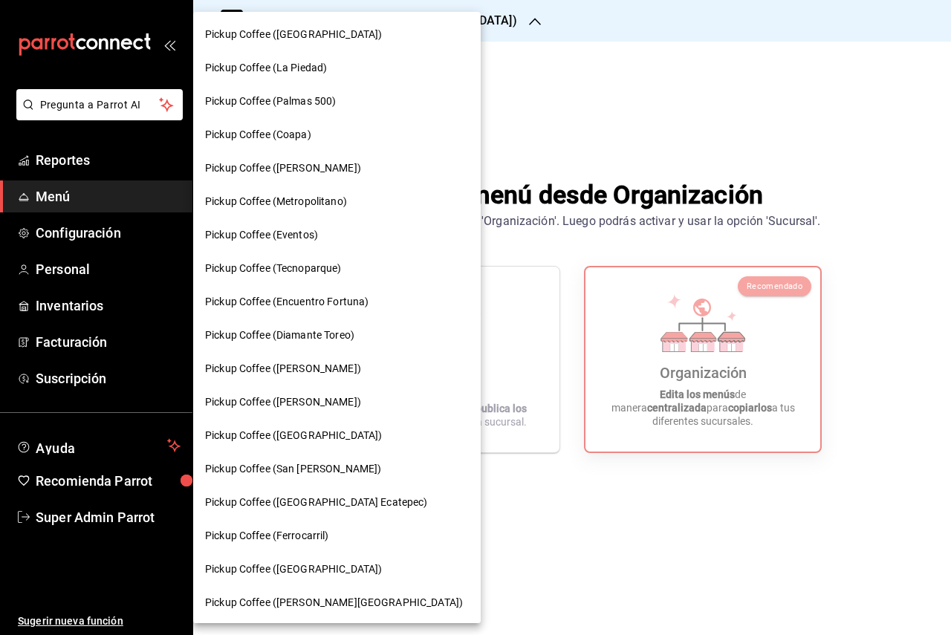
click at [349, 136] on div "Pickup Coffee (Coapa)" at bounding box center [337, 135] width 264 height 16
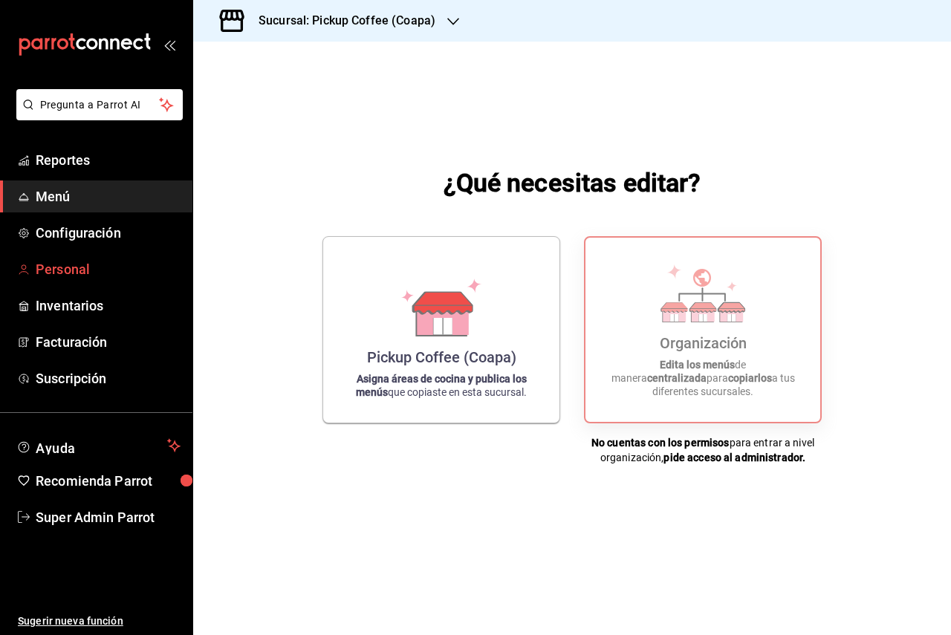
click at [76, 278] on span "Personal" at bounding box center [108, 269] width 145 height 20
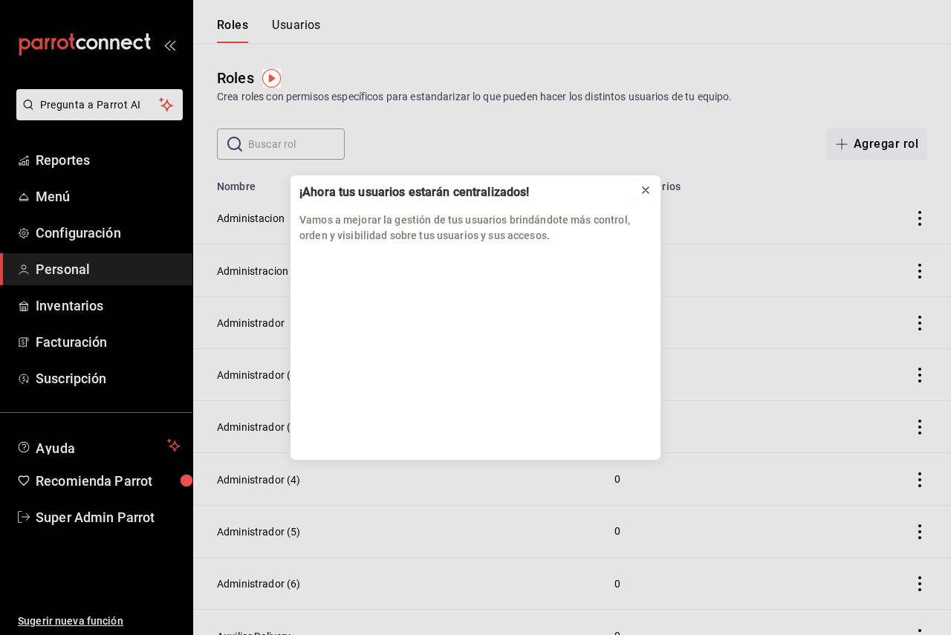
click at [640, 189] on button at bounding box center [646, 190] width 24 height 24
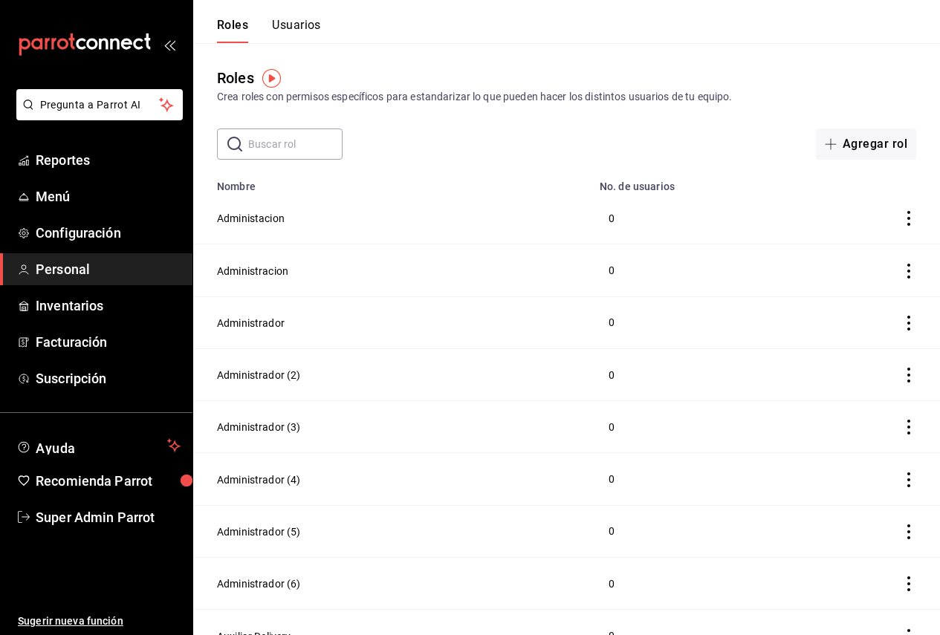
click at [297, 34] on button "Usuarios" at bounding box center [296, 30] width 49 height 25
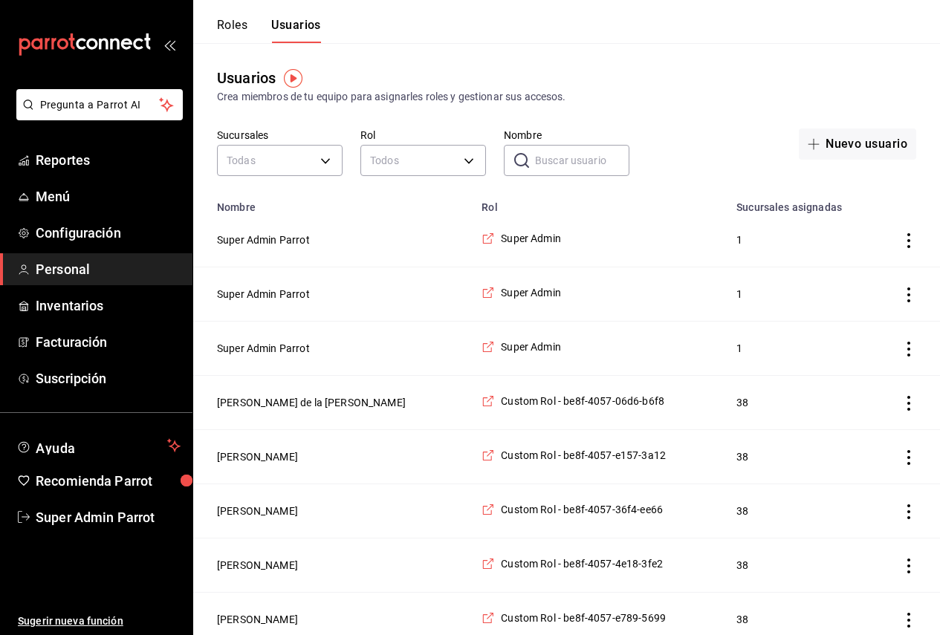
click at [524, 152] on div "​ Nombre" at bounding box center [567, 160] width 126 height 31
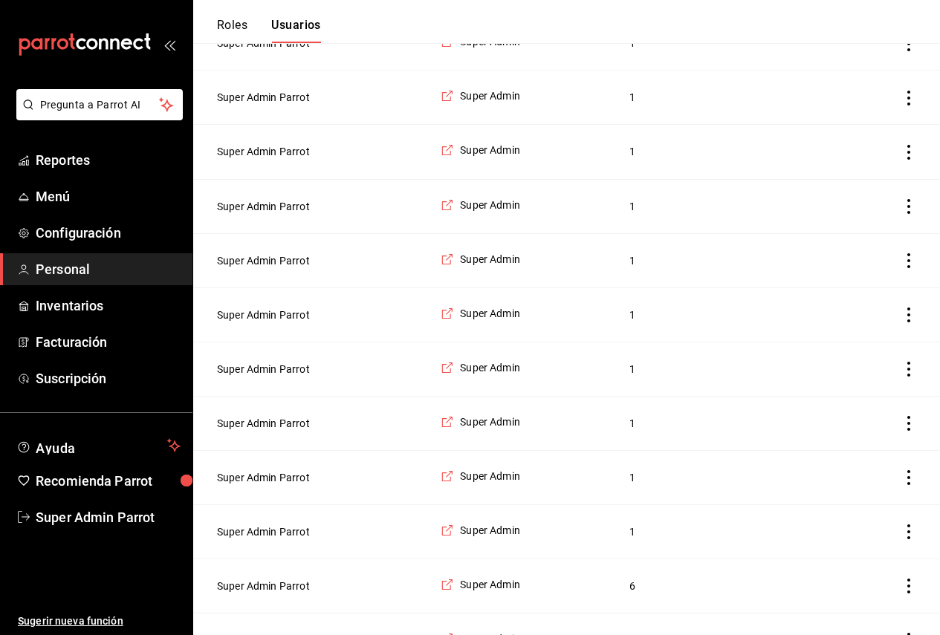
scroll to position [1943, 0]
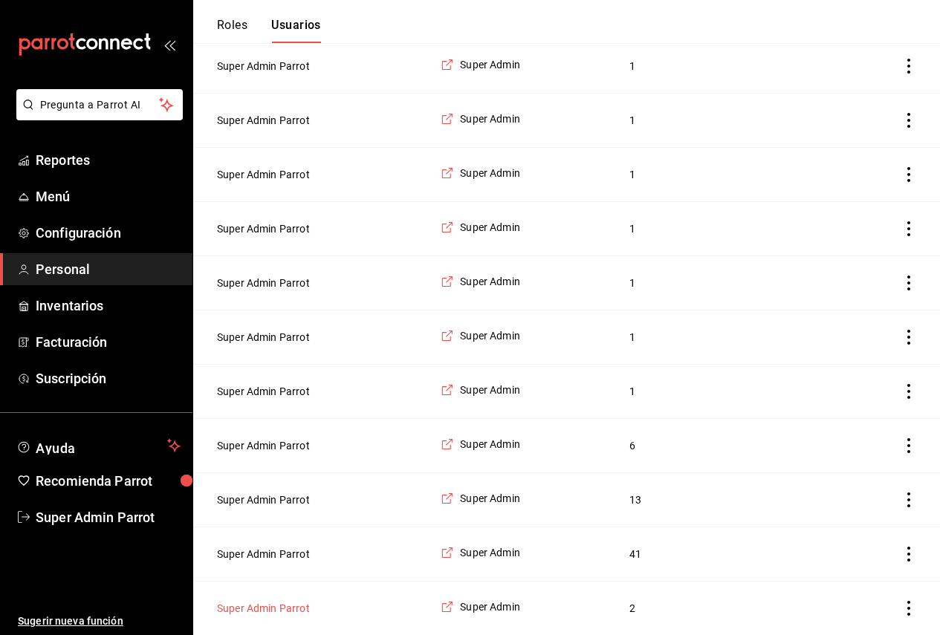
type input "Super"
click at [294, 606] on button "Super Admin Parrot" at bounding box center [263, 608] width 93 height 15
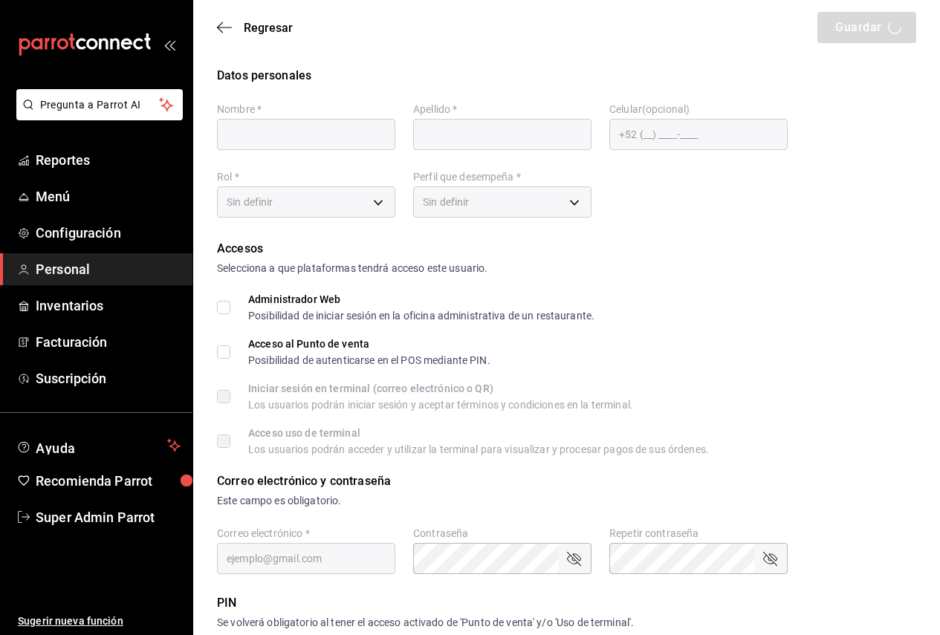
type input "Super Admin"
type input "Parrot"
checkbox input "true"
type input "pickupcoffee@cdmx.com"
type input "945507"
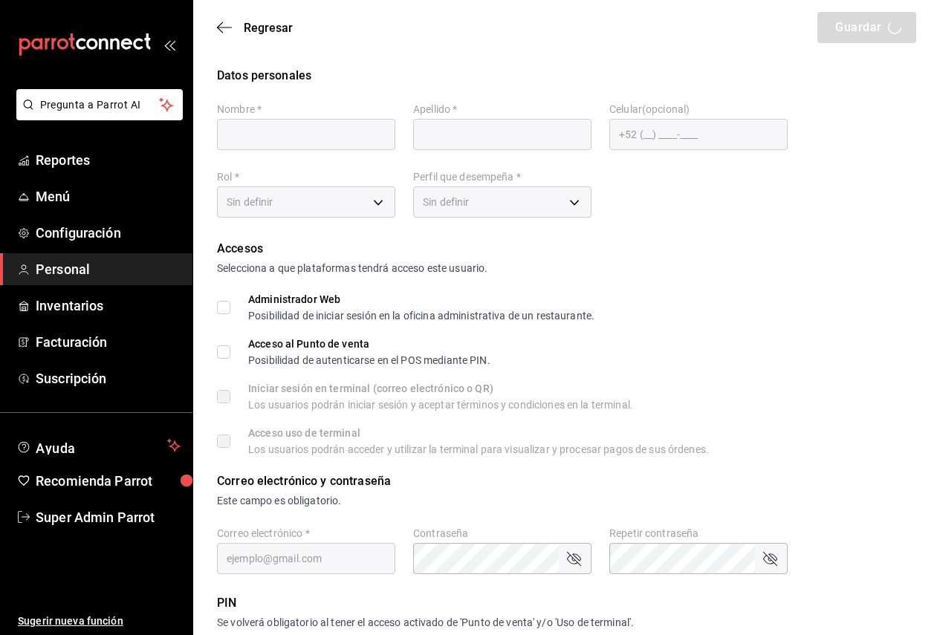
checkbox input "true"
type input "87b2d739-4fa6-452d-90d0-72d4031a837a"
type input "UNDEFINED"
checkbox input "true"
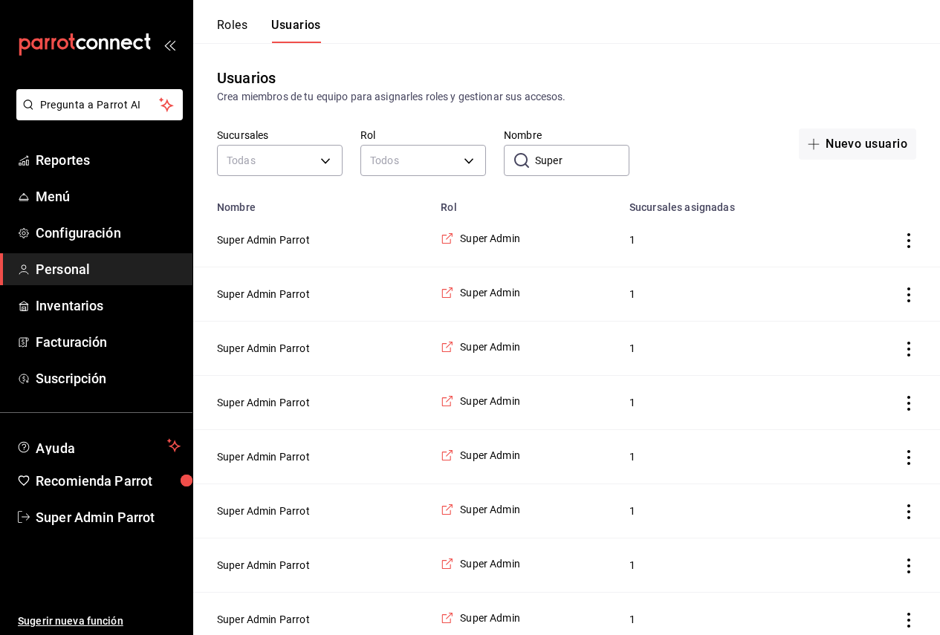
scroll to position [1943, 0]
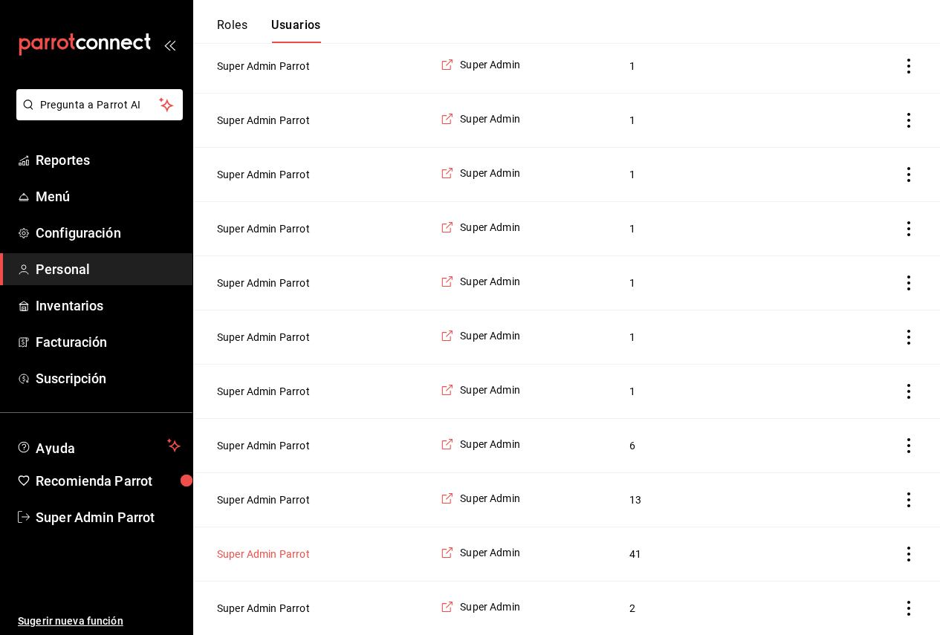
click at [299, 558] on button "Super Admin Parrot" at bounding box center [263, 554] width 93 height 15
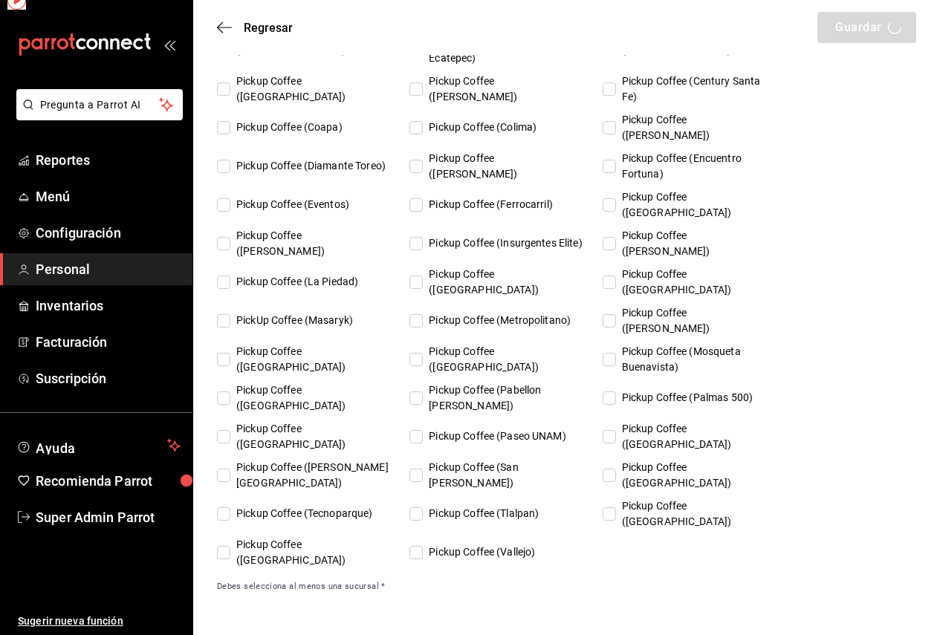
scroll to position [826, 0]
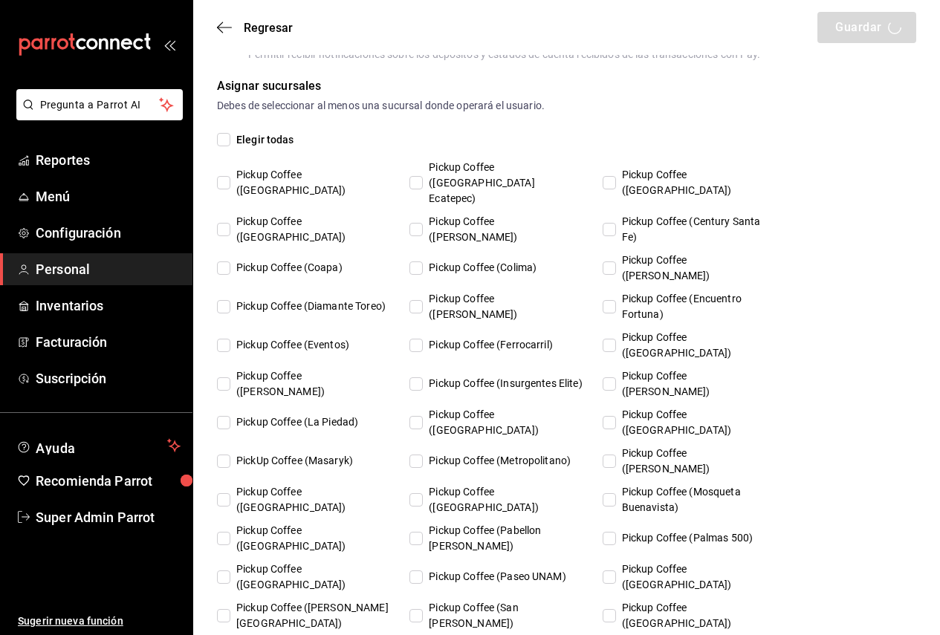
type input "Super Admin"
type input "Parrot"
checkbox input "true"
type input "coffe@ferrocarriles.com"
type input "388681"
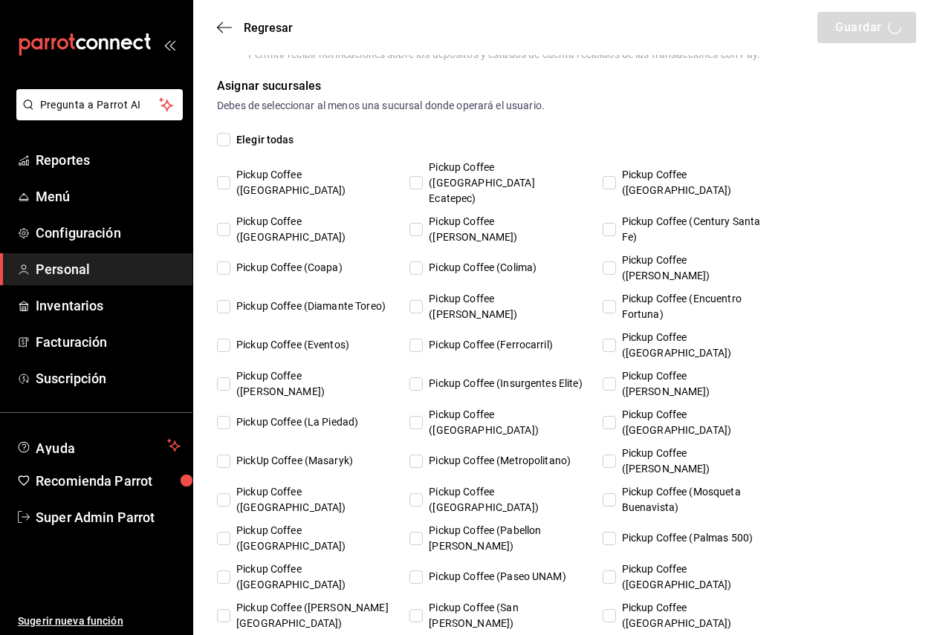
type input "87b2d739-4fa6-452d-90d0-72d4031a837a"
type input "UNDEFINED"
checkbox input "true"
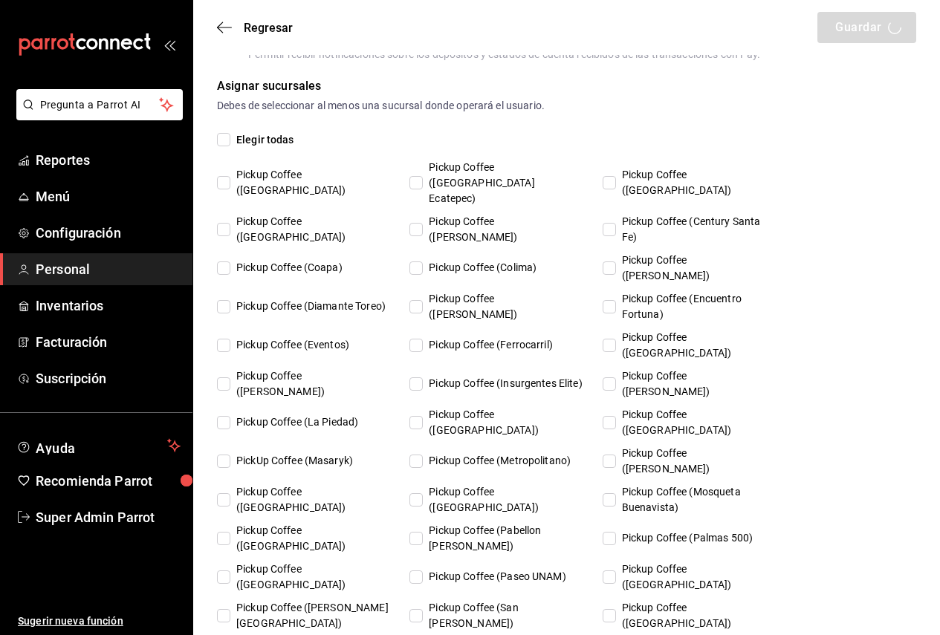
checkbox input "true"
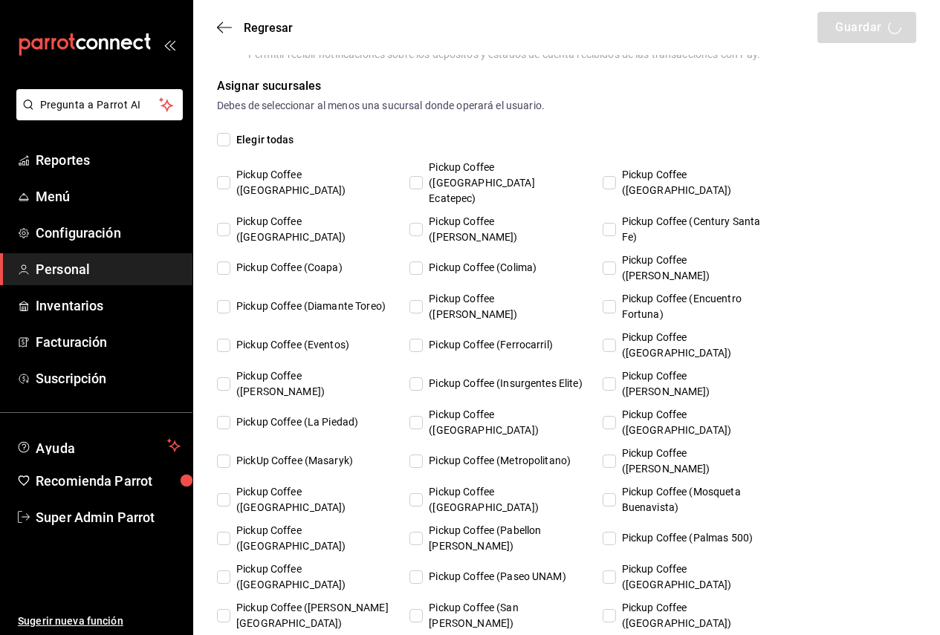
checkbox input "true"
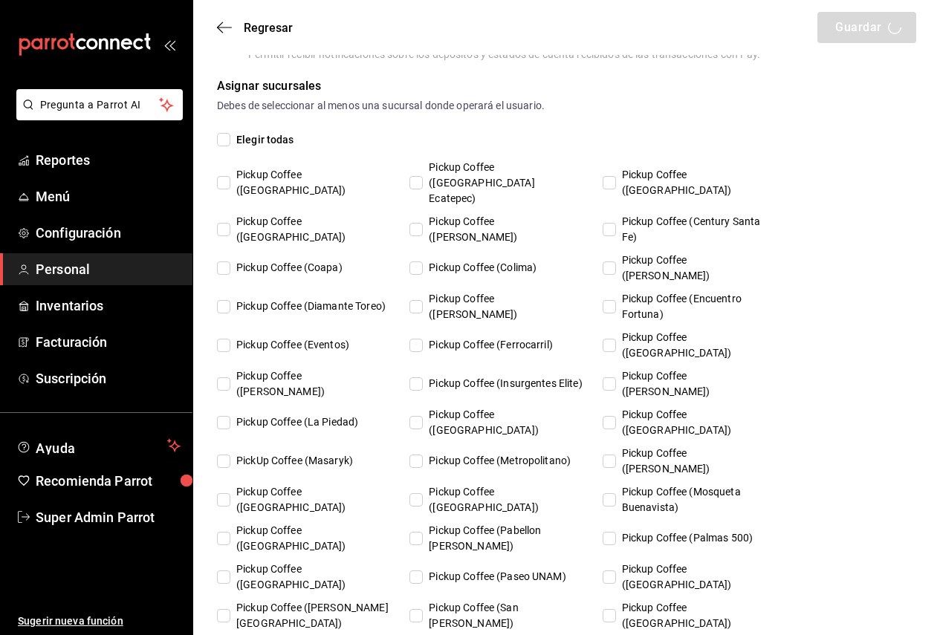
checkbox input "true"
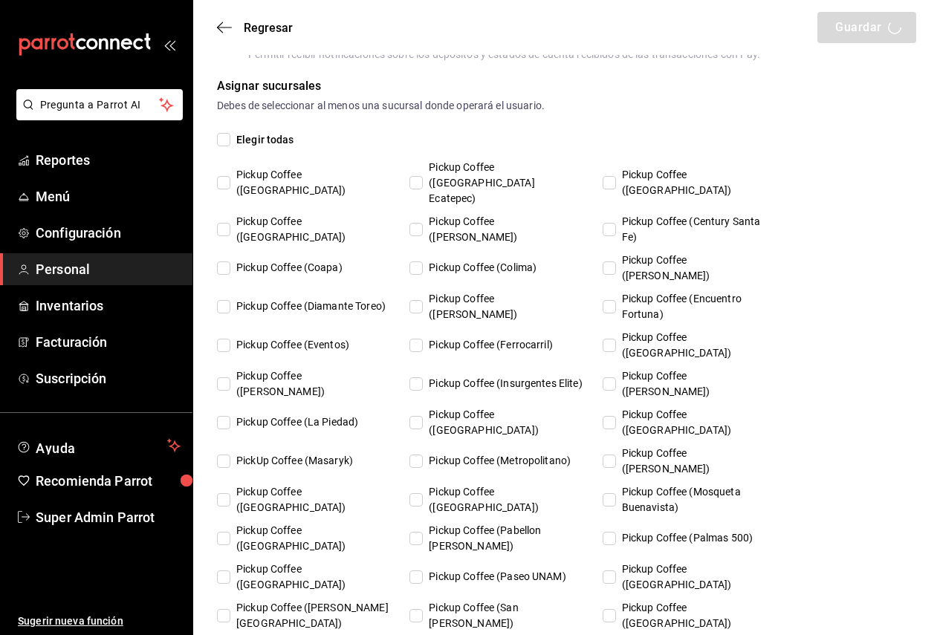
checkbox input "true"
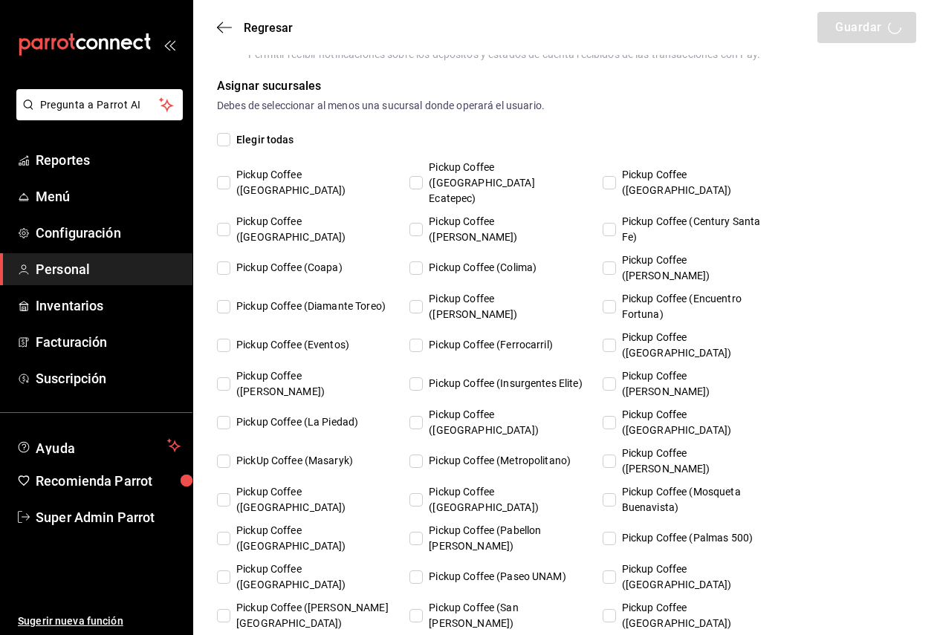
checkbox input "true"
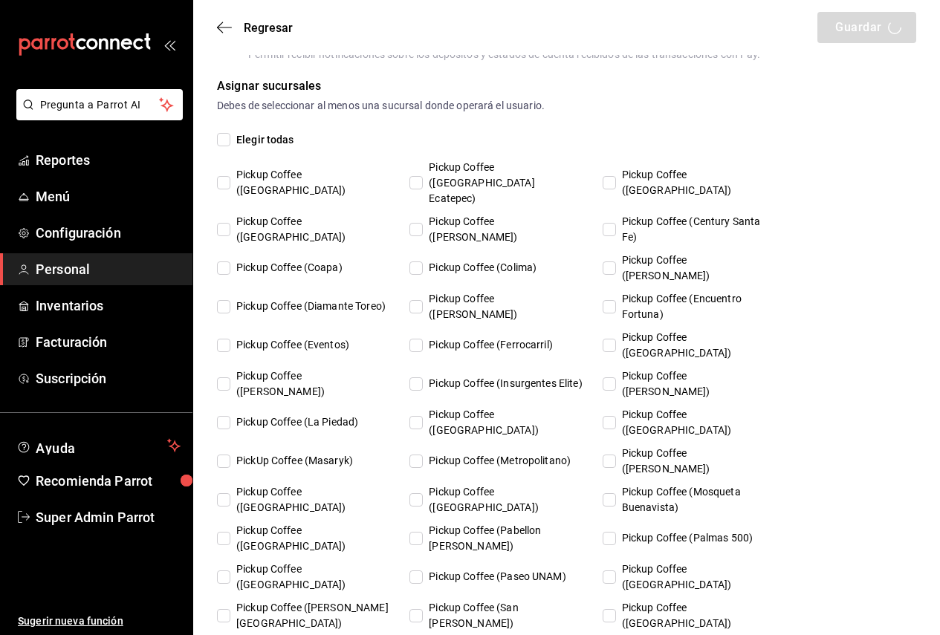
checkbox input "true"
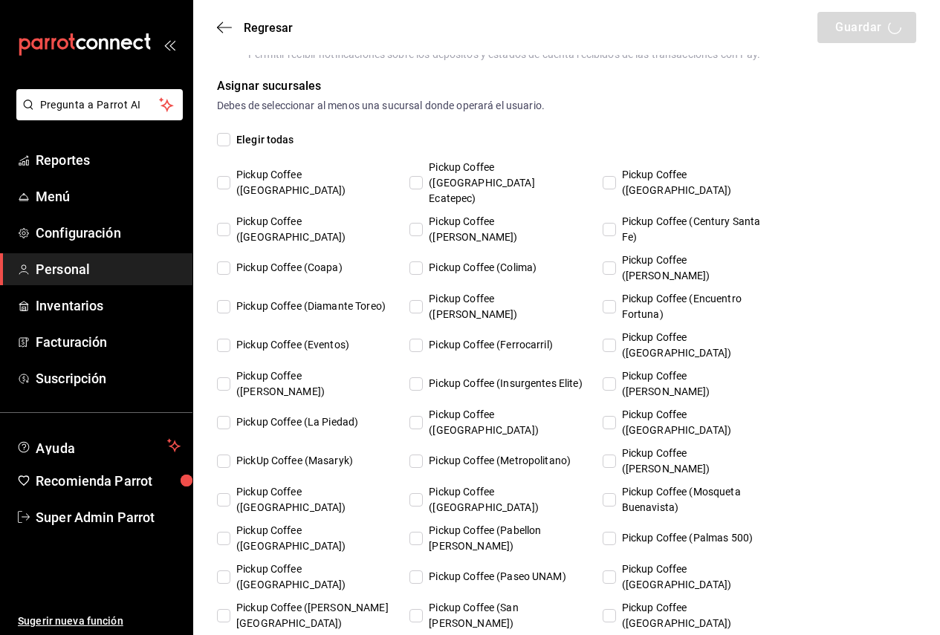
checkbox input "true"
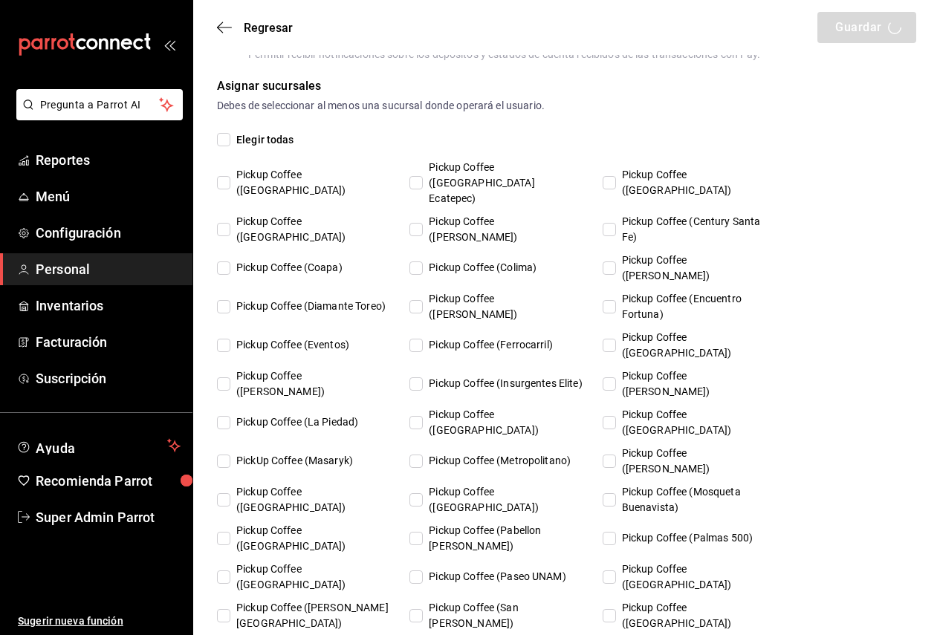
checkbox input "true"
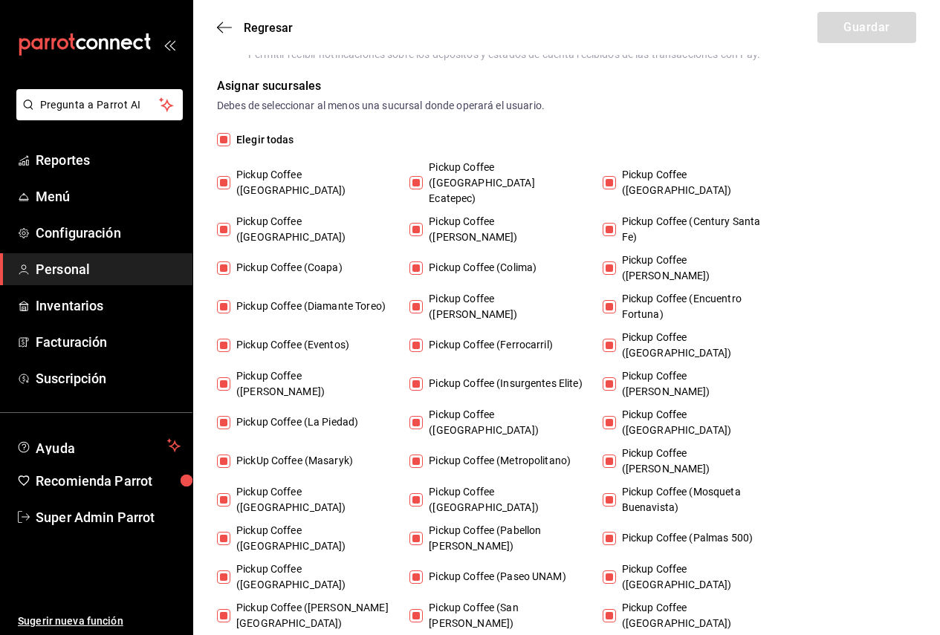
click at [259, 137] on span "Elegir todas" at bounding box center [262, 140] width 64 height 16
click at [230, 137] on input "Elegir todas" at bounding box center [223, 139] width 13 height 13
checkbox input "false"
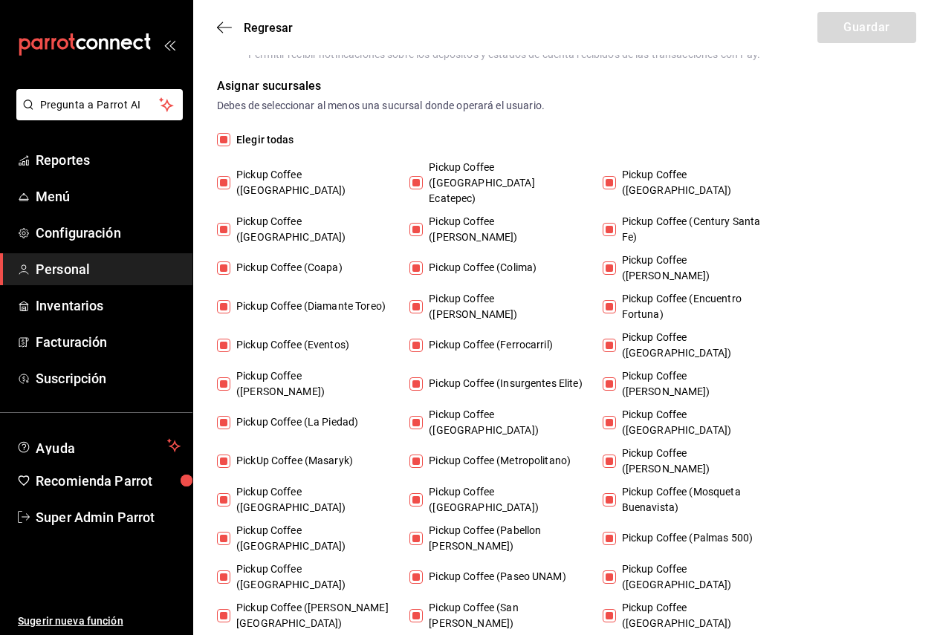
checkbox input "false"
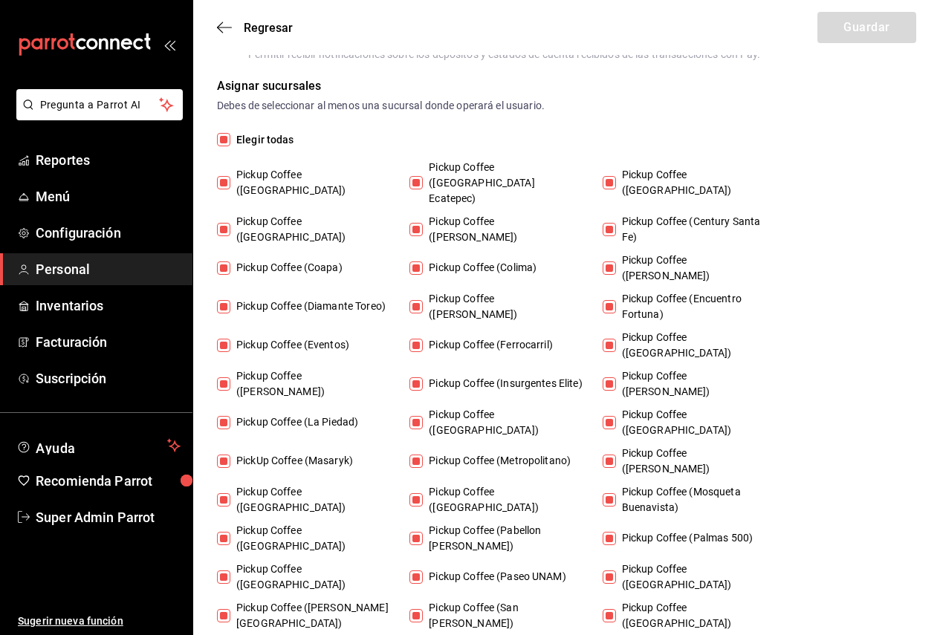
checkbox input "false"
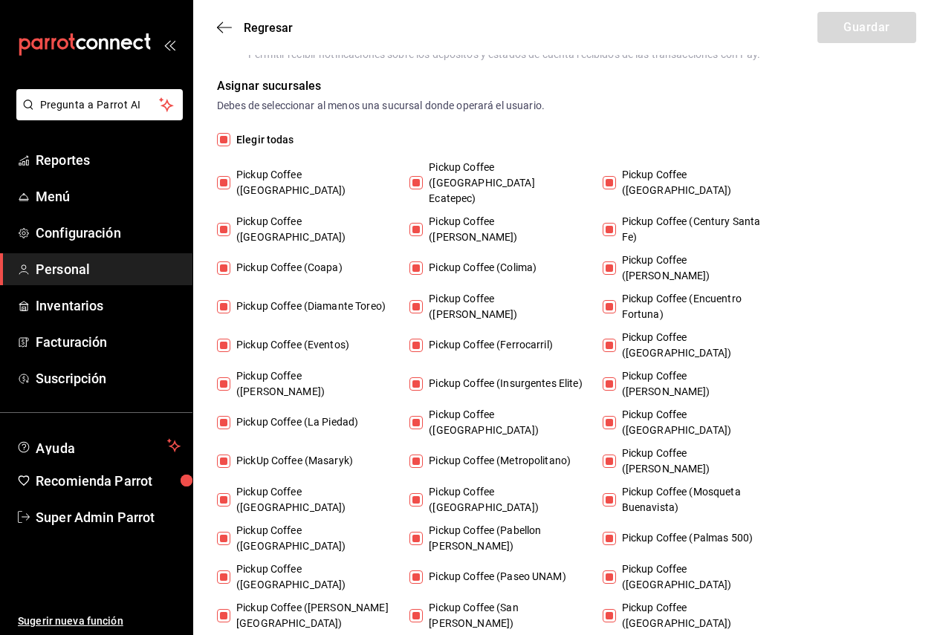
checkbox input "false"
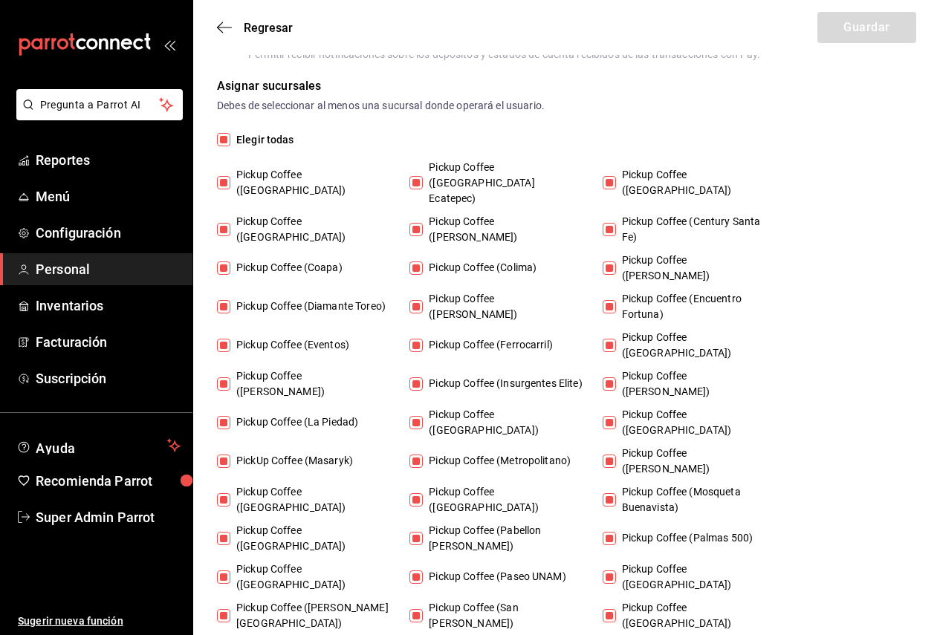
checkbox input "false"
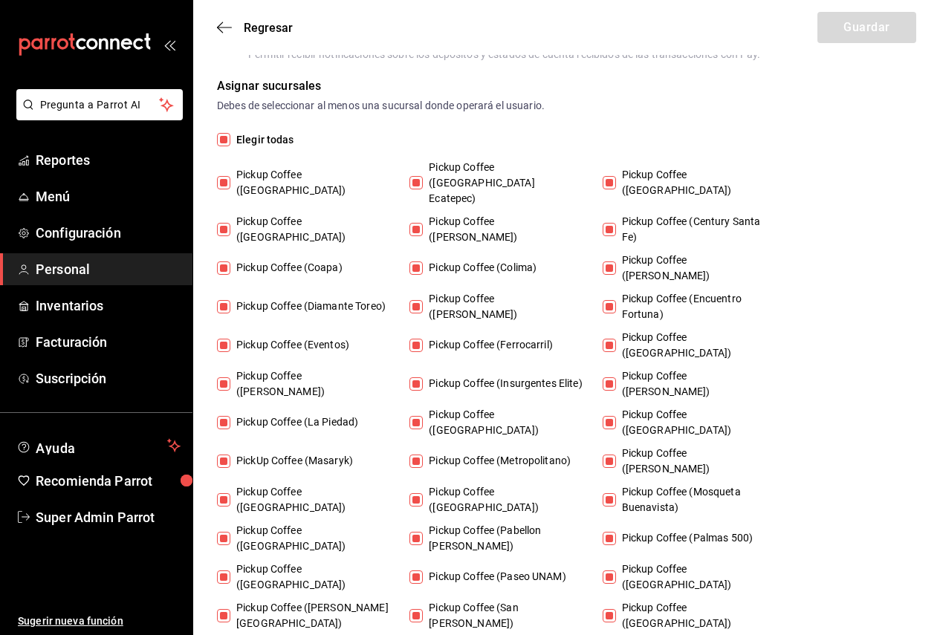
checkbox input "false"
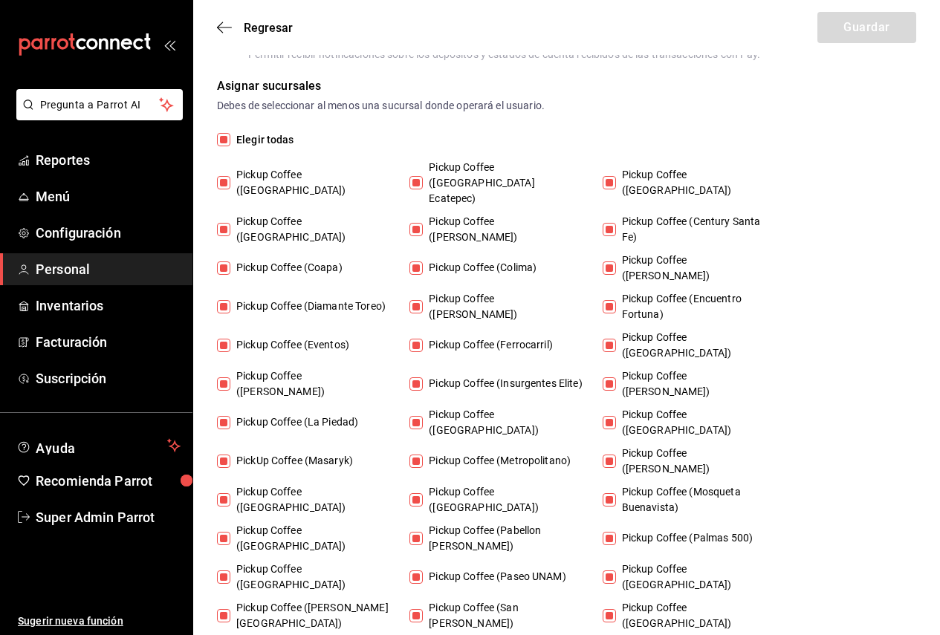
checkbox input "false"
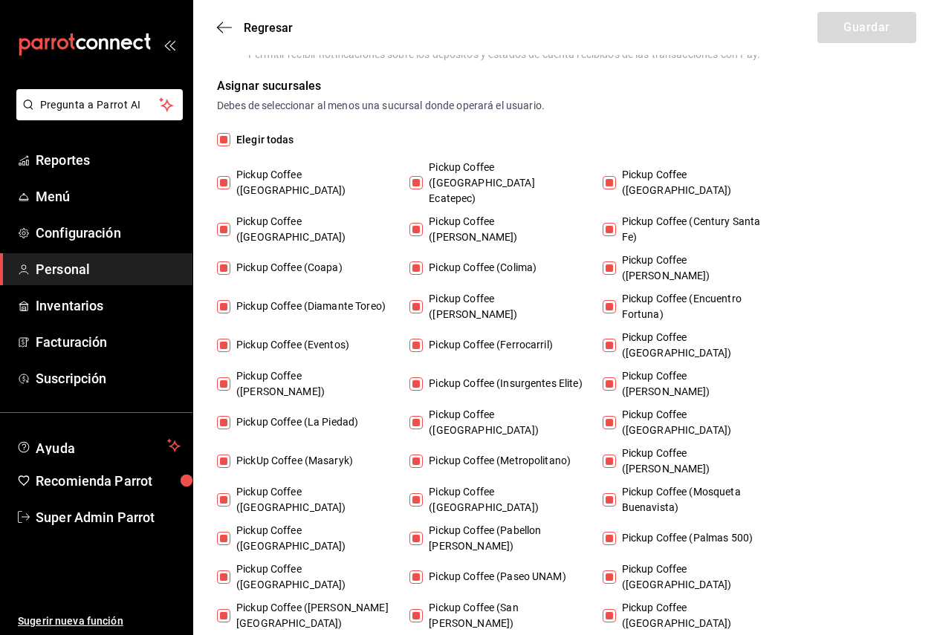
checkbox input "false"
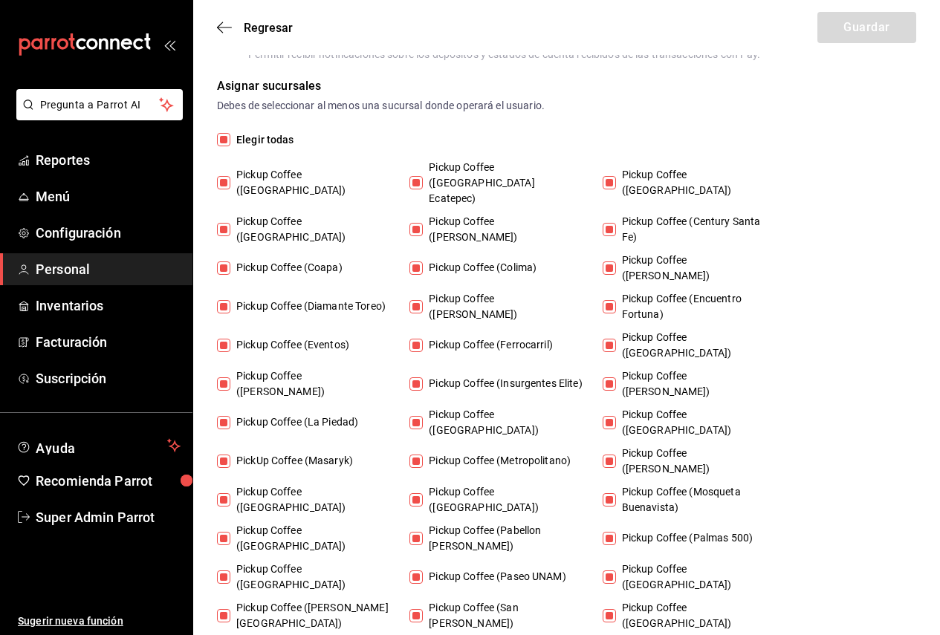
checkbox input "false"
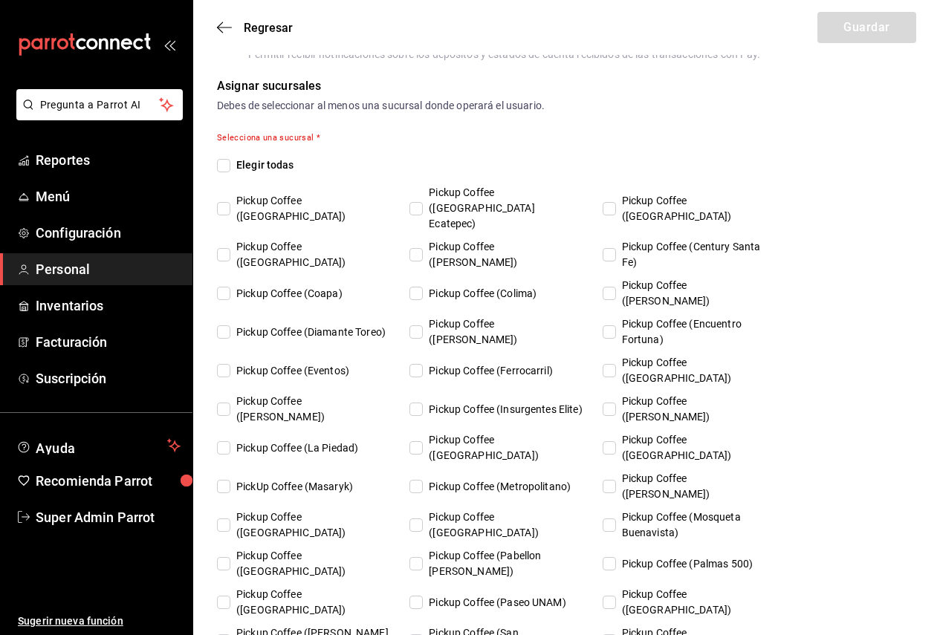
checkbox input "true"
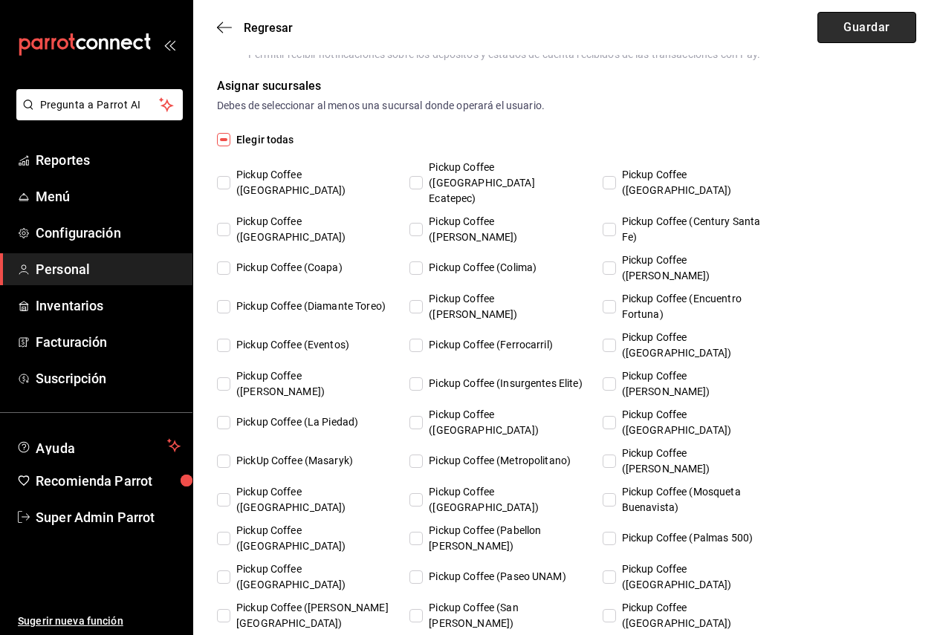
click at [852, 36] on button "Guardar" at bounding box center [866, 27] width 99 height 31
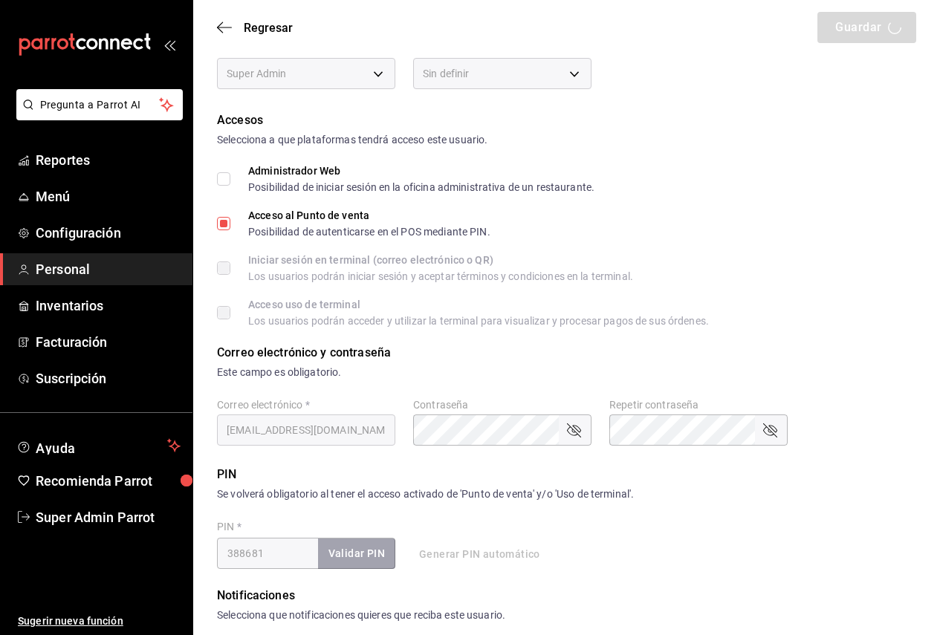
scroll to position [10, 0]
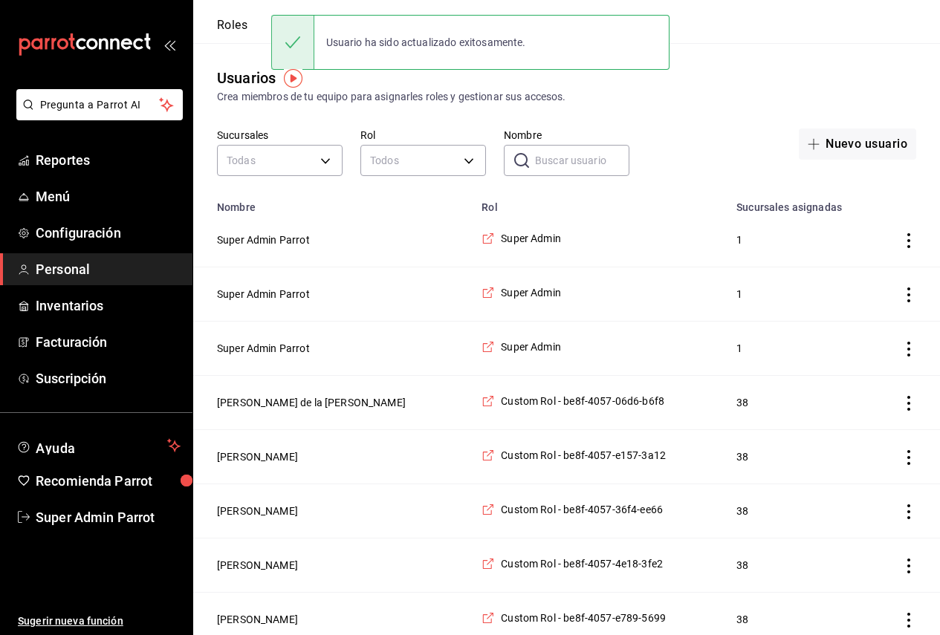
click at [555, 169] on input "Nombre" at bounding box center [582, 161] width 94 height 30
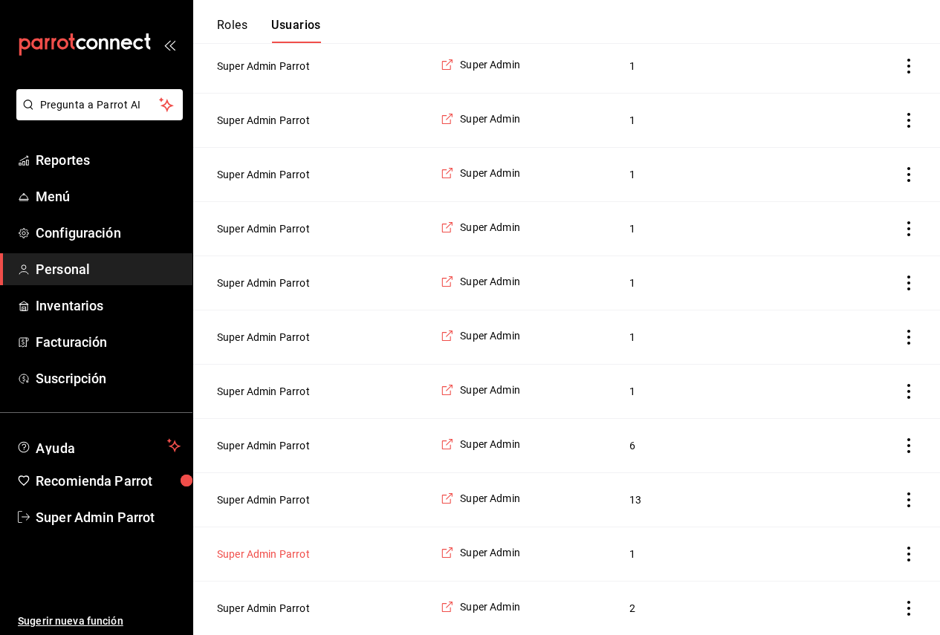
scroll to position [1943, 0]
type input "sup"
click at [301, 560] on button "Super Admin Parrot" at bounding box center [263, 554] width 93 height 15
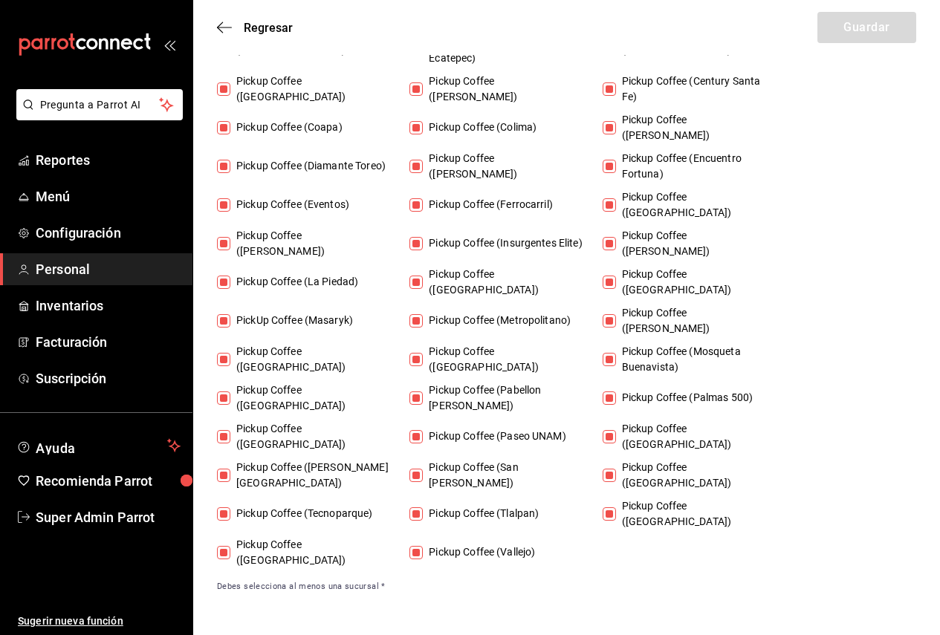
type input "87b2d739-4fa6-452d-90d0-72d4031a837a"
type input "UNDEFINED"
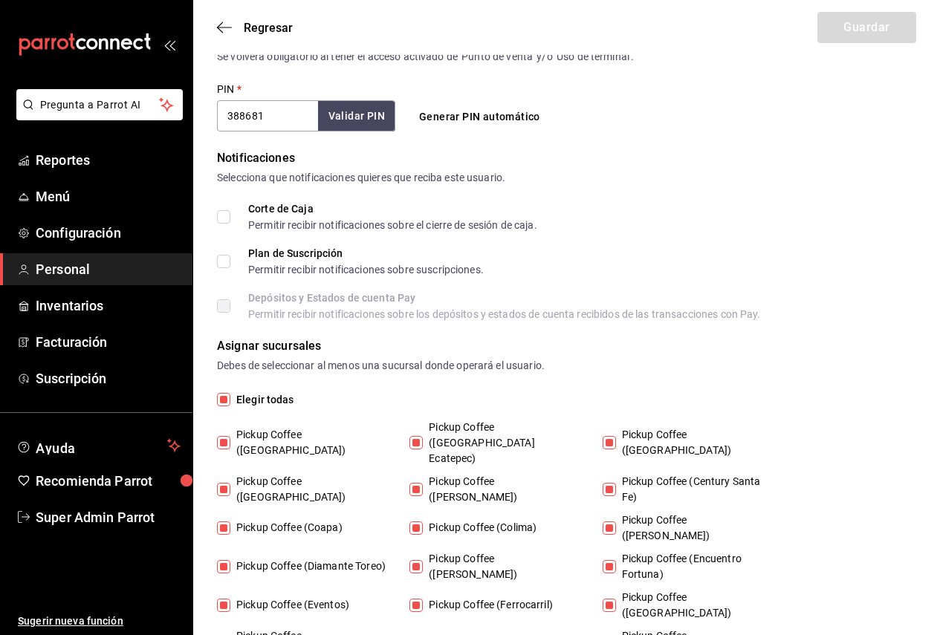
scroll to position [603, 0]
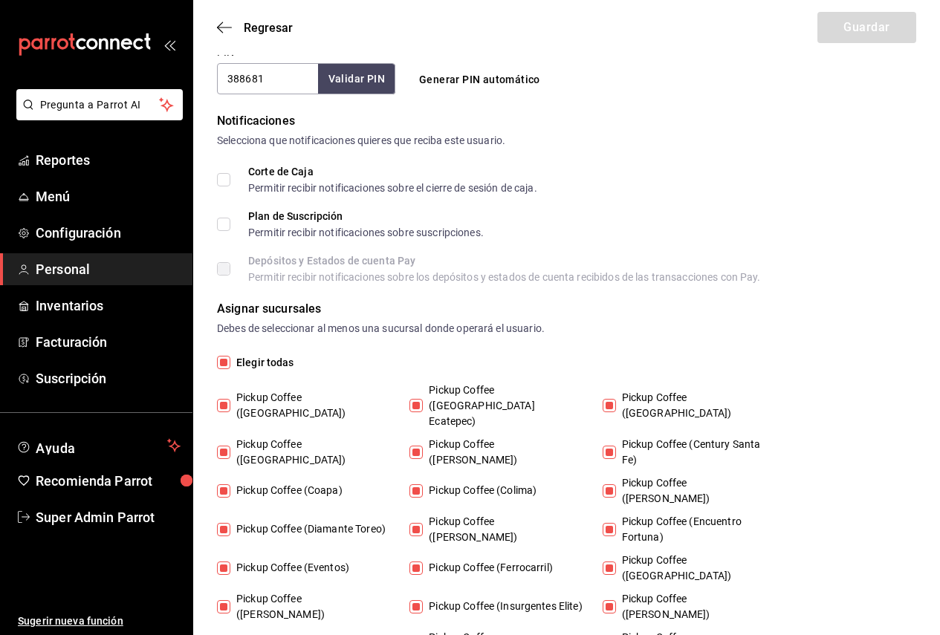
click at [267, 362] on span "Elegir todas" at bounding box center [262, 363] width 64 height 16
click at [230, 362] on input "Elegir todas" at bounding box center [223, 362] width 13 height 13
checkbox input "false"
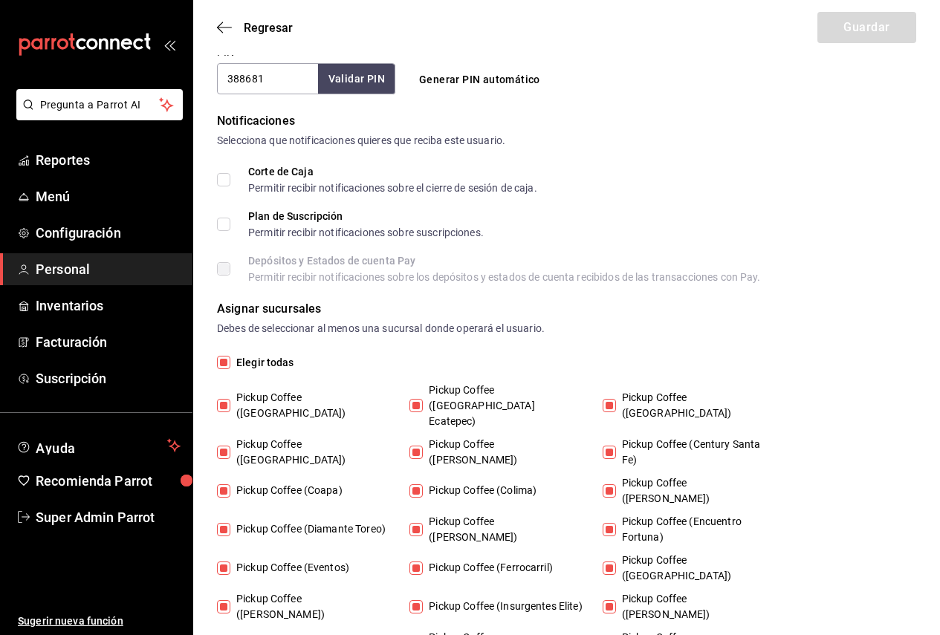
checkbox input "false"
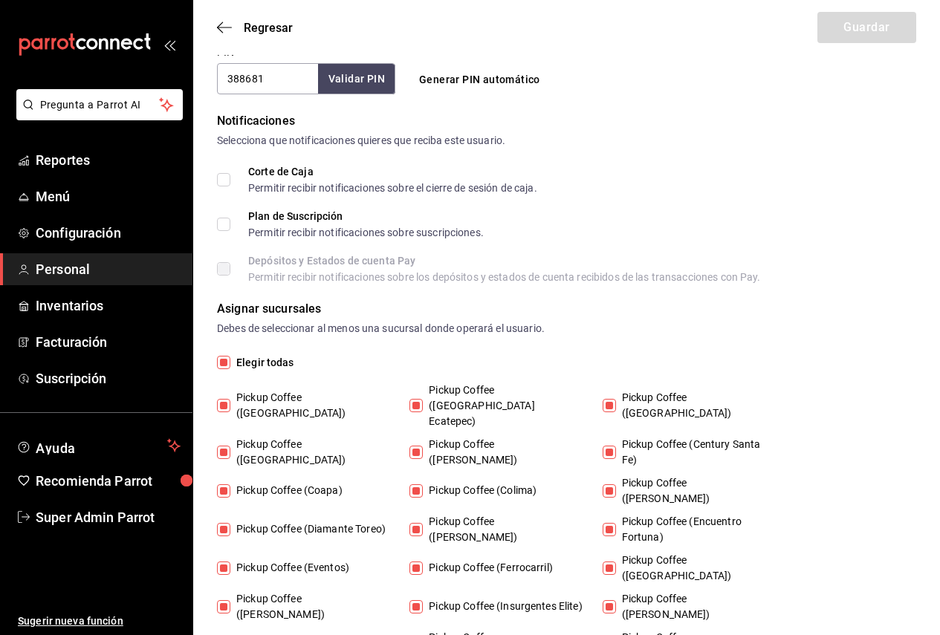
checkbox input "false"
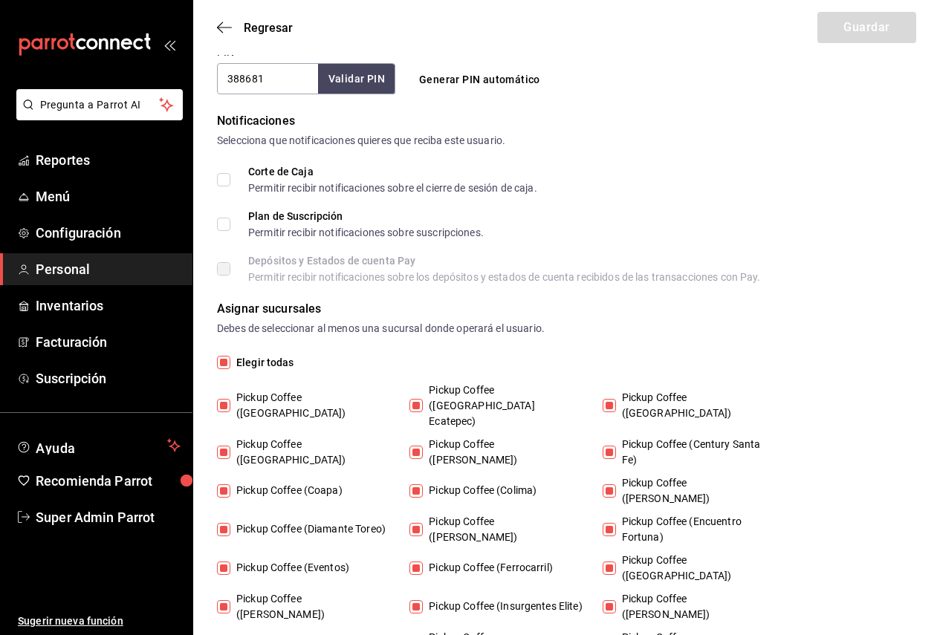
checkbox input "false"
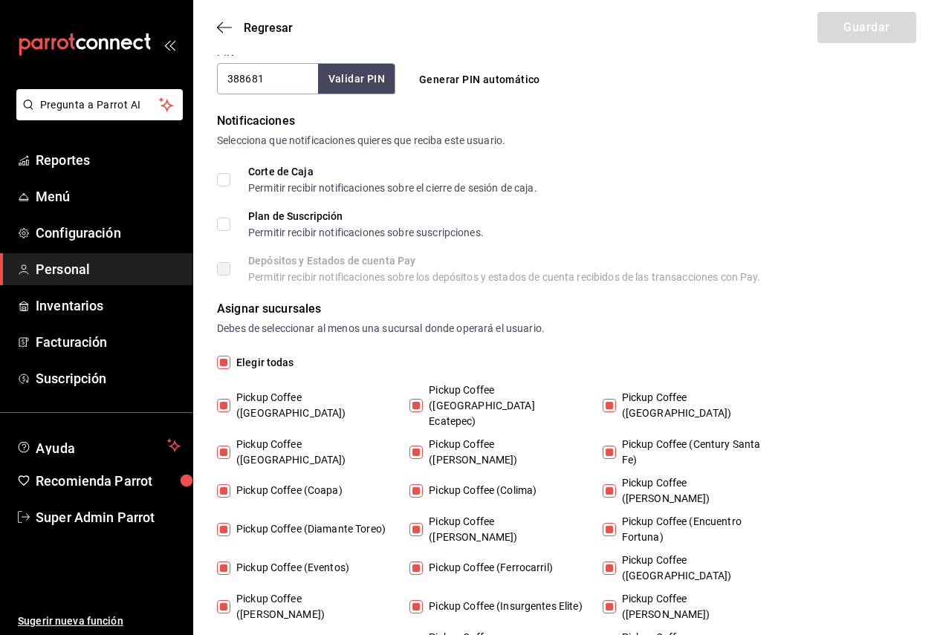
checkbox input "false"
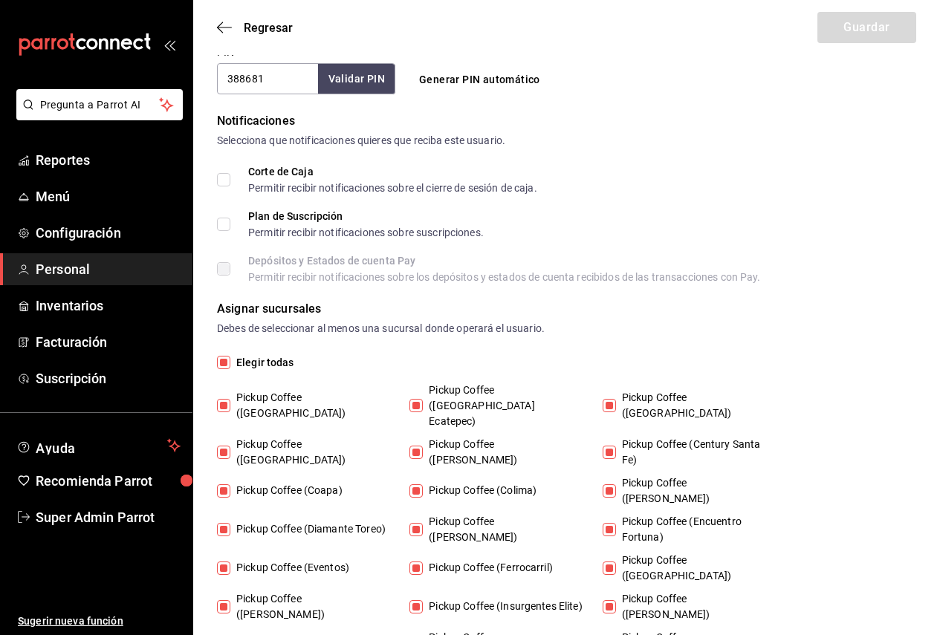
checkbox input "false"
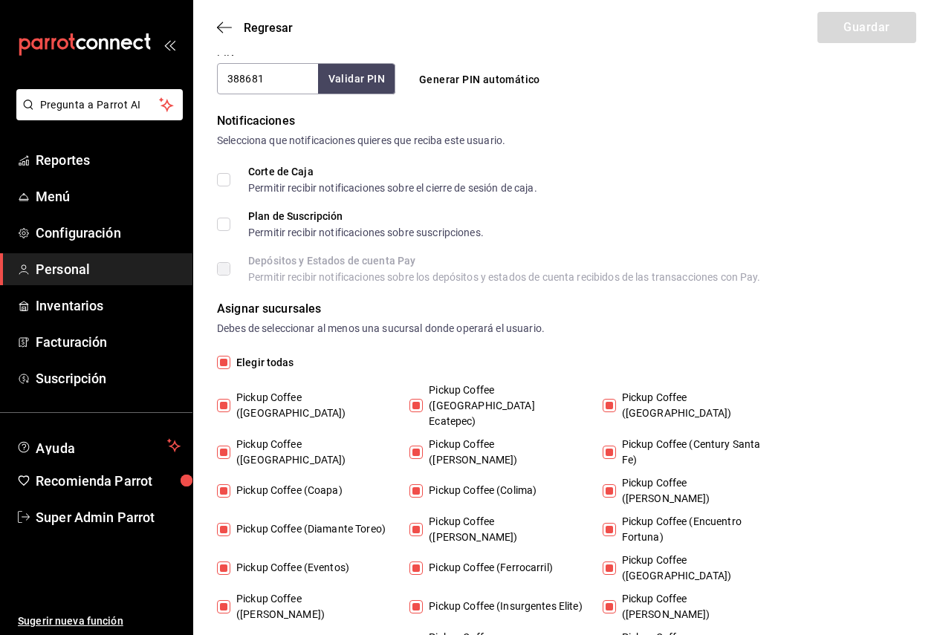
checkbox input "false"
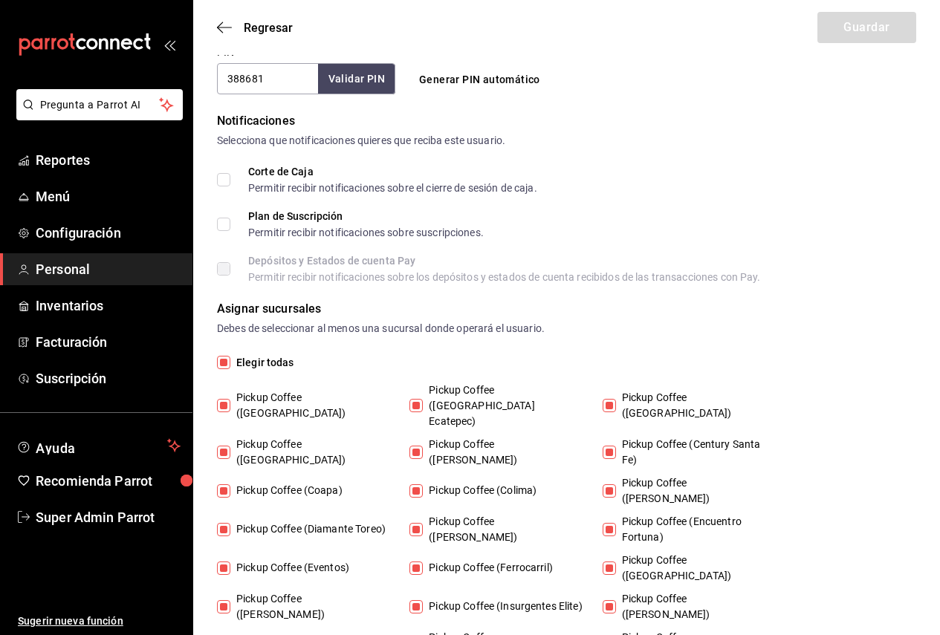
checkbox input "false"
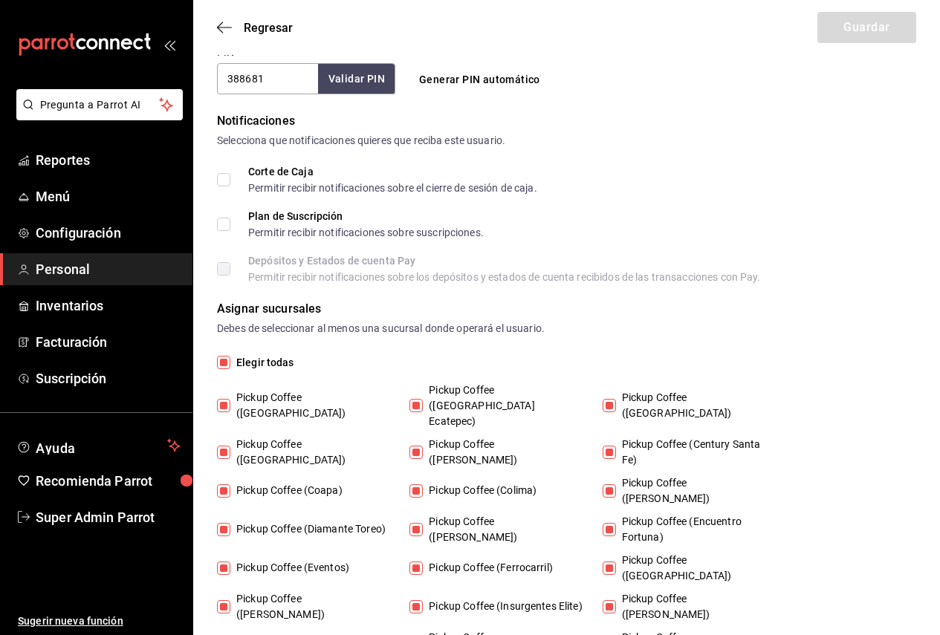
checkbox input "false"
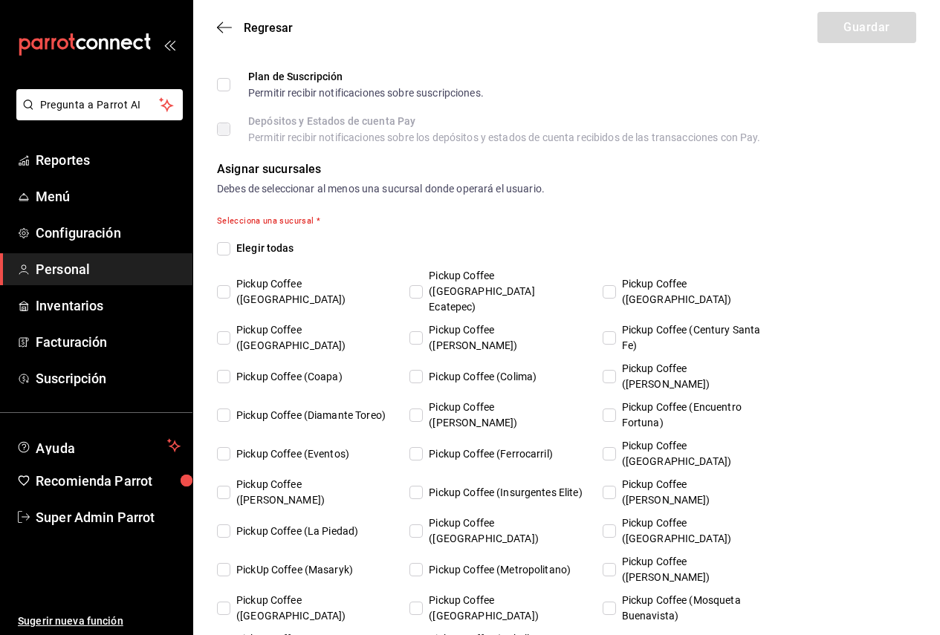
scroll to position [852, 0]
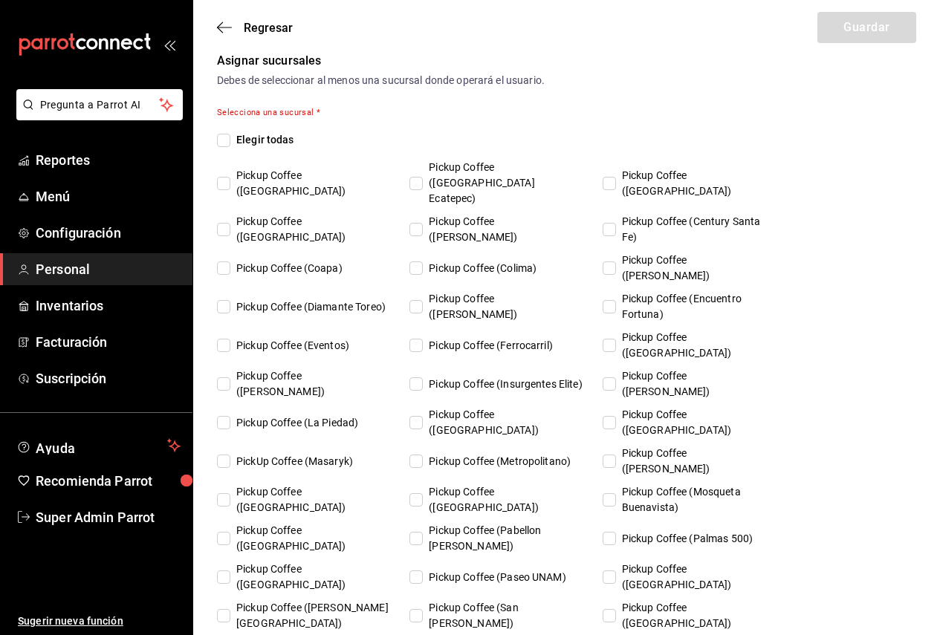
checkbox input "true"
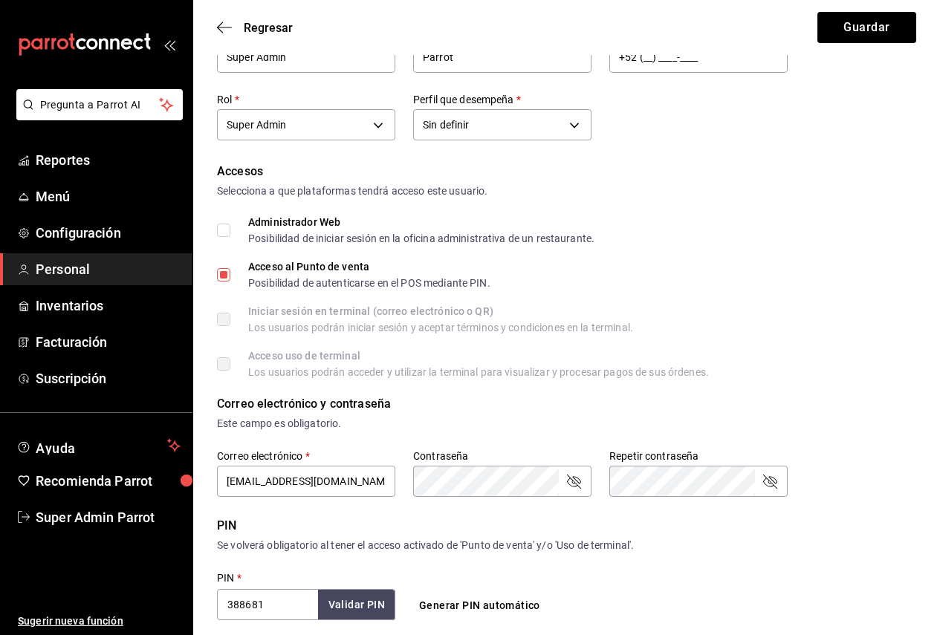
scroll to position [0, 0]
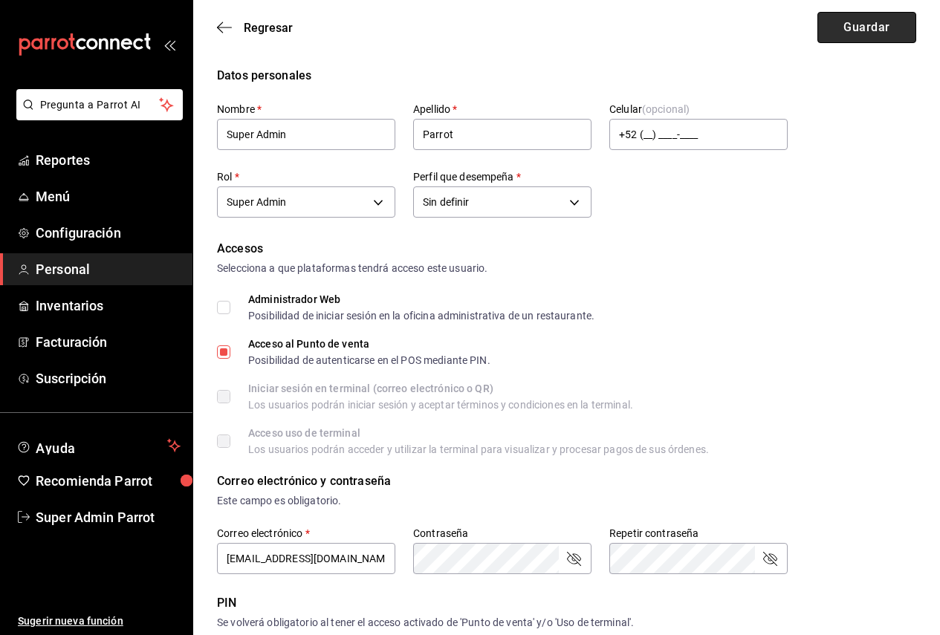
click at [838, 40] on button "Guardar" at bounding box center [866, 27] width 99 height 31
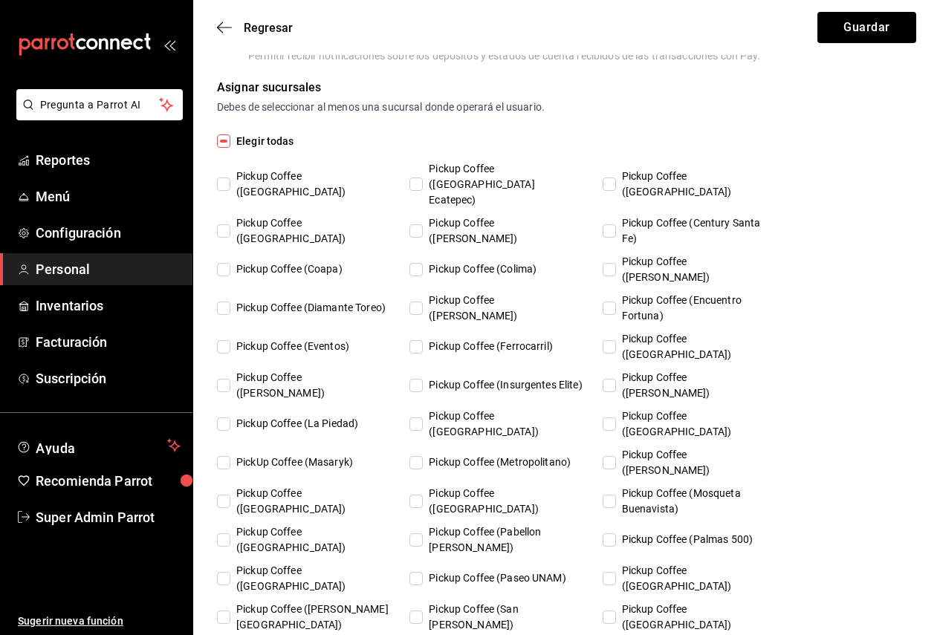
scroll to position [826, 0]
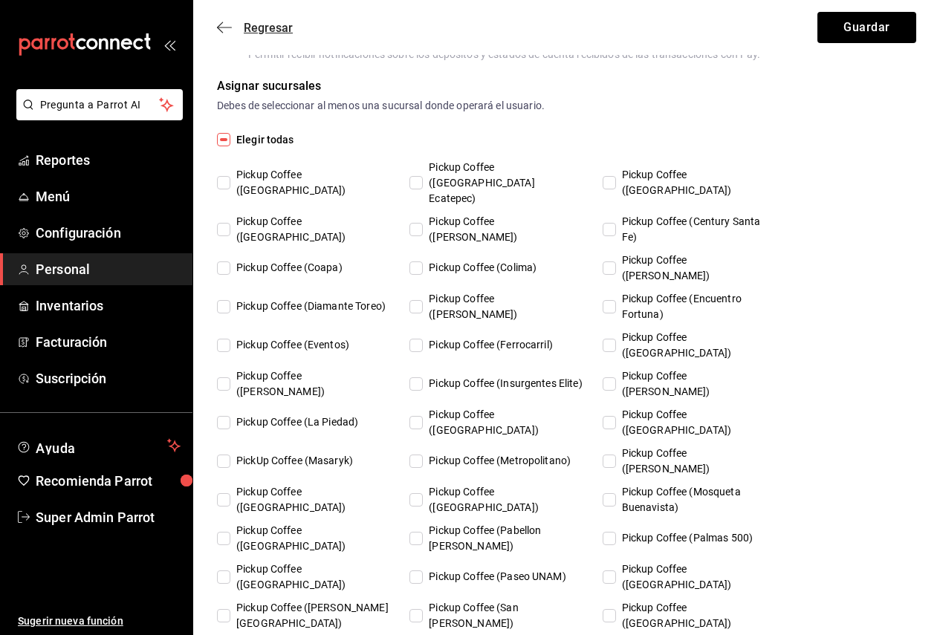
click at [244, 31] on span "Regresar" at bounding box center [268, 28] width 49 height 14
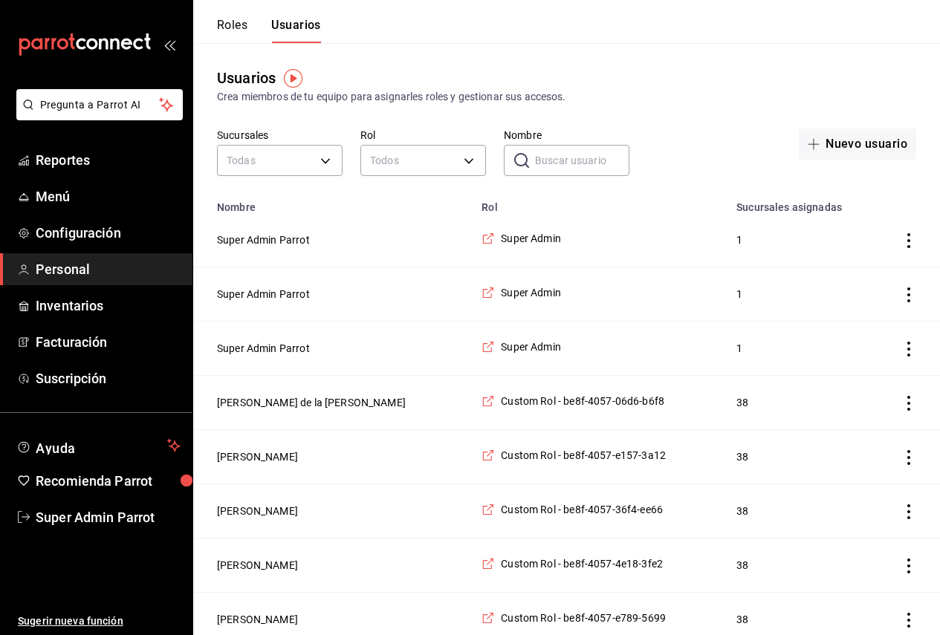
click at [554, 167] on input "Nombre" at bounding box center [582, 161] width 94 height 30
type input "d"
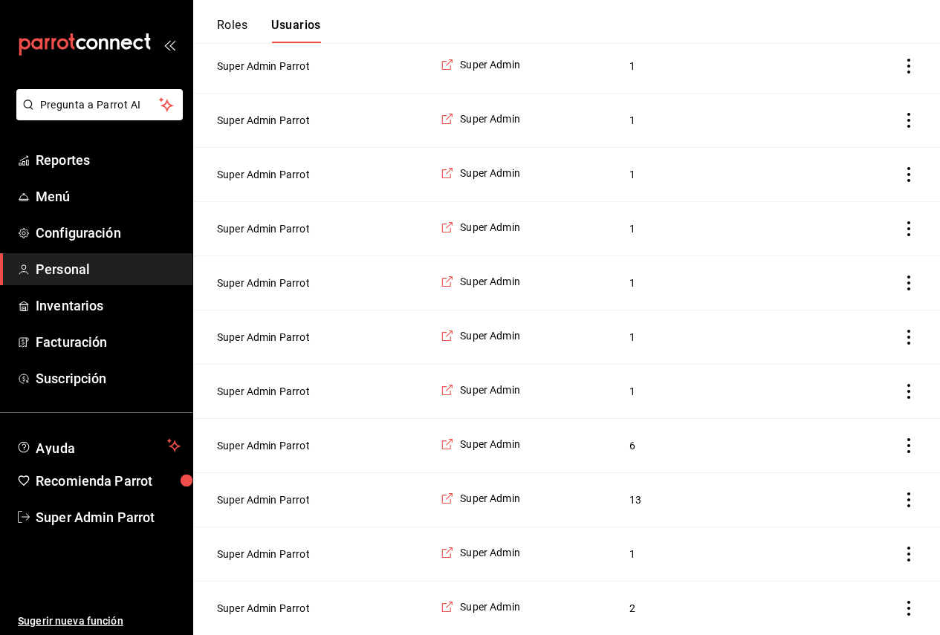
scroll to position [1943, 0]
type input "super"
click at [282, 554] on button "Super Admin Parrot" at bounding box center [263, 554] width 93 height 15
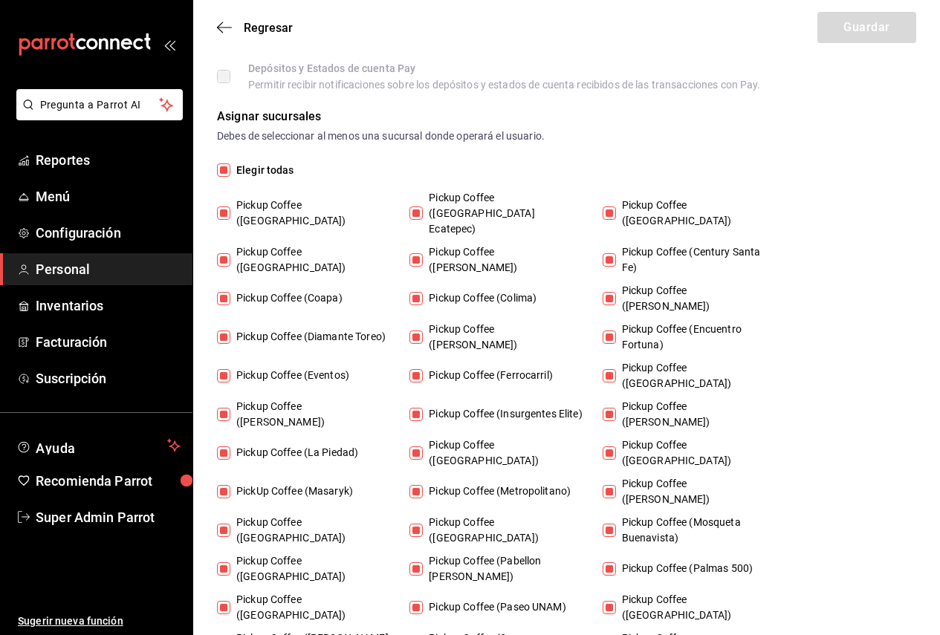
scroll to position [817, 0]
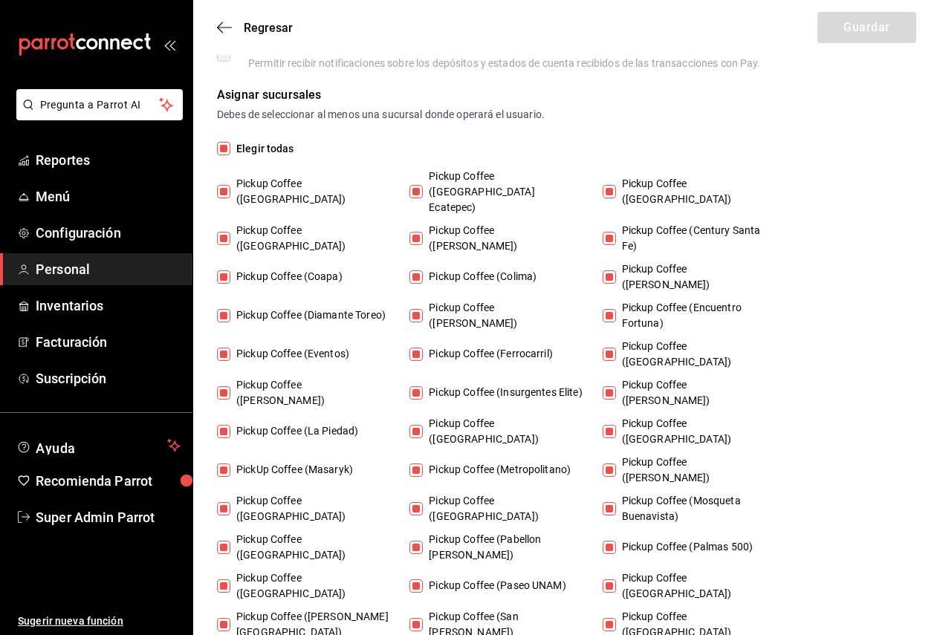
click at [284, 147] on span "Elegir todas" at bounding box center [262, 149] width 64 height 16
click at [230, 147] on input "Elegir todas" at bounding box center [223, 148] width 13 height 13
checkbox input "false"
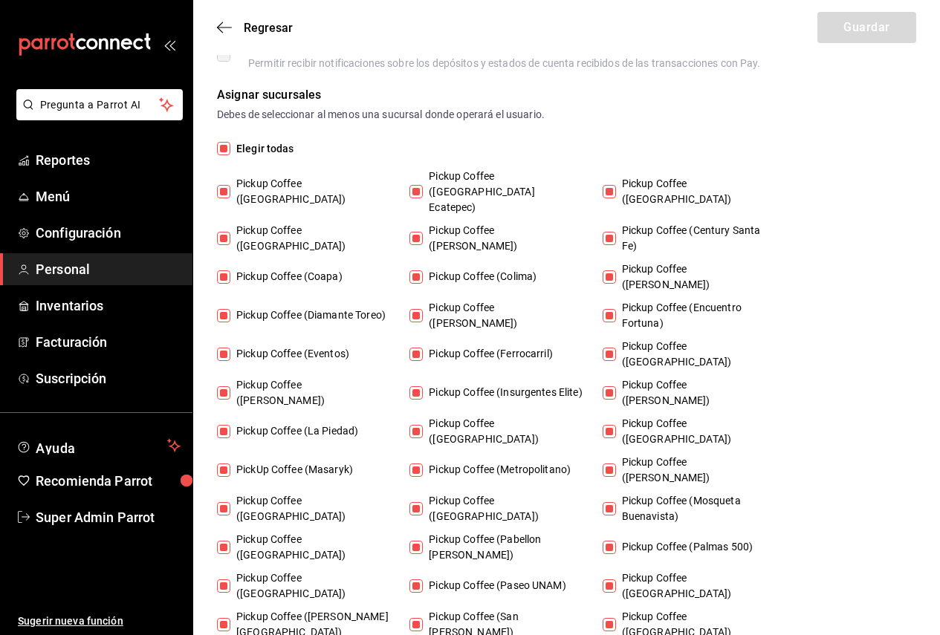
checkbox input "false"
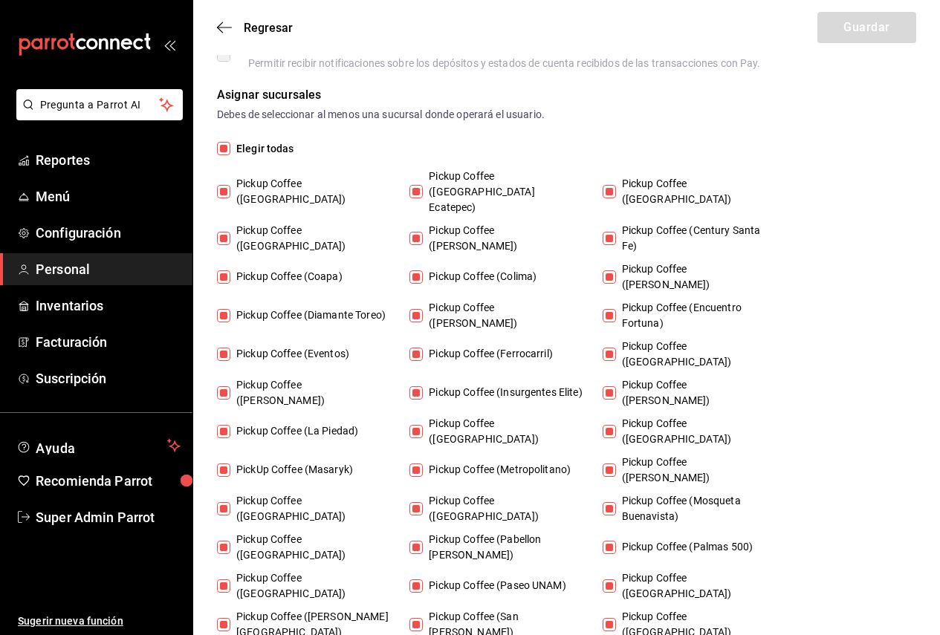
checkbox input "false"
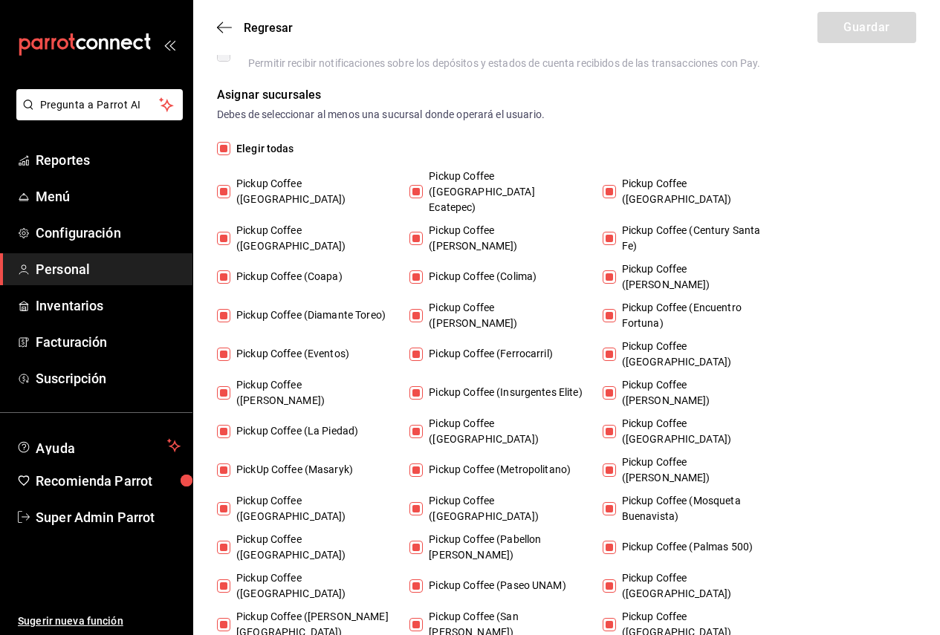
checkbox input "false"
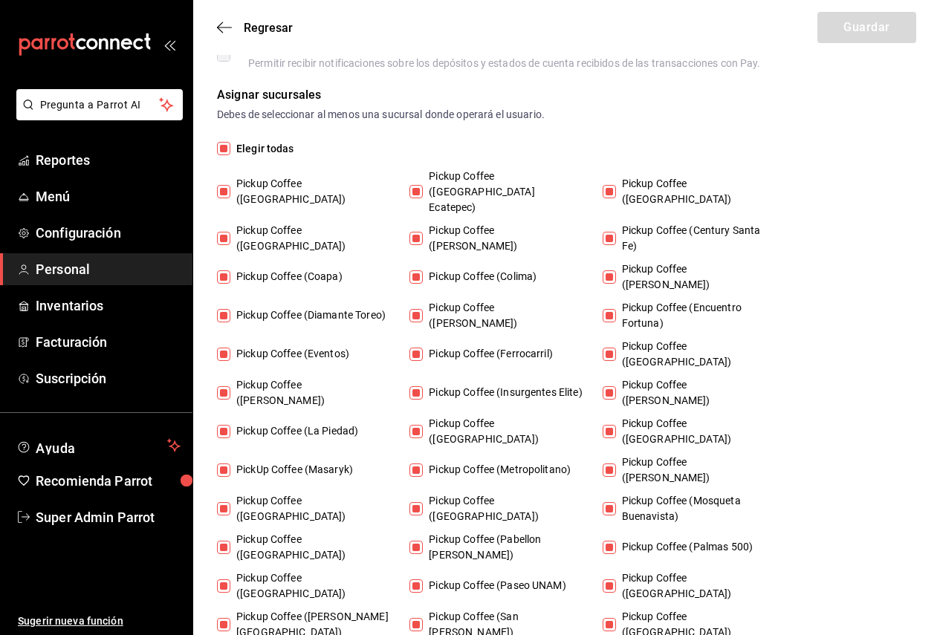
checkbox input "false"
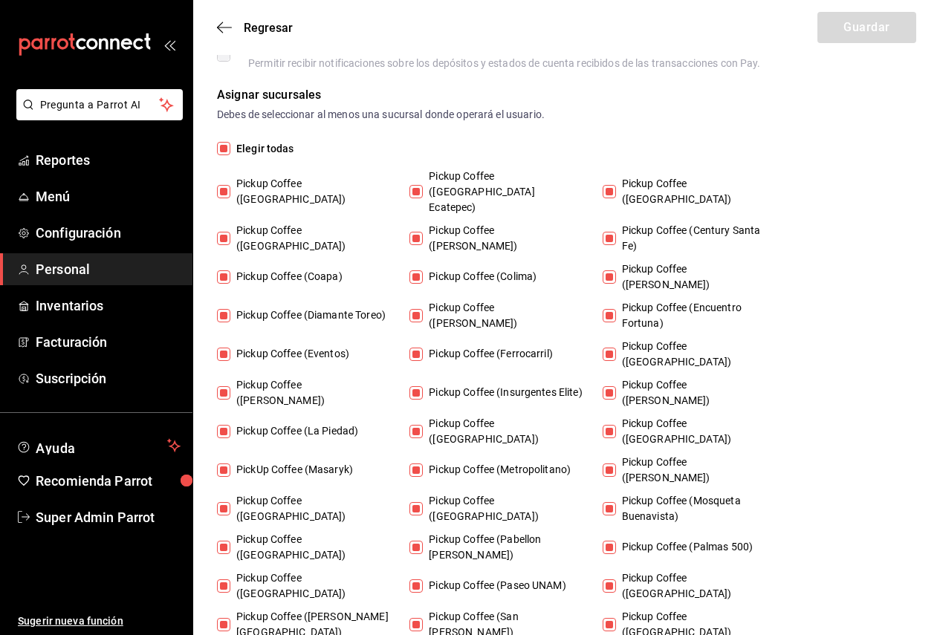
checkbox input "false"
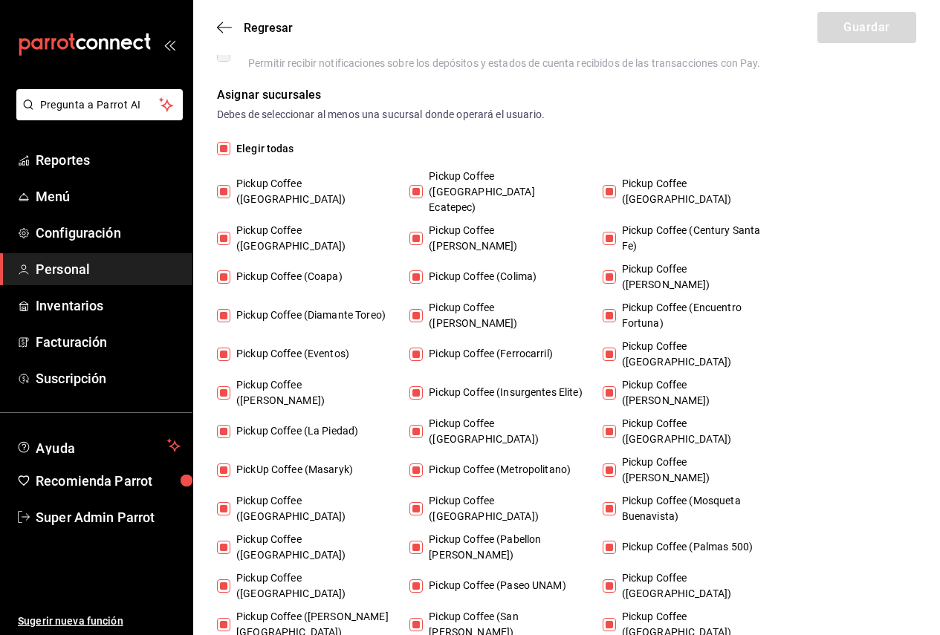
checkbox input "false"
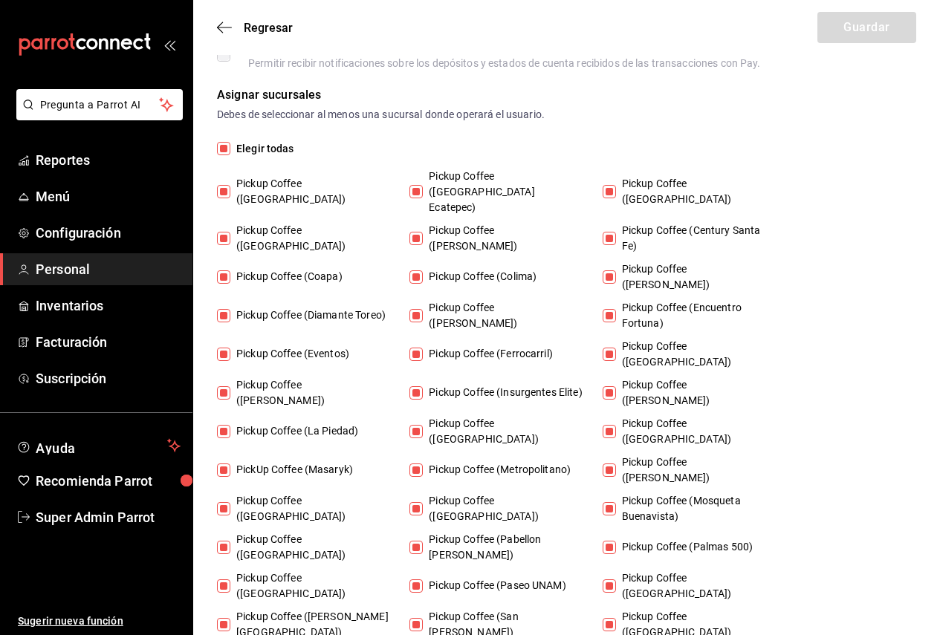
checkbox input "false"
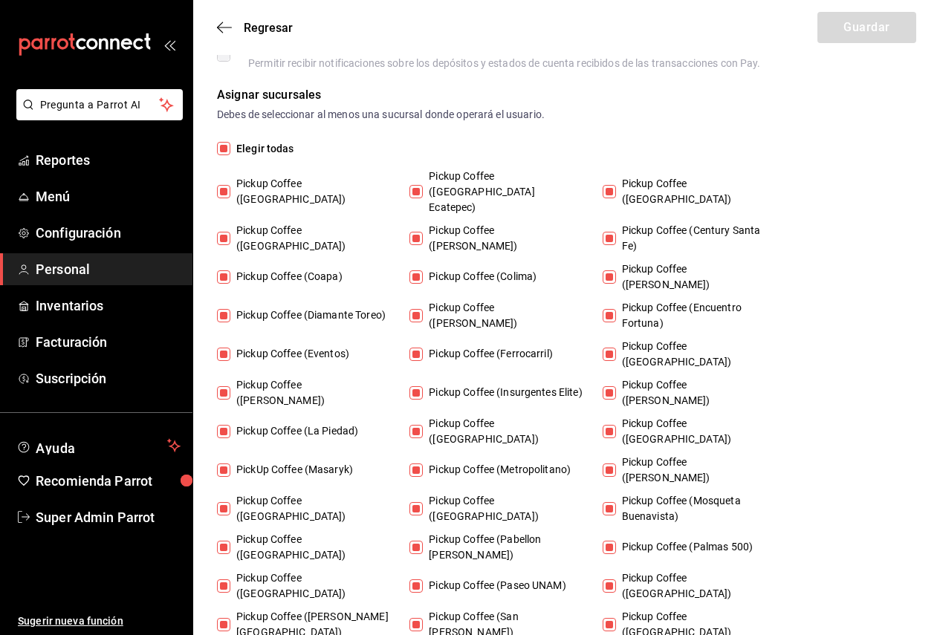
checkbox input "false"
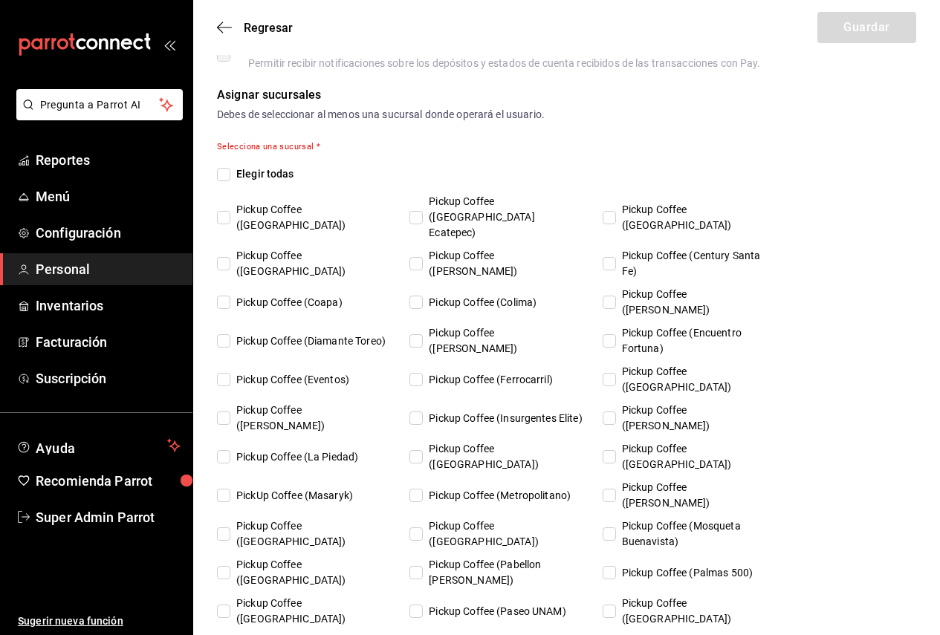
click at [289, 169] on span "Elegir todas" at bounding box center [262, 174] width 64 height 16
click at [230, 169] on input "Elegir todas" at bounding box center [223, 174] width 13 height 13
checkbox input "true"
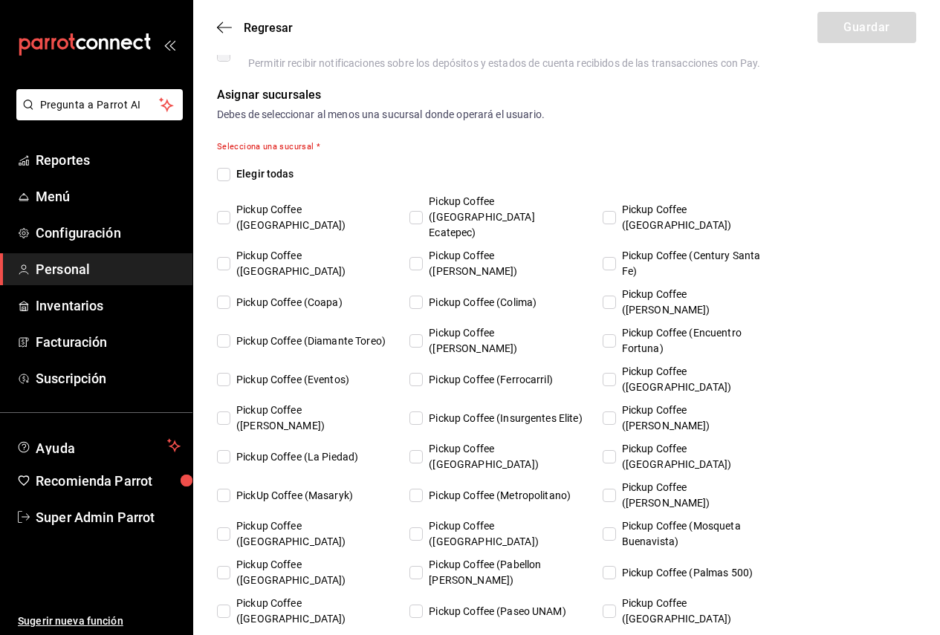
checkbox input "true"
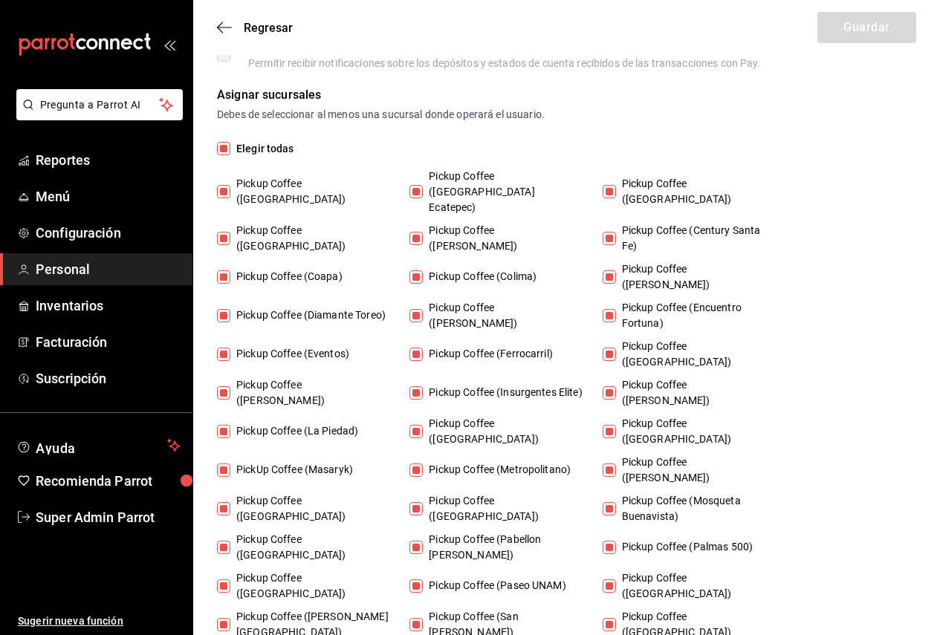
click at [279, 149] on span "Elegir todas" at bounding box center [262, 149] width 64 height 16
click at [230, 149] on input "Elegir todas" at bounding box center [223, 148] width 13 height 13
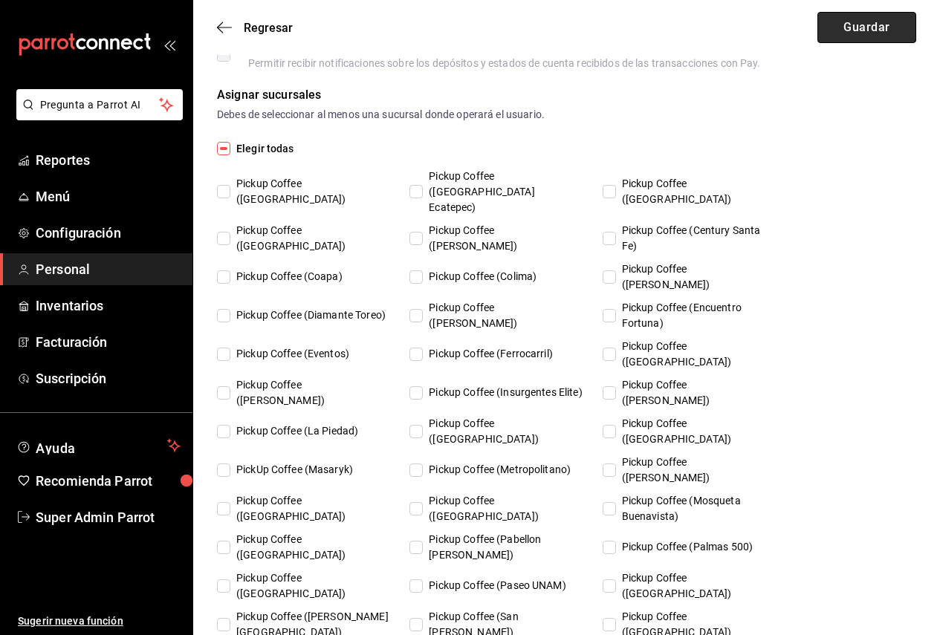
click at [862, 33] on button "Guardar" at bounding box center [866, 27] width 99 height 31
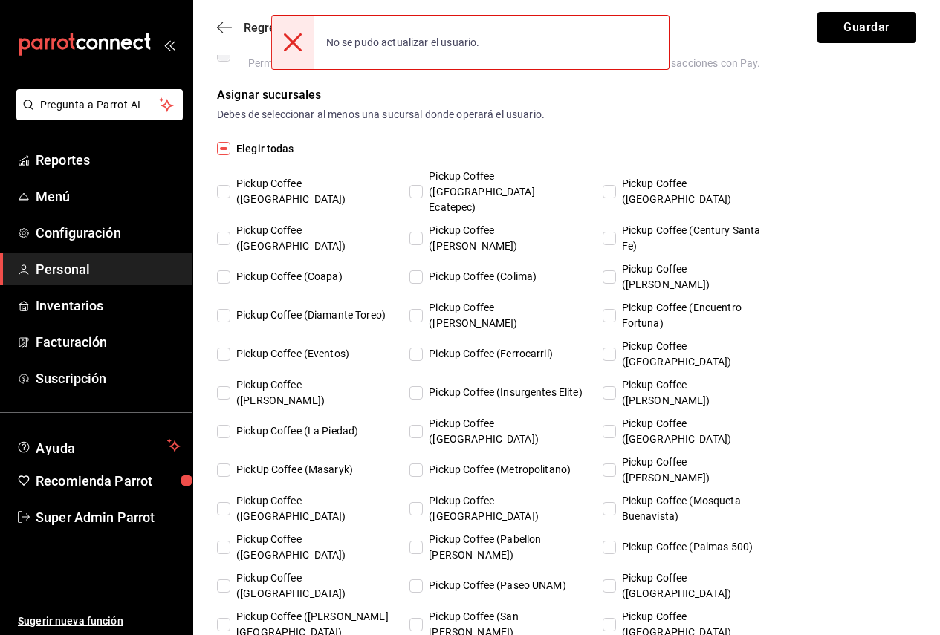
click at [224, 27] on icon "button" at bounding box center [224, 27] width 15 height 1
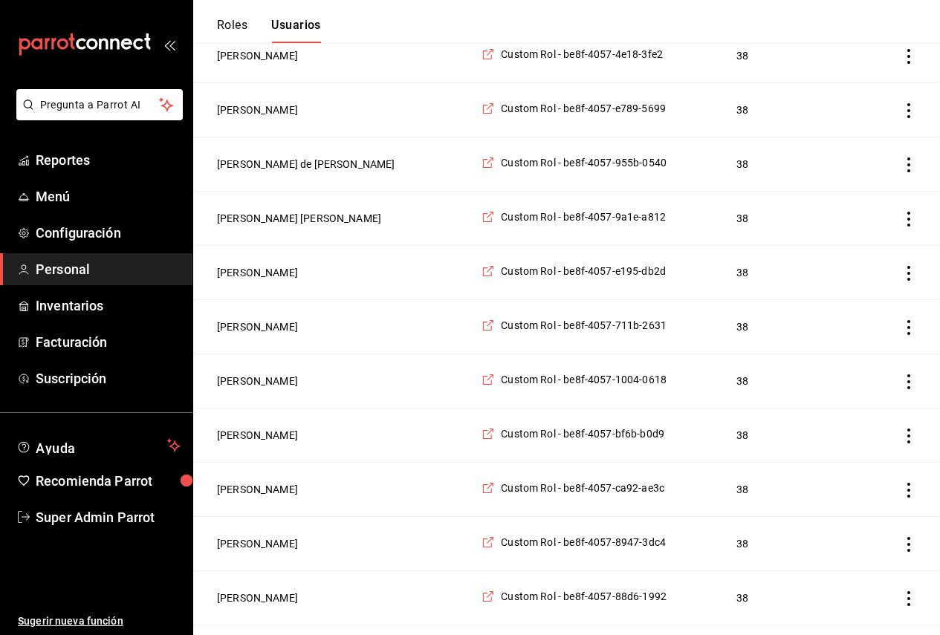
scroll to position [297, 0]
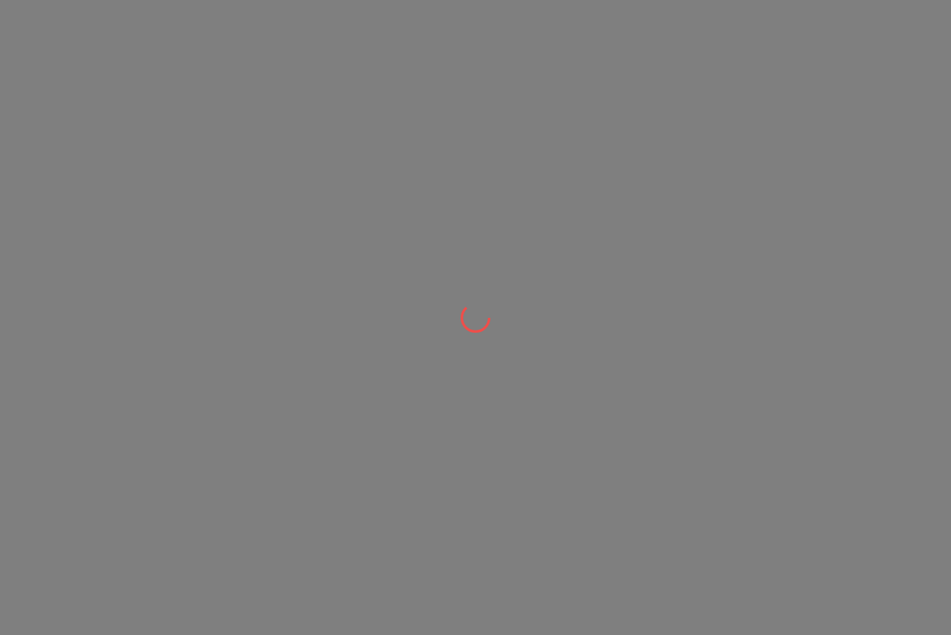
click at [617, 97] on div at bounding box center [475, 317] width 951 height 635
click at [487, 77] on div at bounding box center [475, 317] width 951 height 635
click at [538, 103] on div at bounding box center [475, 317] width 951 height 635
click at [688, 147] on div at bounding box center [475, 317] width 951 height 635
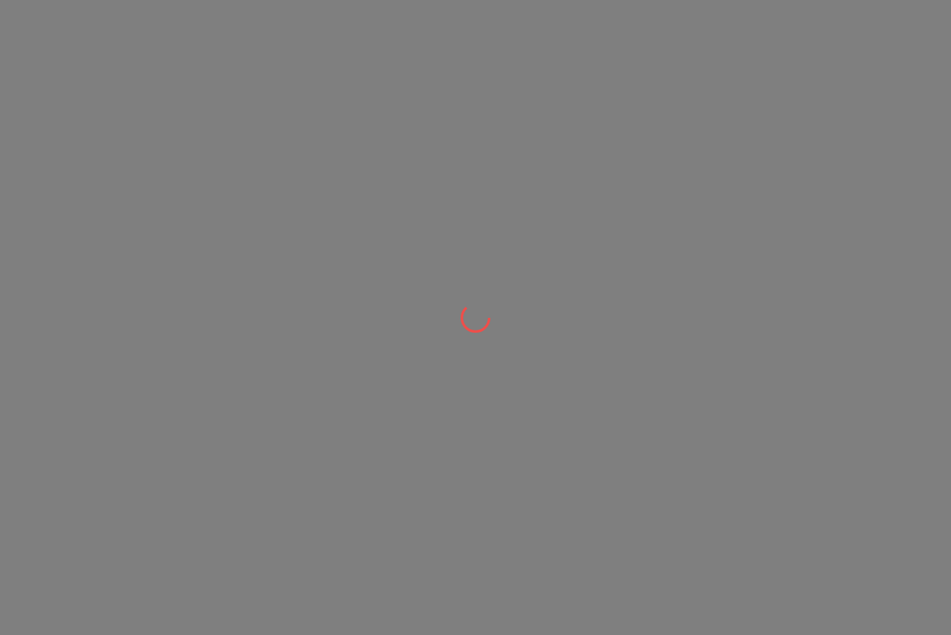
click at [688, 147] on div at bounding box center [475, 317] width 951 height 635
click at [597, 59] on div at bounding box center [475, 317] width 951 height 635
drag, startPoint x: 505, startPoint y: 62, endPoint x: 504, endPoint y: 123, distance: 61.7
click at [504, 123] on div at bounding box center [475, 317] width 951 height 635
drag, startPoint x: 911, startPoint y: 0, endPoint x: 434, endPoint y: 145, distance: 498.6
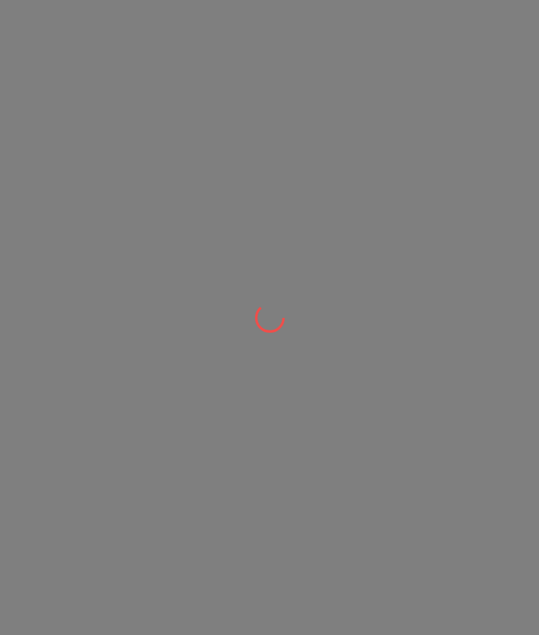
click at [444, 252] on div at bounding box center [269, 317] width 539 height 635
drag, startPoint x: 427, startPoint y: 305, endPoint x: 366, endPoint y: 288, distance: 62.6
click at [366, 288] on div at bounding box center [269, 317] width 539 height 635
click at [518, 273] on div at bounding box center [269, 317] width 539 height 635
click at [434, 180] on div at bounding box center [269, 317] width 539 height 635
